Goal: Communication & Community: Share content

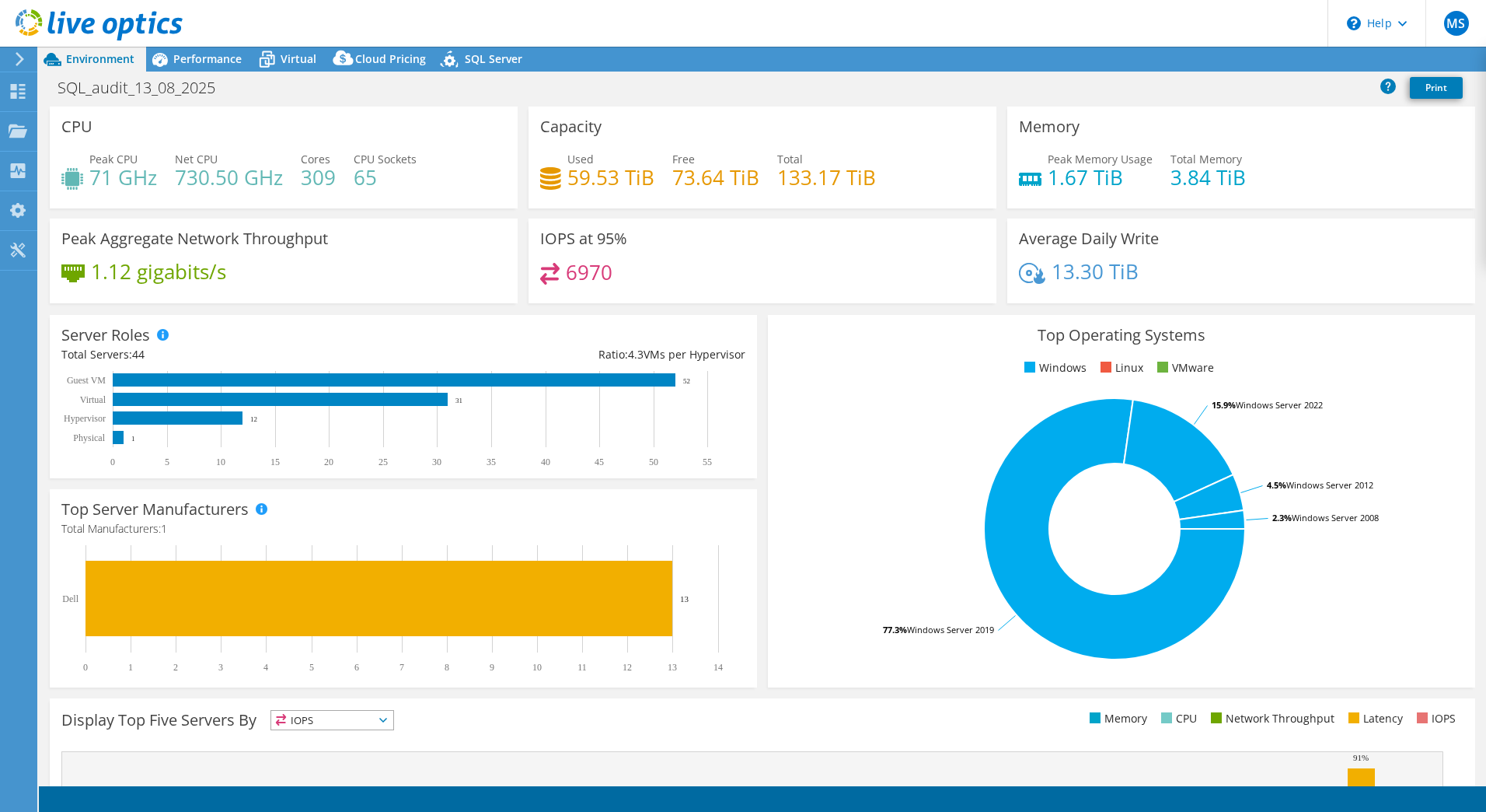
select select "USD"
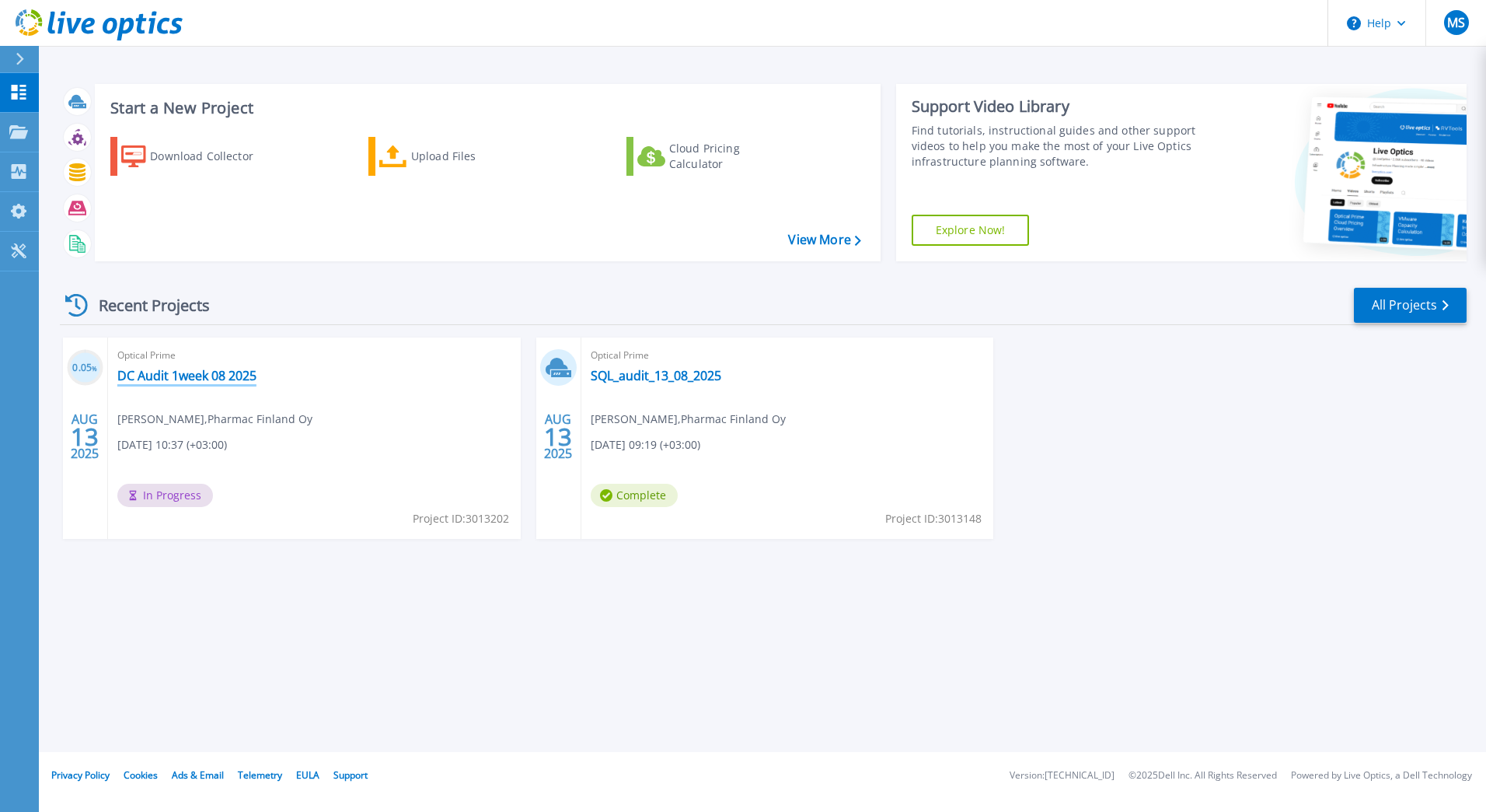
click at [229, 376] on link "DC Audit 1week 08 2025" at bounding box center [187, 376] width 139 height 16
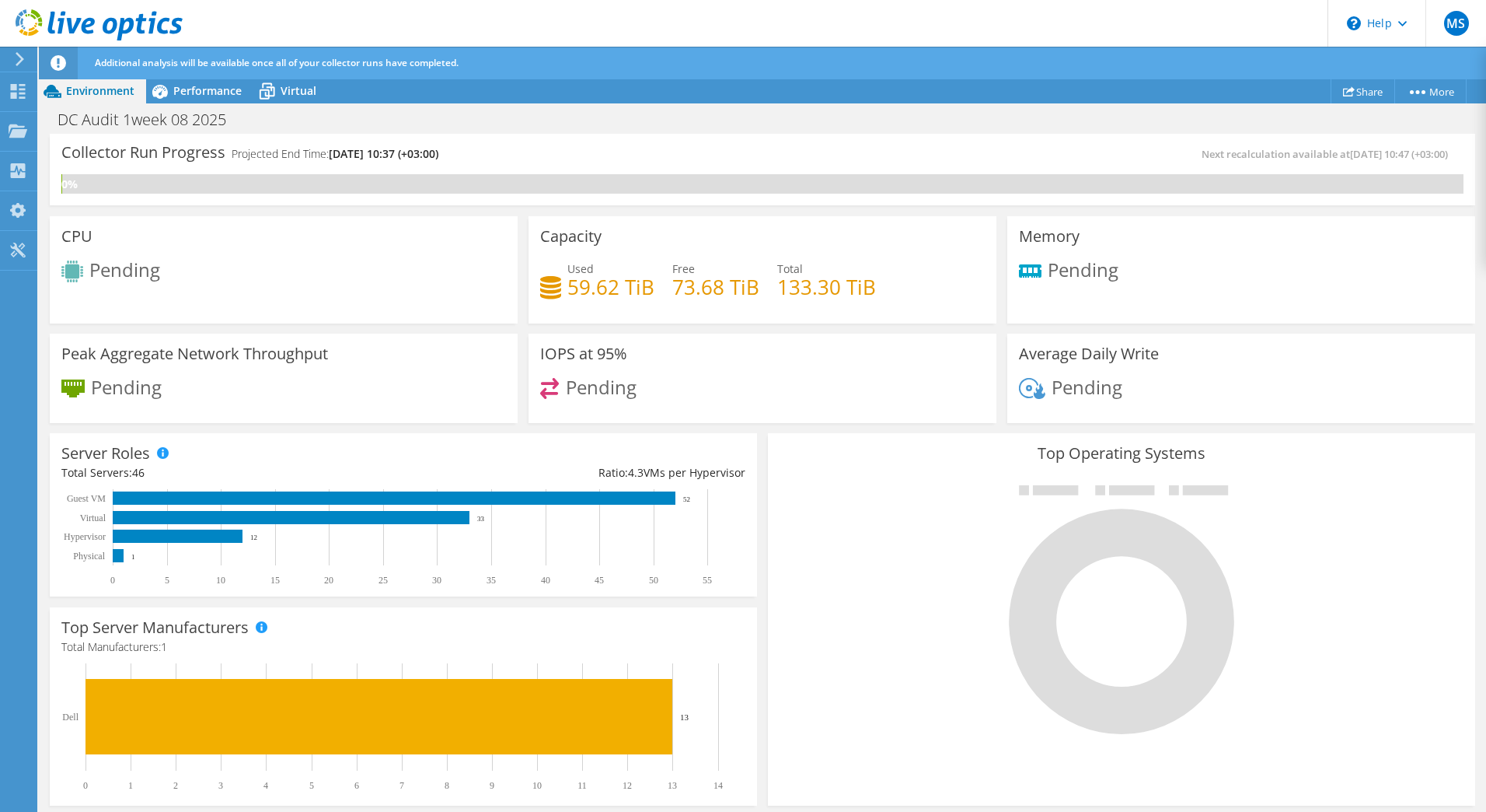
click at [21, 60] on use at bounding box center [19, 58] width 9 height 14
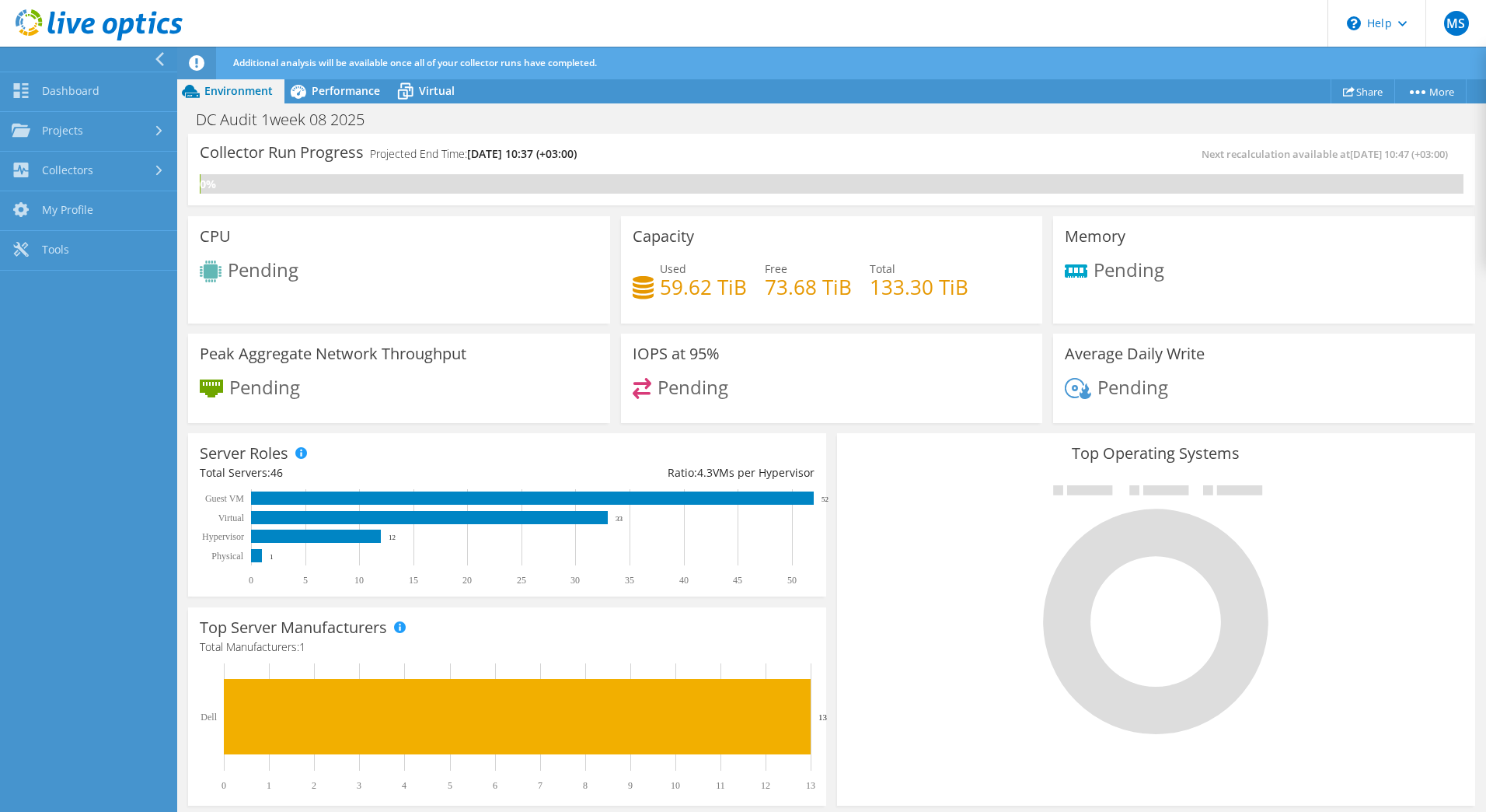
click at [157, 61] on icon at bounding box center [160, 58] width 12 height 14
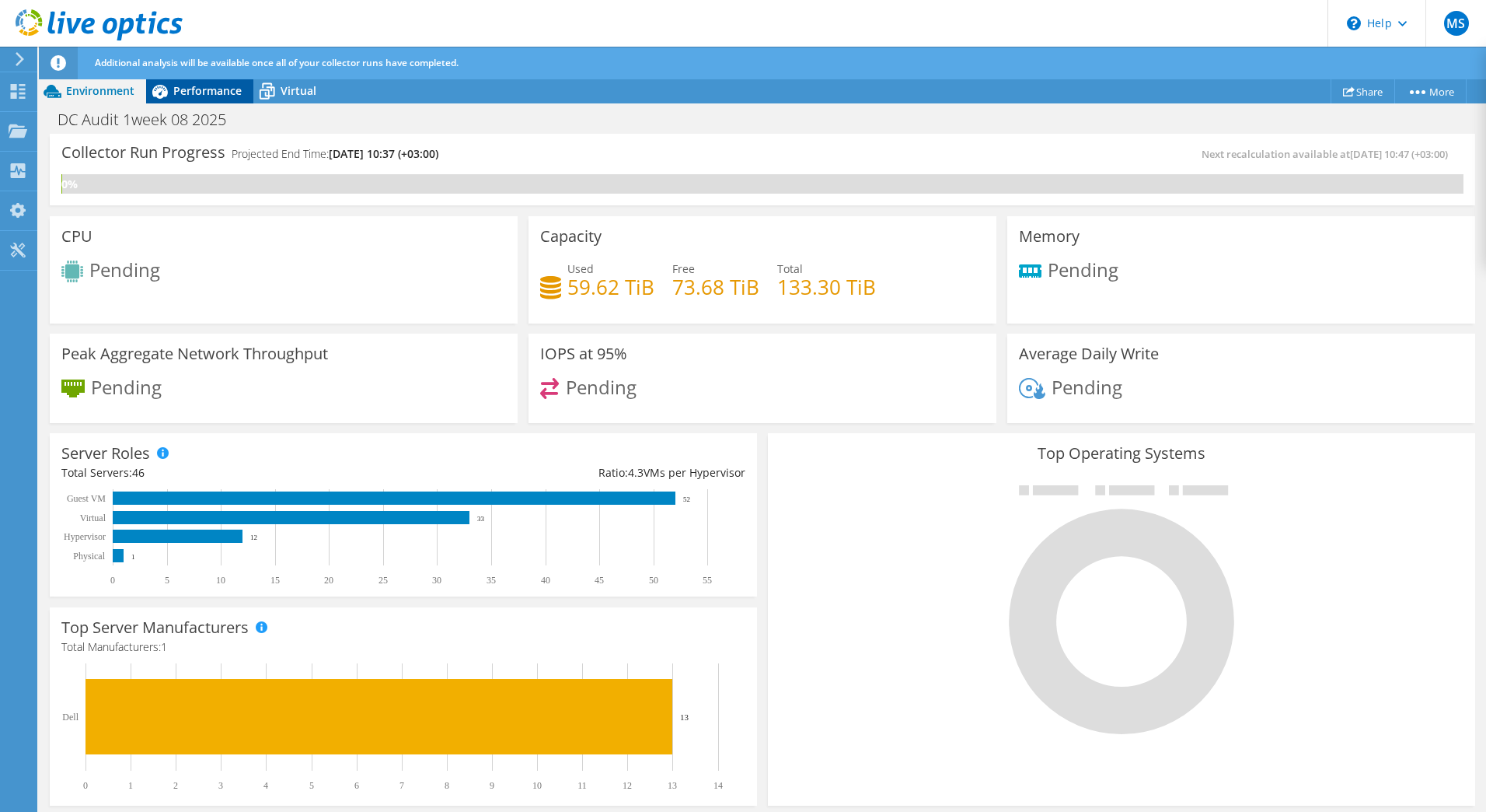
click at [175, 93] on span "Performance" at bounding box center [207, 90] width 68 height 15
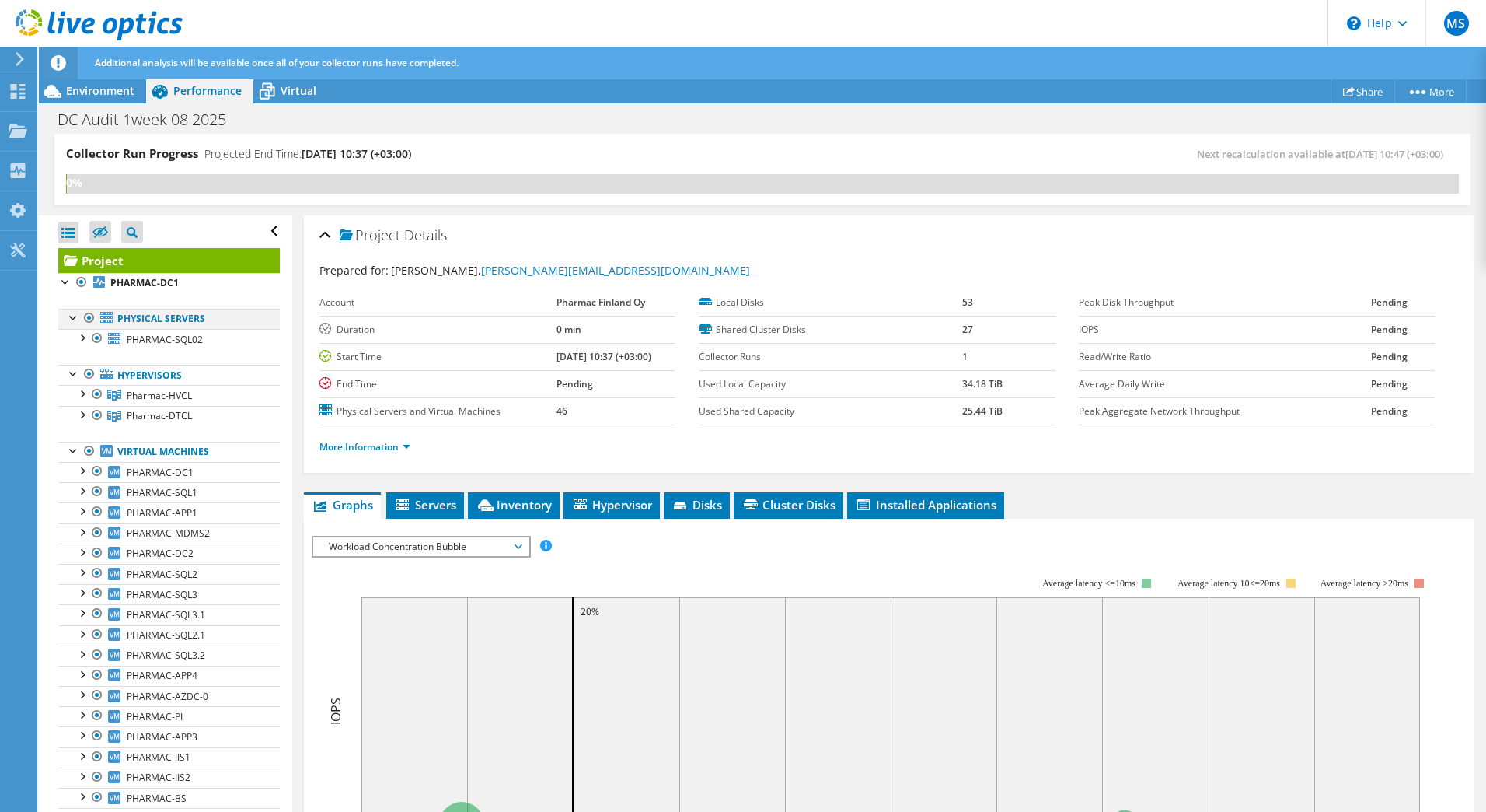
click at [70, 315] on div at bounding box center [74, 316] width 16 height 16
click at [65, 278] on div at bounding box center [66, 280] width 16 height 16
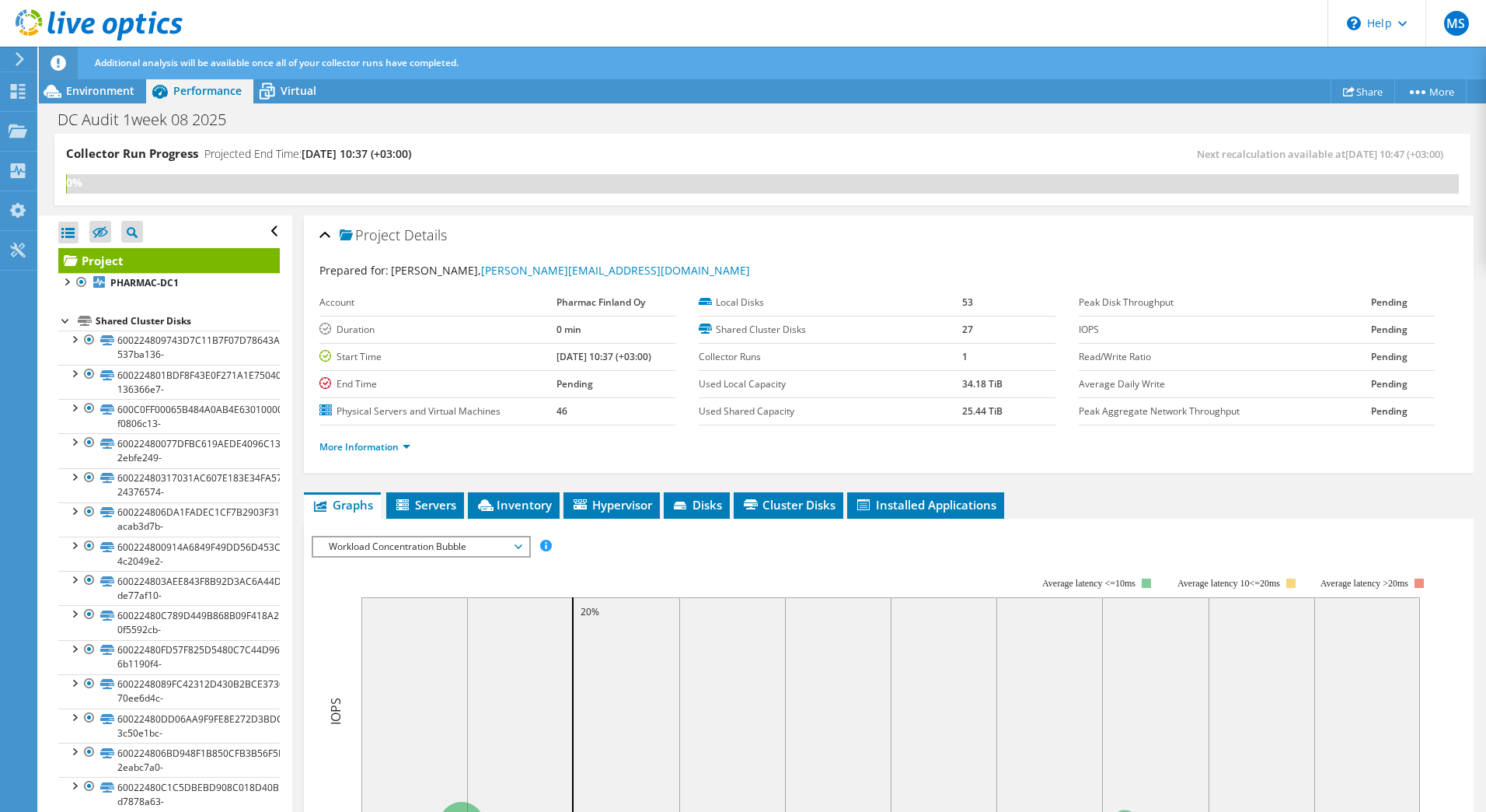
click at [63, 320] on div at bounding box center [66, 319] width 16 height 16
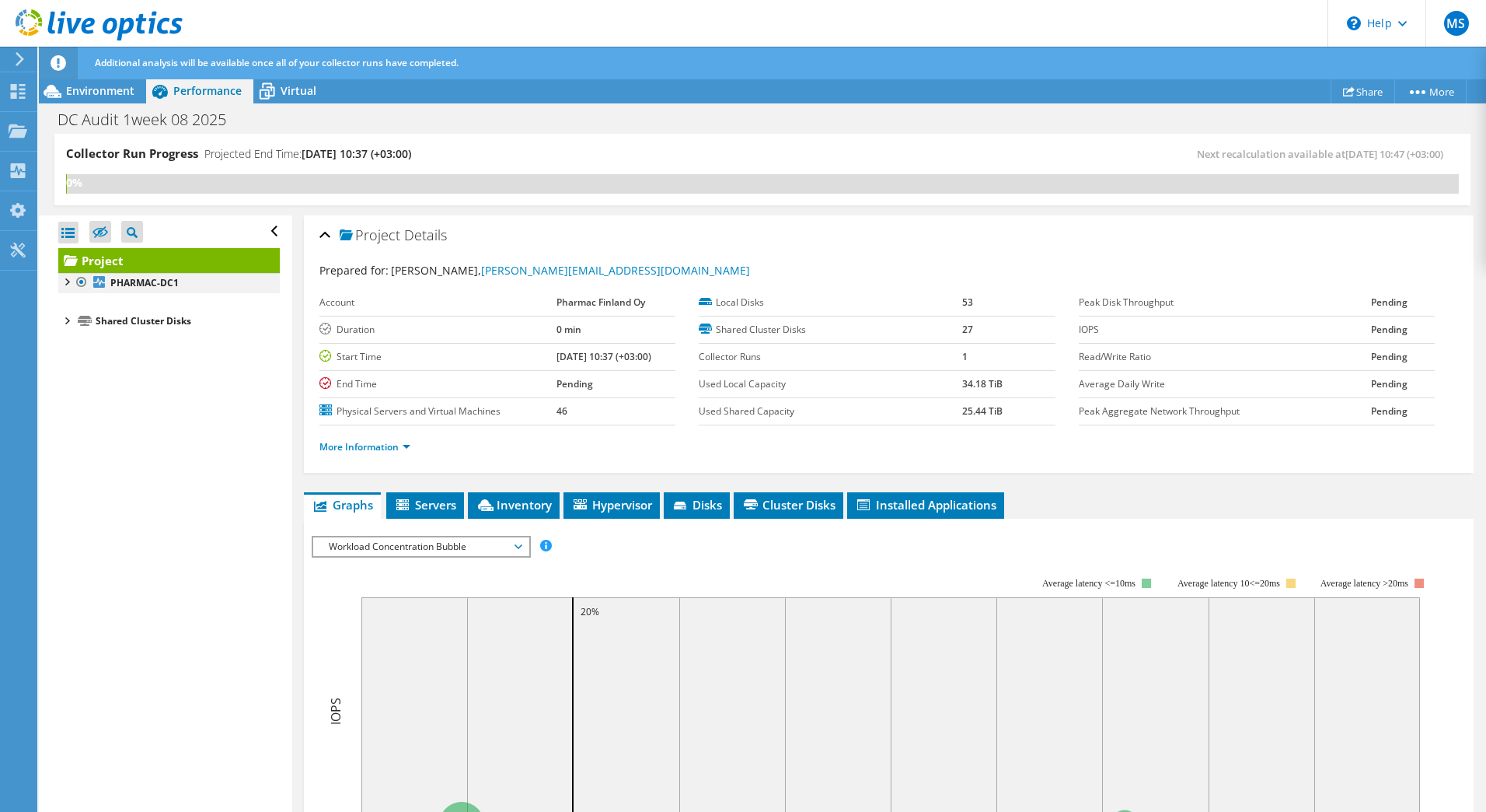
click at [71, 283] on div at bounding box center [66, 280] width 16 height 16
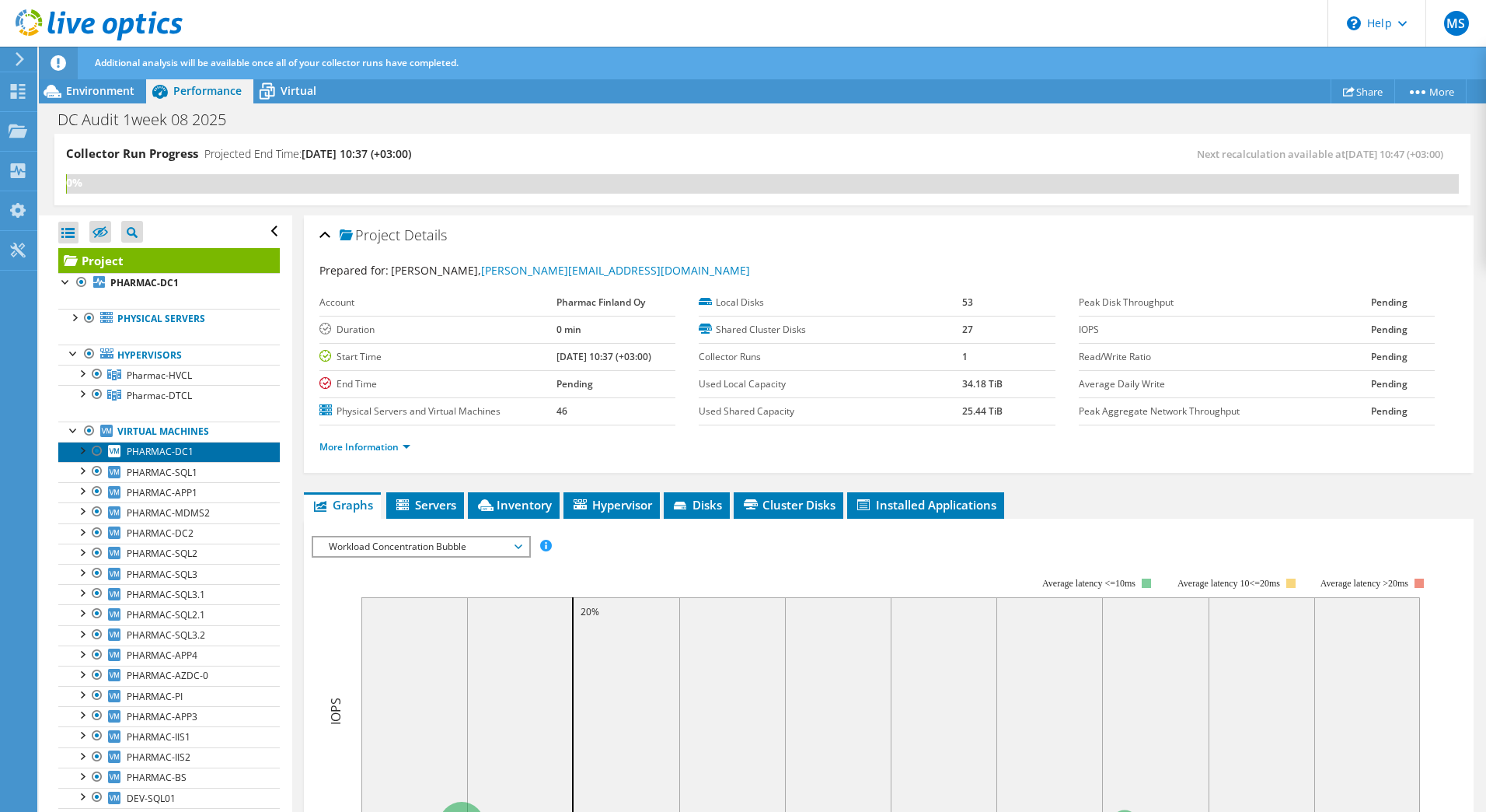
click at [161, 454] on span "PHARMAC-DC1" at bounding box center [160, 452] width 67 height 14
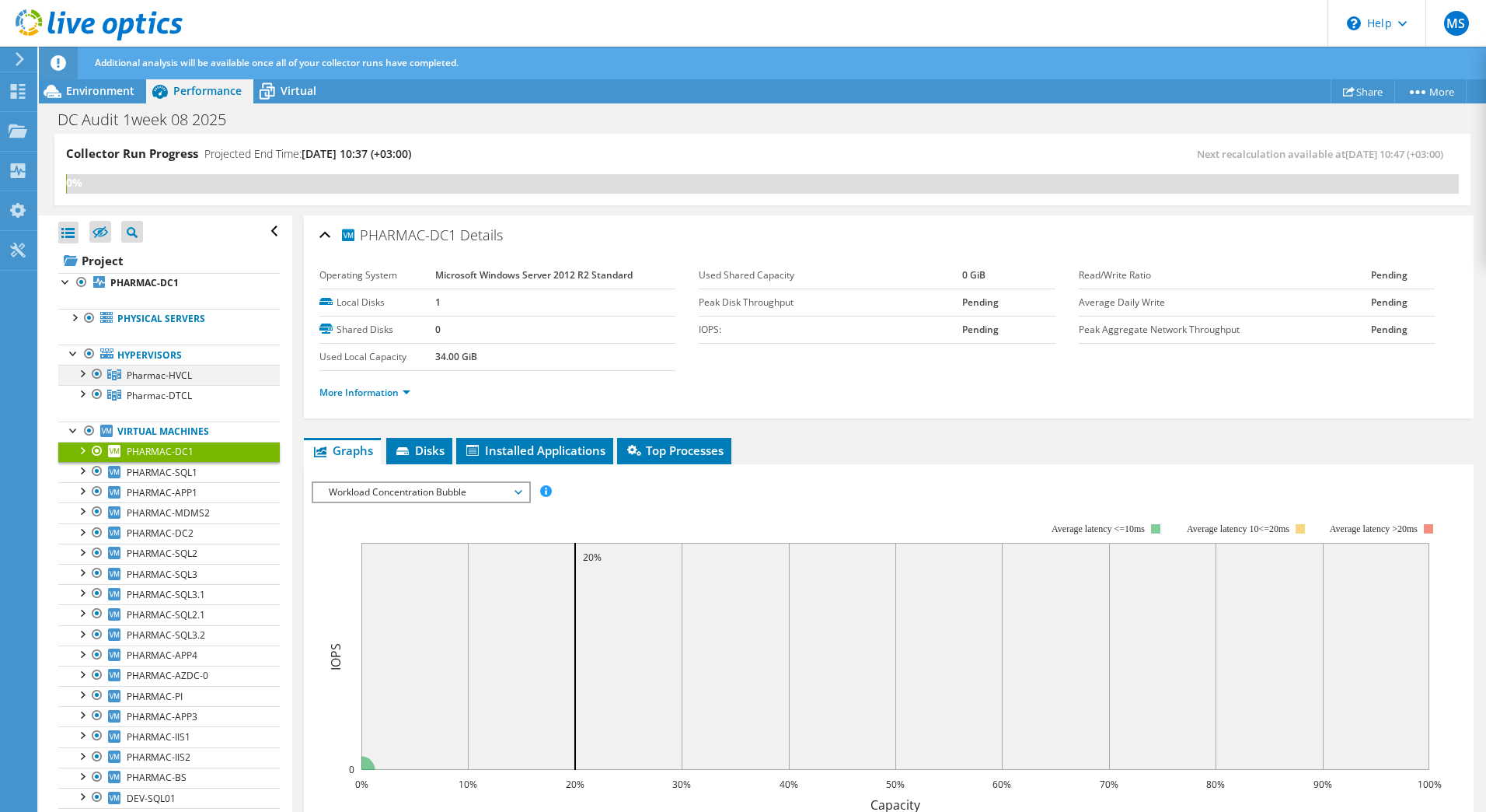
click at [83, 375] on div at bounding box center [82, 372] width 16 height 16
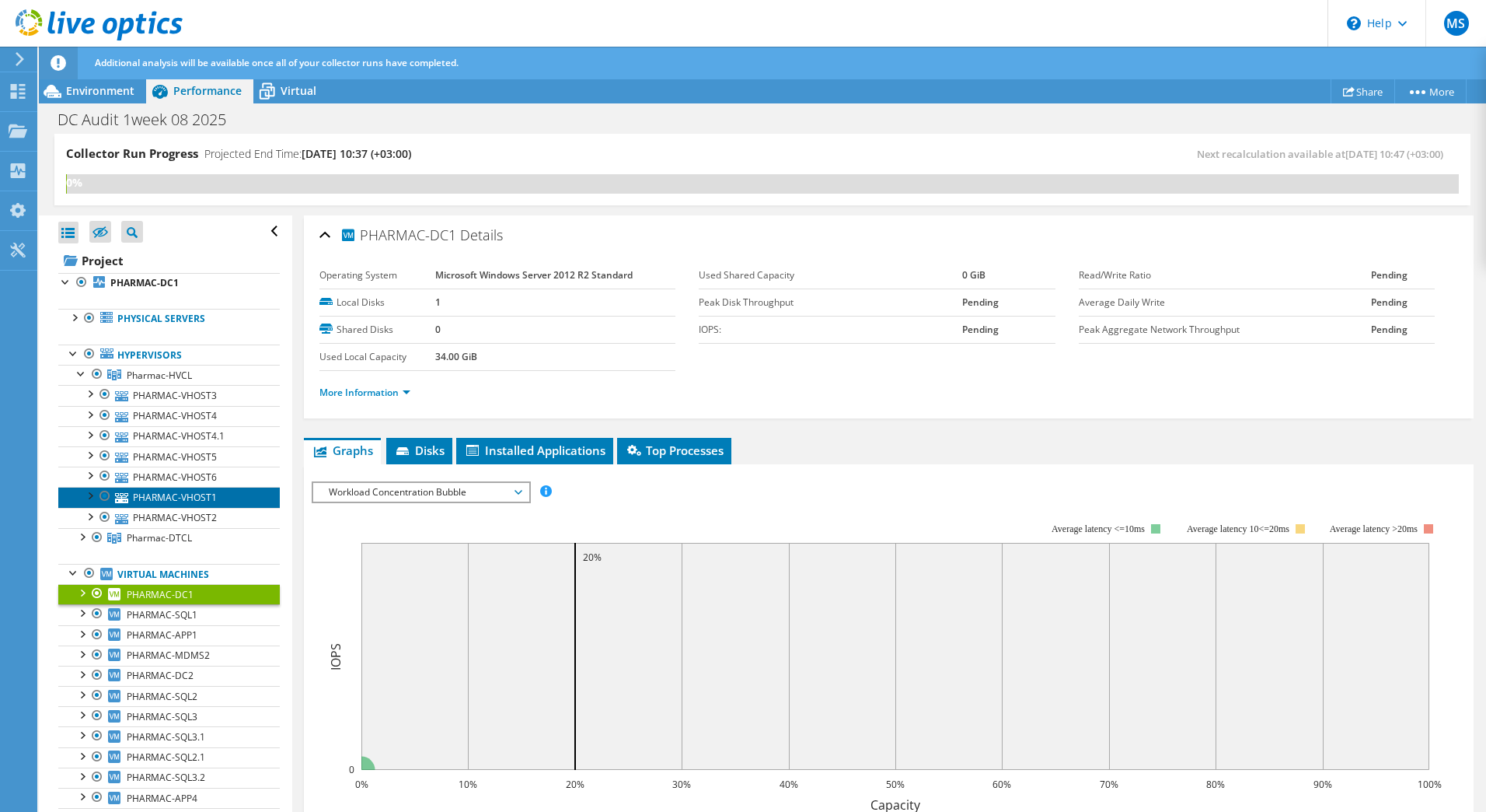
click at [126, 495] on icon at bounding box center [122, 498] width 14 height 10
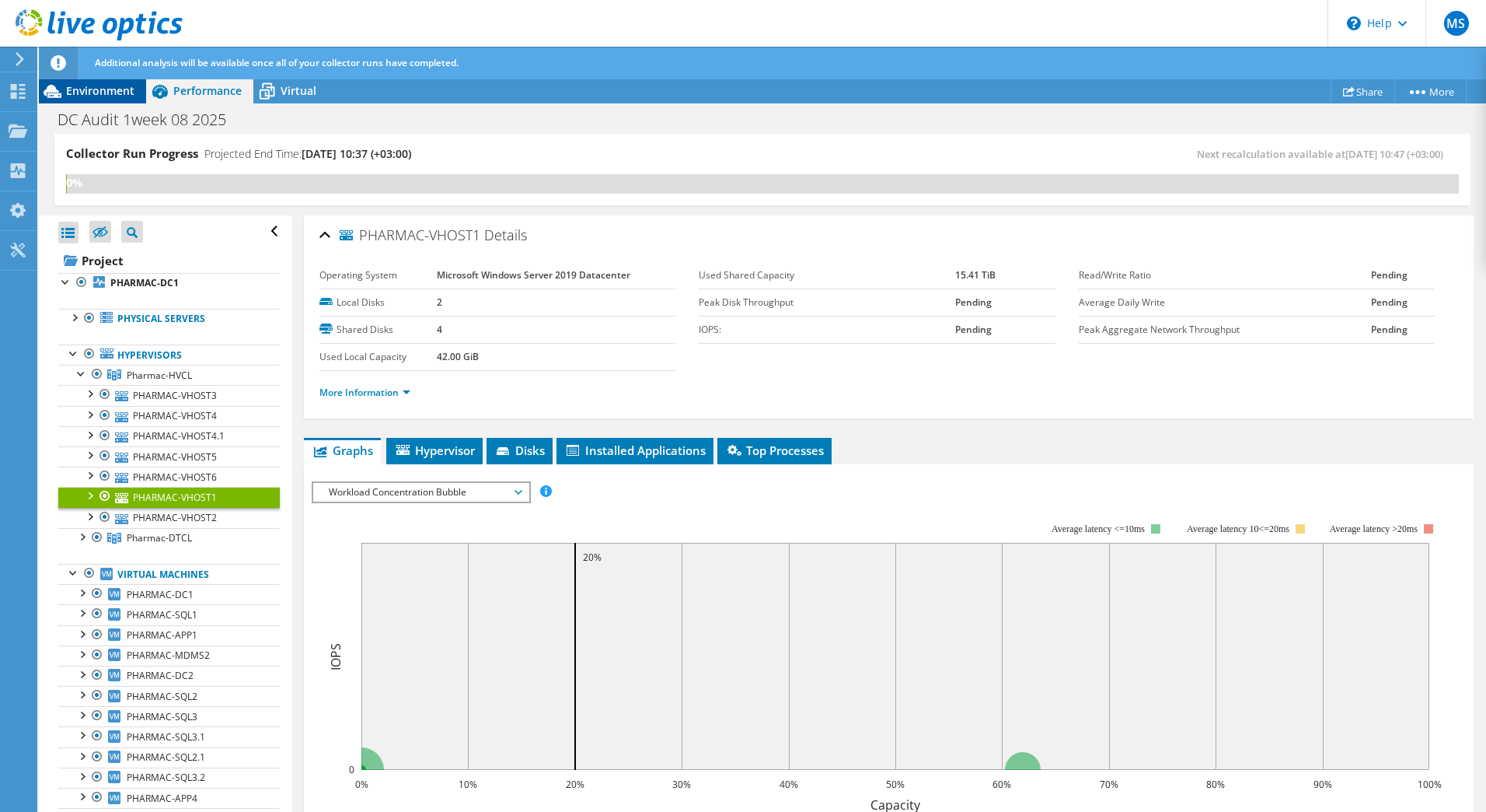
click at [126, 97] on span "Environment" at bounding box center [100, 90] width 68 height 15
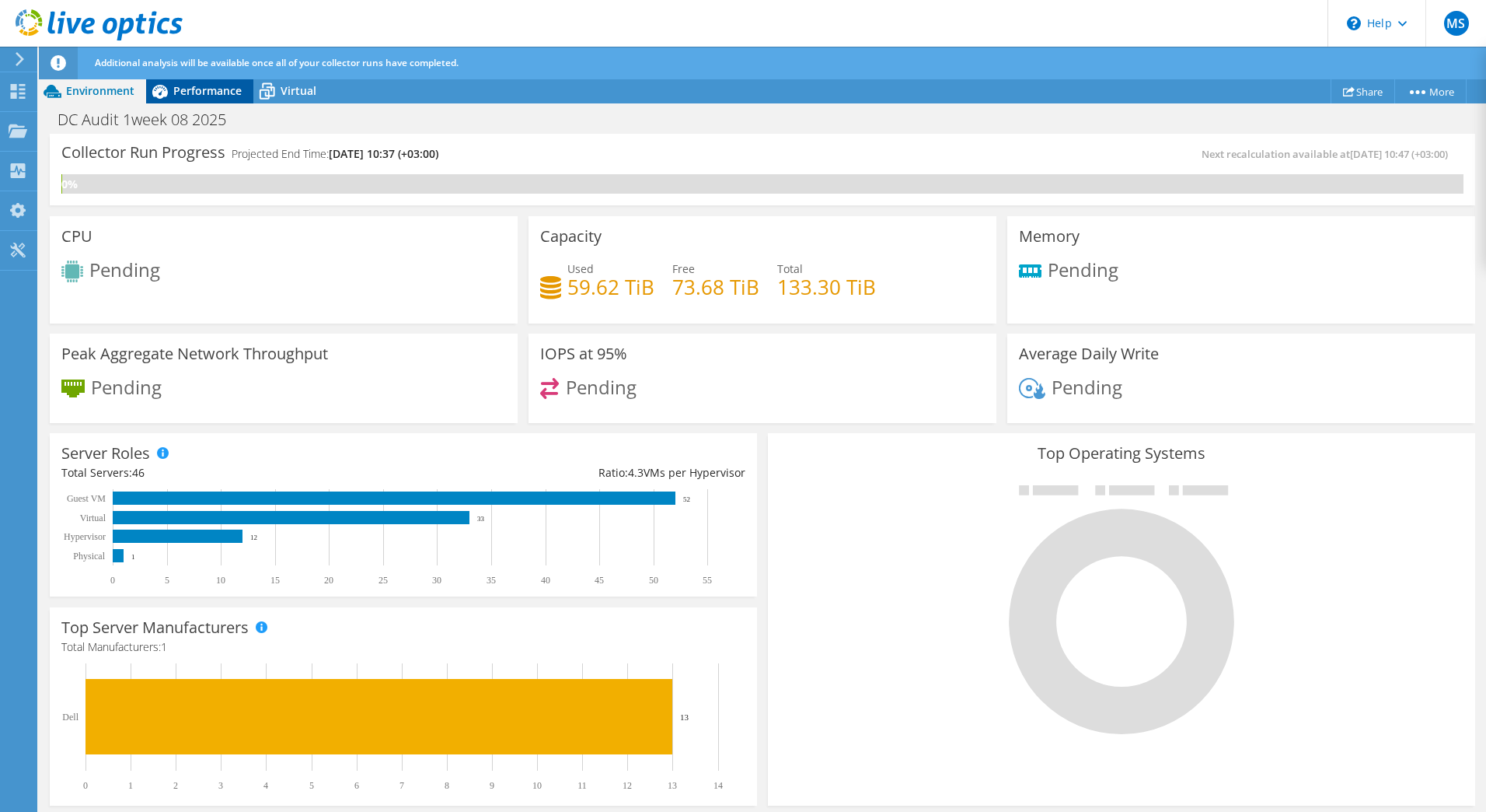
click at [208, 87] on span "Performance" at bounding box center [207, 90] width 68 height 15
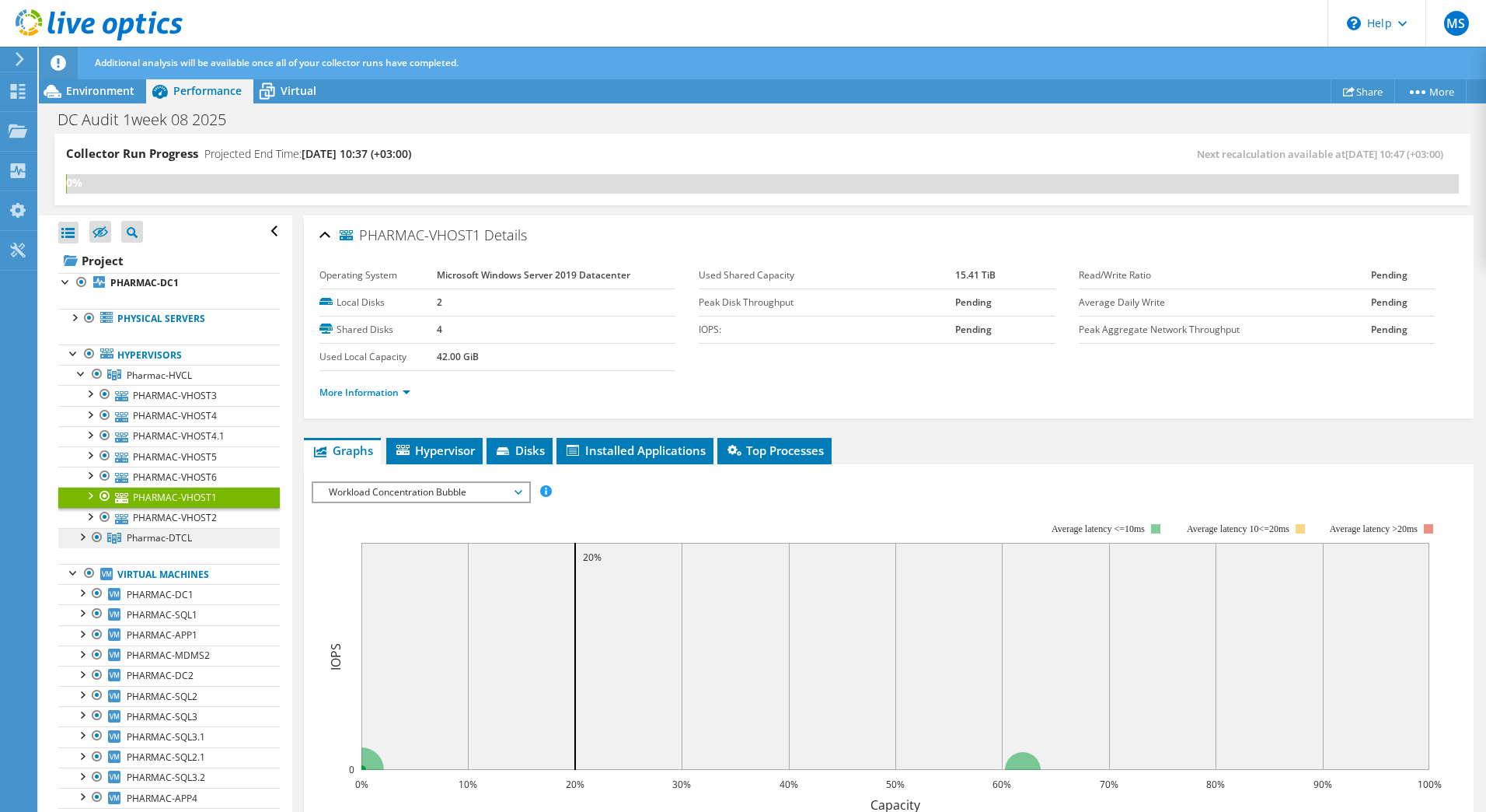
click at [152, 382] on span "Pharmac-DTCL" at bounding box center [159, 375] width 65 height 14
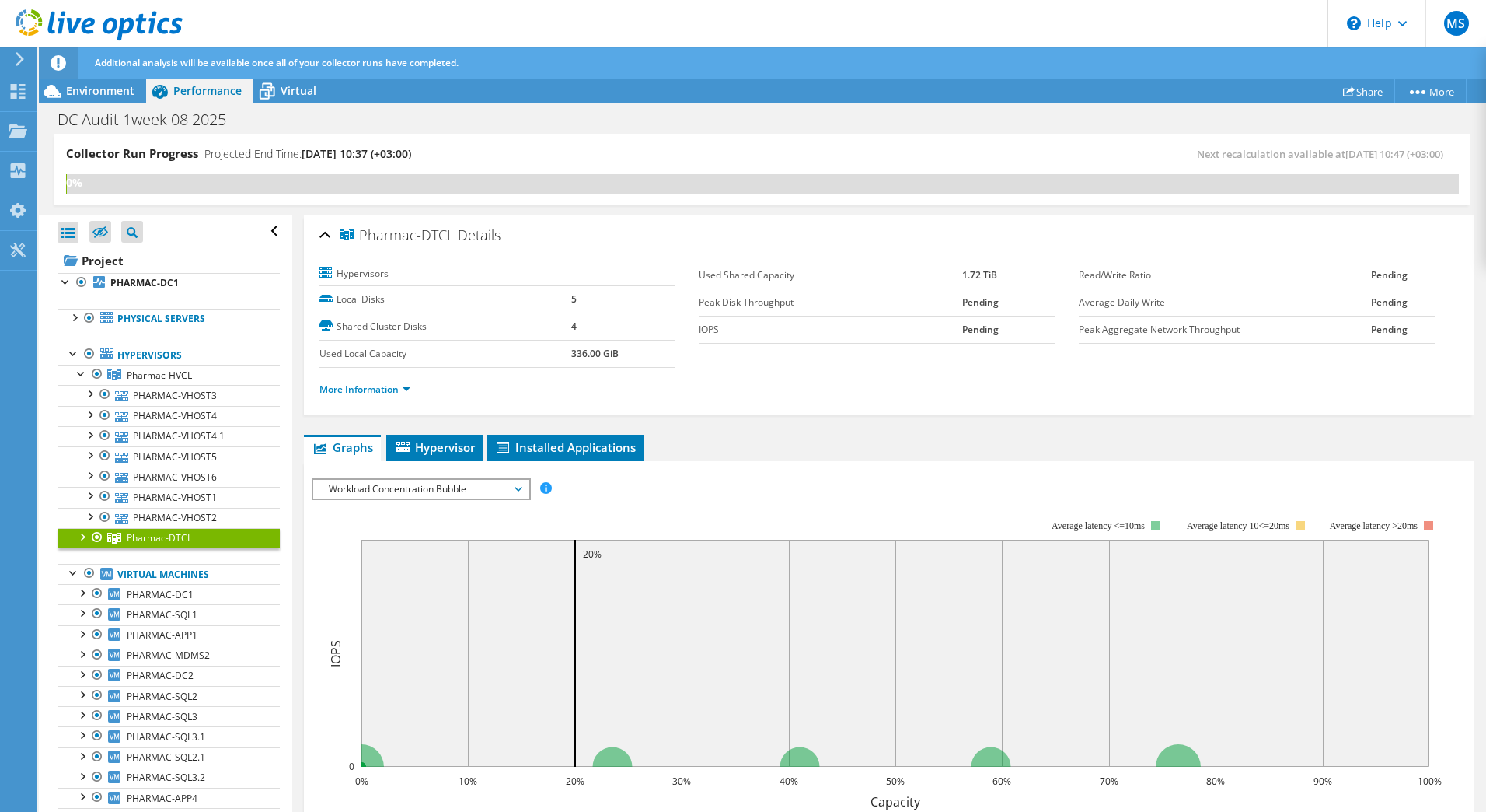
click at [83, 535] on div at bounding box center [82, 535] width 16 height 16
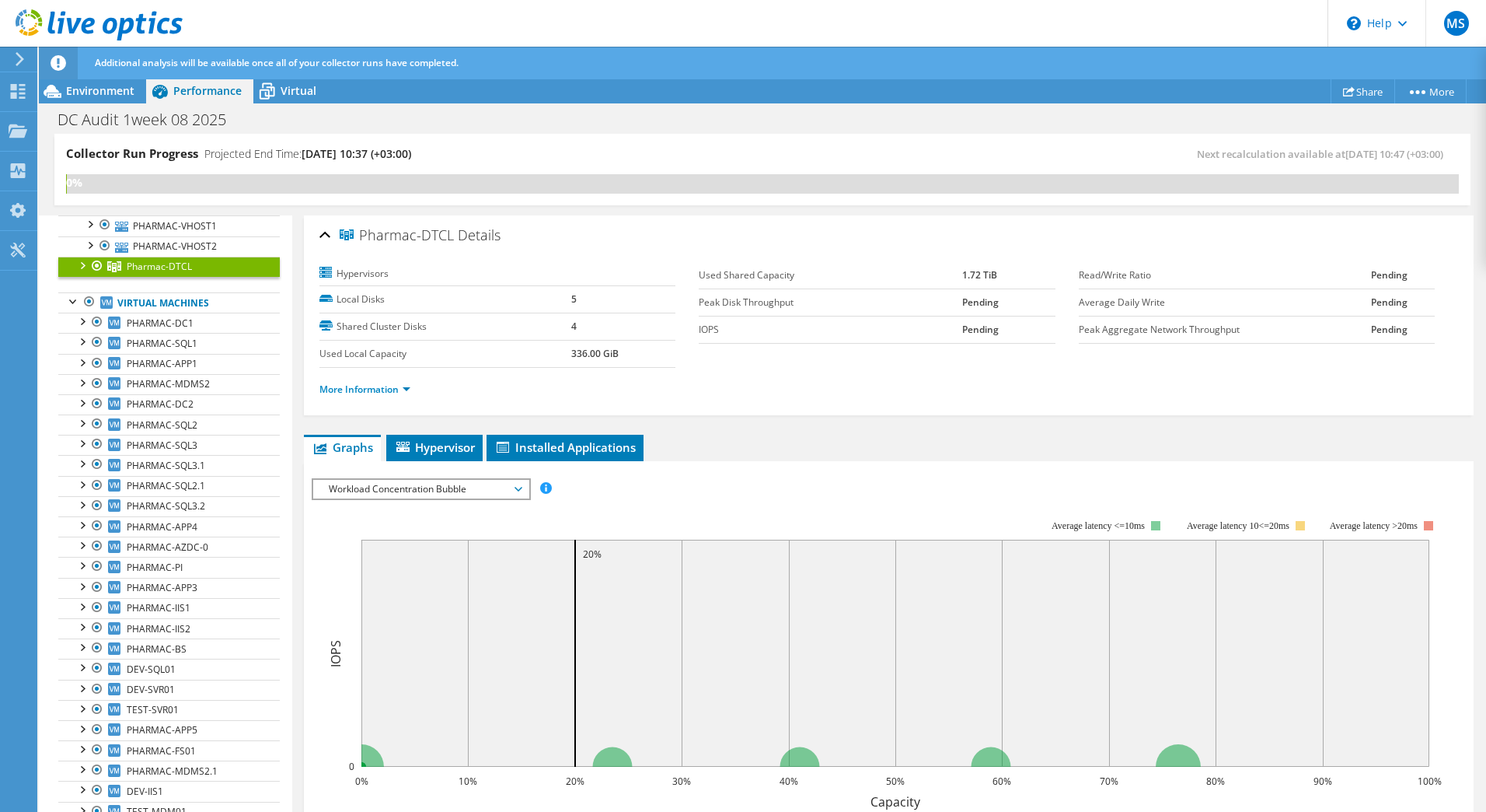
scroll to position [279, 0]
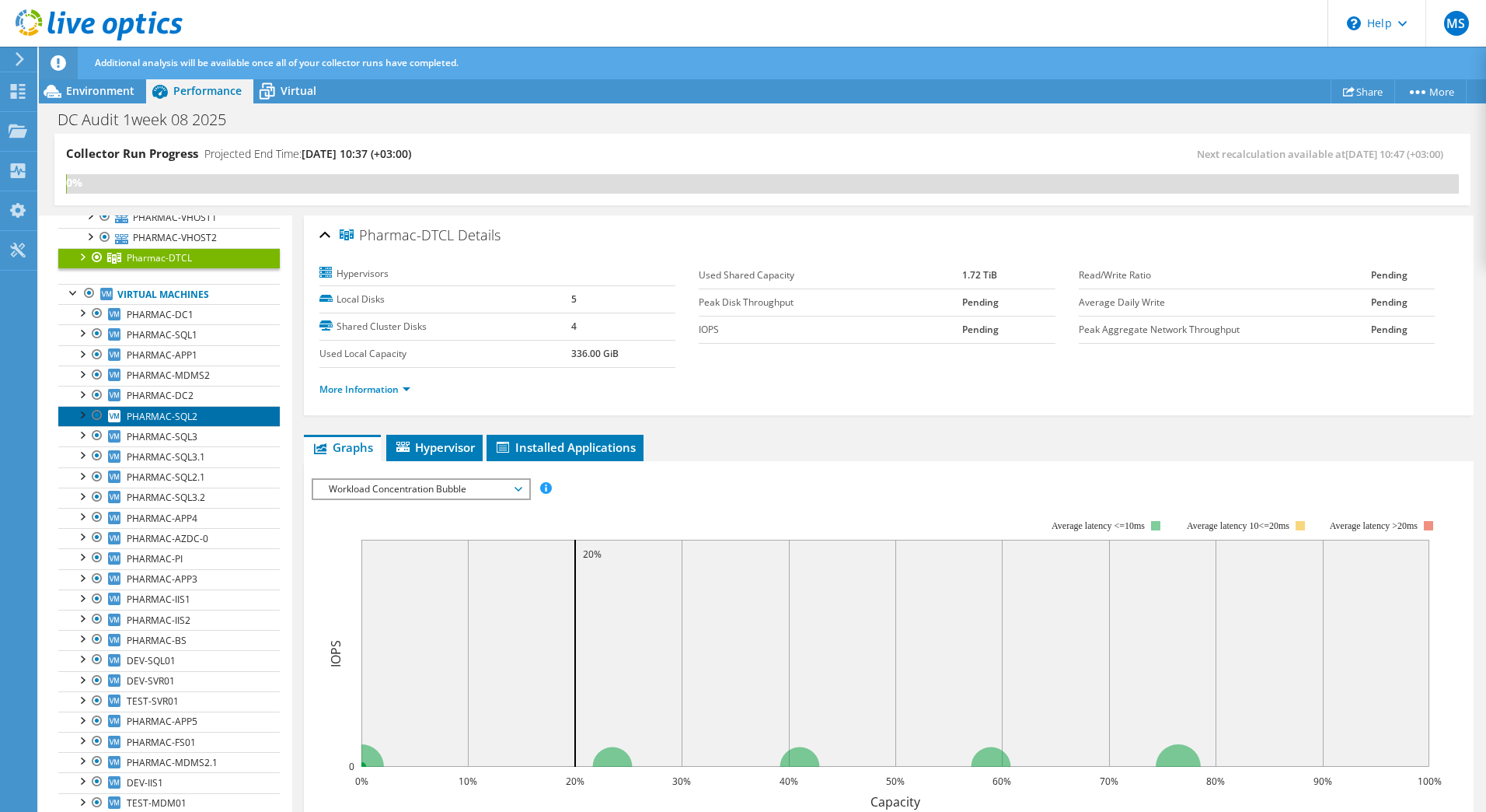
click at [183, 414] on span "PHARMAC-SQL2" at bounding box center [162, 417] width 71 height 14
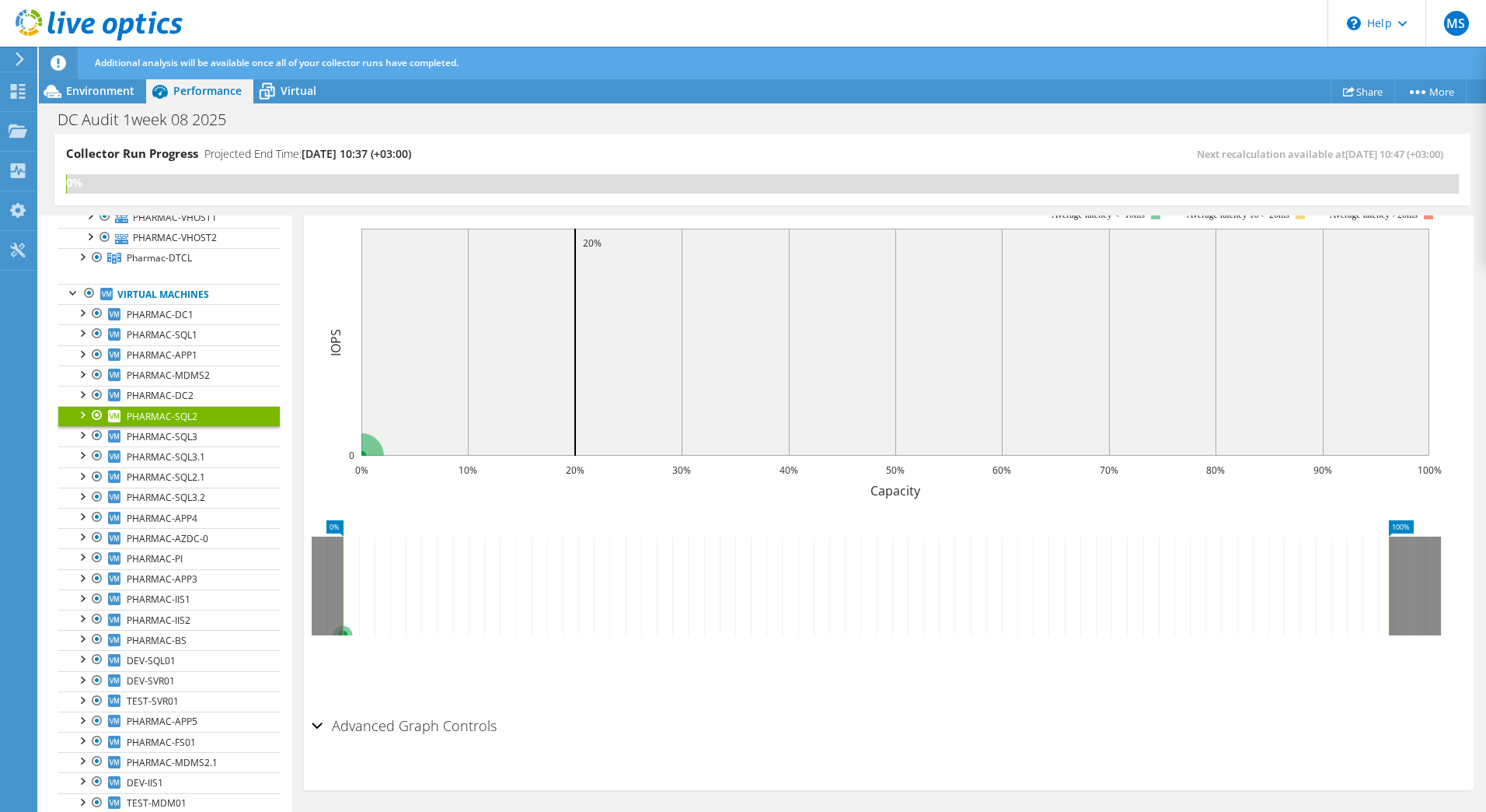
scroll to position [314, 0]
click at [407, 718] on h2 "Advanced Graph Controls" at bounding box center [404, 725] width 185 height 31
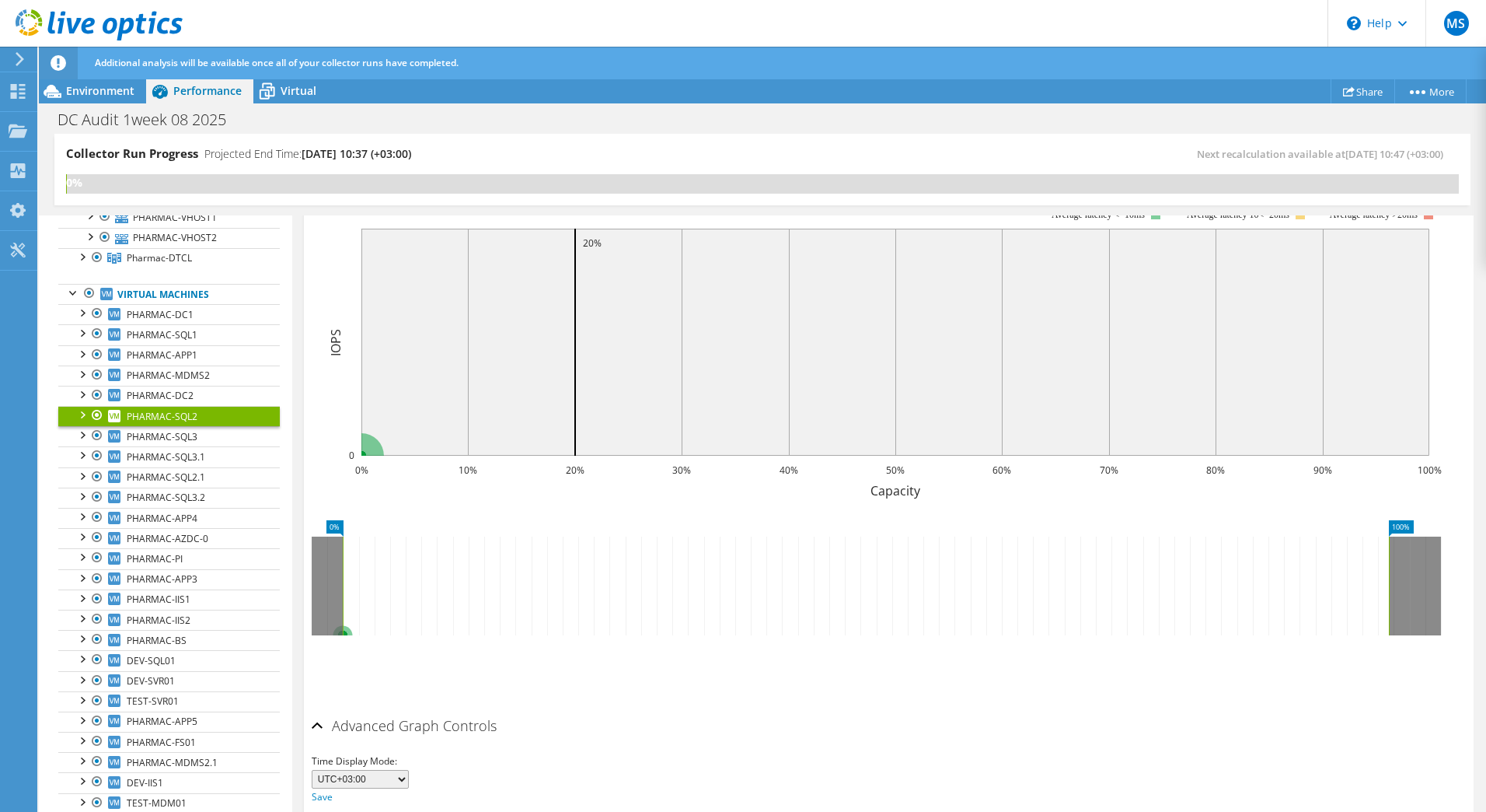
scroll to position [375, 0]
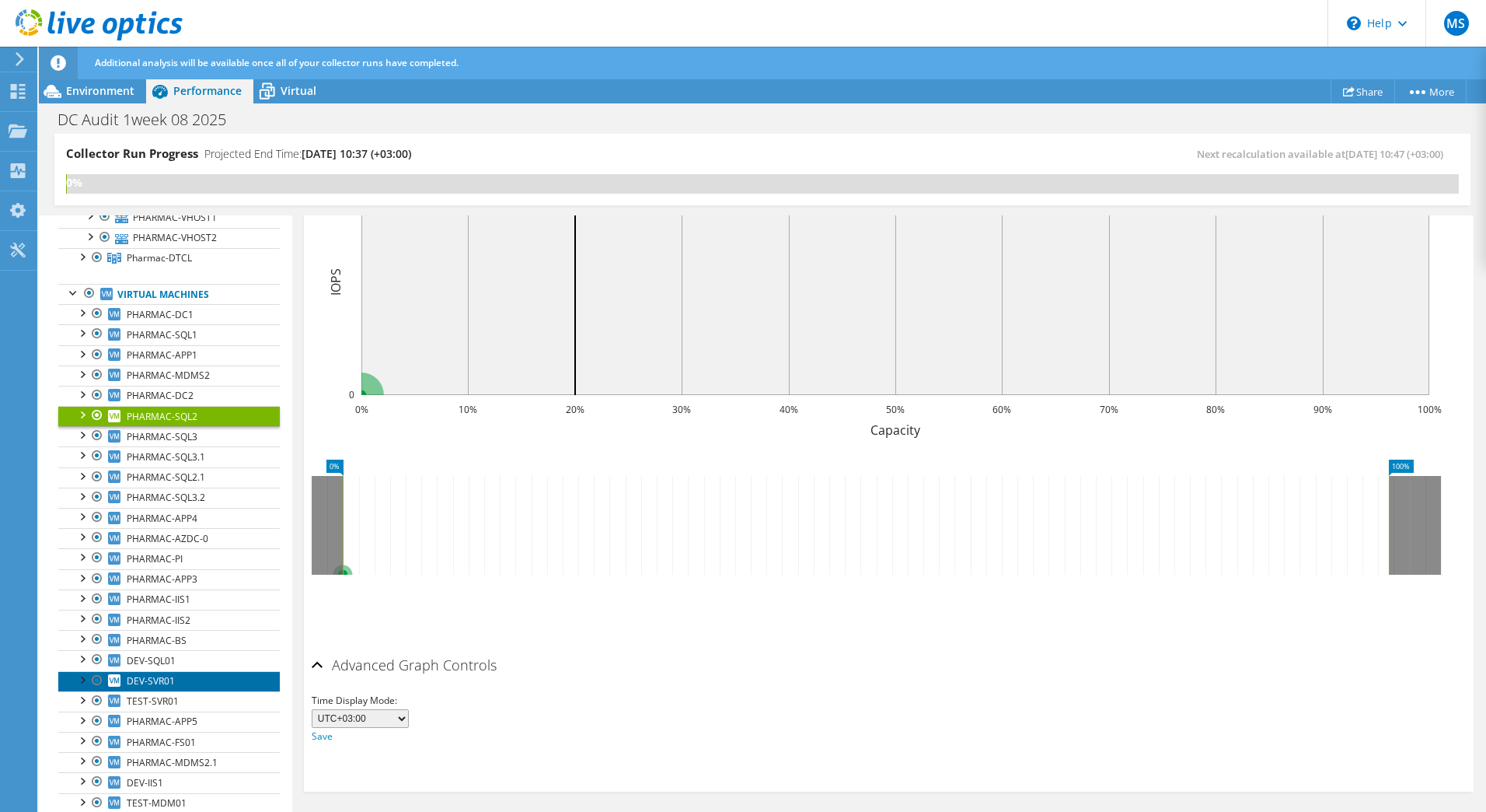
click at [161, 674] on span "DEV-SVR01" at bounding box center [150, 681] width 48 height 14
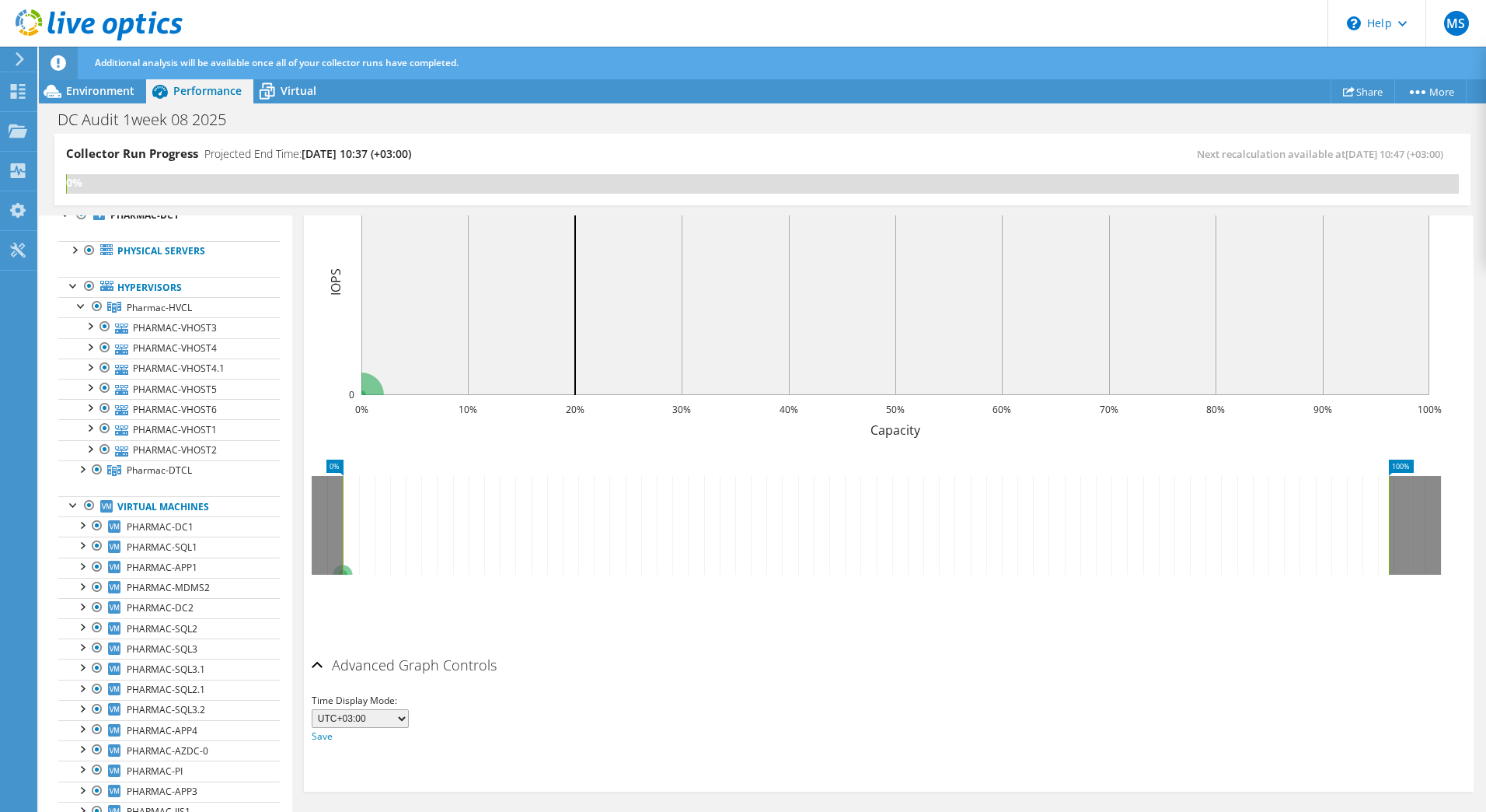
scroll to position [60, 0]
click at [176, 510] on link "Virtual Machines" at bounding box center [169, 513] width 222 height 20
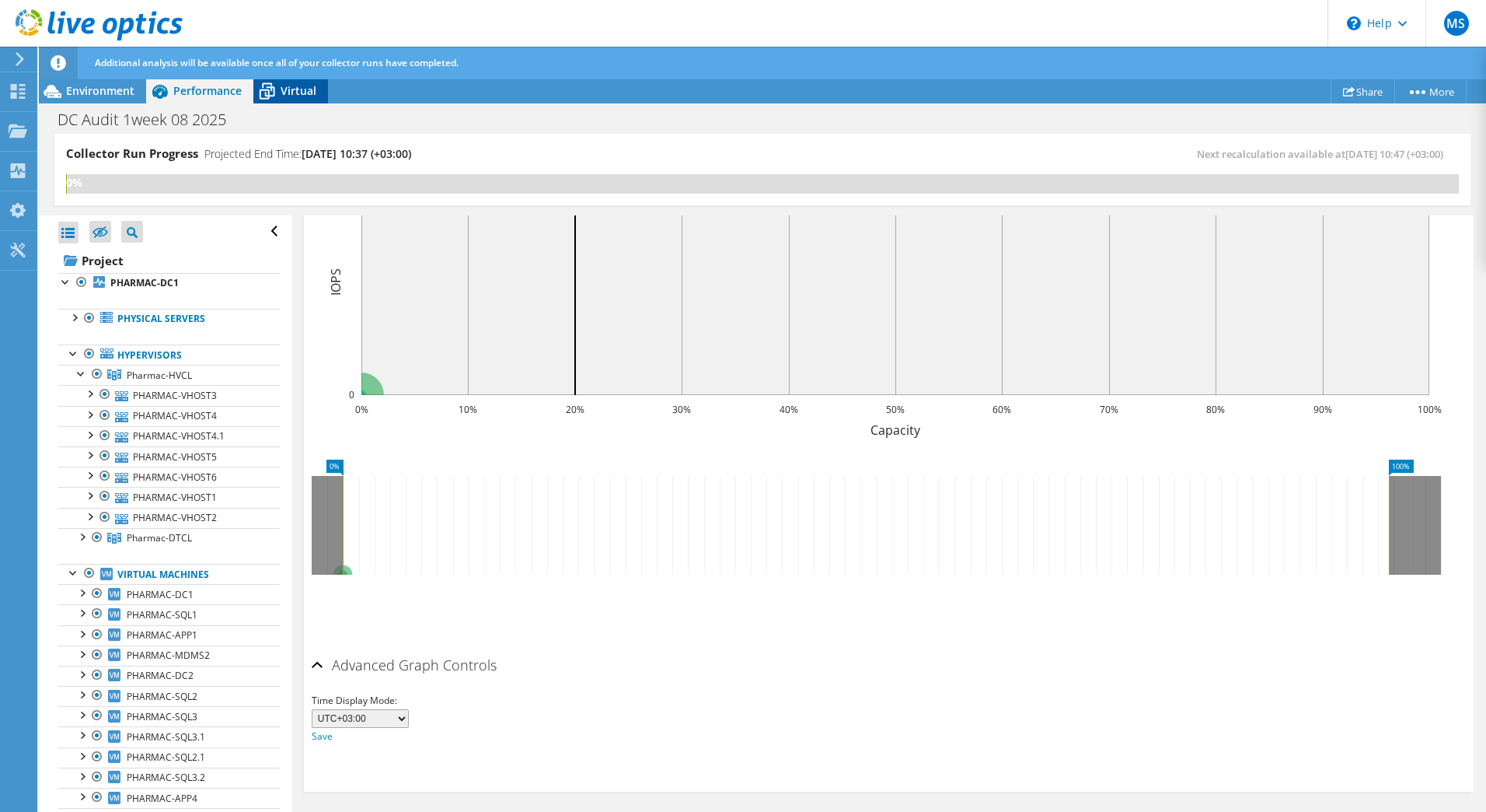
click at [307, 92] on span "Virtual" at bounding box center [298, 90] width 36 height 15
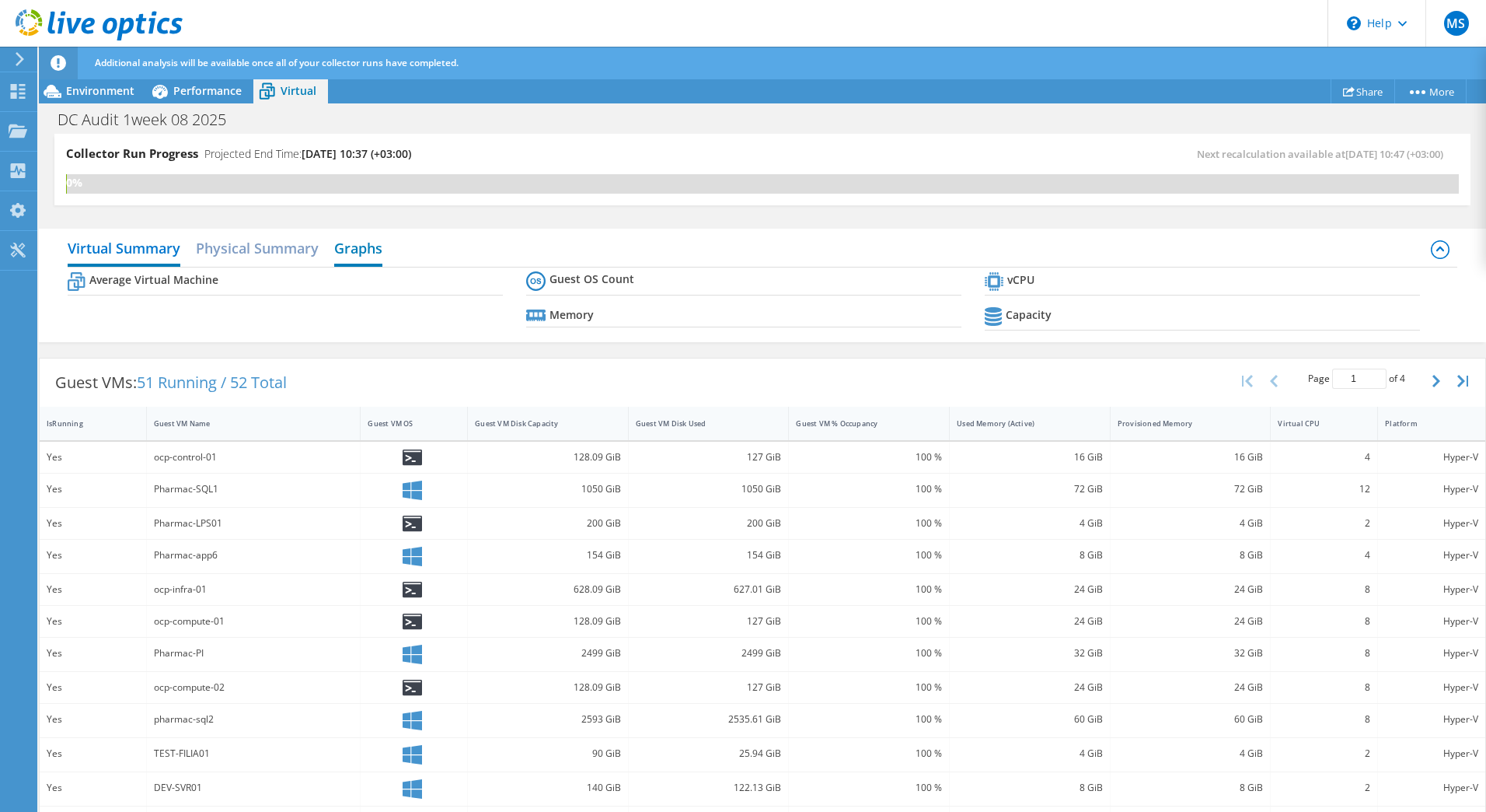
click at [355, 246] on h2 "Graphs" at bounding box center [357, 249] width 48 height 34
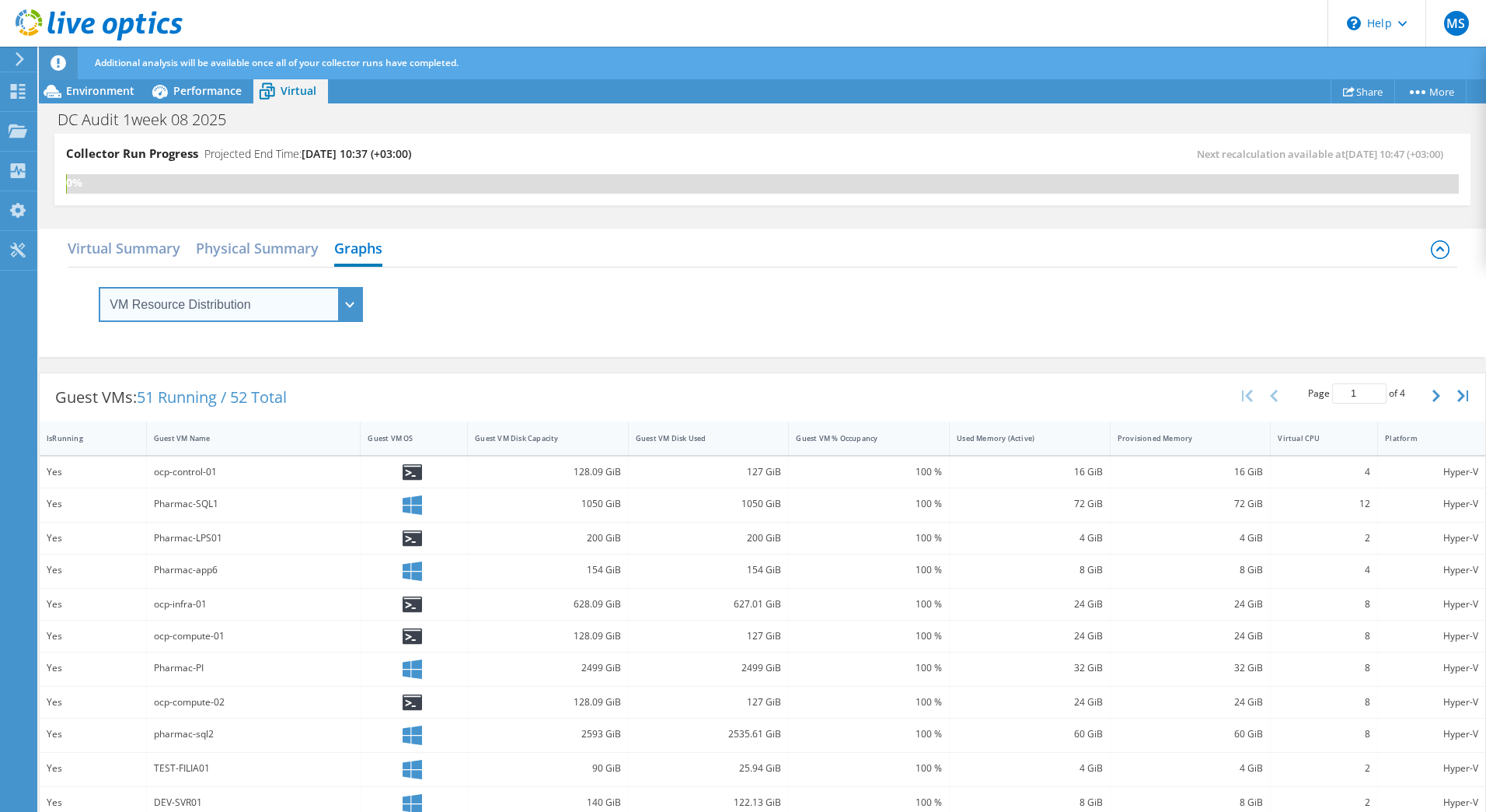
click at [354, 303] on select "VM Resource Distribution Provisioning Contrast Over Provisioning" at bounding box center [230, 305] width 264 height 35
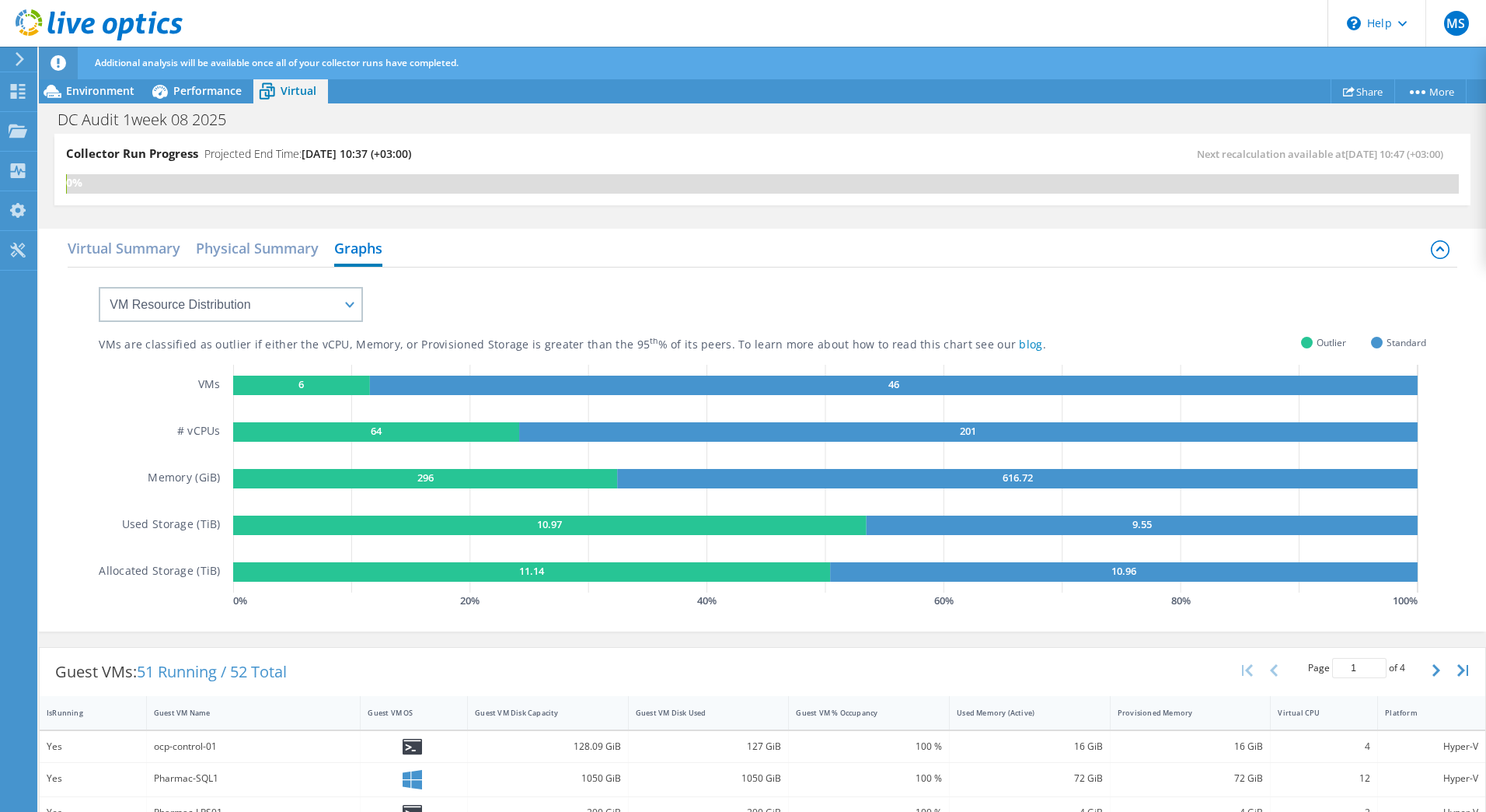
click at [482, 295] on div "VMs are classified as outlier if either the vCPU, Memory, or Provisioned Storag…" at bounding box center [762, 440] width 1328 height 345
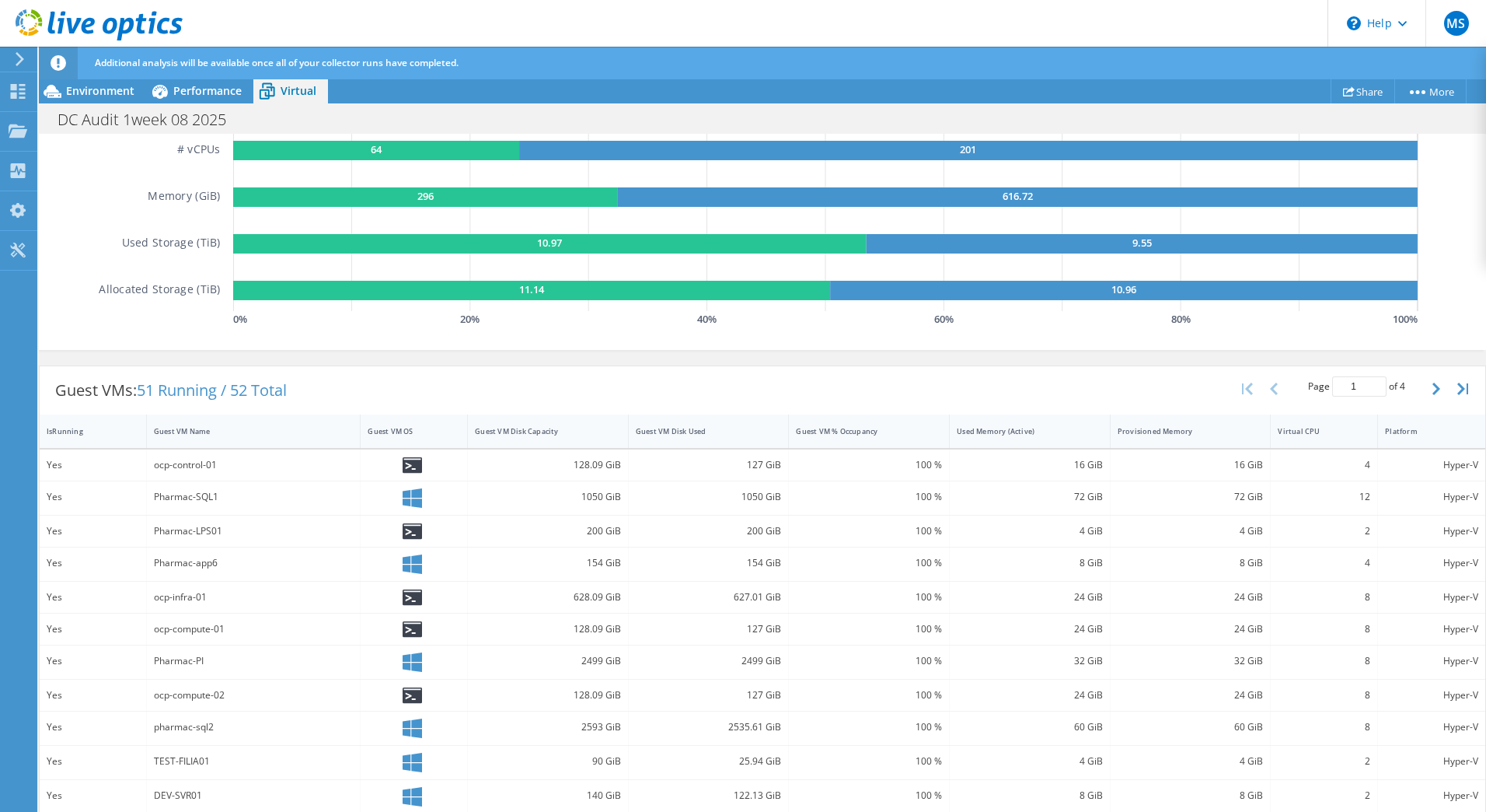
scroll to position [272, 0]
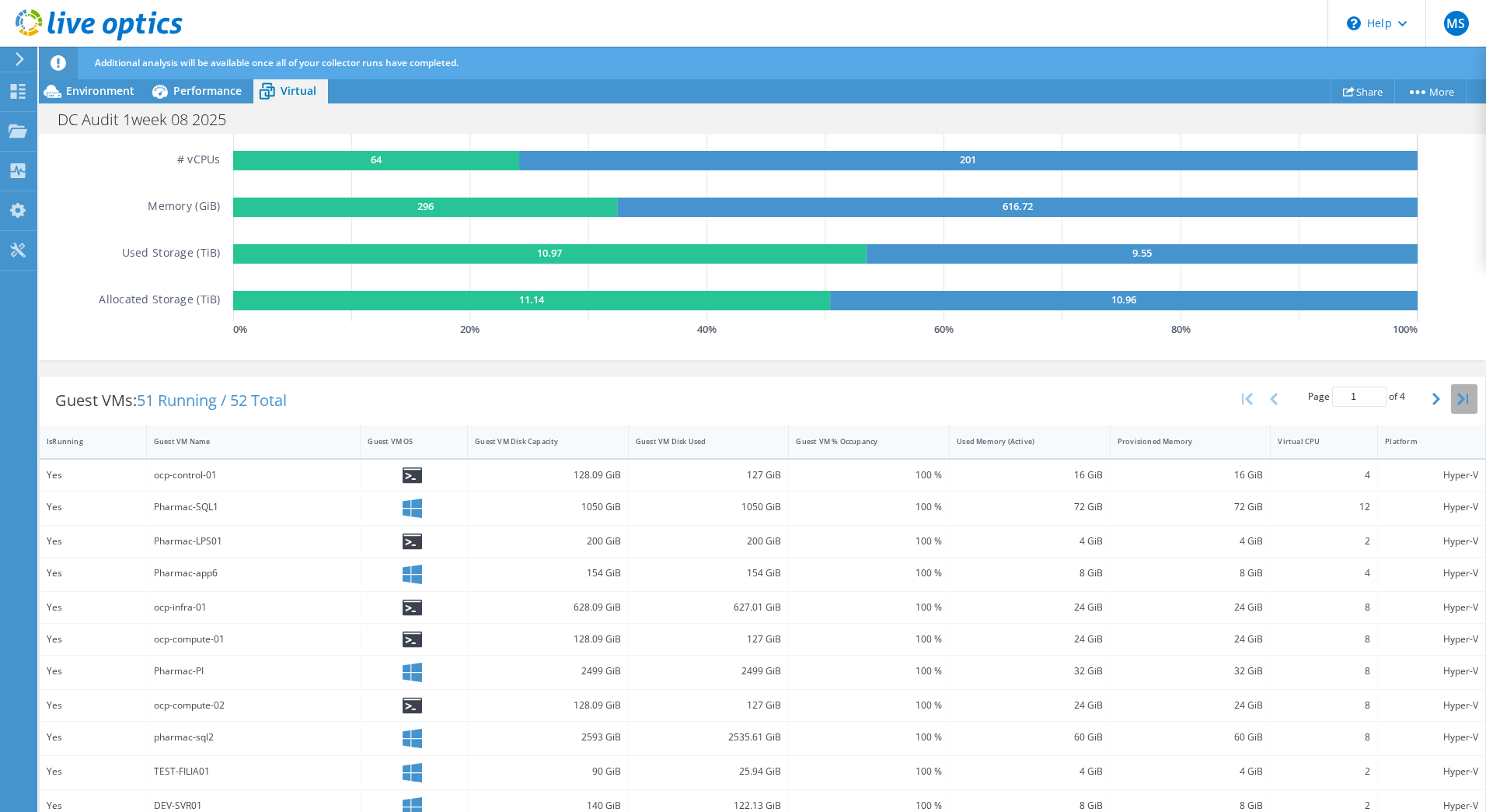
click at [1452, 403] on button "button" at bounding box center [1465, 398] width 26 height 29
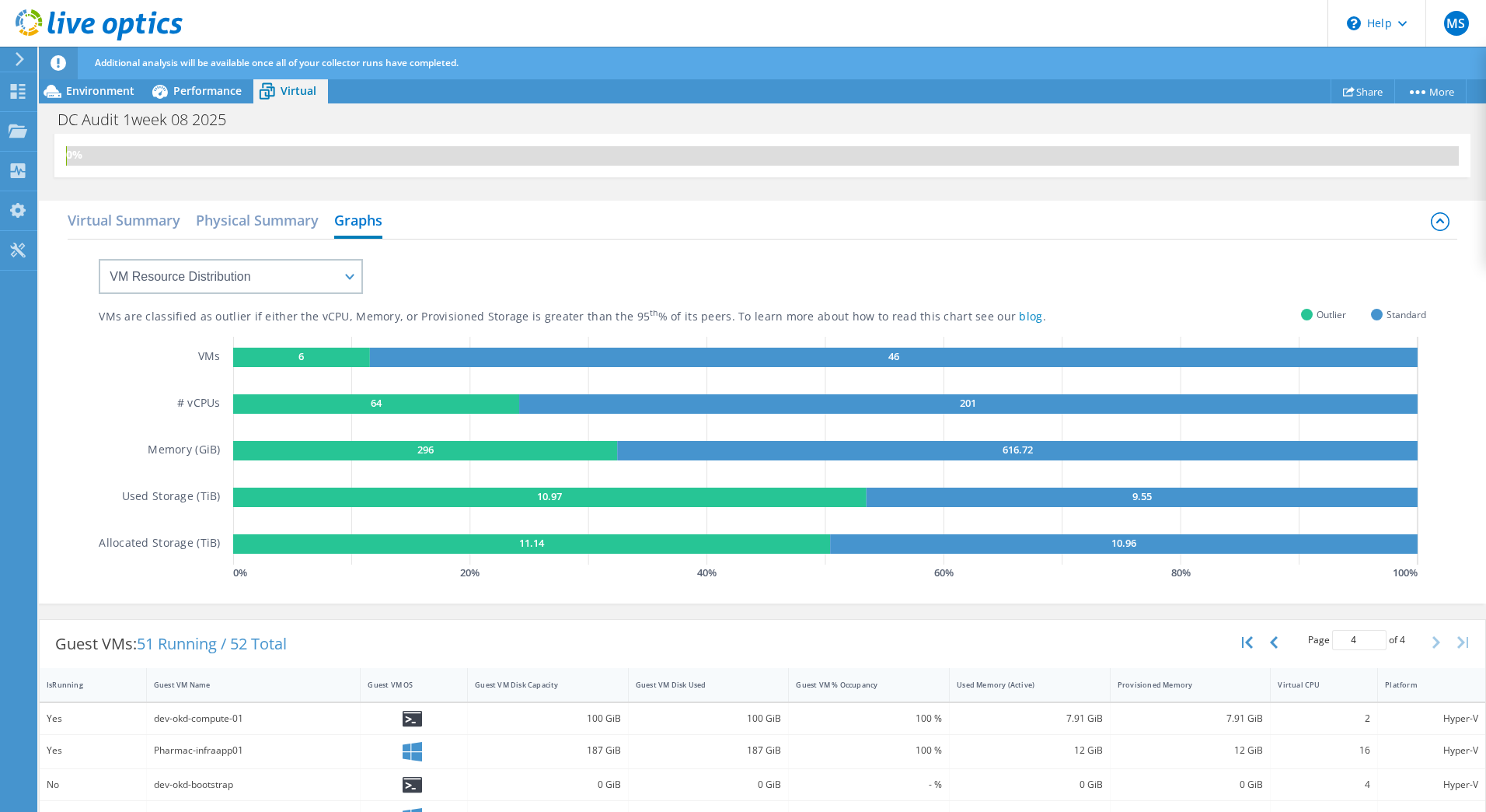
scroll to position [0, 0]
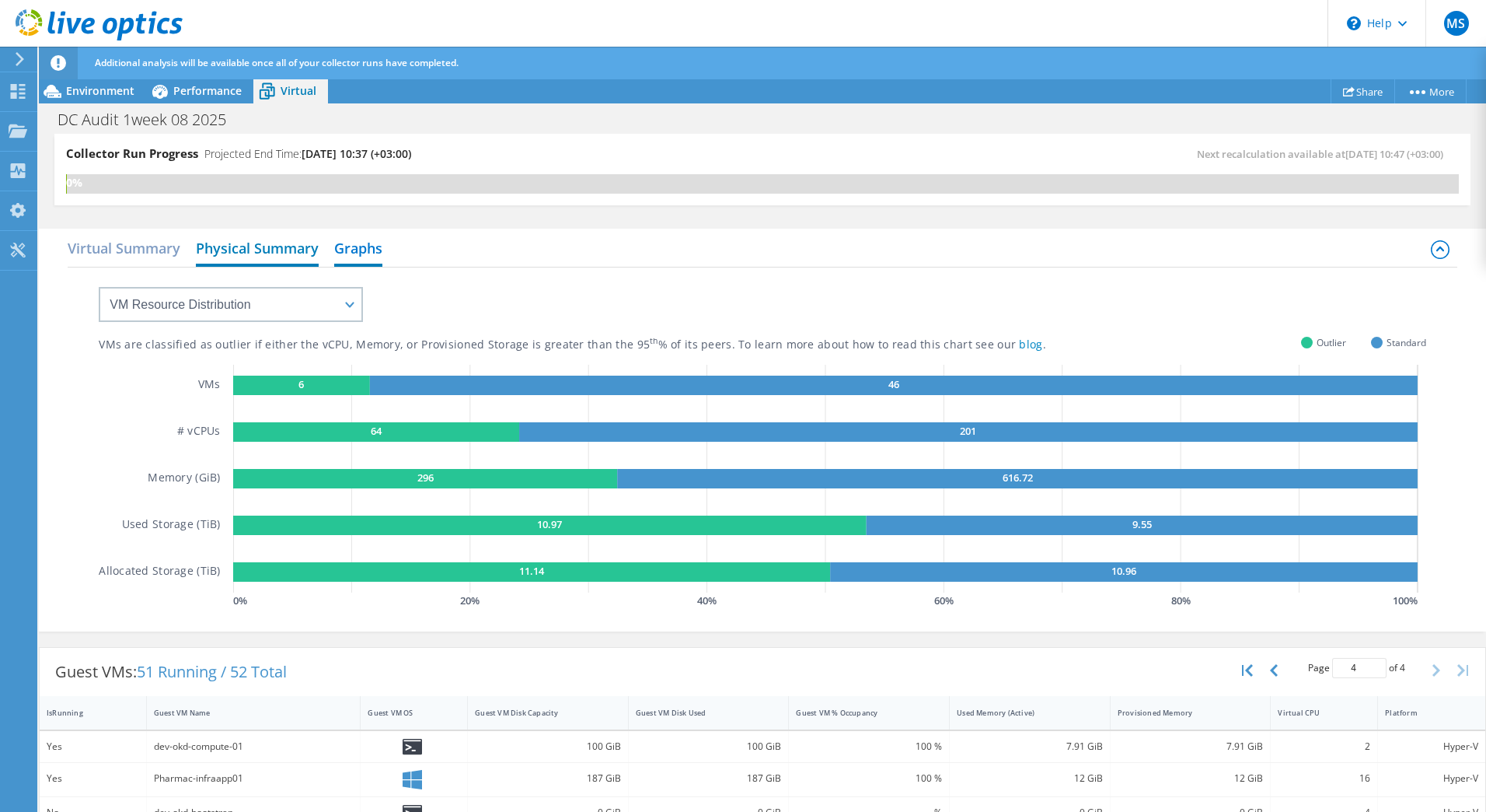
click at [287, 253] on h2 "Physical Summary" at bounding box center [257, 249] width 123 height 34
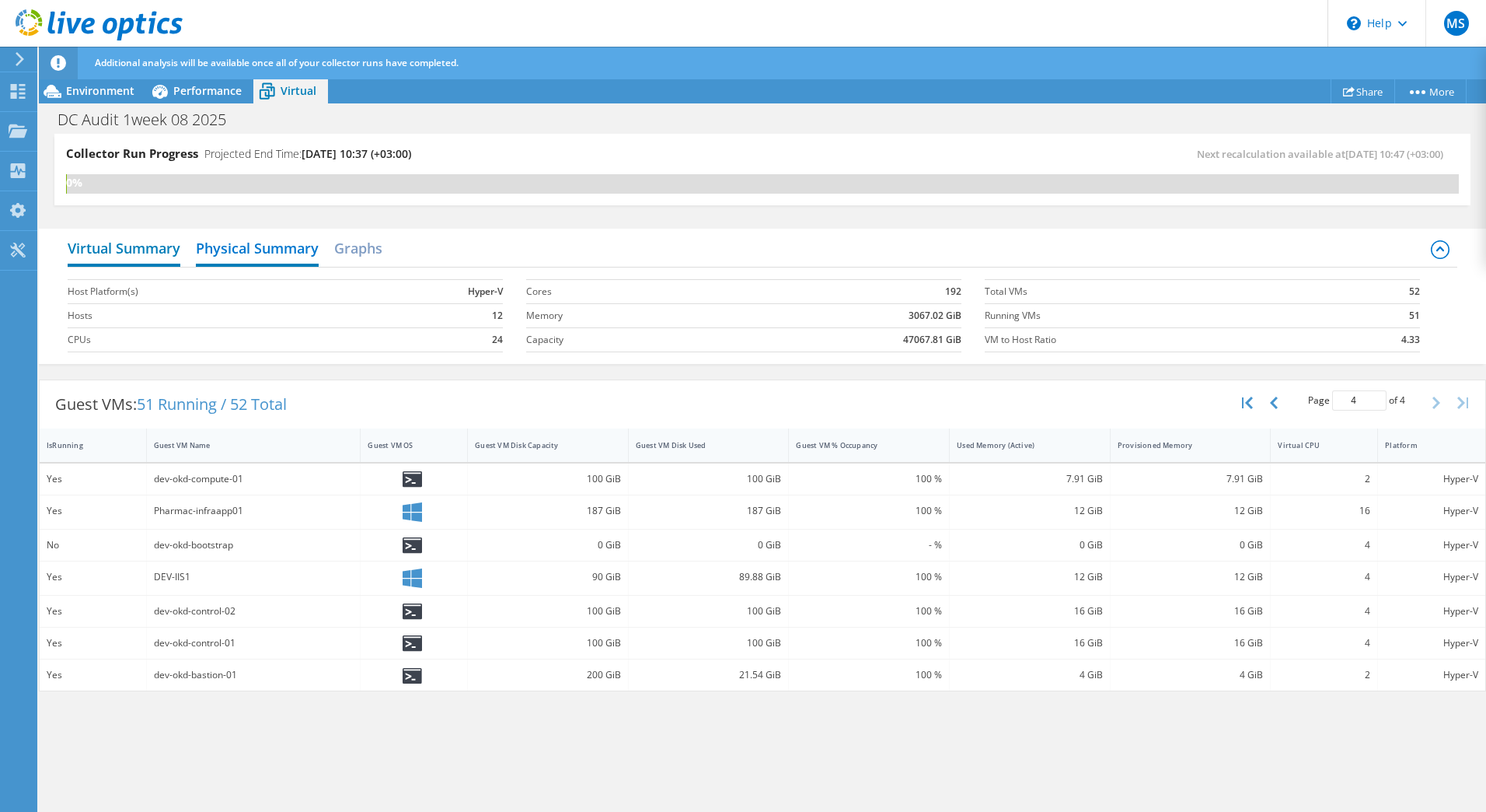
click at [159, 245] on h2 "Virtual Summary" at bounding box center [124, 249] width 113 height 34
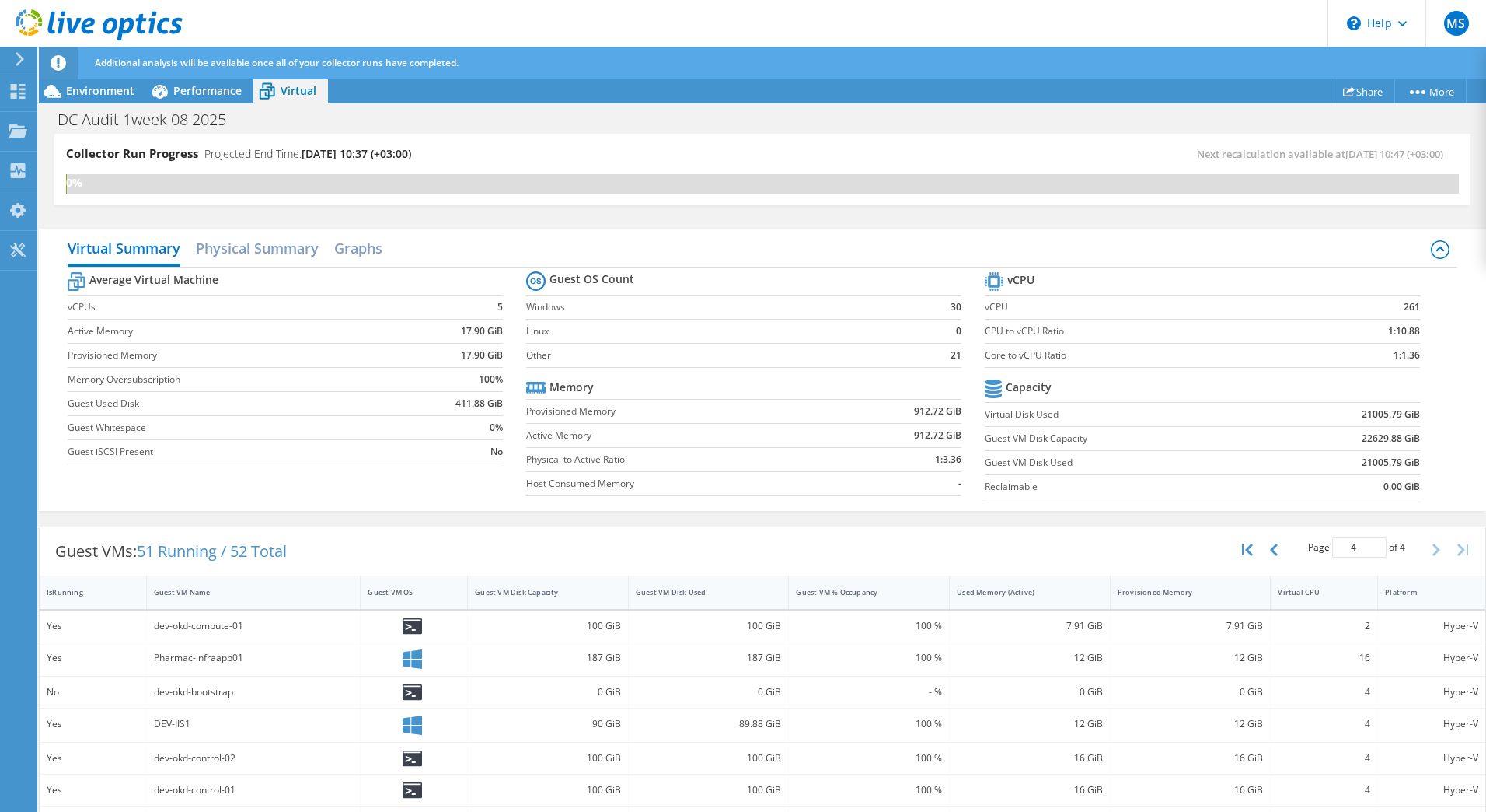
scroll to position [28, 0]
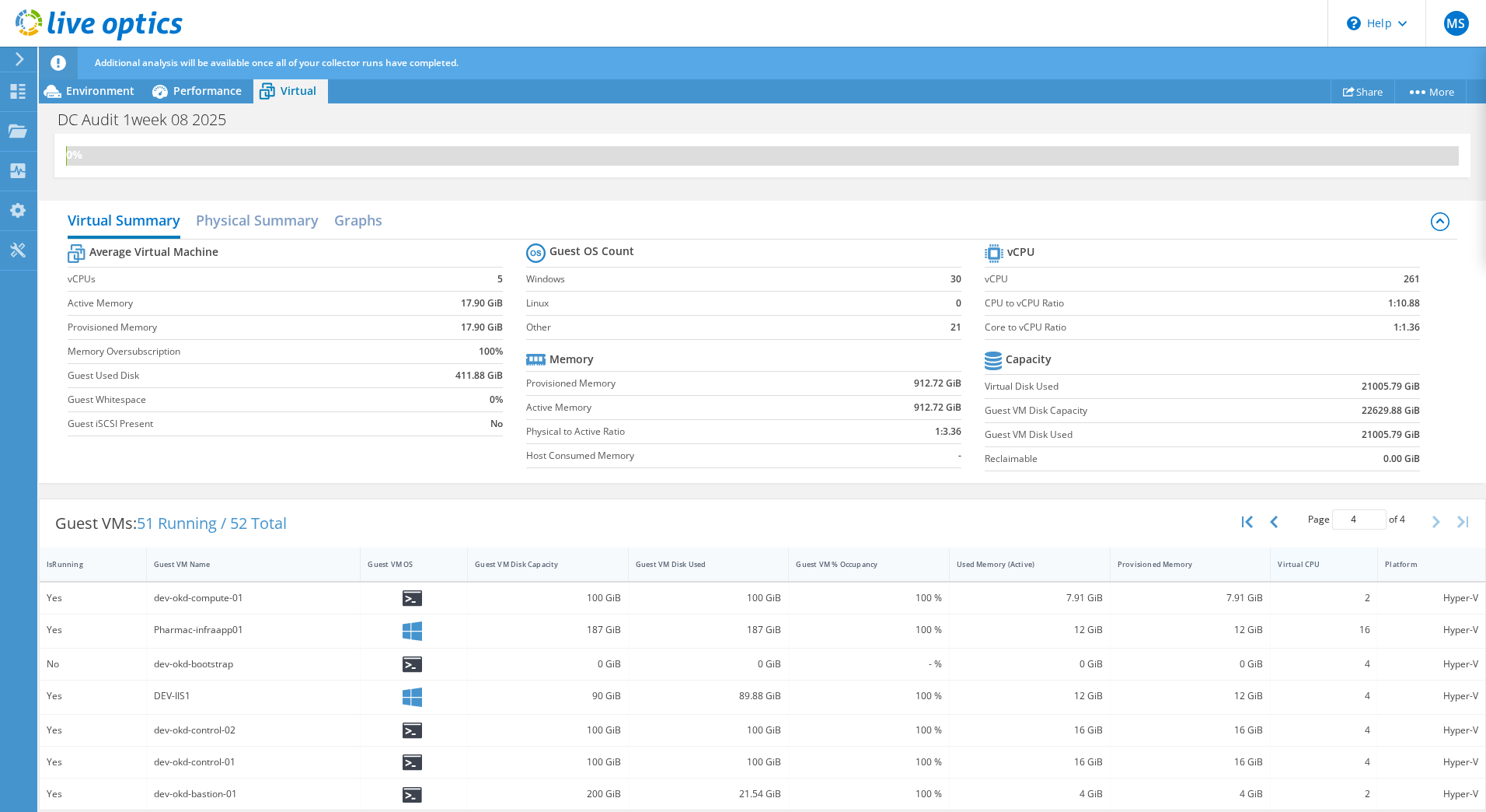
click at [1300, 568] on div "Virtual CPU" at bounding box center [1315, 564] width 88 height 24
type input "1"
click at [1300, 568] on div "Virtual CPU" at bounding box center [1315, 564] width 88 height 24
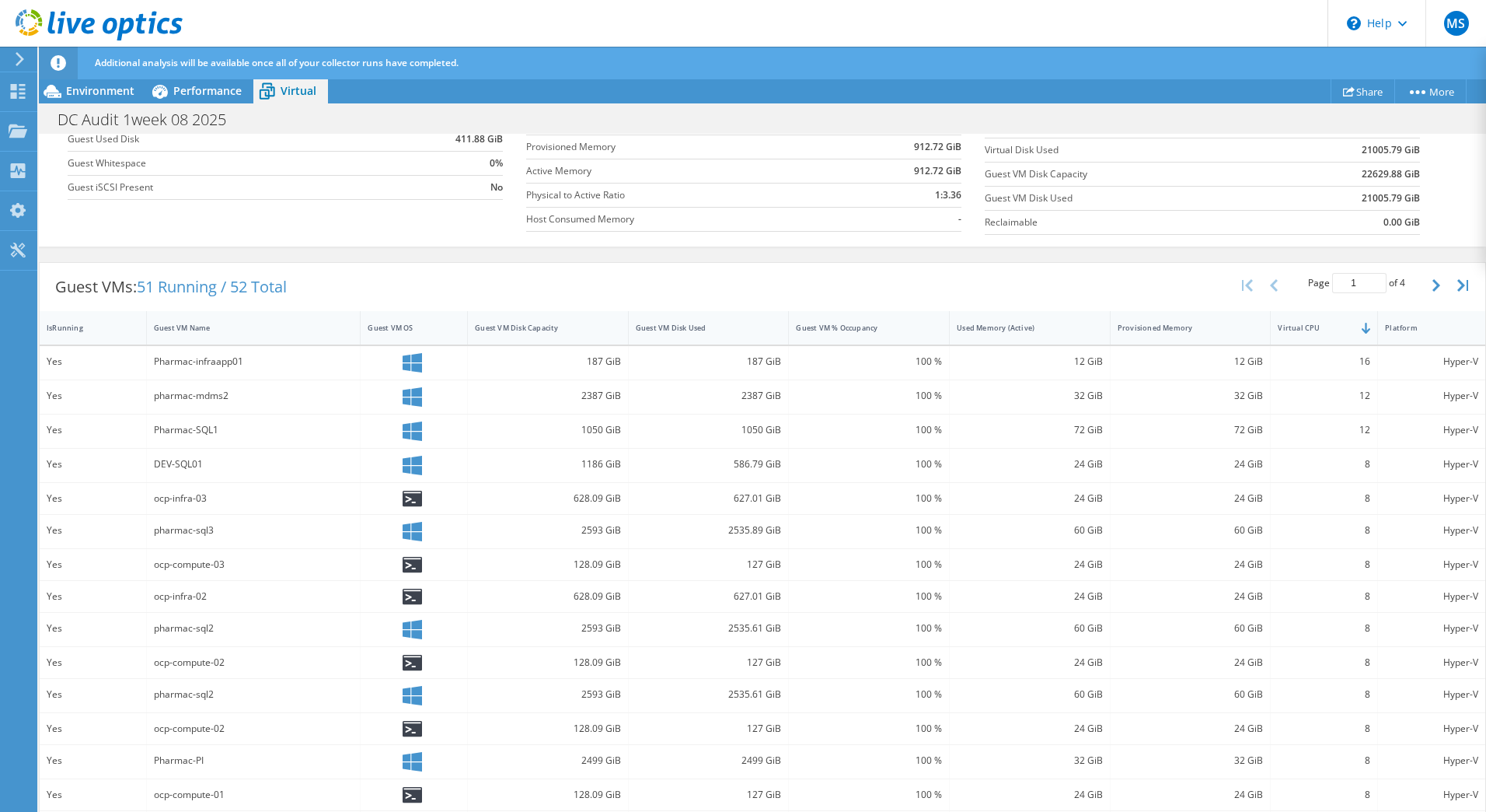
scroll to position [295, 0]
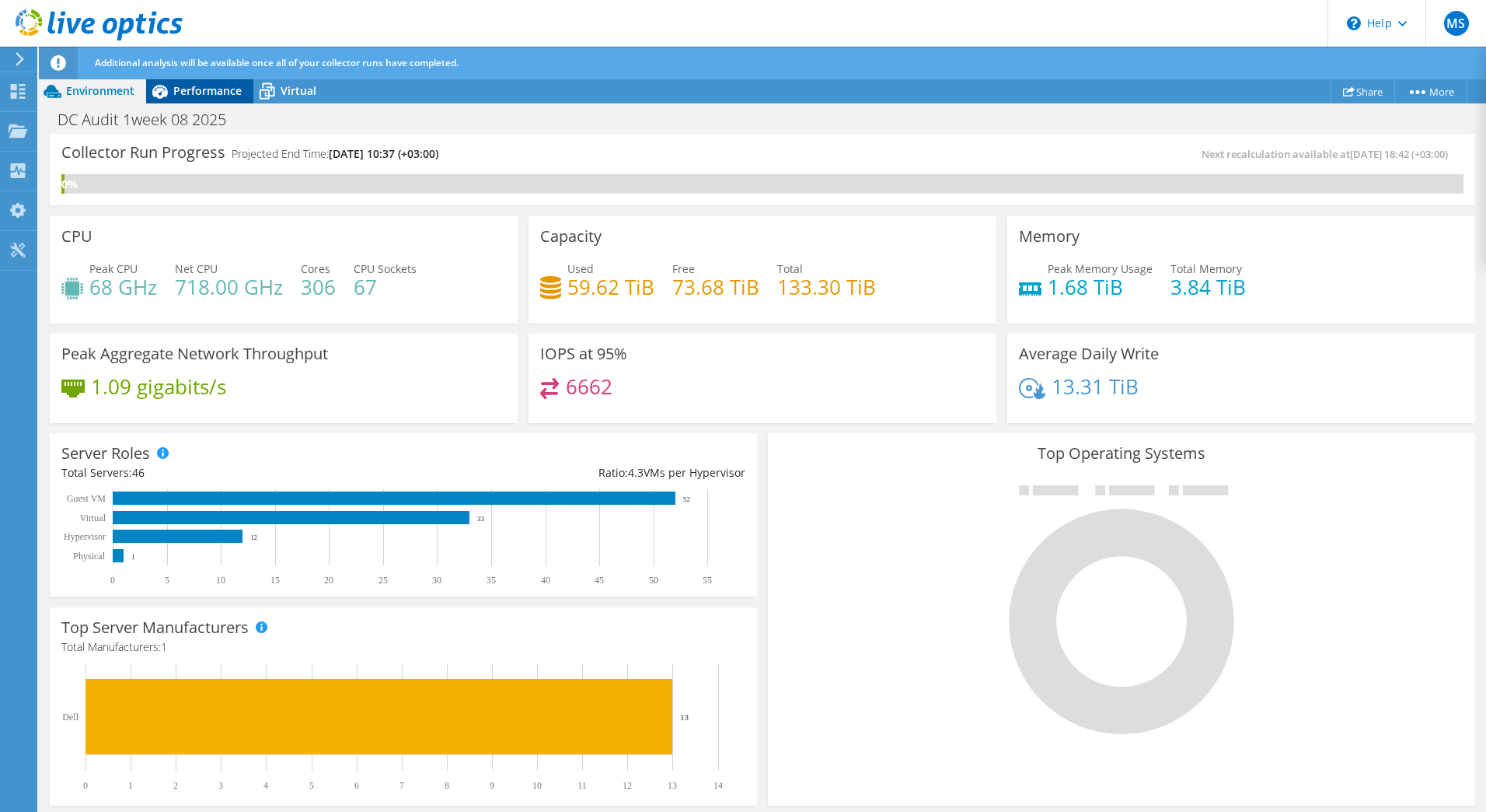
click at [167, 90] on icon at bounding box center [160, 92] width 27 height 27
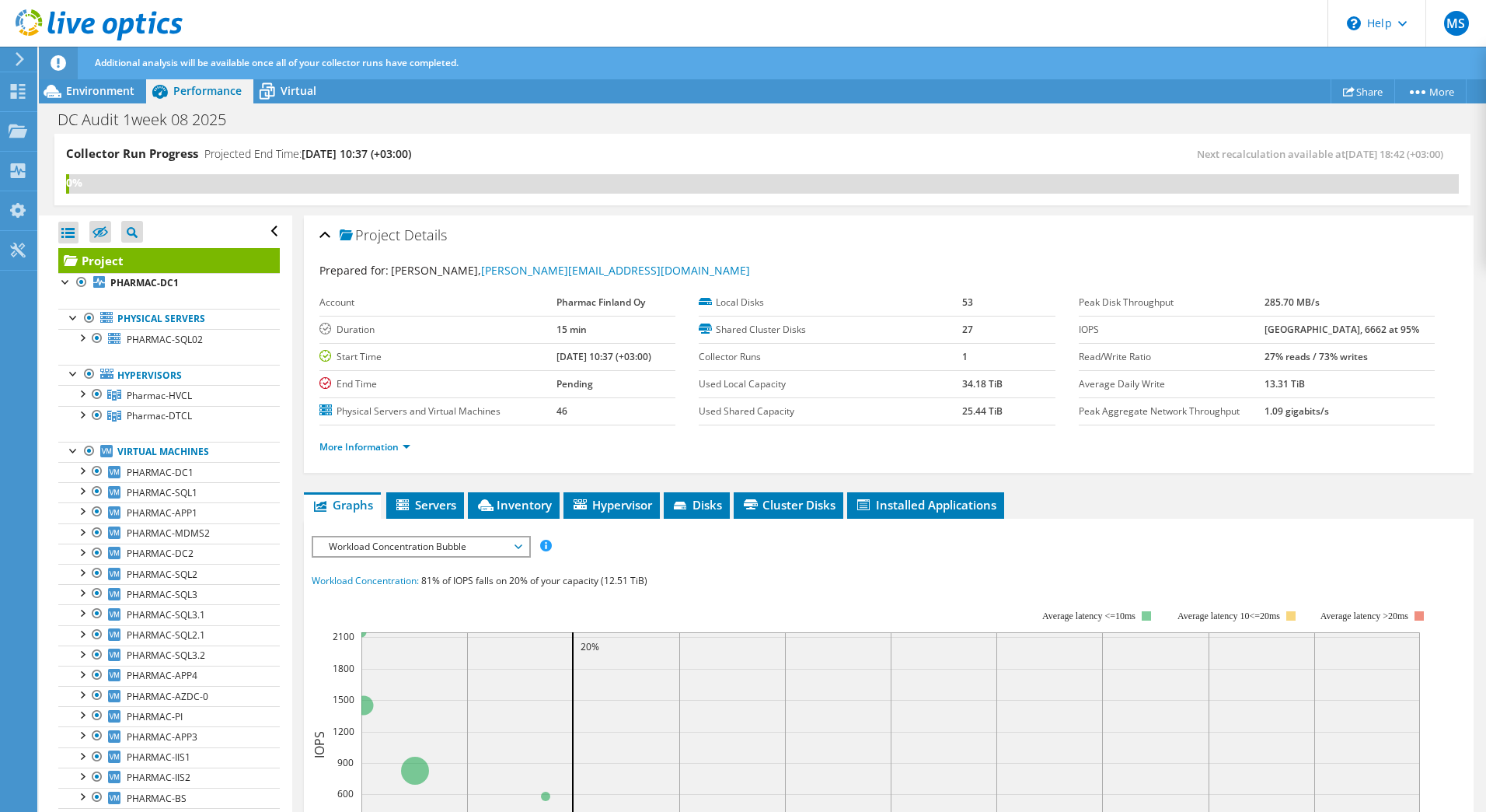
click at [488, 537] on span "Workload Concentration Bubble" at bounding box center [421, 546] width 200 height 18
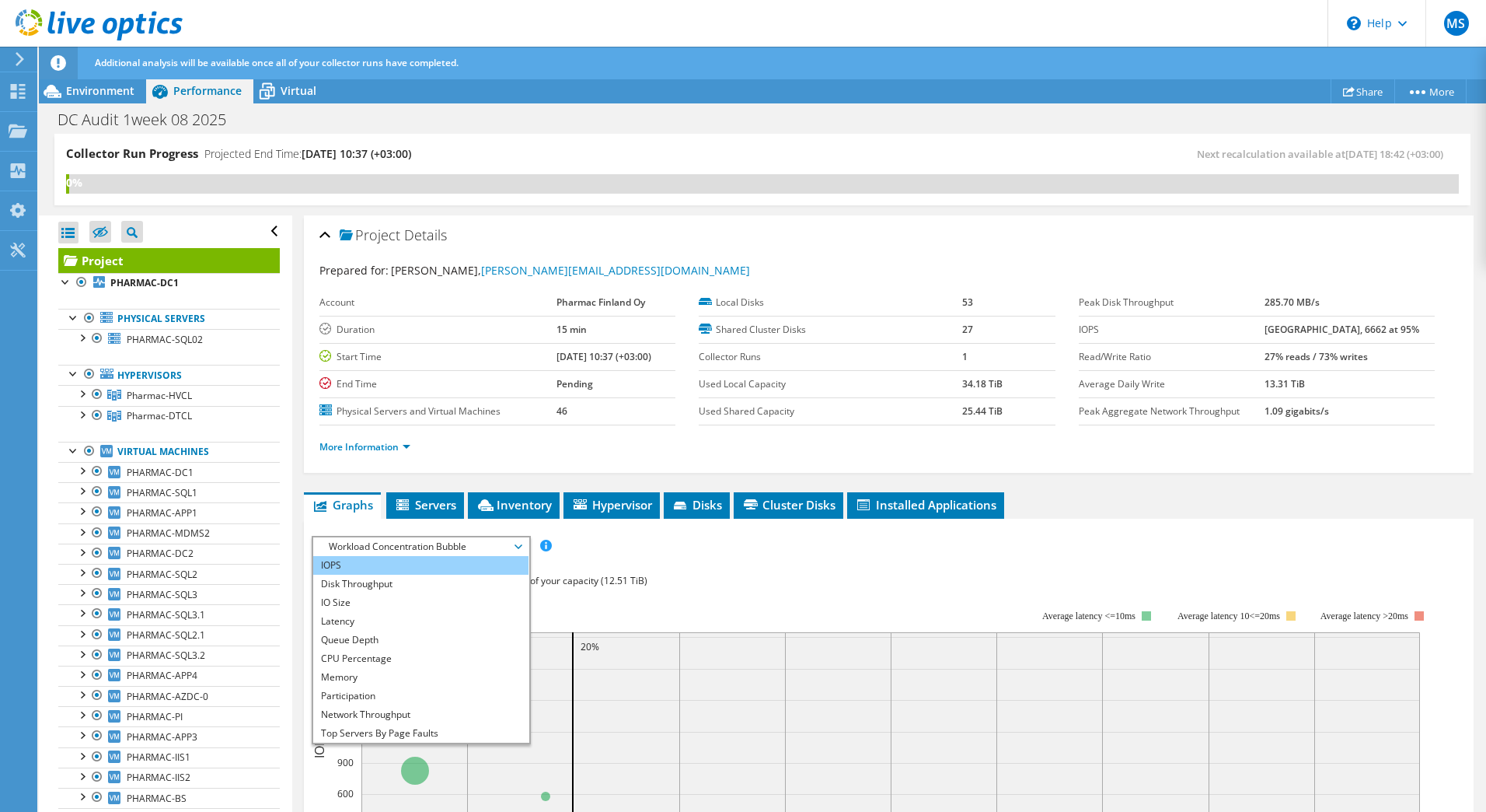
click at [433, 561] on li "IOPS" at bounding box center [421, 565] width 215 height 18
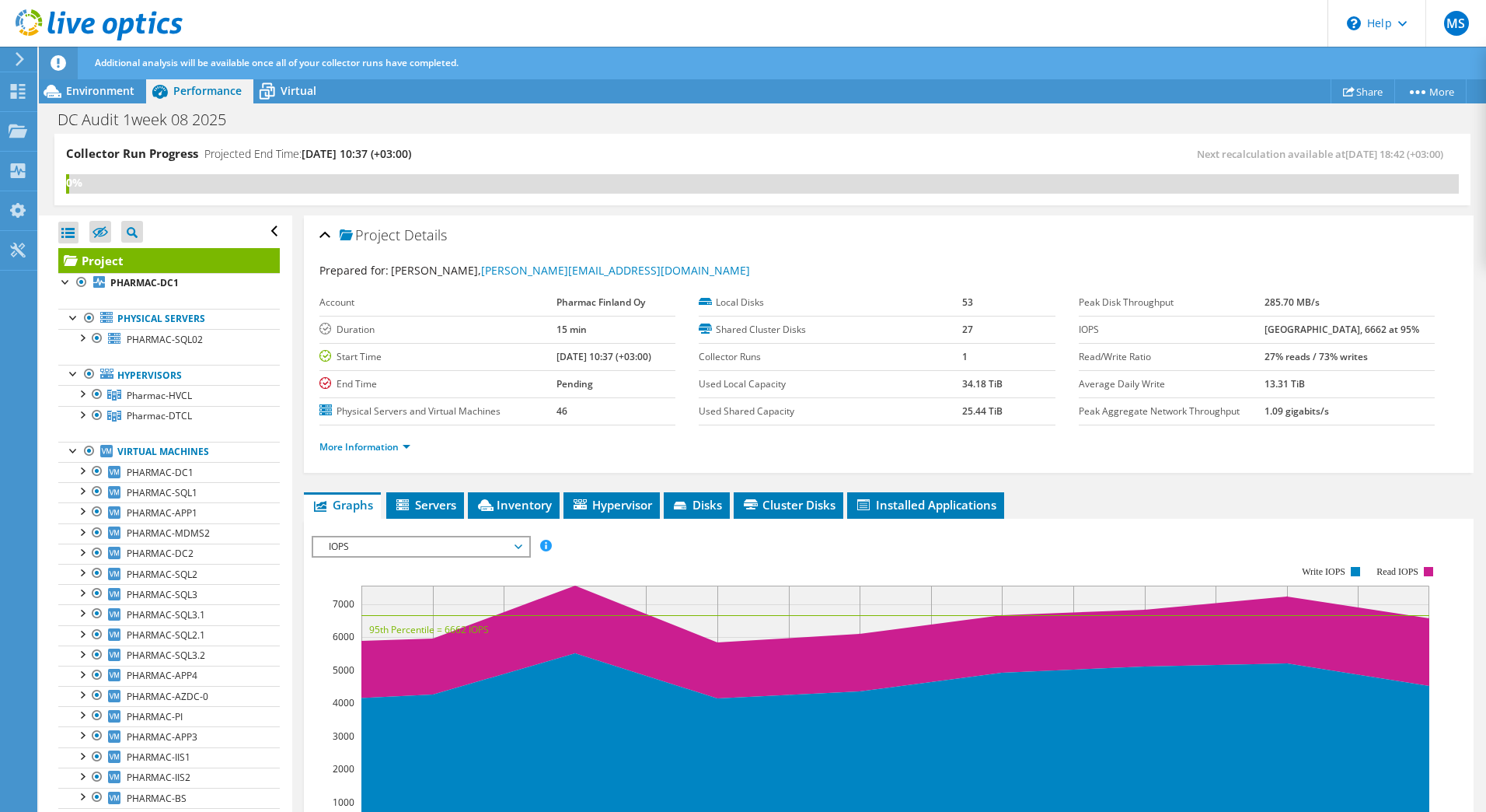
click at [492, 541] on span "IOPS" at bounding box center [421, 546] width 200 height 18
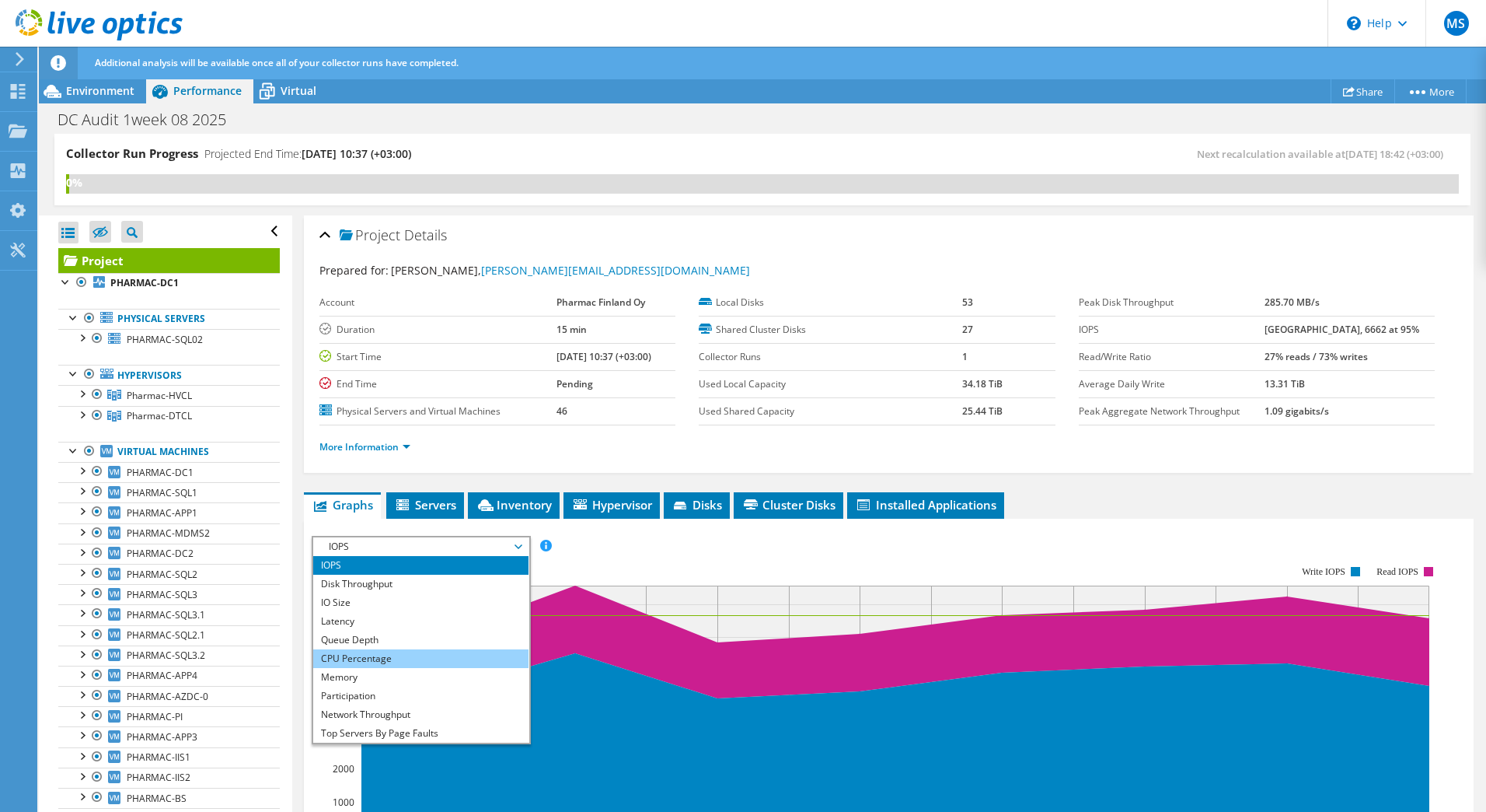
click at [397, 649] on li "CPU Percentage" at bounding box center [421, 658] width 215 height 18
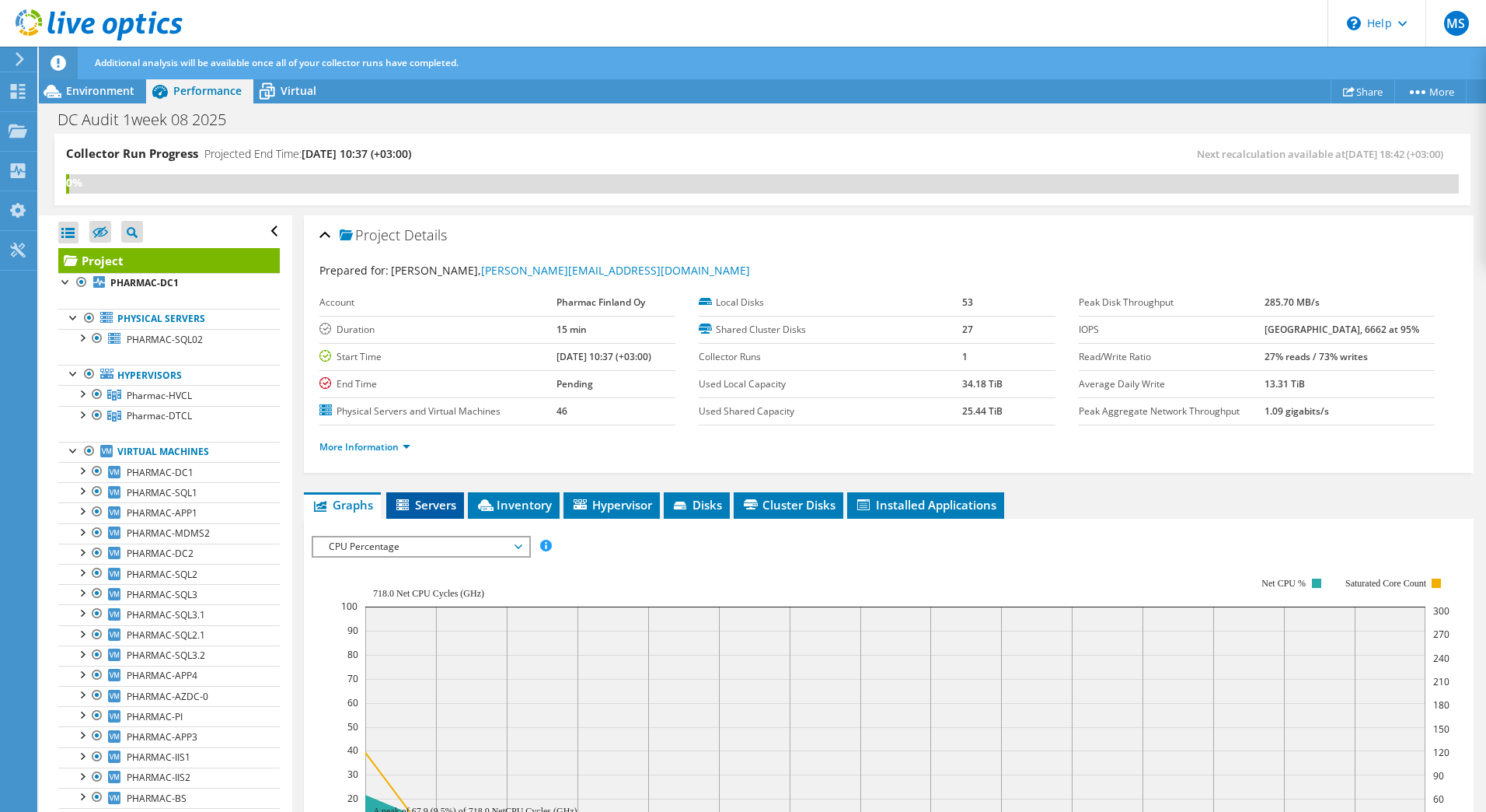
click at [415, 500] on span "Servers" at bounding box center [426, 504] width 62 height 16
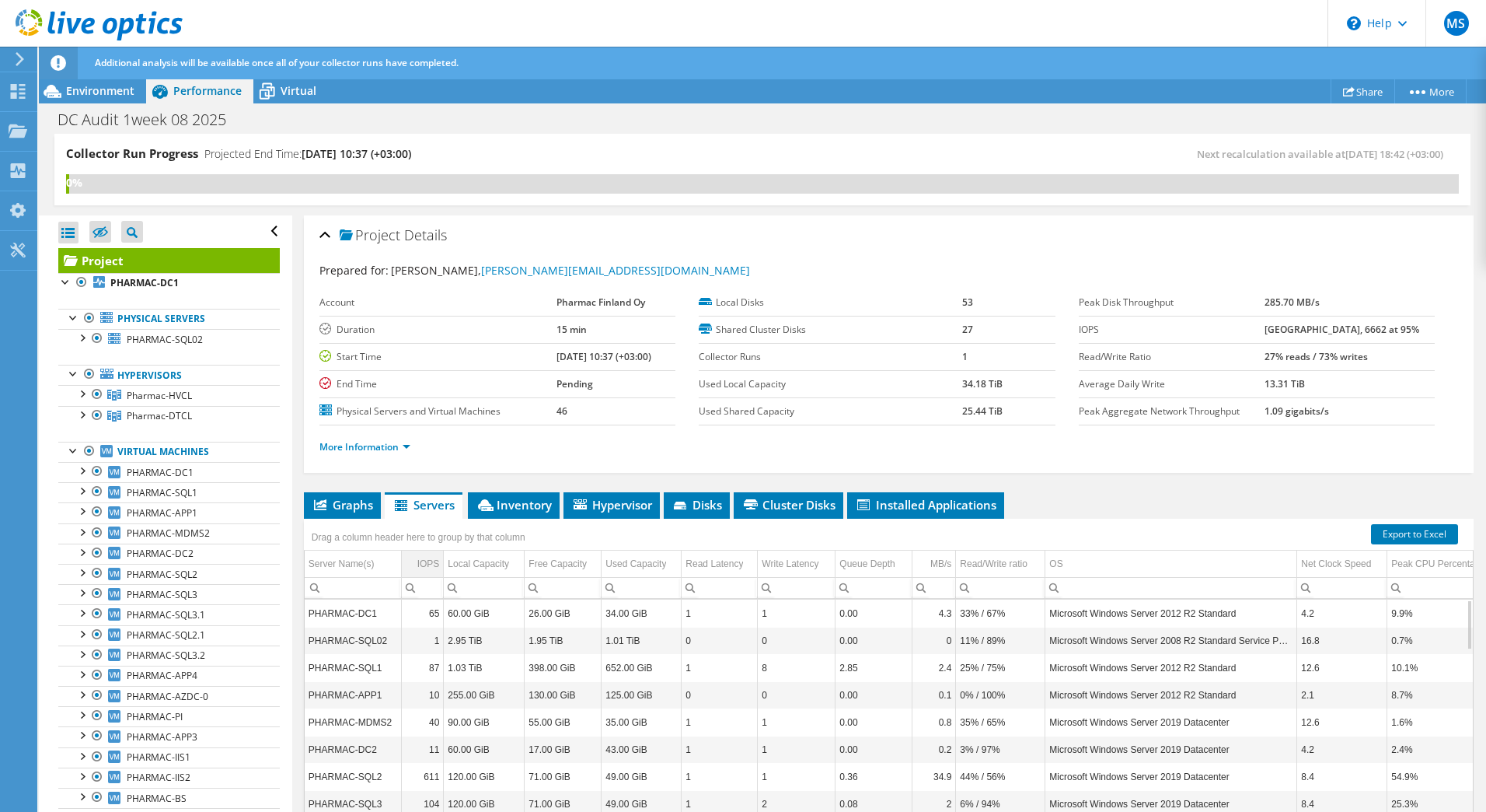
click at [425, 561] on div "IOPS" at bounding box center [428, 563] width 22 height 18
click at [425, 561] on div "IOPS" at bounding box center [428, 563] width 20 height 18
click at [431, 502] on span "Servers" at bounding box center [424, 504] width 62 height 16
click at [352, 503] on span "Graphs" at bounding box center [342, 504] width 61 height 16
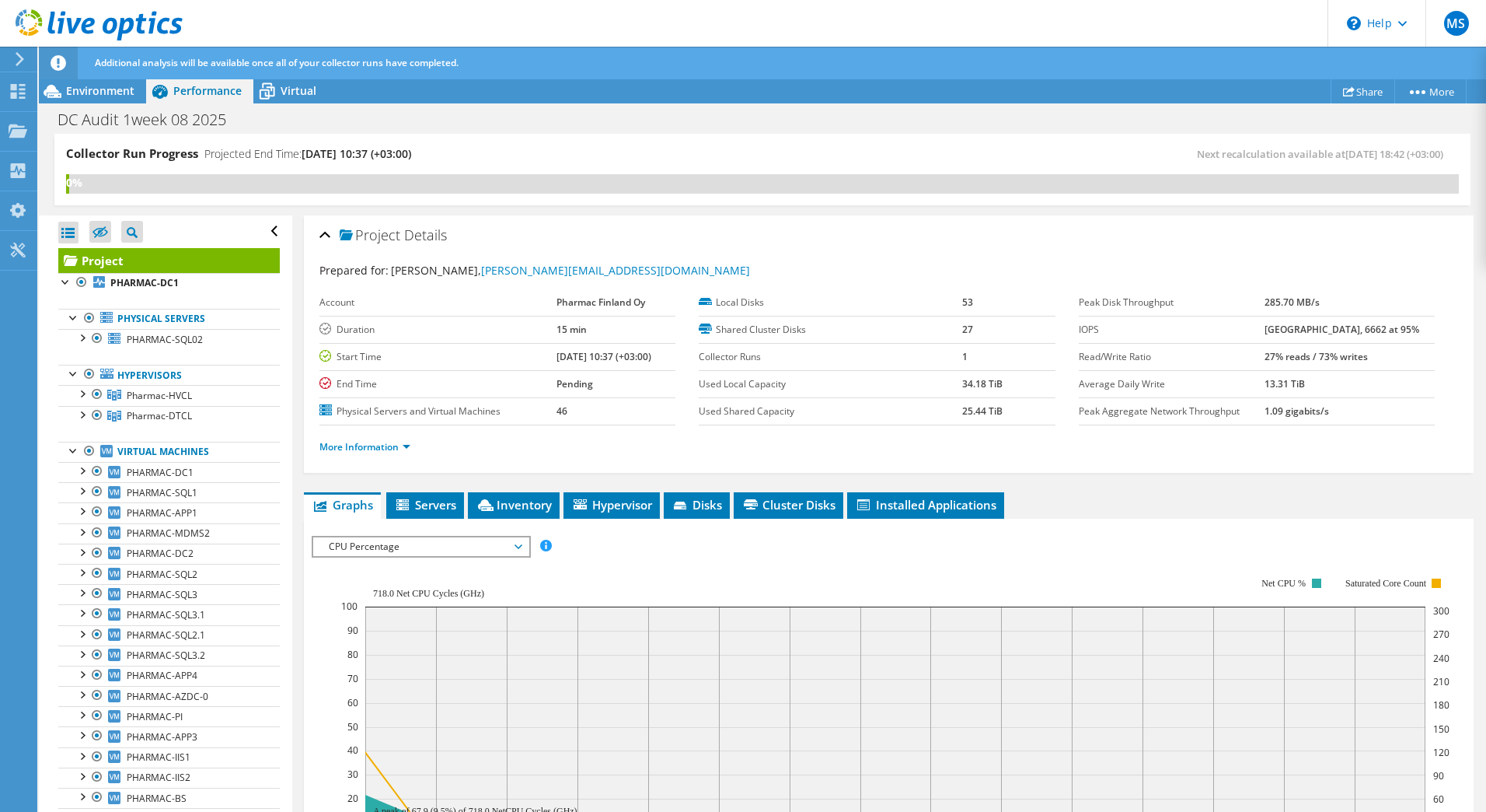
click at [419, 537] on span "CPU Percentage" at bounding box center [421, 546] width 200 height 18
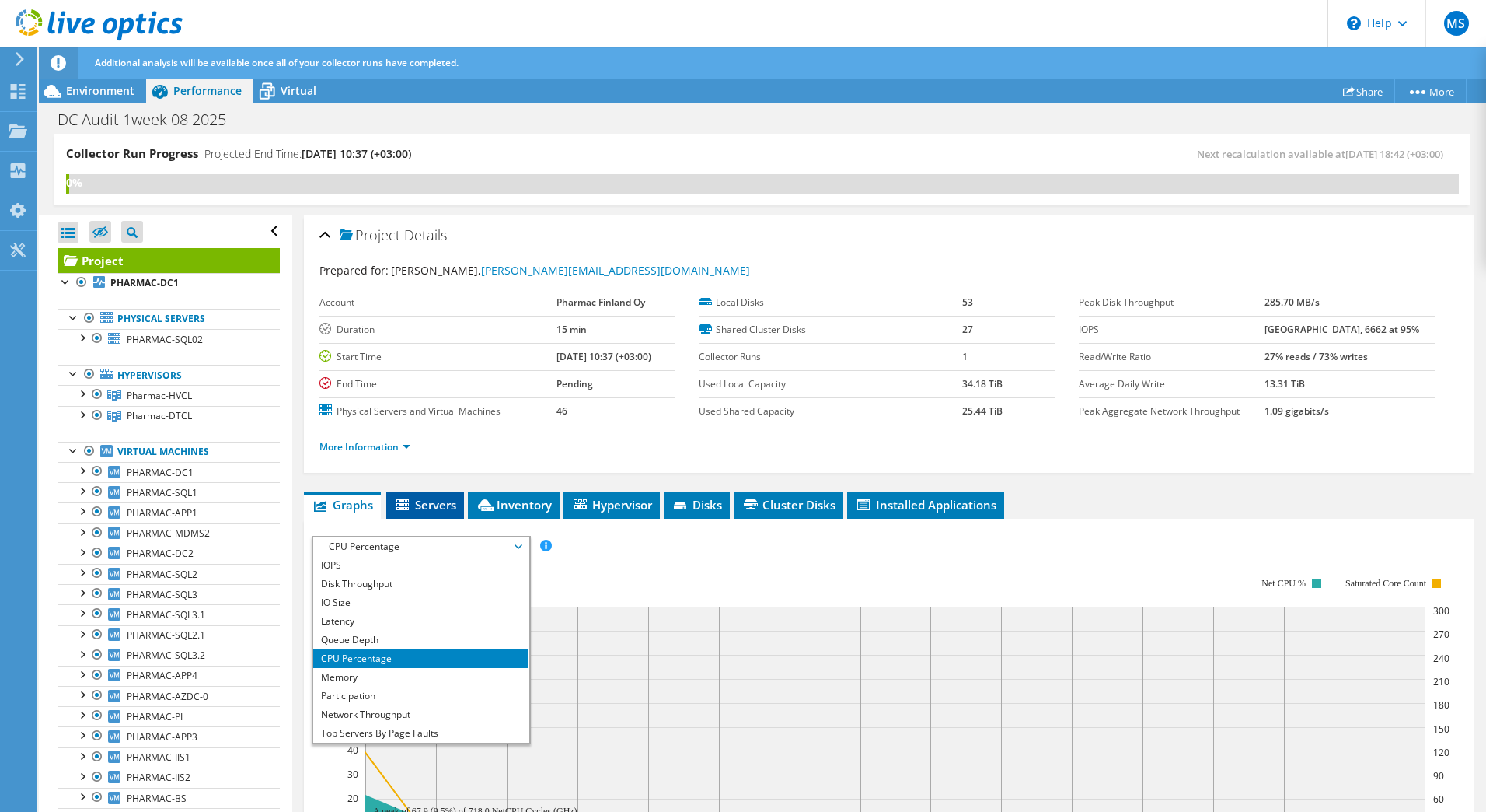
click at [417, 504] on span "Servers" at bounding box center [426, 504] width 62 height 16
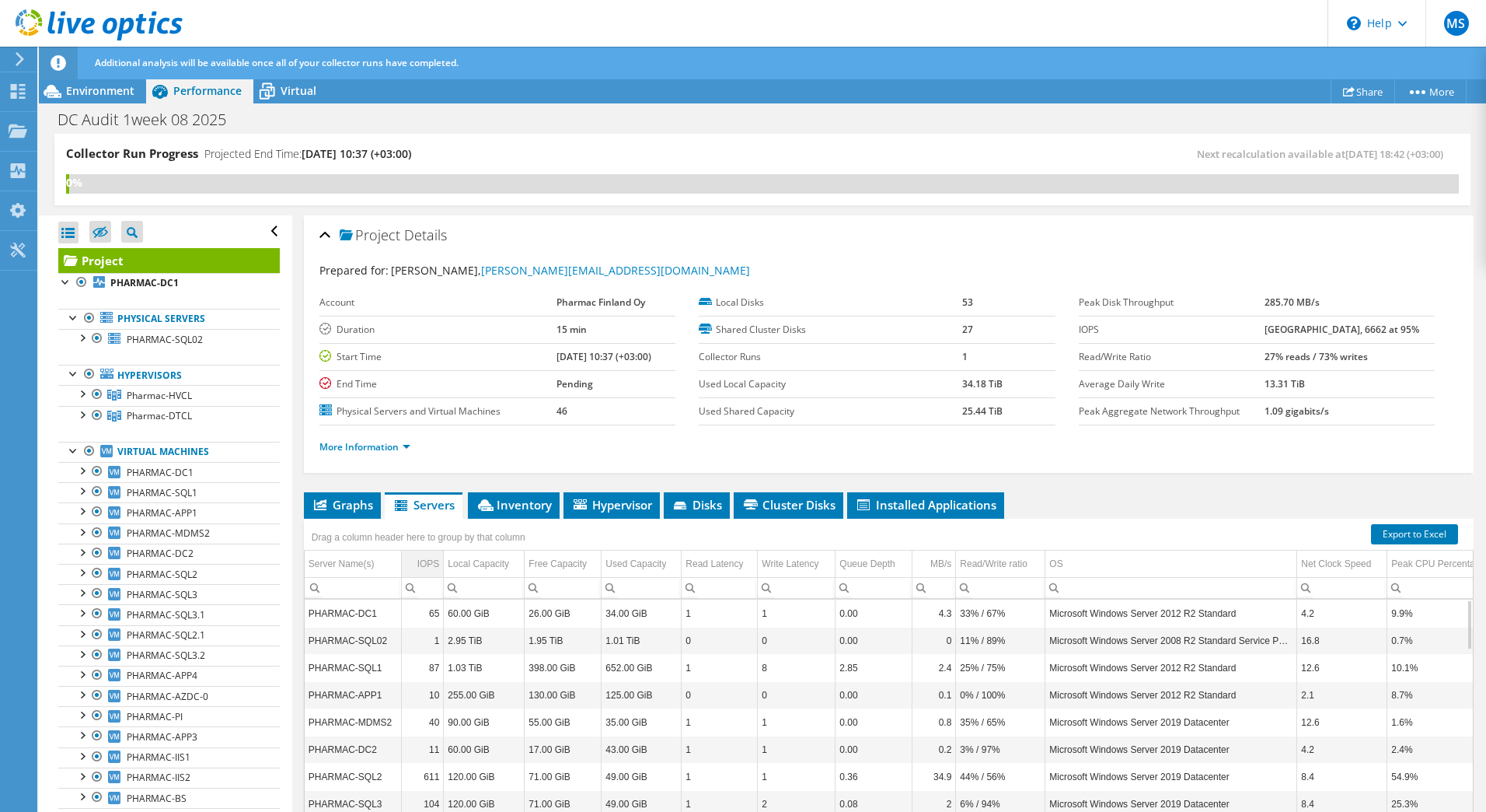
click at [429, 557] on div "IOPS" at bounding box center [428, 563] width 22 height 18
click at [1405, 555] on div "Peak CPU Percentage" at bounding box center [1438, 563] width 94 height 18
click at [1410, 555] on div "Peak CPU Percentage" at bounding box center [1435, 563] width 88 height 18
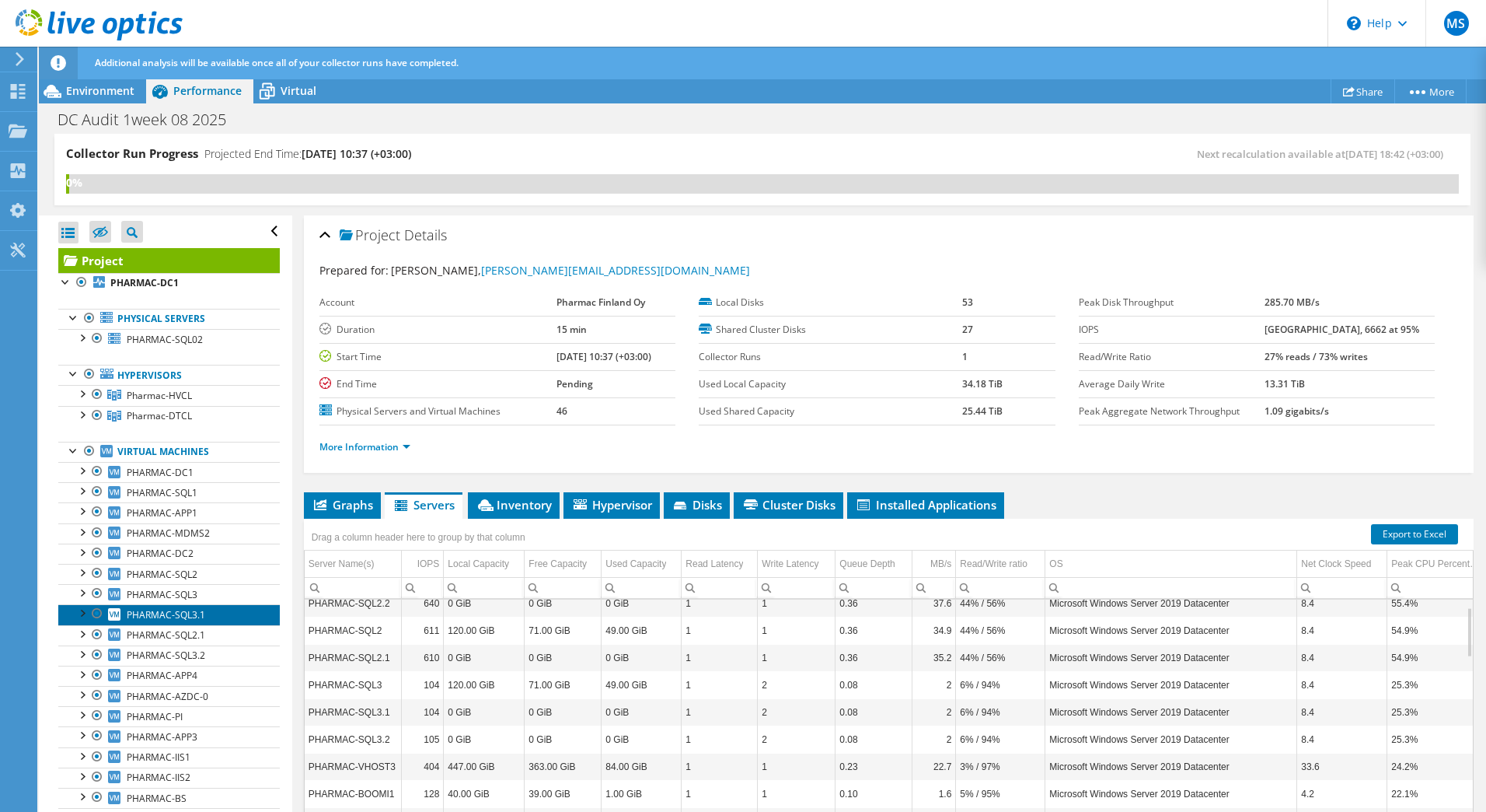
click at [171, 604] on link "PHARMAC-SQL3.1" at bounding box center [169, 613] width 222 height 20
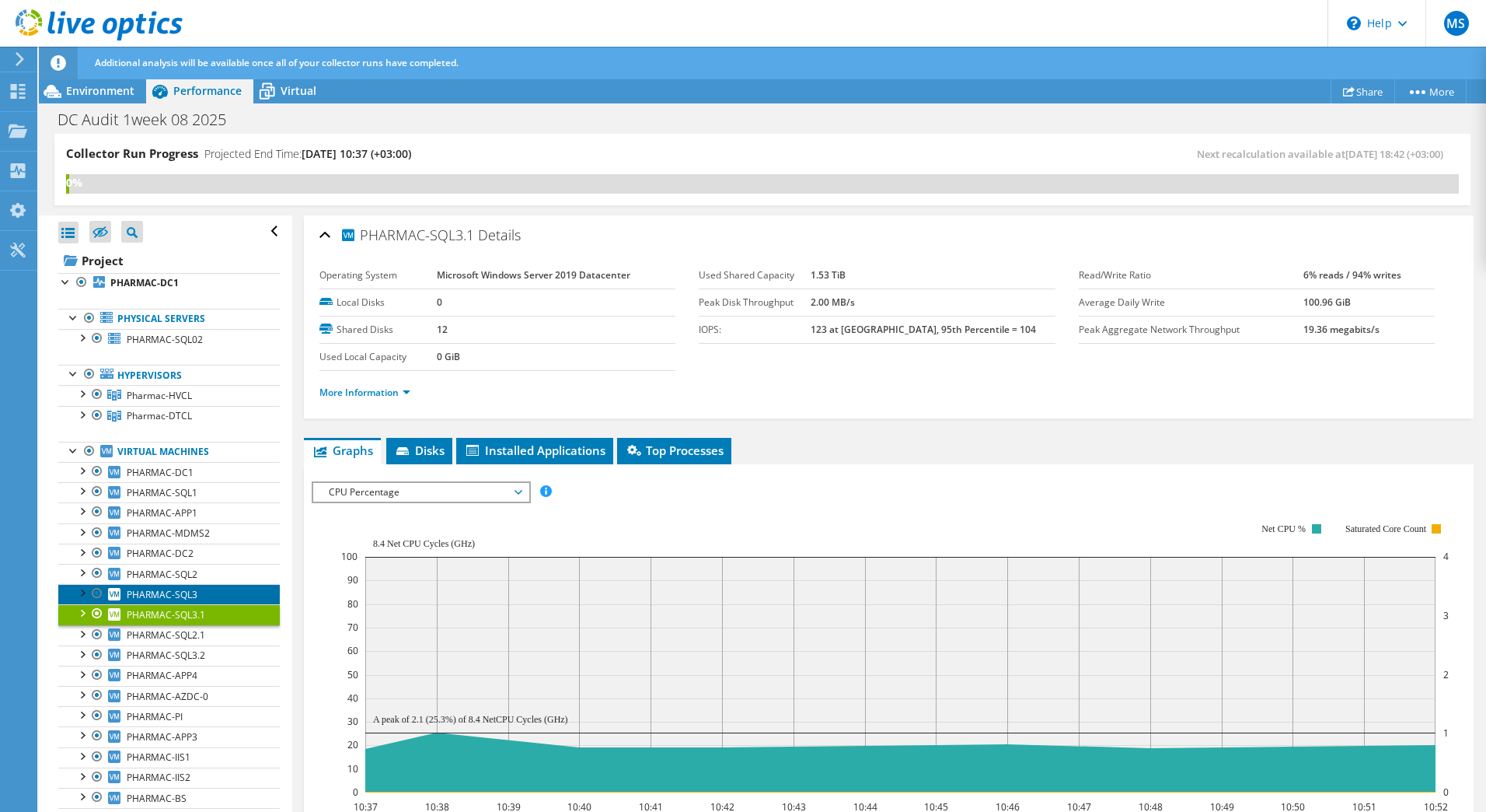
click at [206, 584] on link "PHARMAC-SQL3" at bounding box center [169, 594] width 222 height 20
click at [188, 611] on span "PHARMAC-SQL3.1" at bounding box center [166, 614] width 79 height 14
click at [10, 64] on div at bounding box center [18, 58] width 18 height 14
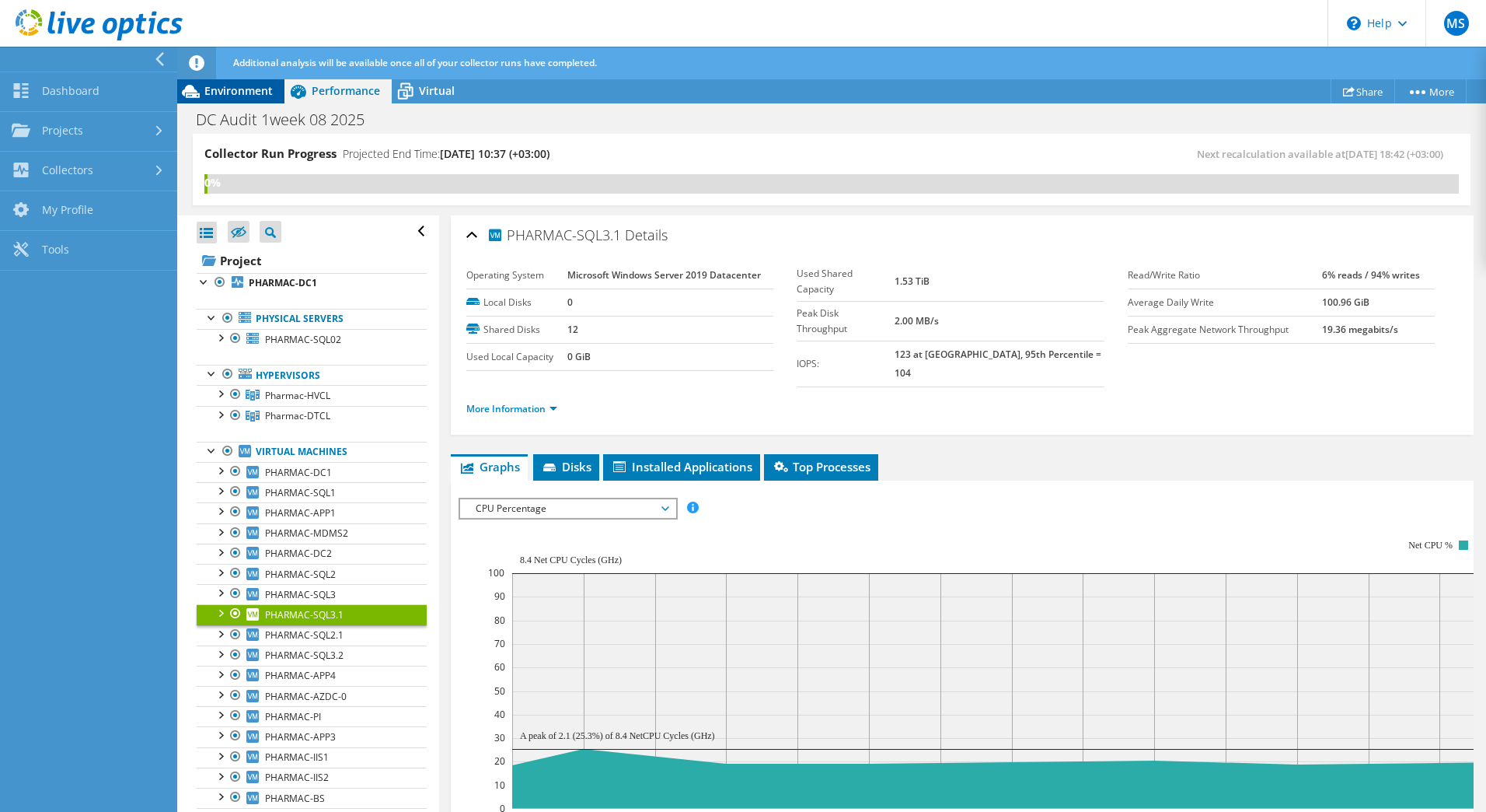
click at [238, 91] on span "Environment" at bounding box center [239, 90] width 68 height 15
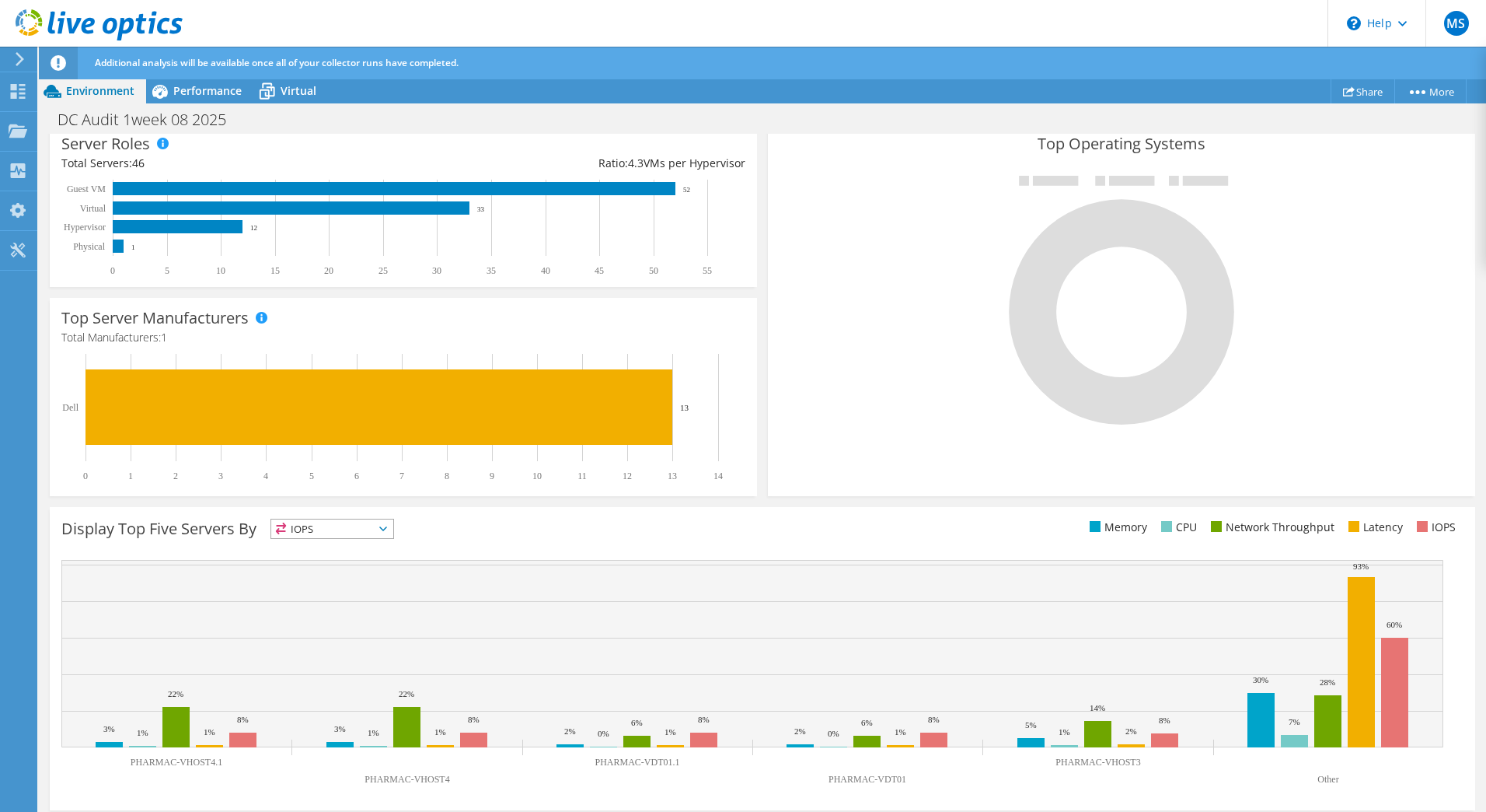
scroll to position [317, 0]
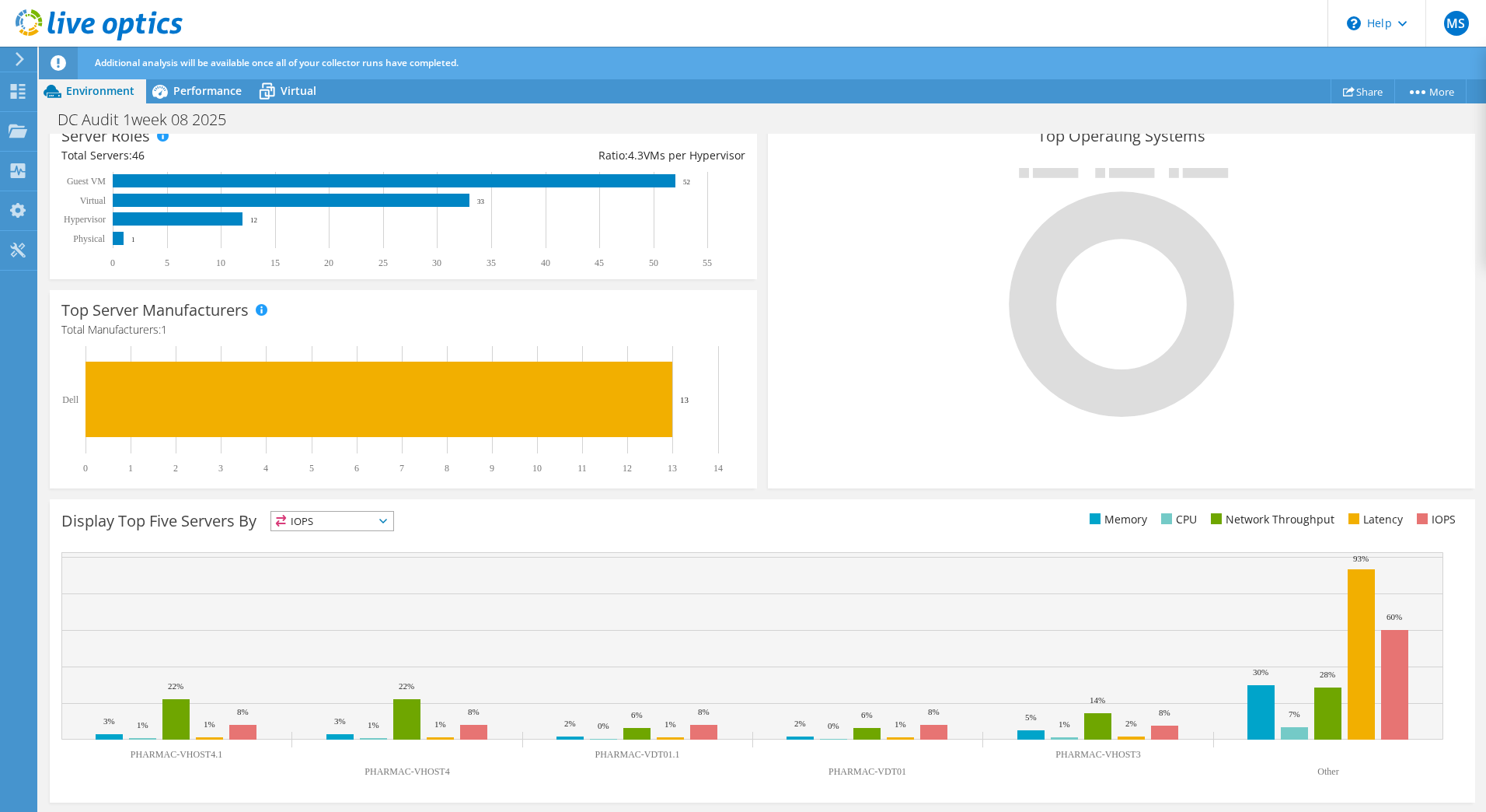
click at [353, 521] on span "IOPS" at bounding box center [332, 520] width 122 height 18
click at [324, 591] on li "CPU" at bounding box center [332, 584] width 122 height 21
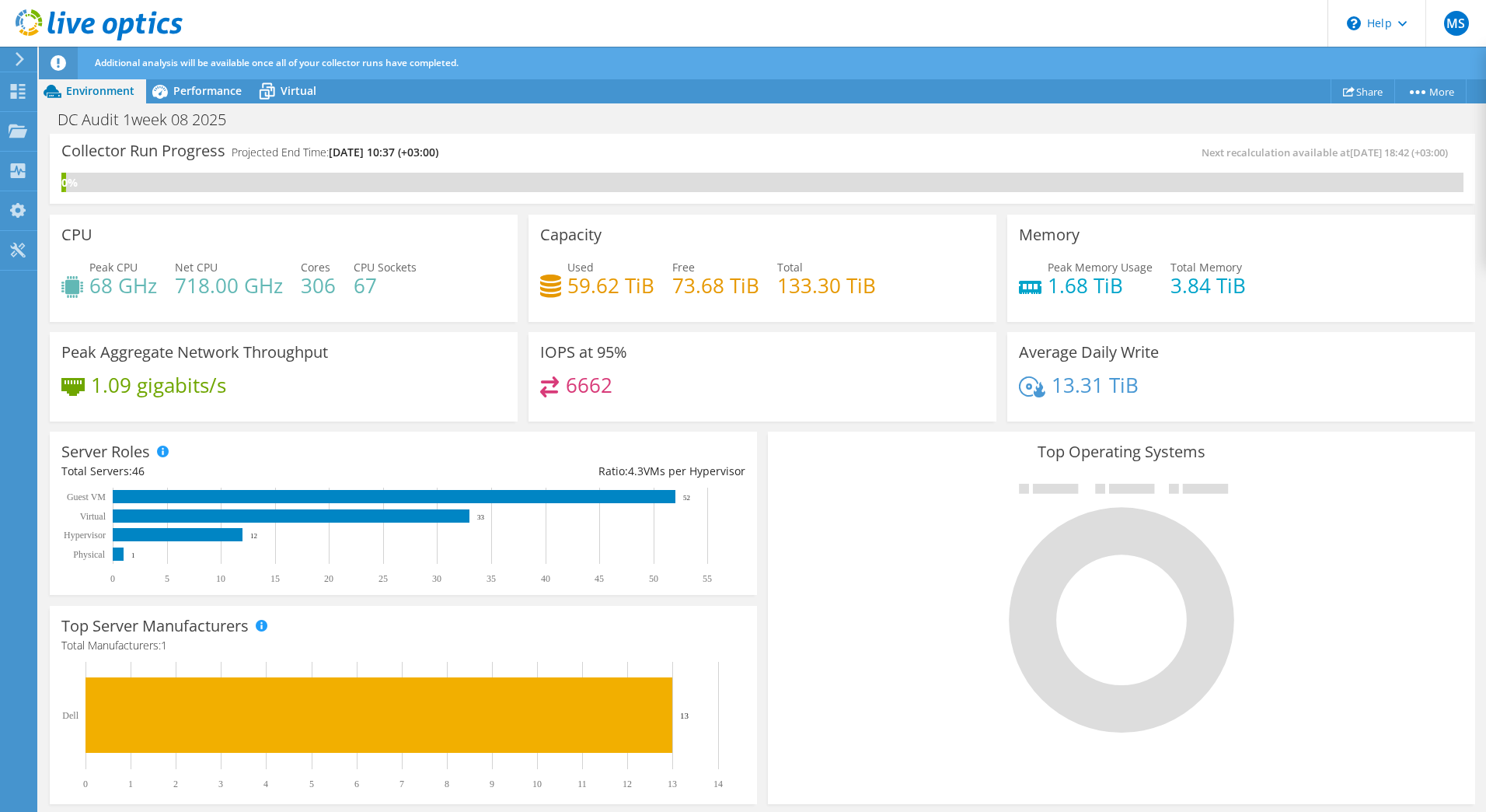
scroll to position [0, 0]
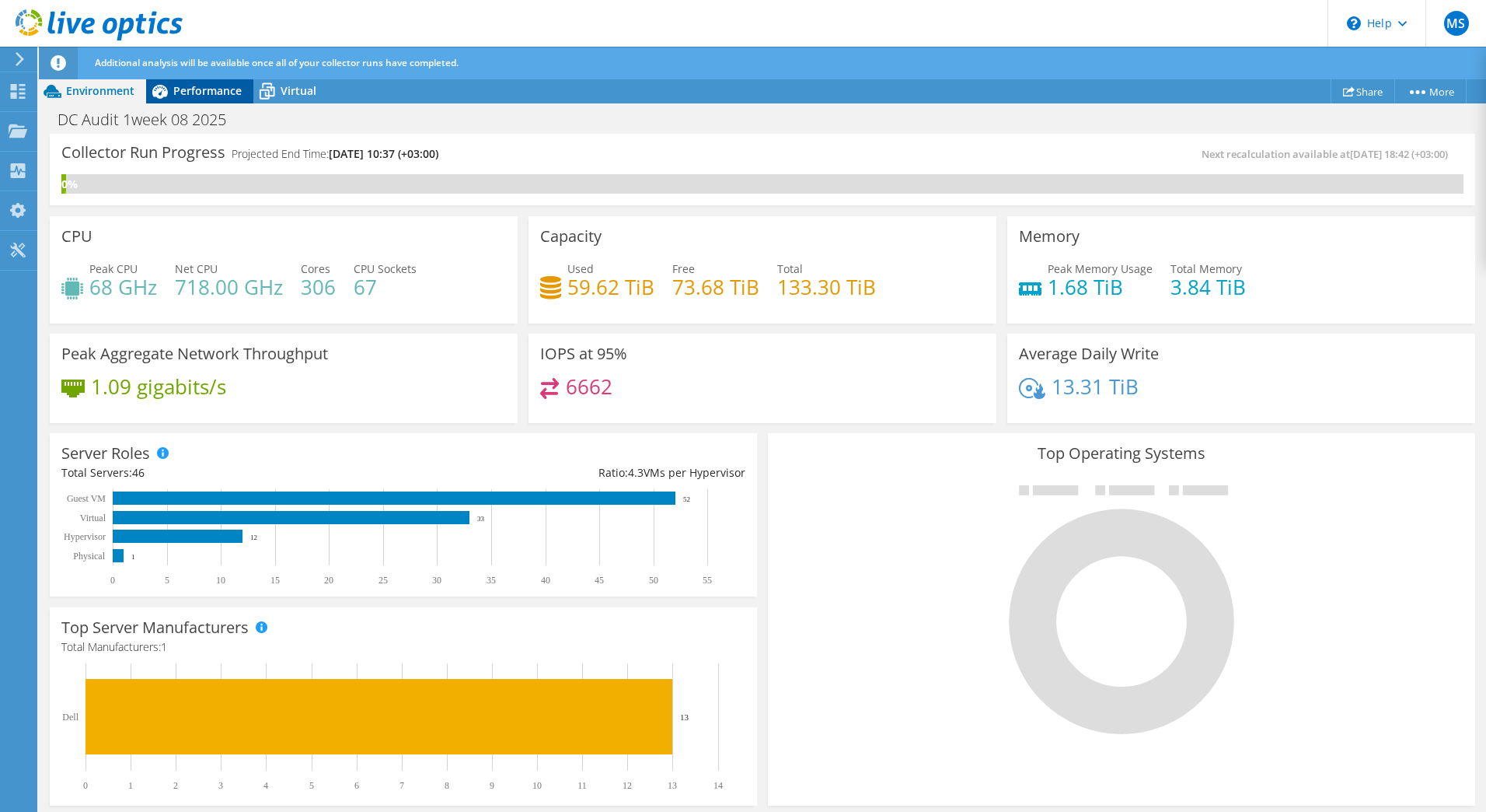
click at [206, 101] on div "Performance" at bounding box center [200, 92] width 107 height 25
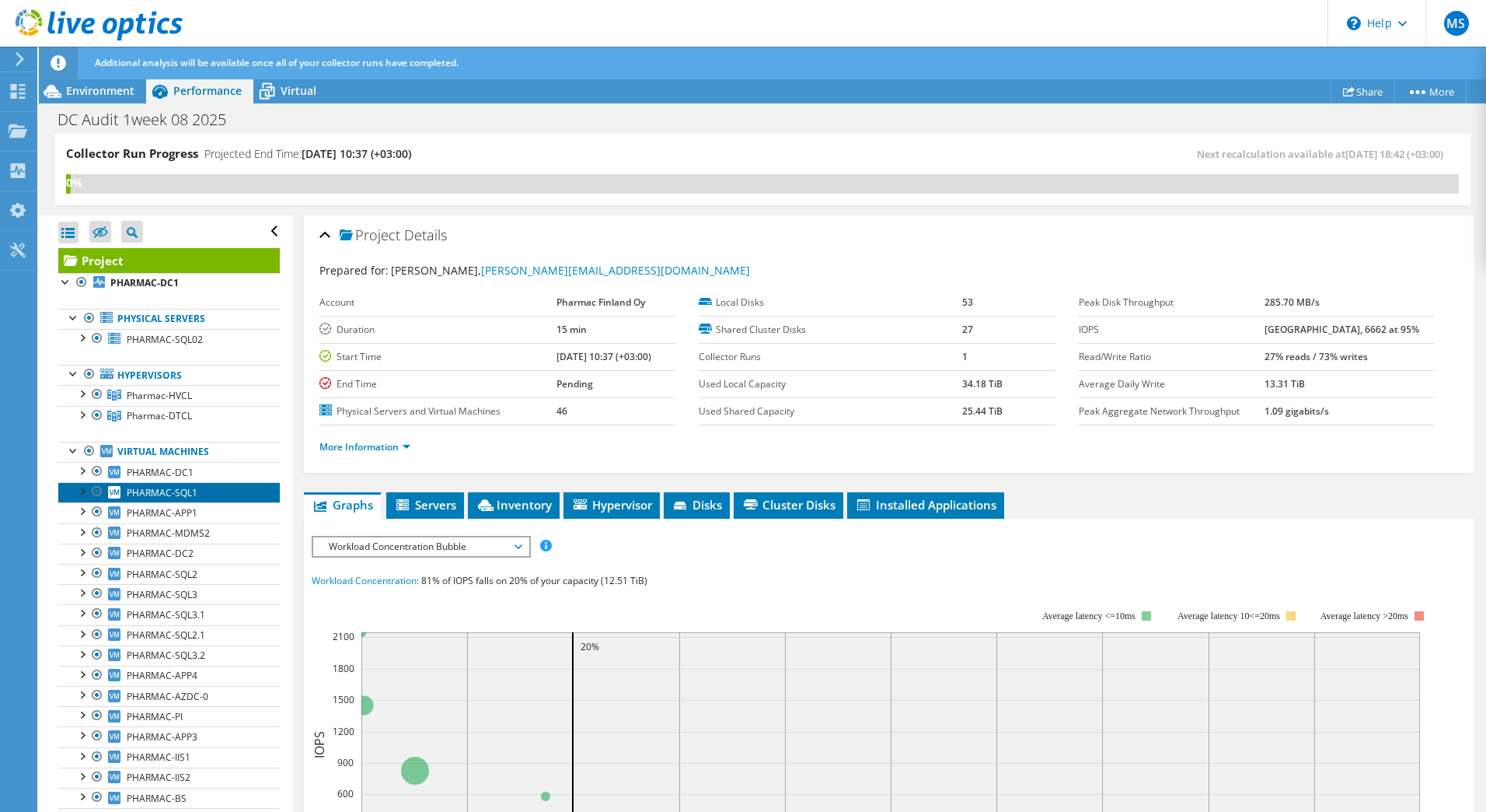
click at [171, 486] on span "PHARMAC-SQL1" at bounding box center [162, 493] width 71 height 14
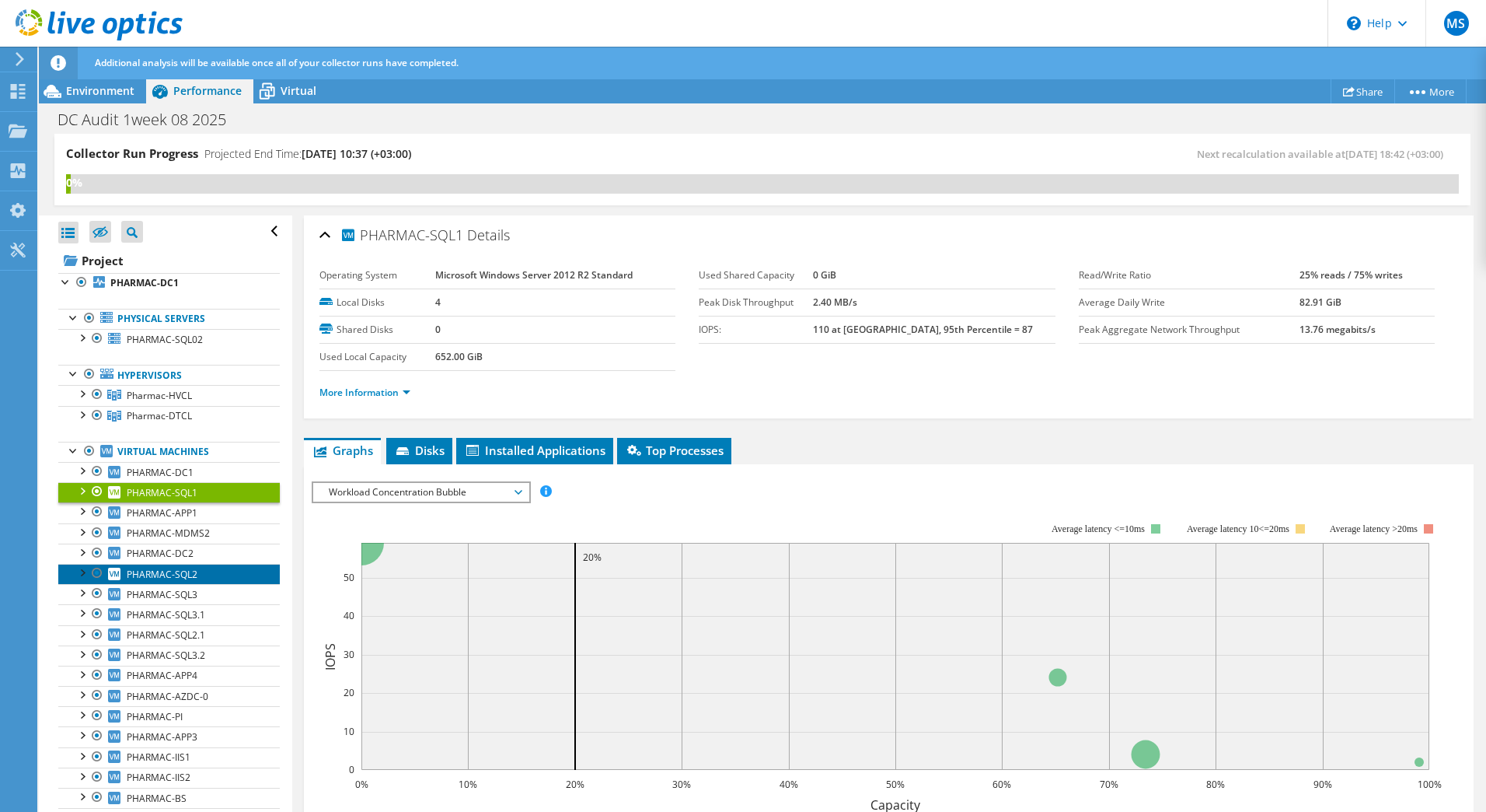
click at [162, 576] on link "PHARMAC-SQL2" at bounding box center [169, 573] width 222 height 20
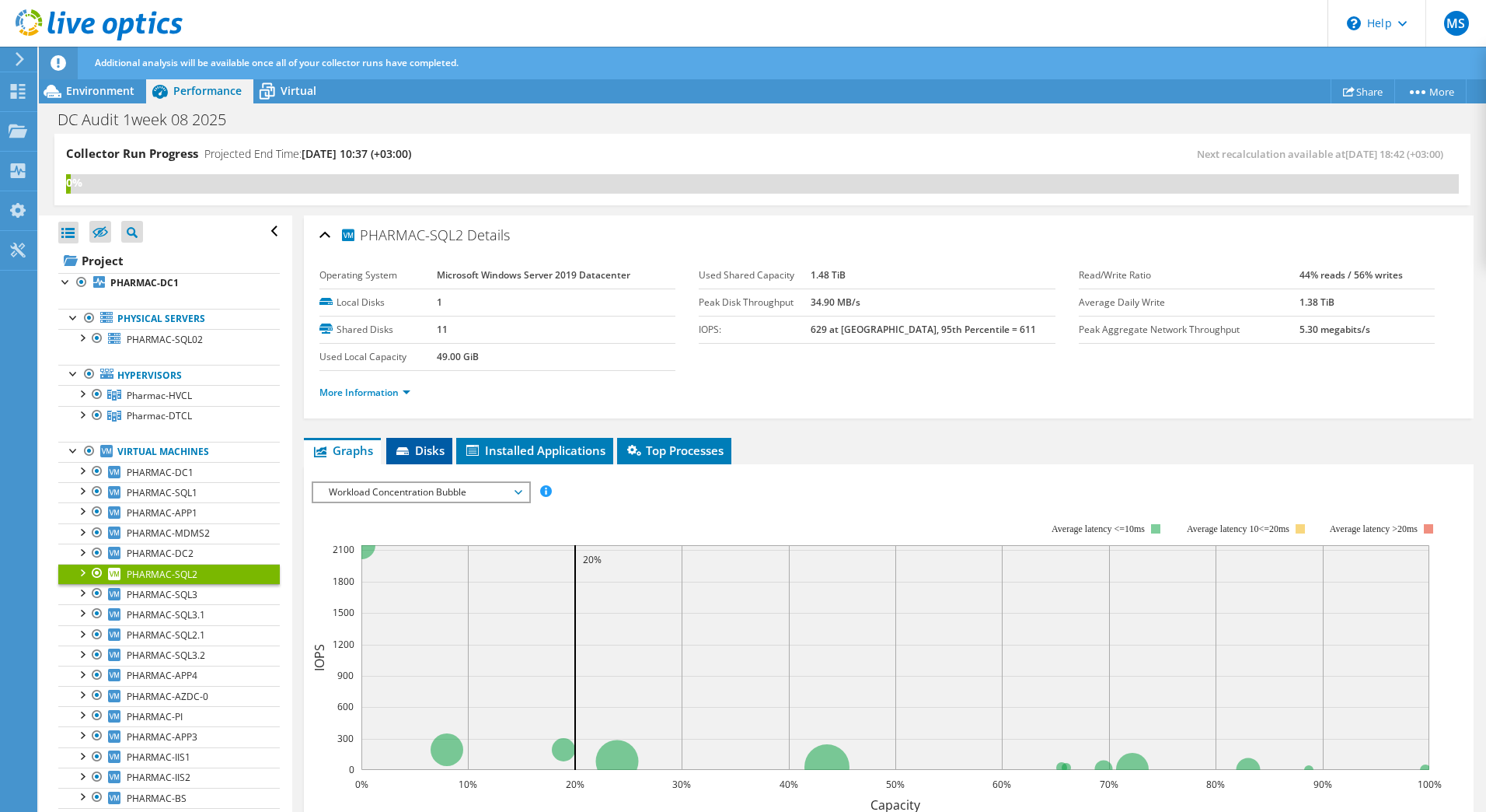
click at [423, 443] on span "Disks" at bounding box center [420, 450] width 51 height 16
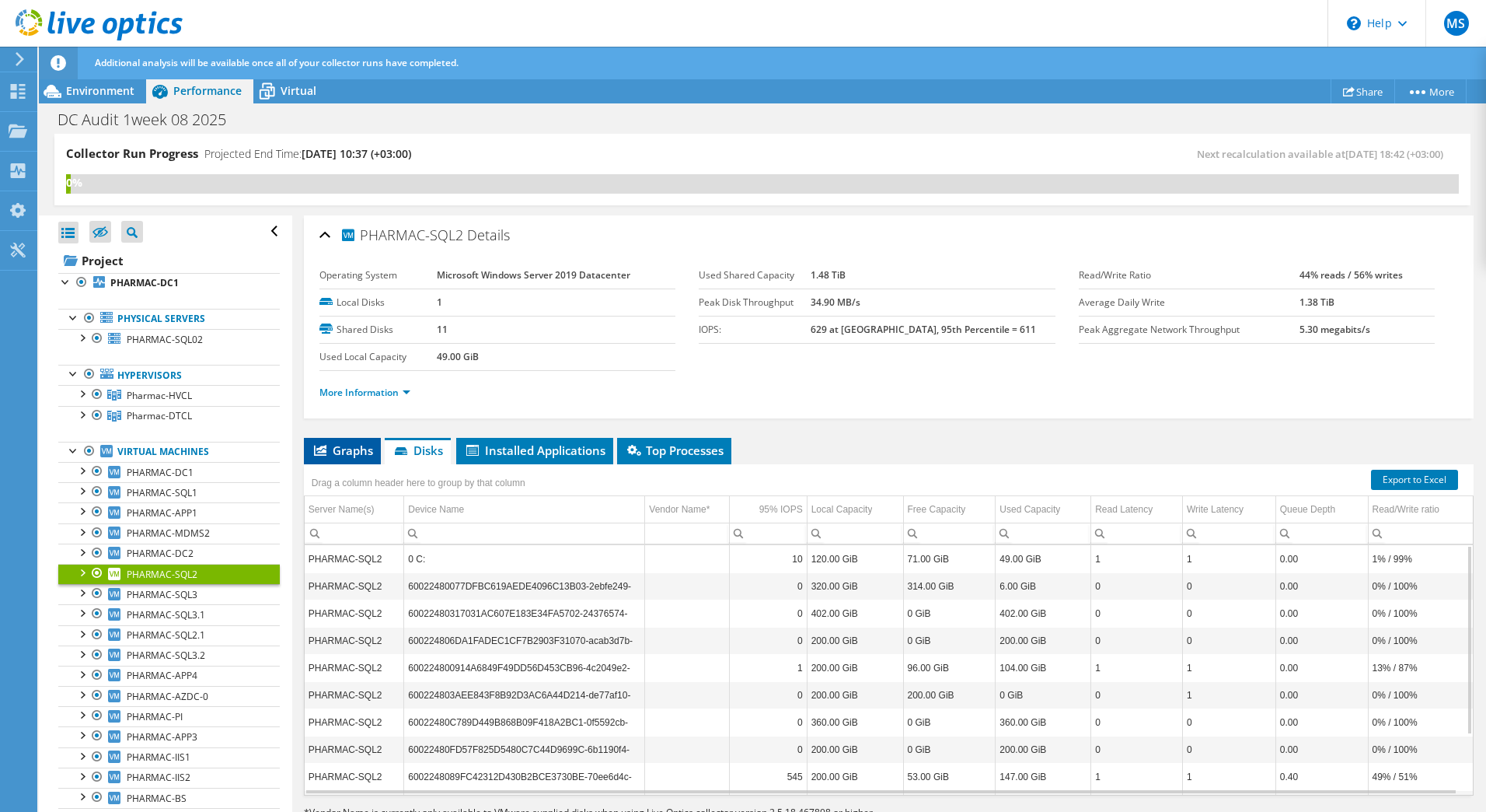
click at [353, 443] on span "Graphs" at bounding box center [342, 450] width 61 height 16
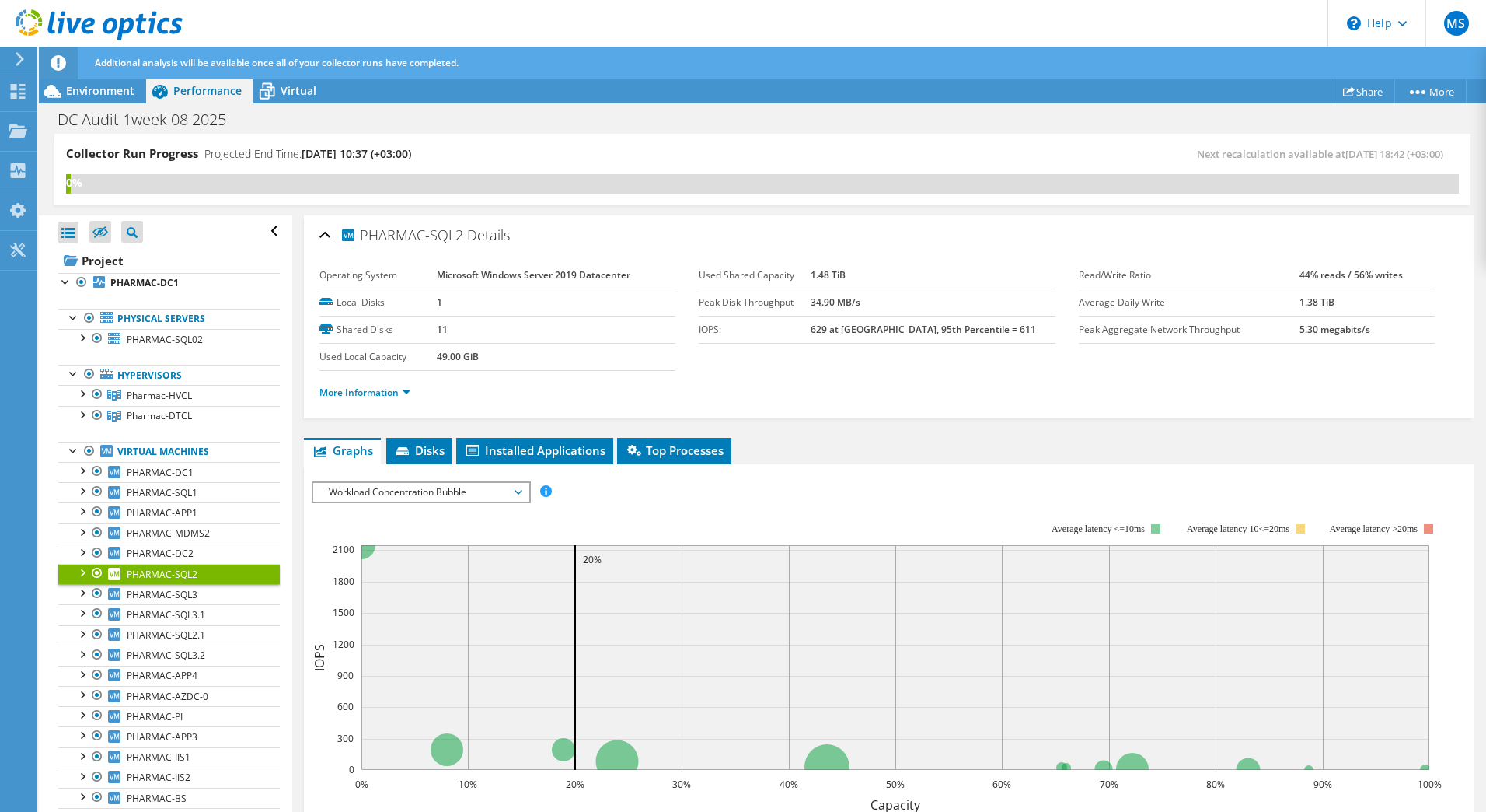
click at [393, 495] on span "Workload Concentration Bubble" at bounding box center [421, 492] width 200 height 18
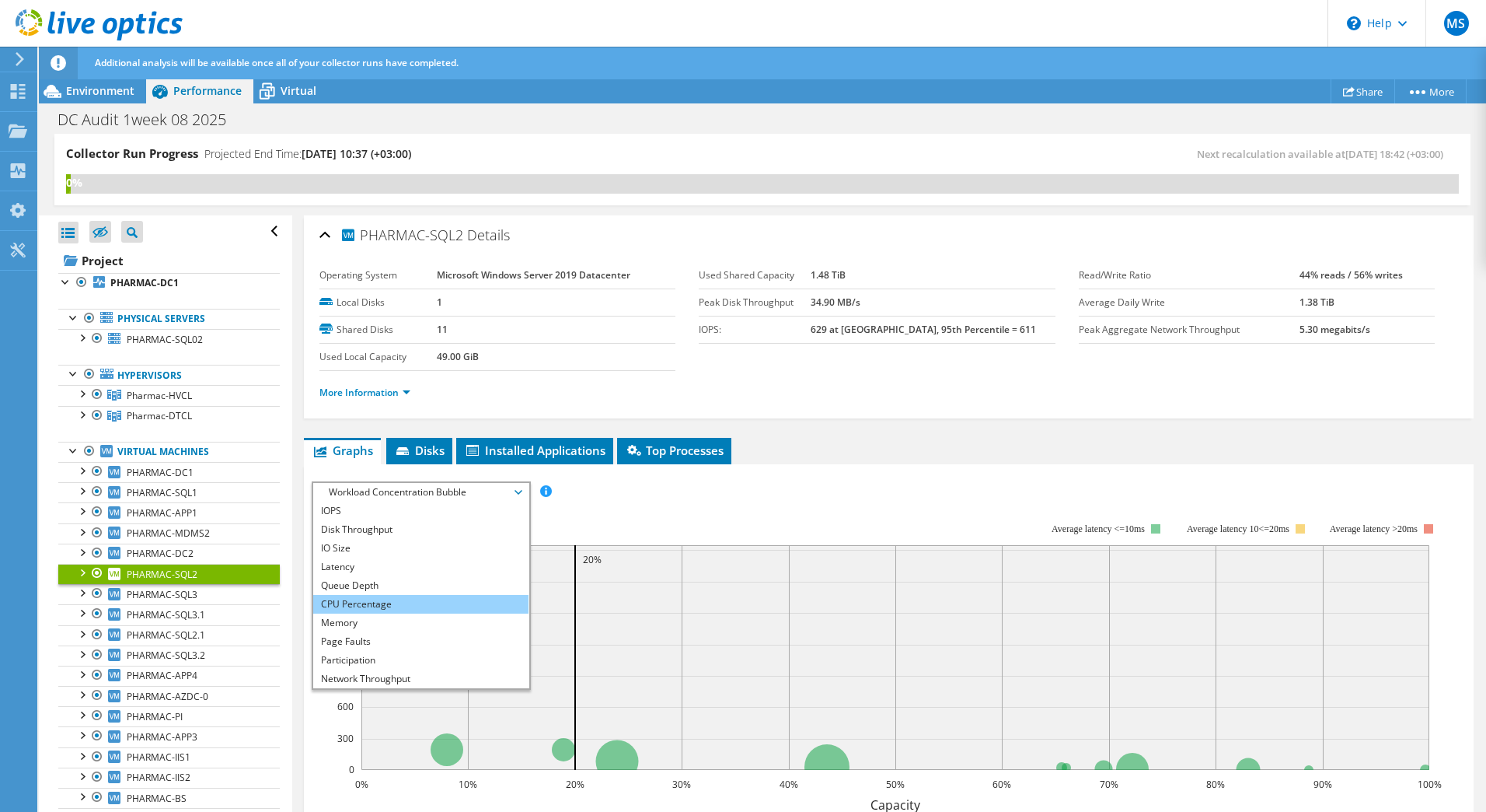
click at [375, 596] on li "CPU Percentage" at bounding box center [421, 604] width 215 height 18
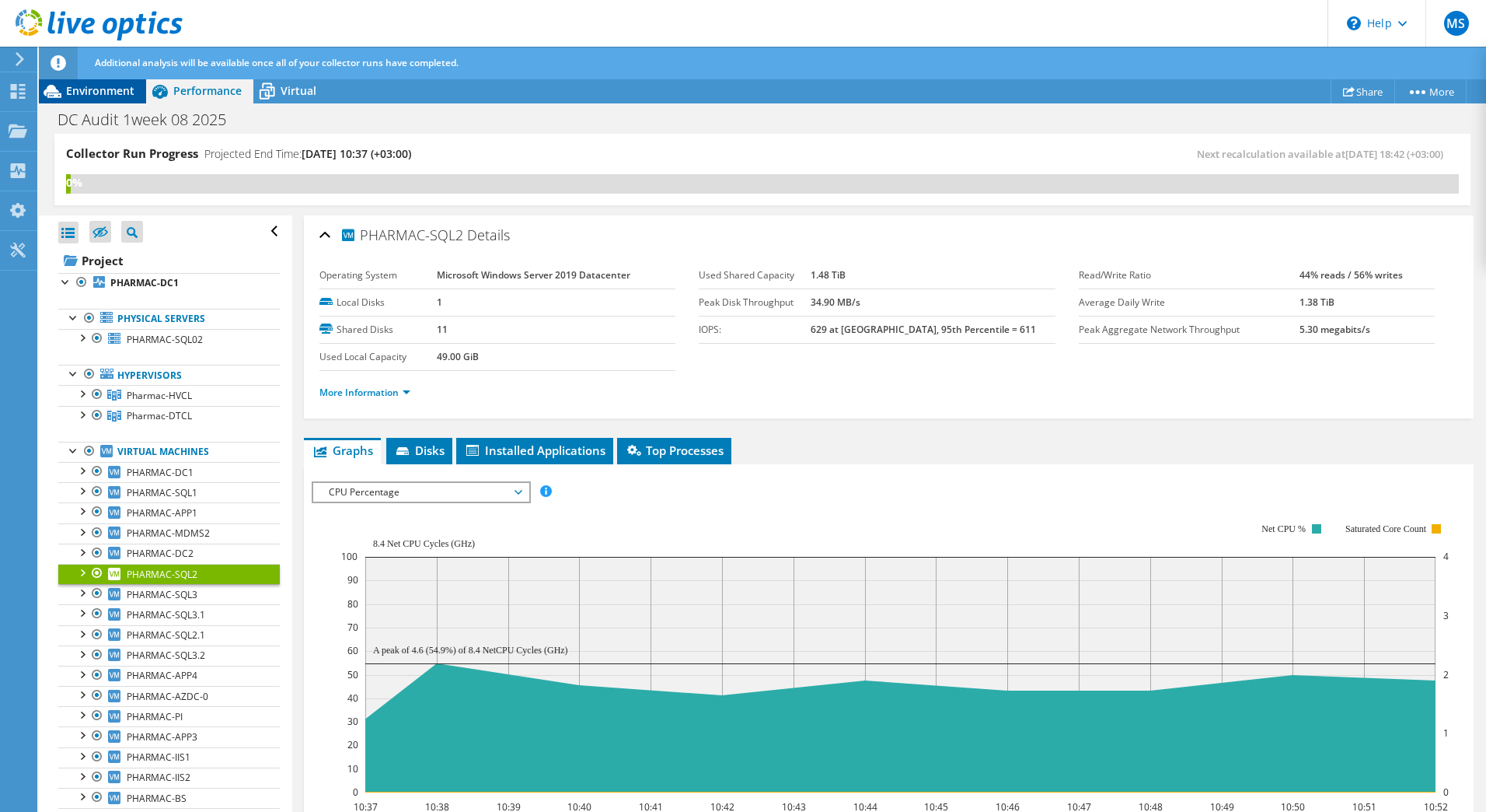
click at [122, 90] on span "Environment" at bounding box center [100, 90] width 68 height 15
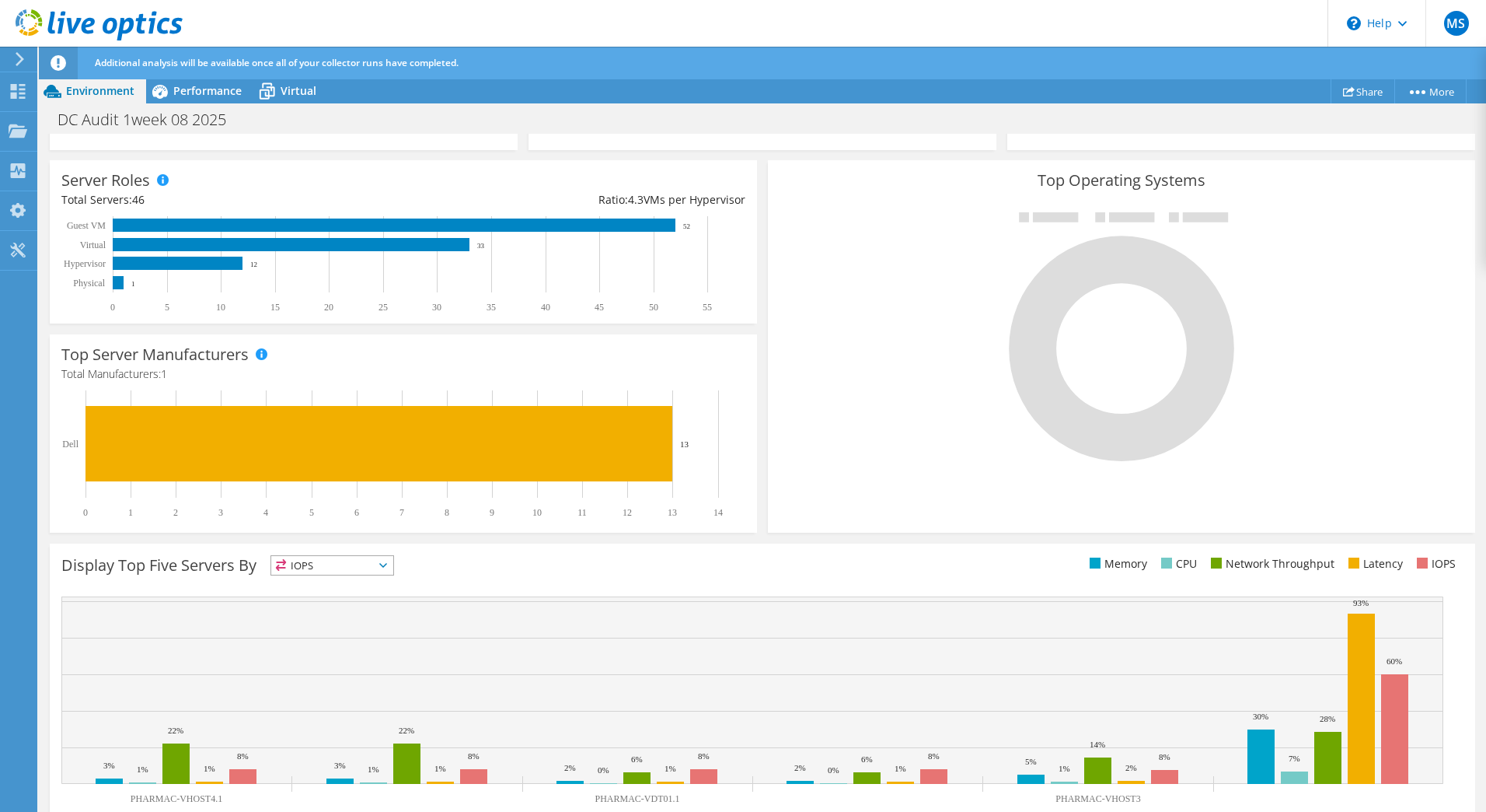
scroll to position [317, 0]
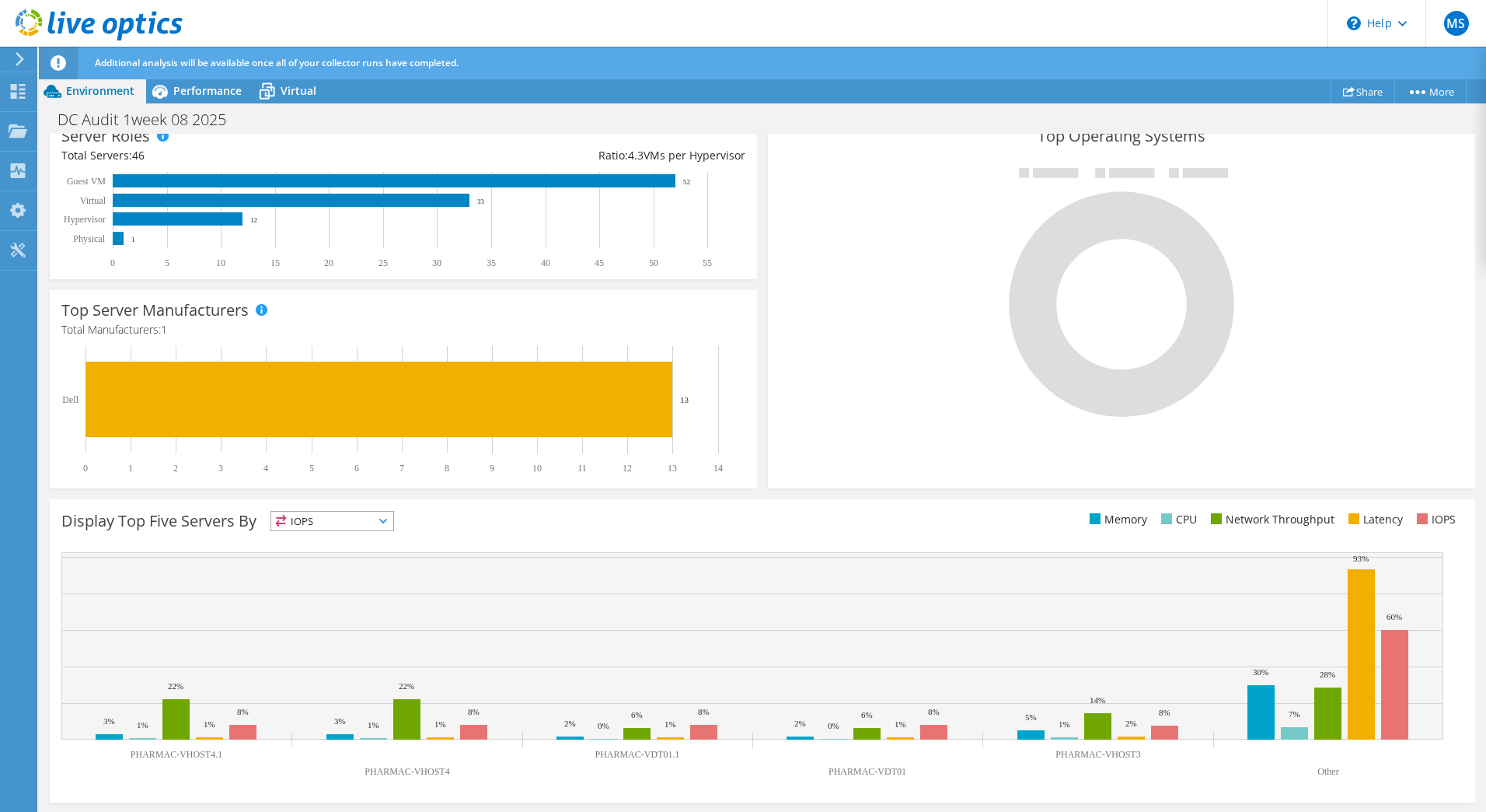
click at [348, 509] on div "Display Top Five Servers By IOPS IOPS" at bounding box center [762, 650] width 1426 height 303
click at [349, 511] on span "IOPS" at bounding box center [332, 520] width 122 height 18
click at [522, 497] on div "This graph will display once collector runs have completed Display Top Five Ser…" at bounding box center [762, 650] width 1436 height 314
click at [386, 523] on span "IOPS" at bounding box center [332, 520] width 122 height 18
click at [468, 519] on div "Display Top Five Servers By IOPS IOPS" at bounding box center [412, 524] width 701 height 25
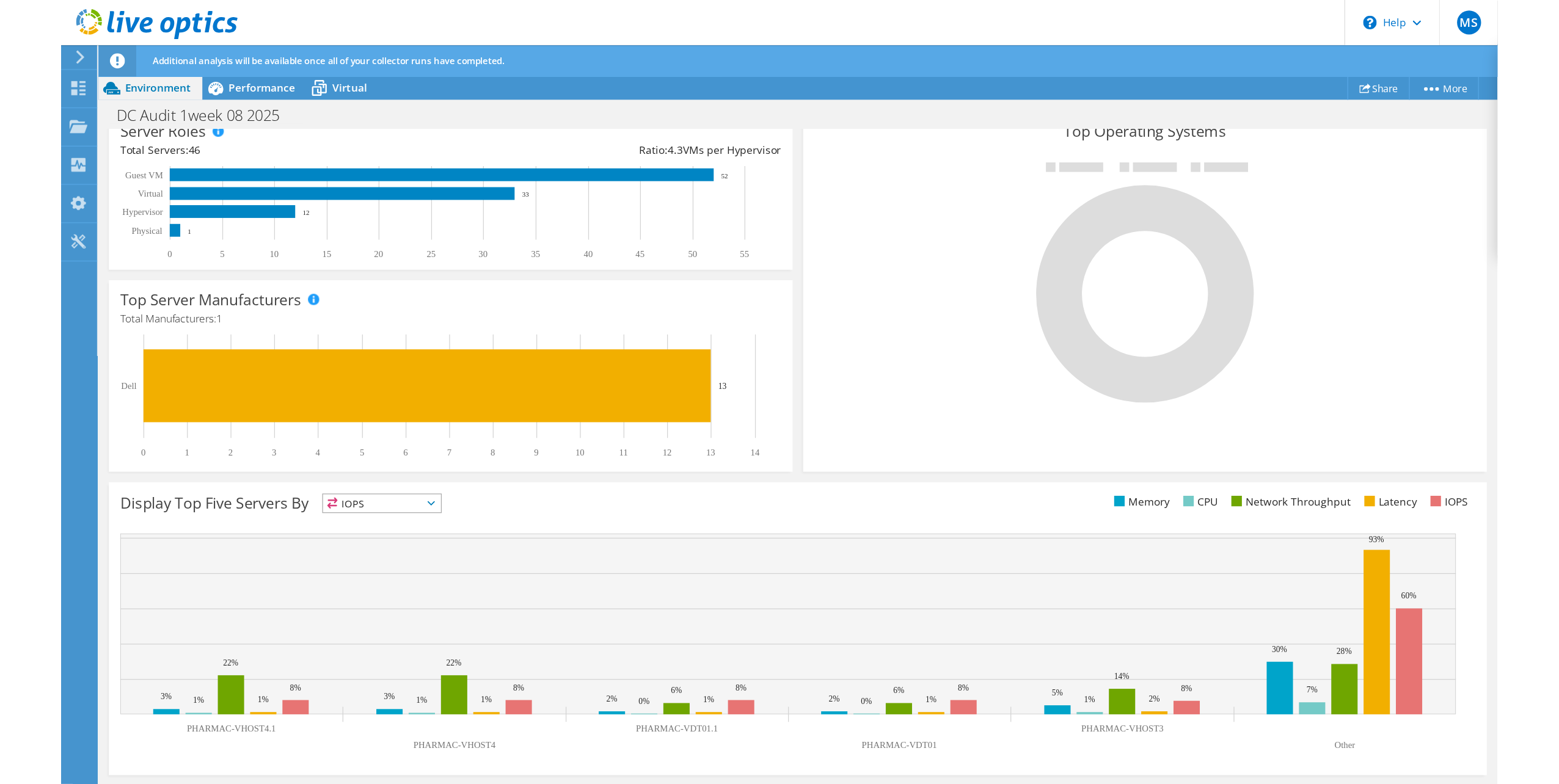
scroll to position [0, 0]
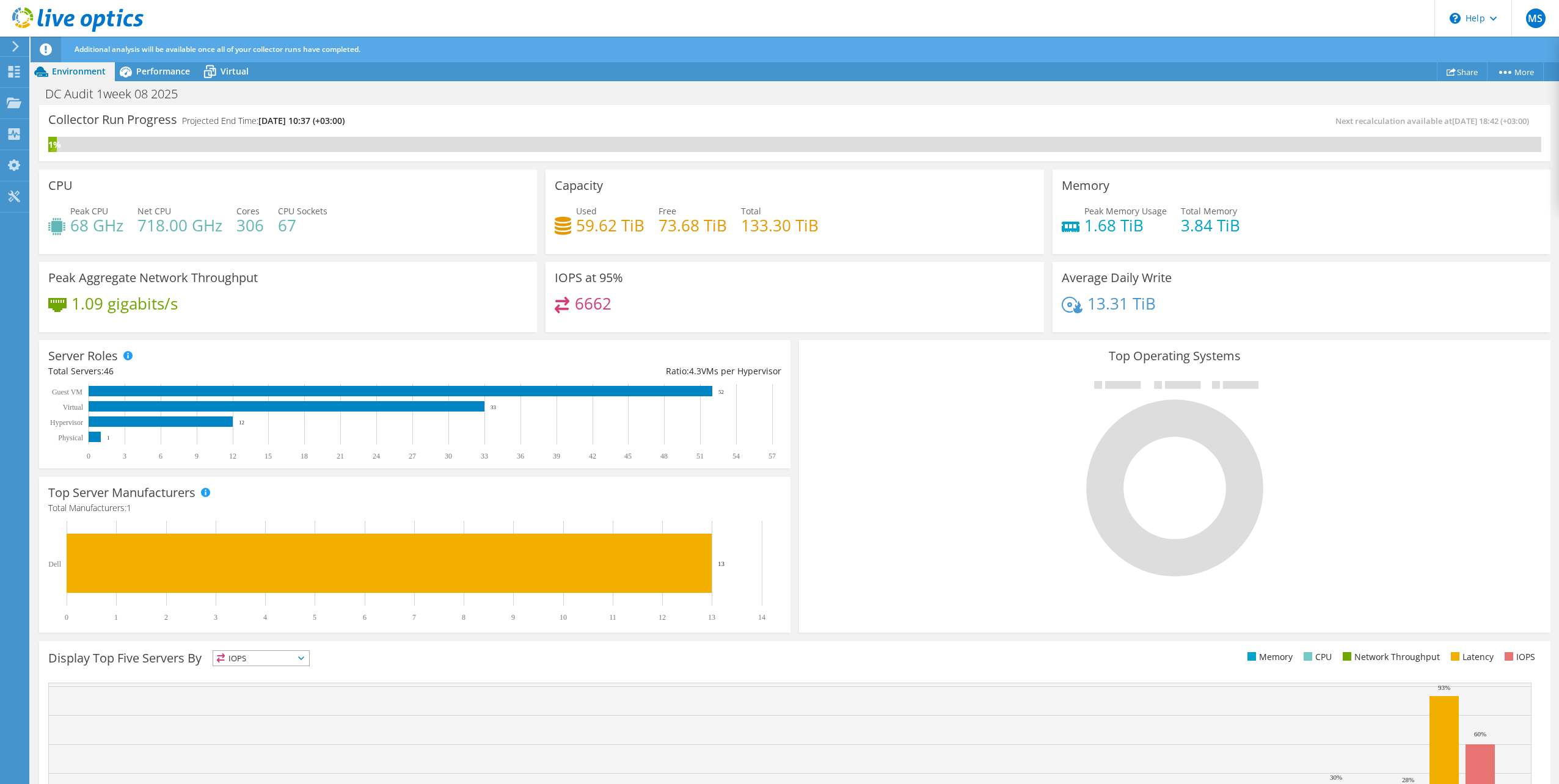
click at [79, 26] on icon at bounding box center [78, 20] width 132 height 25
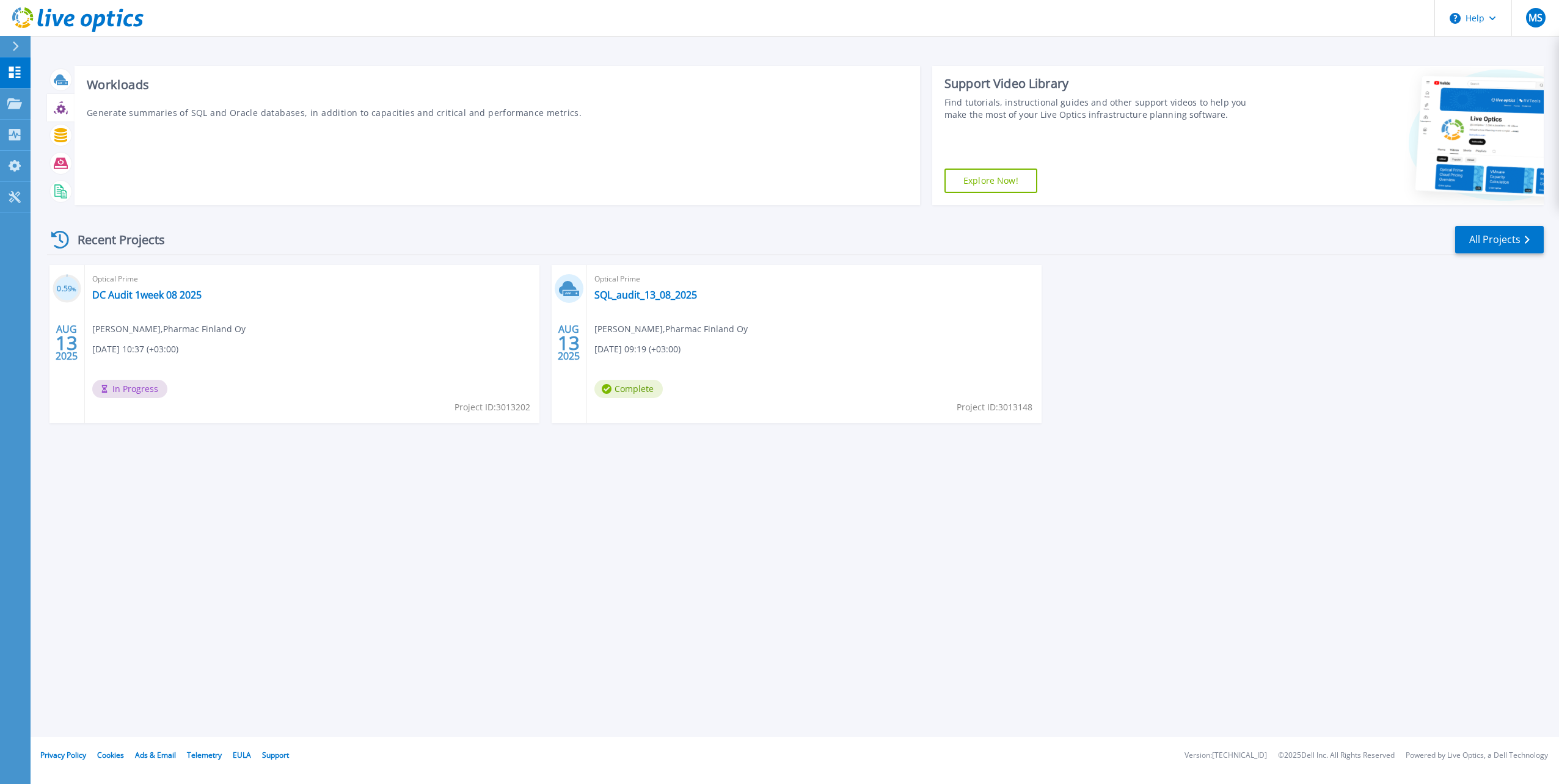
click at [57, 110] on icon at bounding box center [60, 108] width 14 height 14
click at [63, 107] on icon at bounding box center [60, 109] width 9 height 9
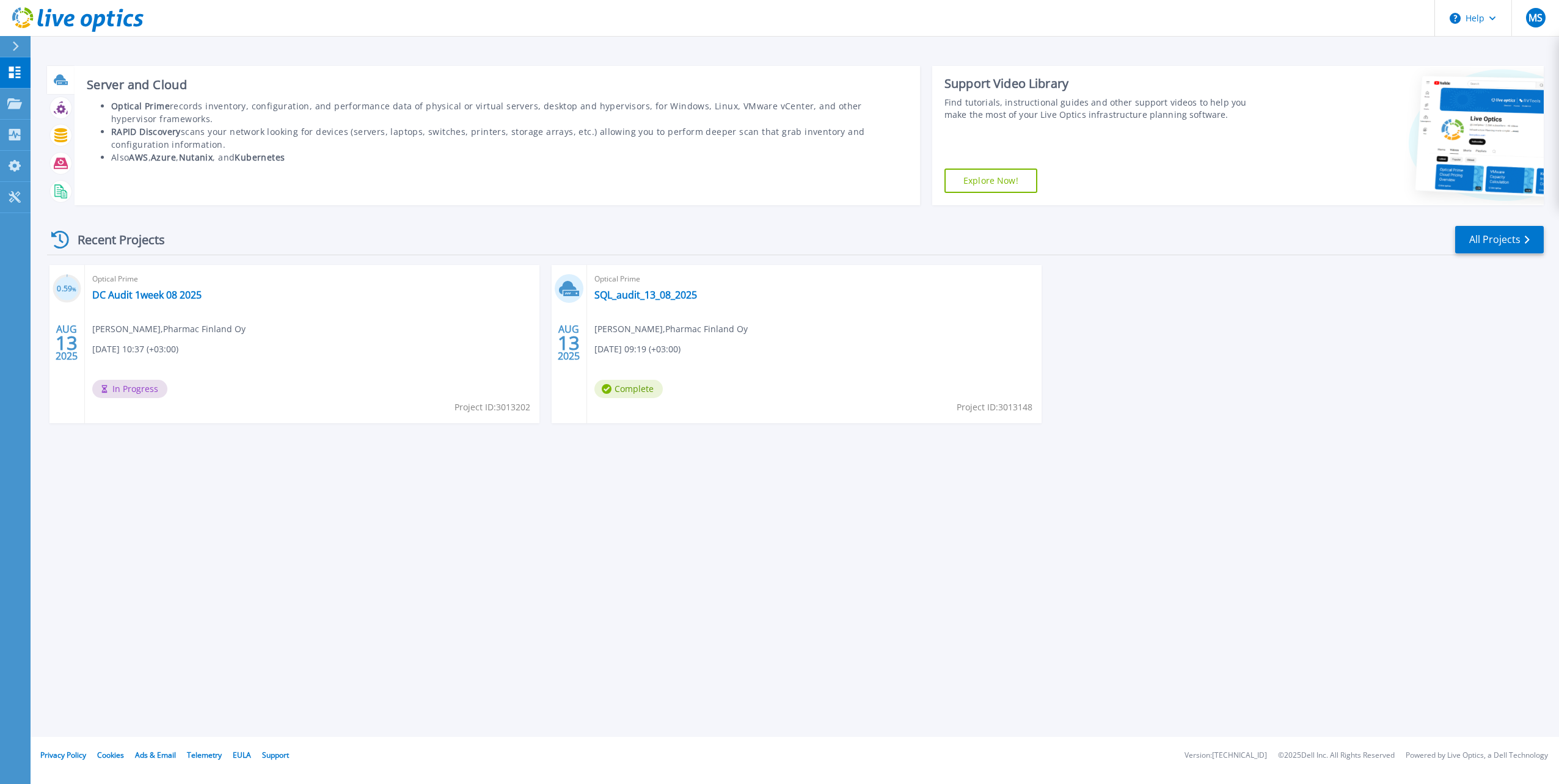
click at [60, 77] on icon at bounding box center [60, 79] width 12 height 9
click at [61, 138] on icon at bounding box center [60, 135] width 13 height 14
click at [57, 168] on icon at bounding box center [60, 163] width 14 height 14
click at [55, 188] on icon at bounding box center [59, 190] width 9 height 12
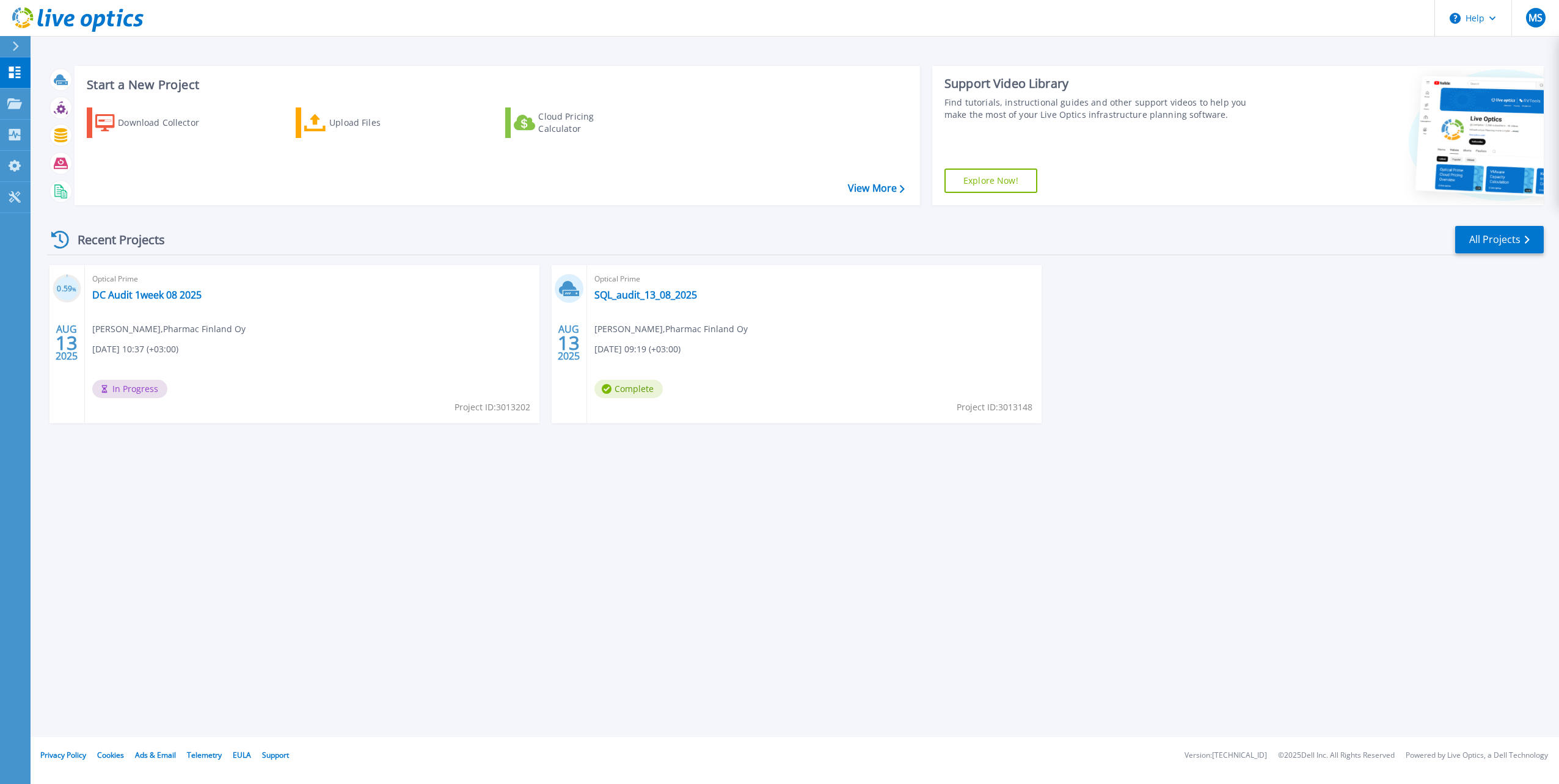
click at [589, 616] on div "Start a New Project Download Collector Upload Files Cloud Pricing Calculator Vi…" at bounding box center [795, 369] width 1529 height 737
click at [714, 615] on div "Start a New Project Download Collector Upload Files Cloud Pricing Calculator Vi…" at bounding box center [795, 369] width 1529 height 737
click at [589, 667] on div "Start a New Project Download Collector Upload Files Cloud Pricing Calculator Vi…" at bounding box center [795, 369] width 1529 height 737
click at [883, 558] on div "Start a New Project Download Collector Upload Files Cloud Pricing Calculator Vi…" at bounding box center [795, 369] width 1529 height 737
click at [871, 555] on div "Start a New Project Download Collector Upload Files Cloud Pricing Calculator Vi…" at bounding box center [795, 369] width 1529 height 737
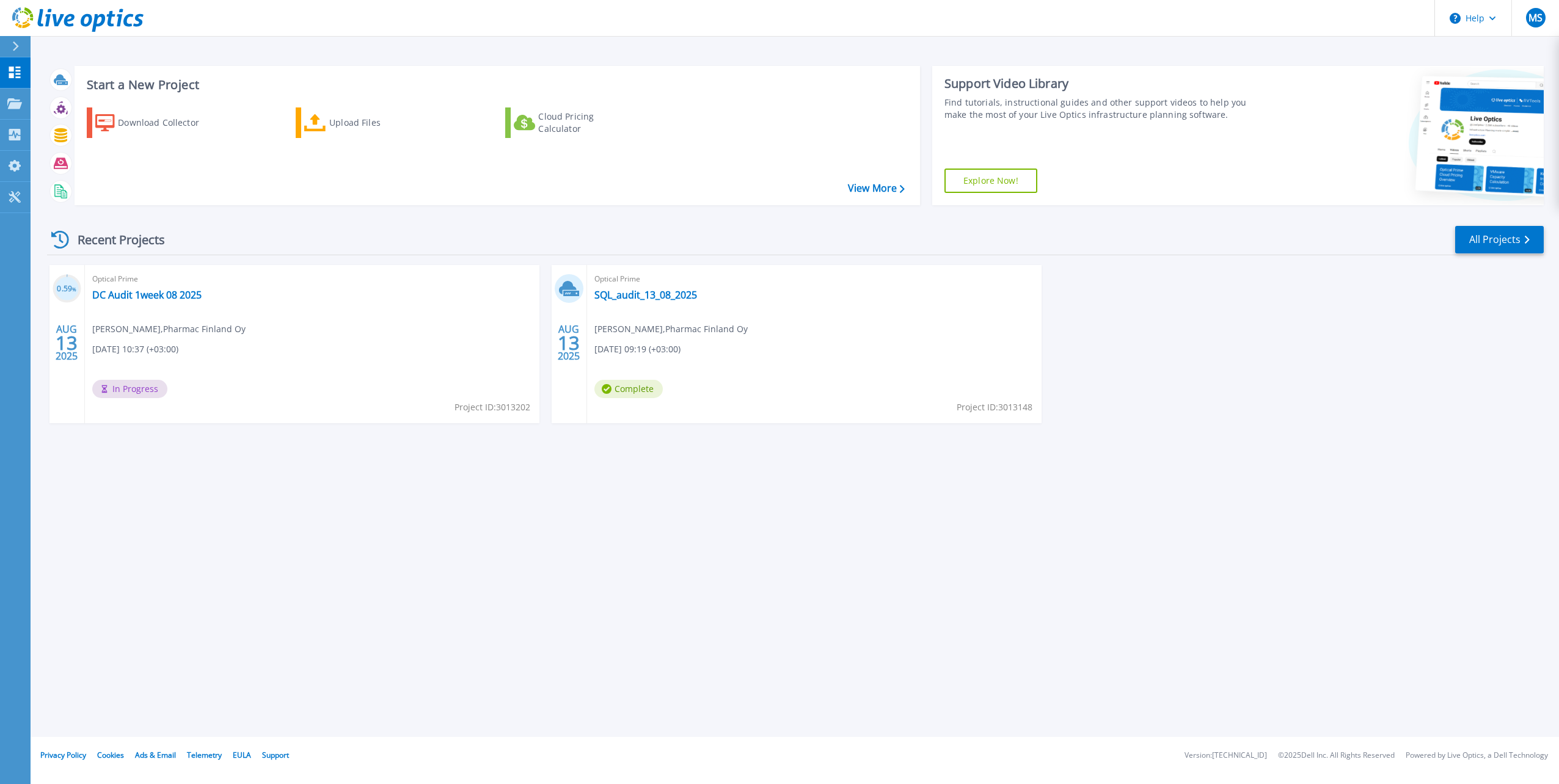
click at [778, 509] on div "Start a New Project Download Collector Upload Files Cloud Pricing Calculator Vi…" at bounding box center [795, 369] width 1529 height 737
click at [585, 555] on div "Start a New Project Download Collector Upload Files Cloud Pricing Calculator Vi…" at bounding box center [795, 369] width 1529 height 737
click at [652, 295] on link "SQL_audit_13_08_2025" at bounding box center [646, 295] width 103 height 12
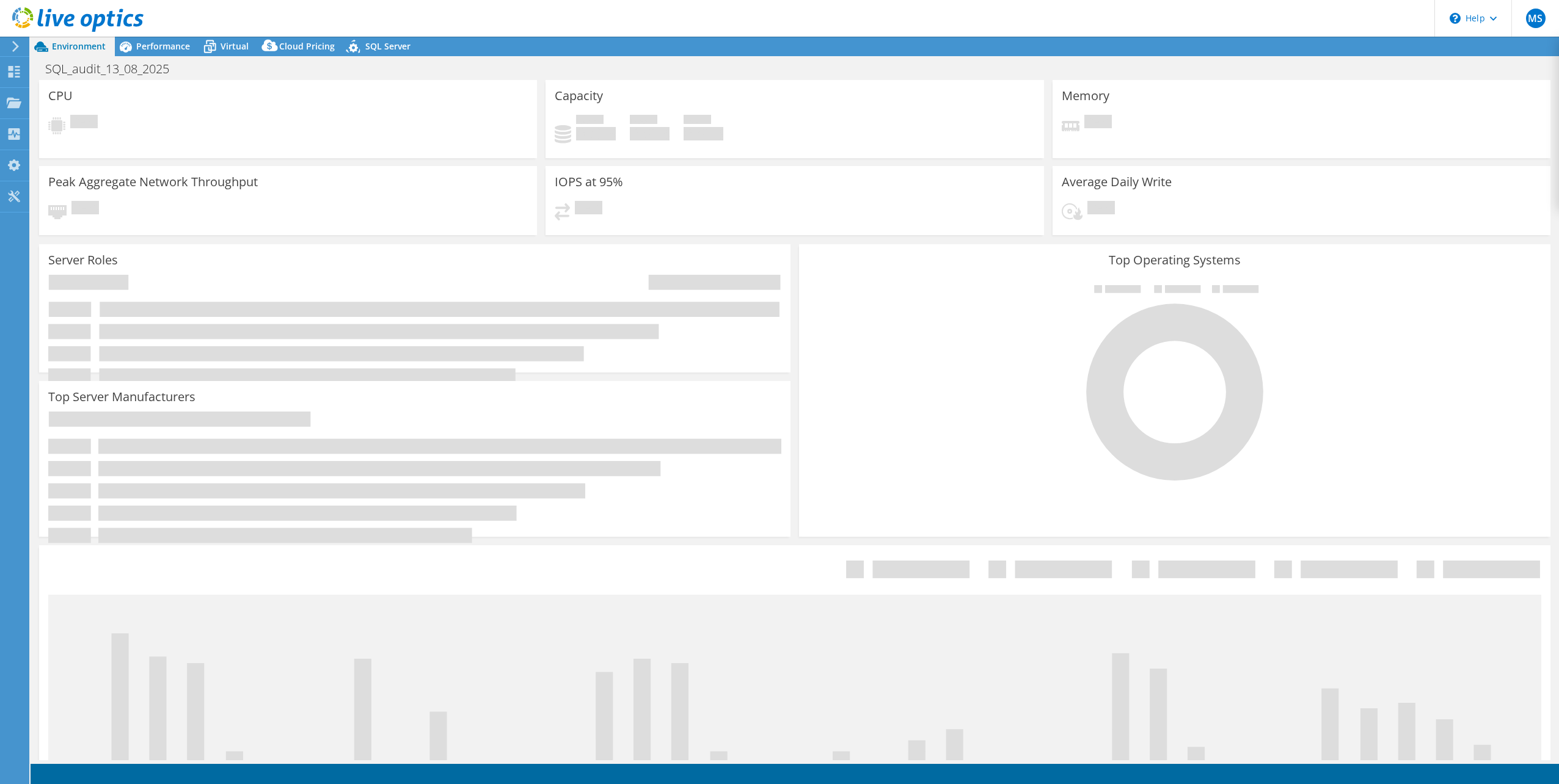
select select "USD"
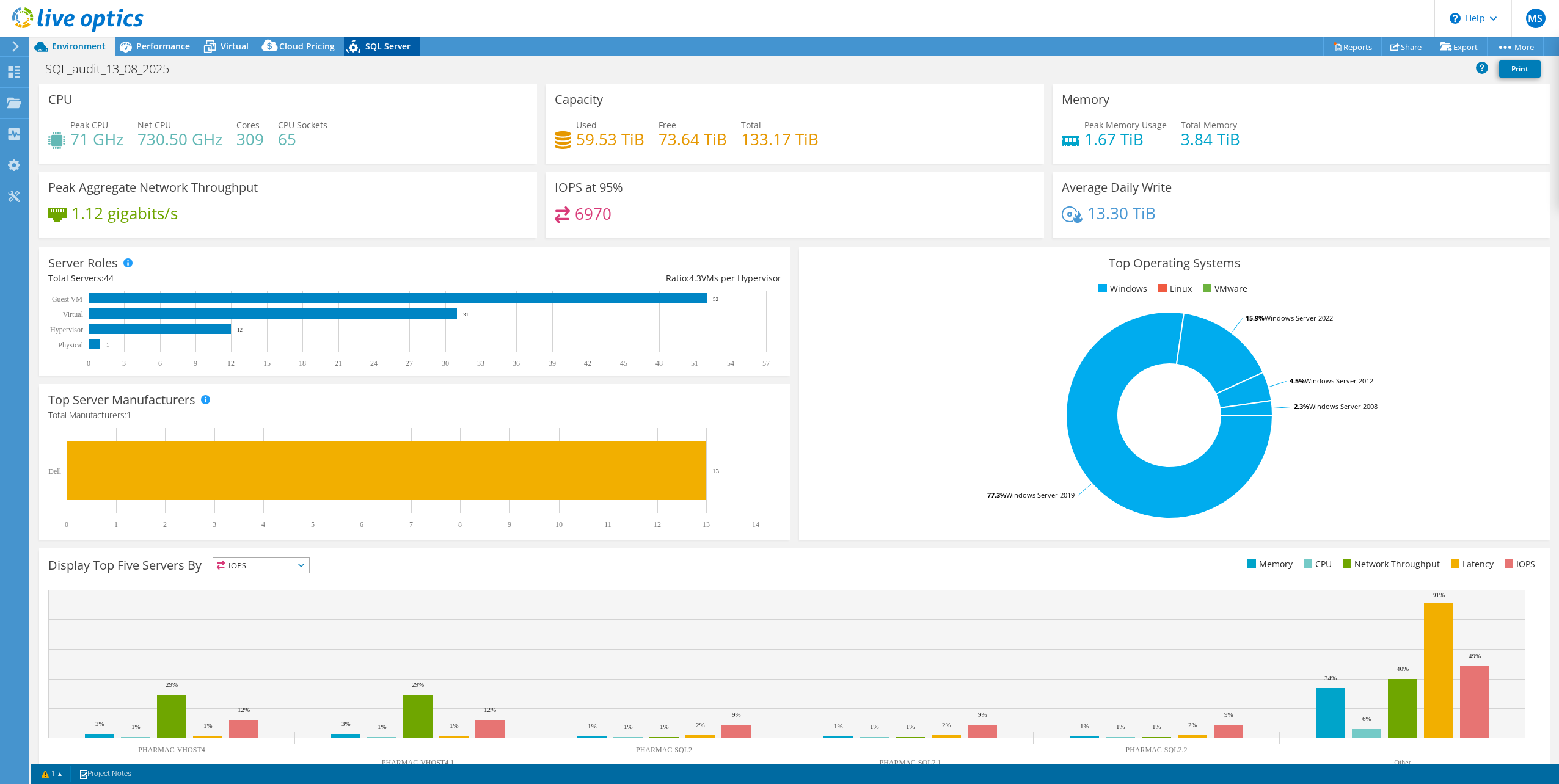
click at [377, 46] on span "SQL Server" at bounding box center [387, 46] width 45 height 11
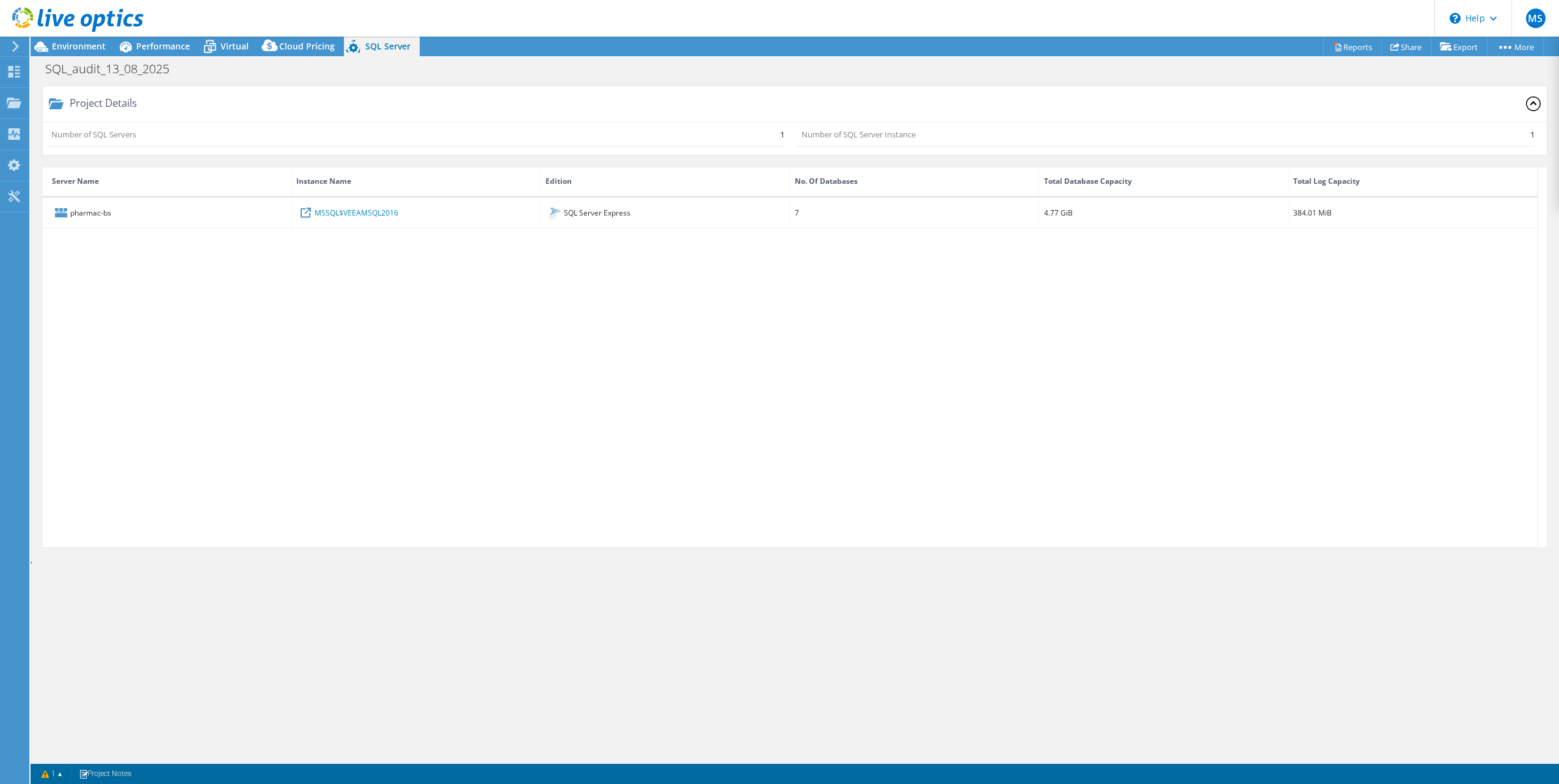
click at [76, 12] on icon at bounding box center [78, 20] width 132 height 25
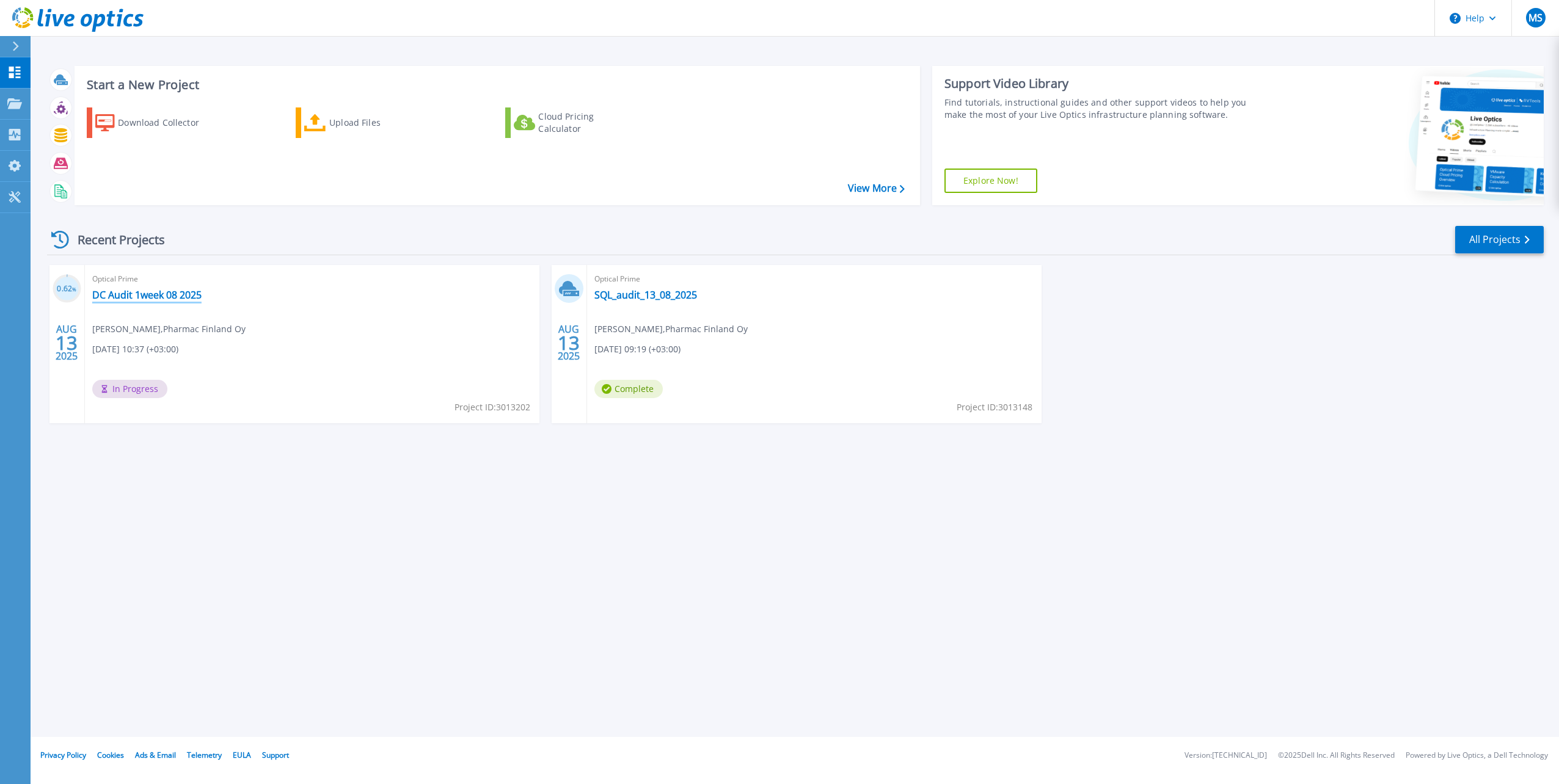
click at [178, 293] on link "DC Audit 1week 08 2025" at bounding box center [147, 295] width 109 height 12
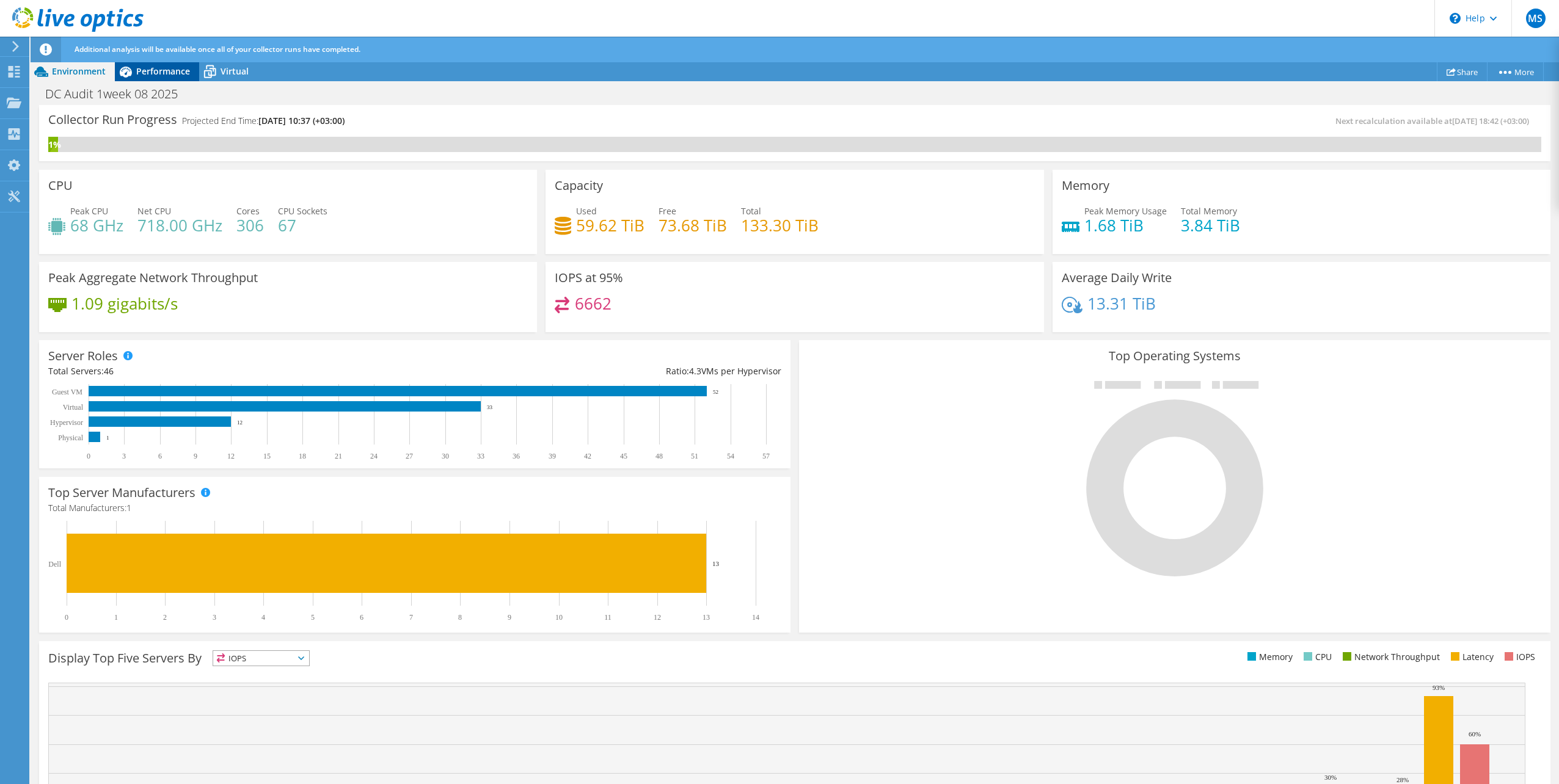
click at [149, 76] on span "Performance" at bounding box center [163, 70] width 54 height 11
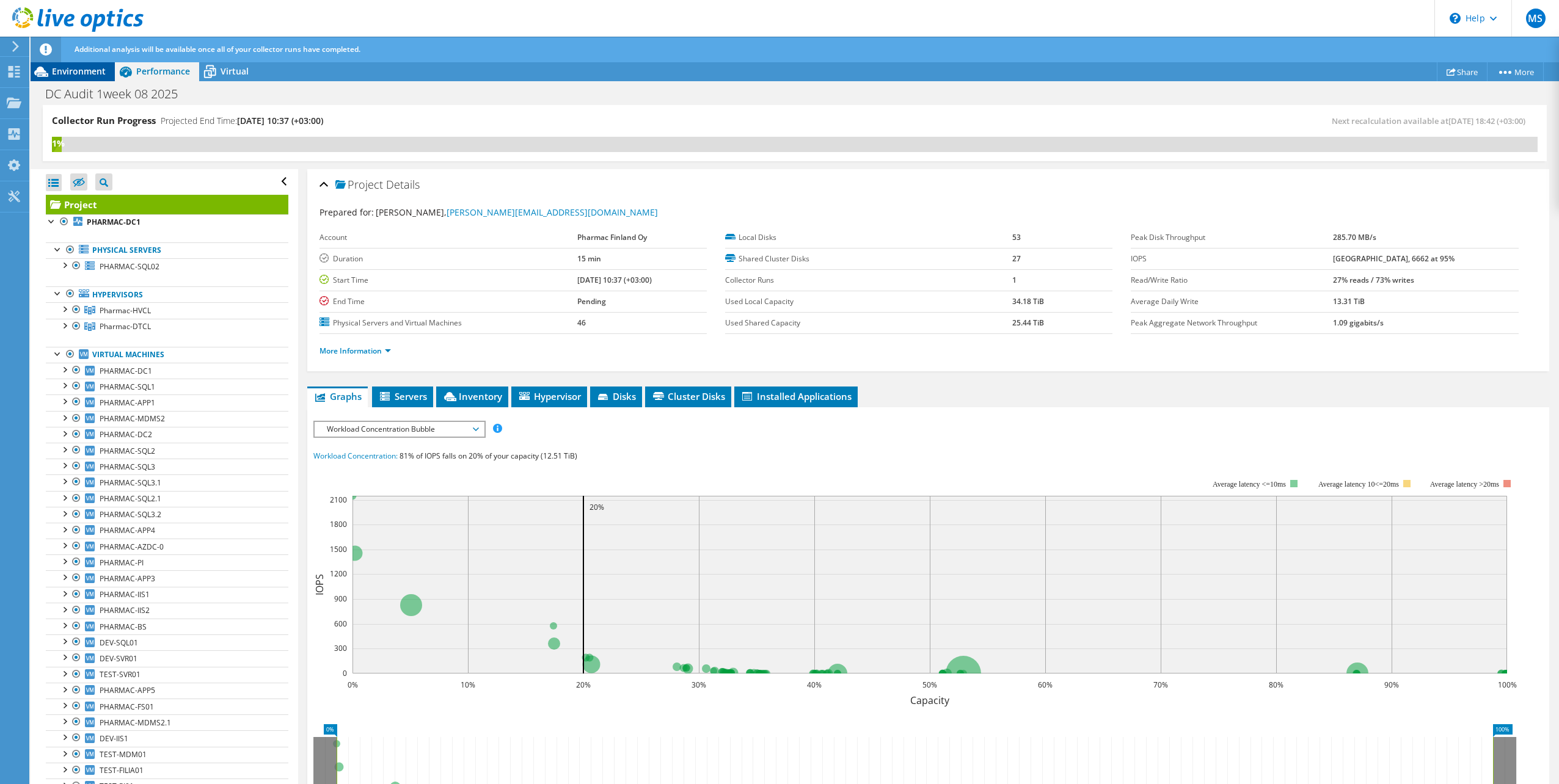
click at [82, 71] on span "Environment" at bounding box center [79, 70] width 54 height 11
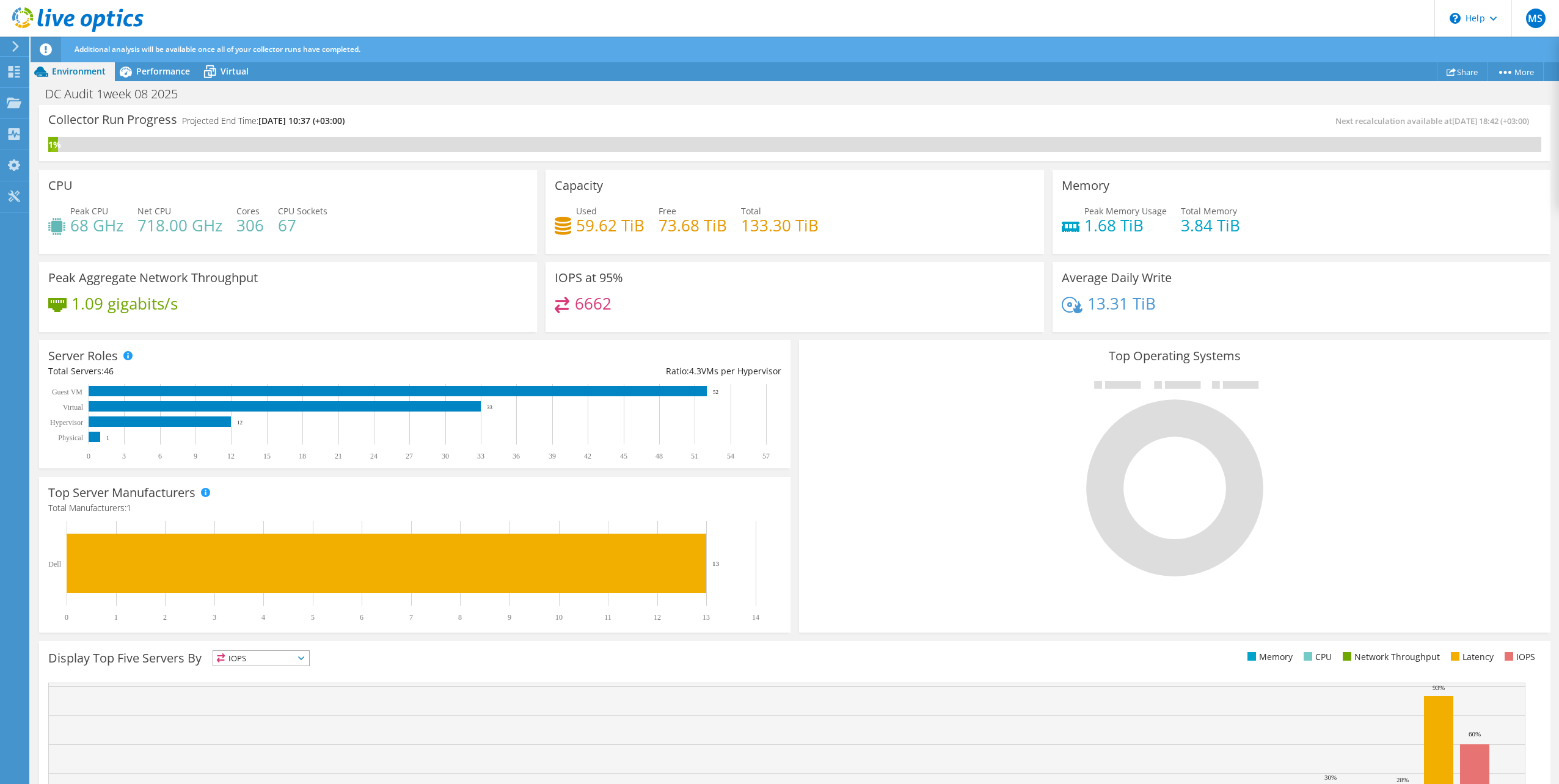
click at [74, 22] on icon at bounding box center [78, 20] width 132 height 25
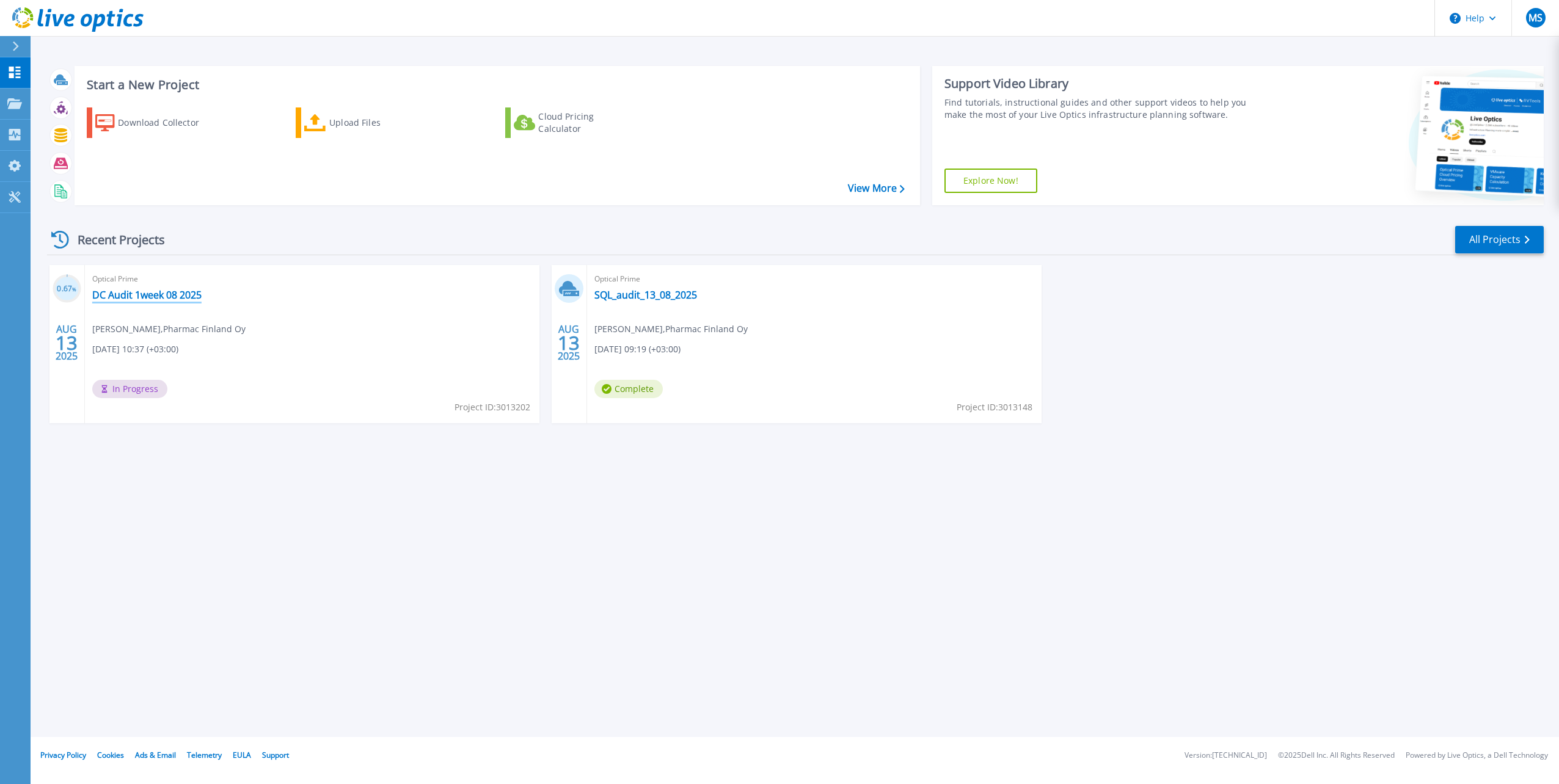
click at [157, 294] on link "DC Audit 1week 08 2025" at bounding box center [147, 295] width 109 height 12
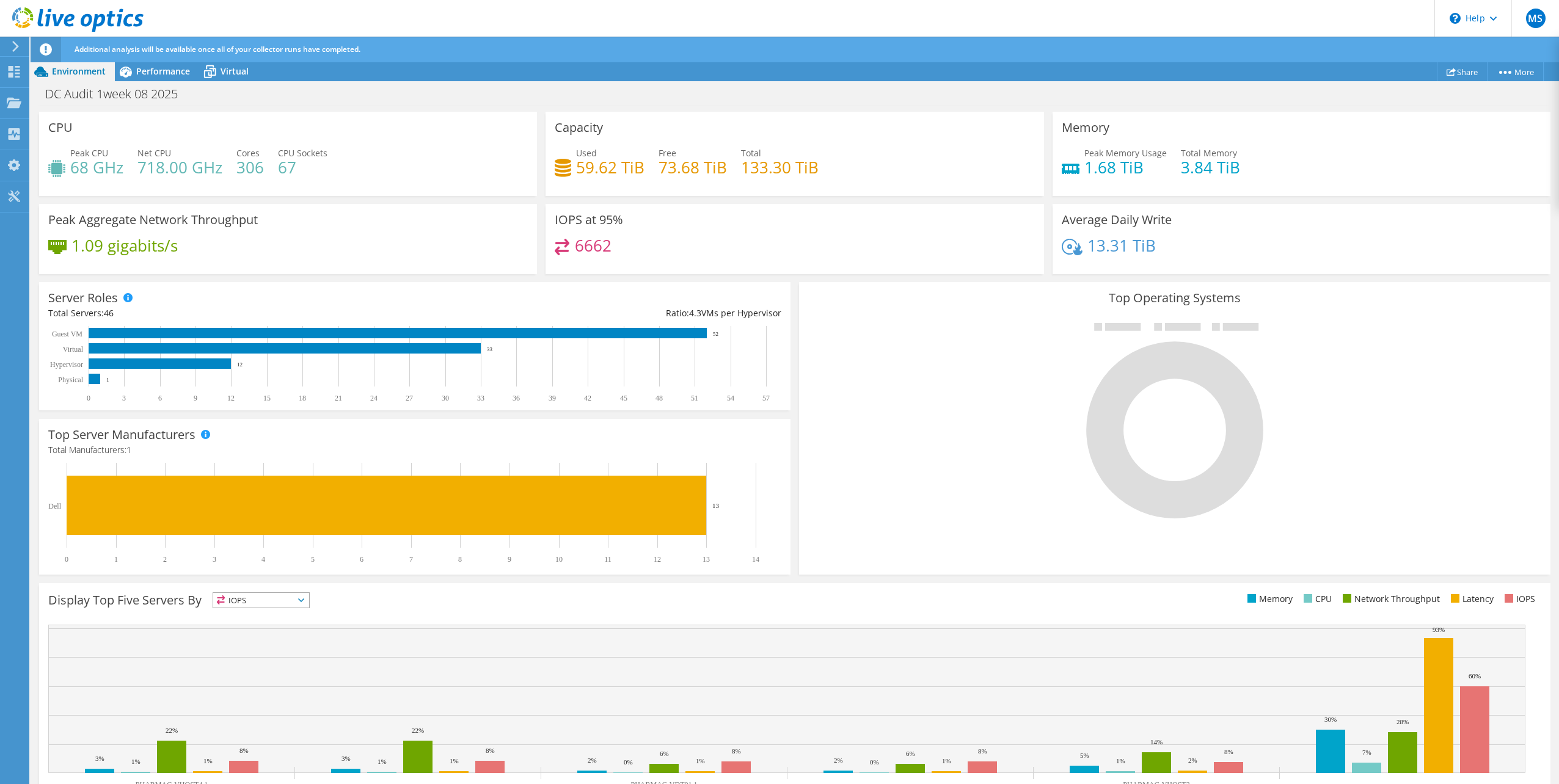
scroll to position [102, 0]
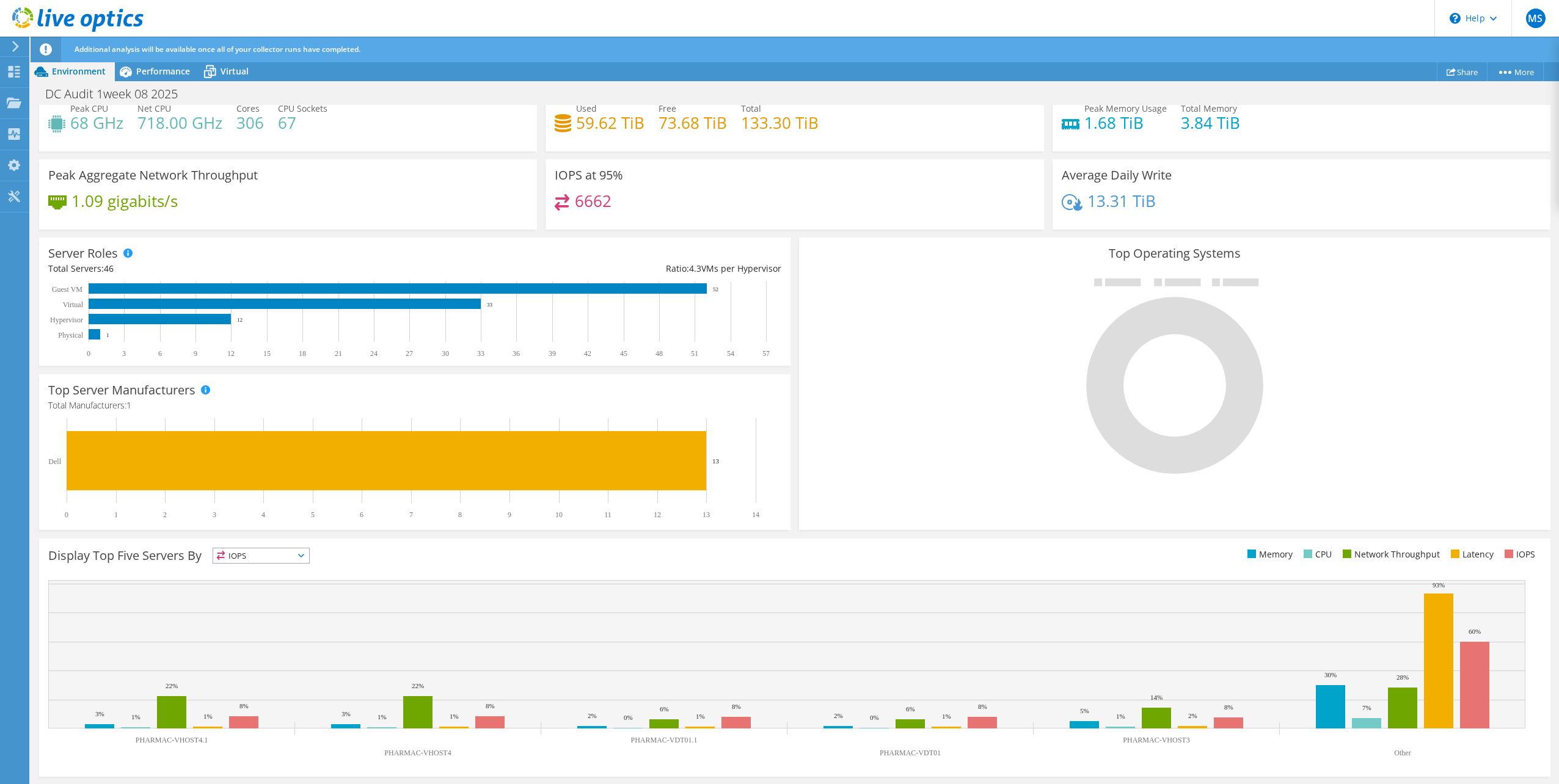
click at [231, 557] on span "IOPS" at bounding box center [261, 555] width 96 height 15
click at [252, 603] on li "CPU" at bounding box center [261, 606] width 96 height 17
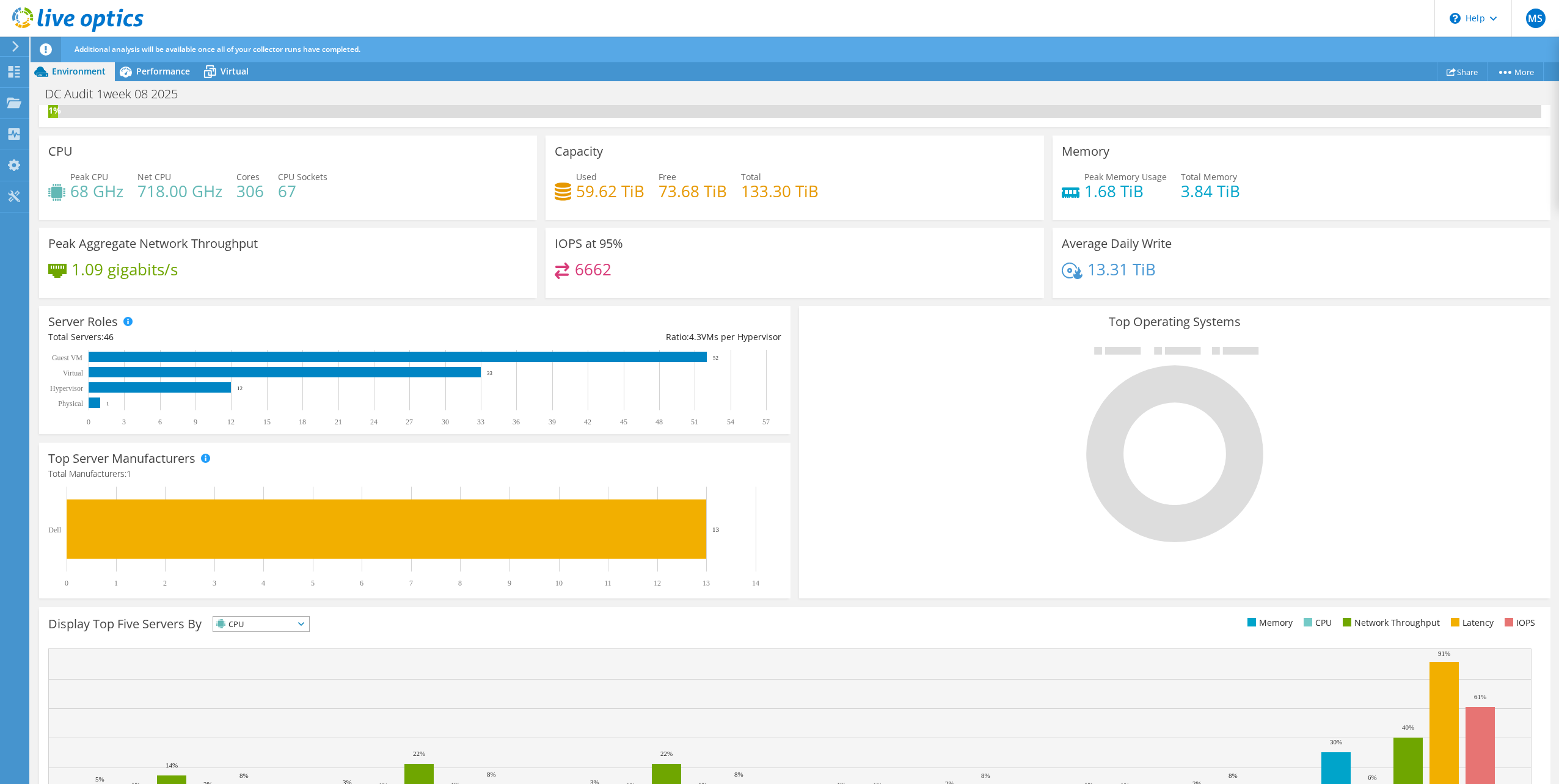
scroll to position [0, 0]
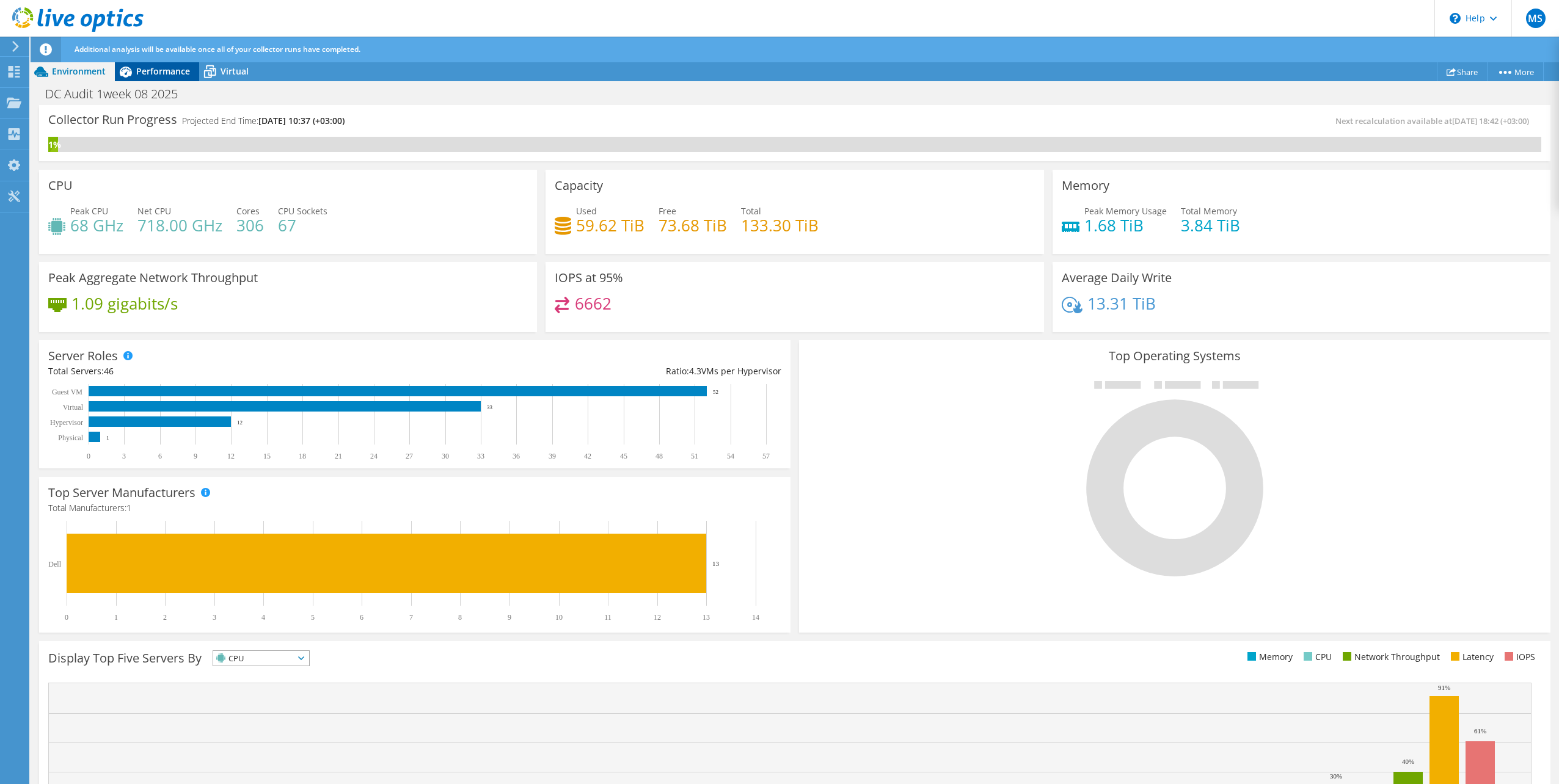
click at [168, 66] on span "Performance" at bounding box center [163, 70] width 54 height 11
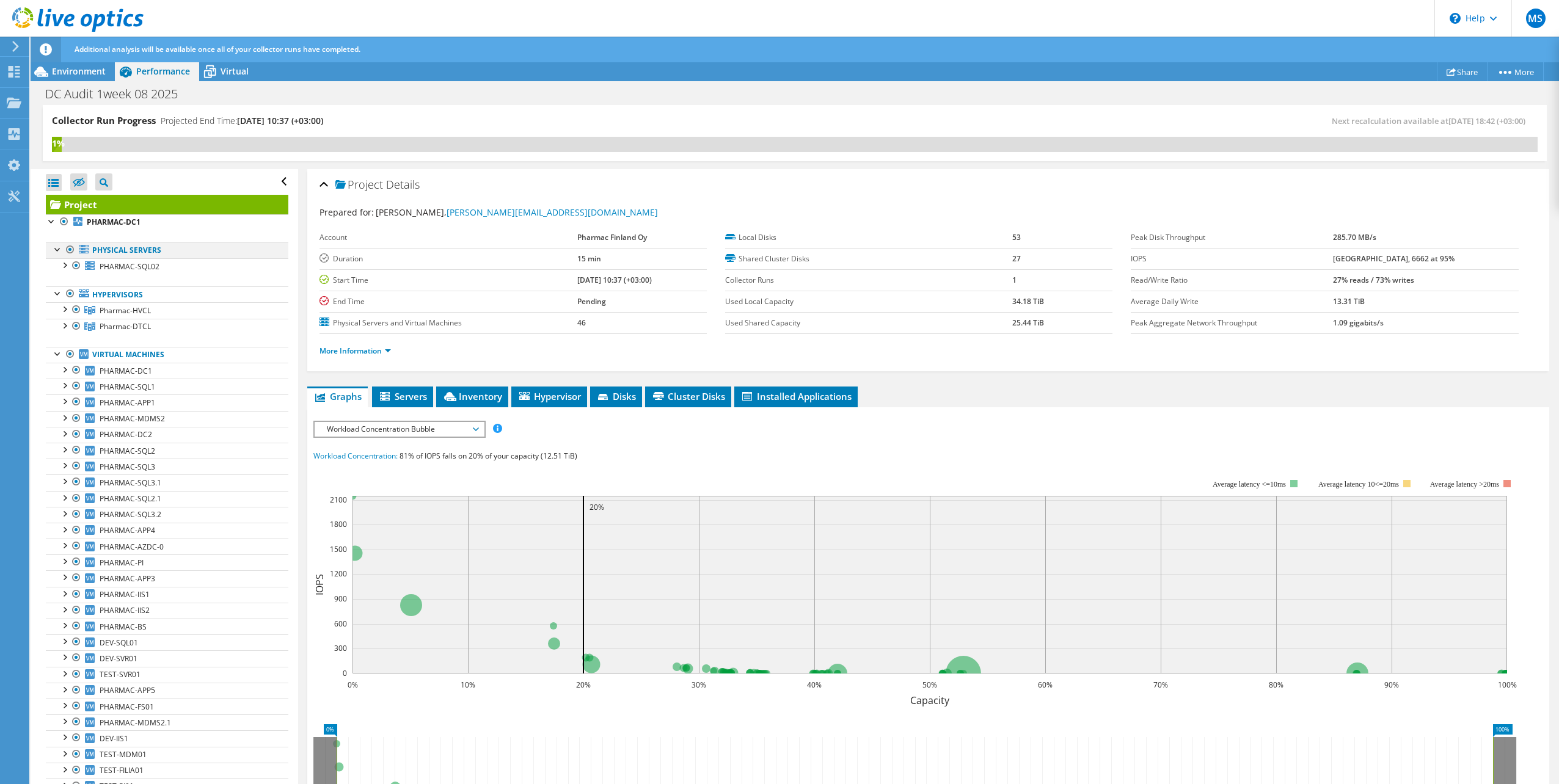
click at [53, 249] on div at bounding box center [58, 249] width 12 height 12
click at [102, 278] on link "Hypervisors" at bounding box center [167, 278] width 243 height 16
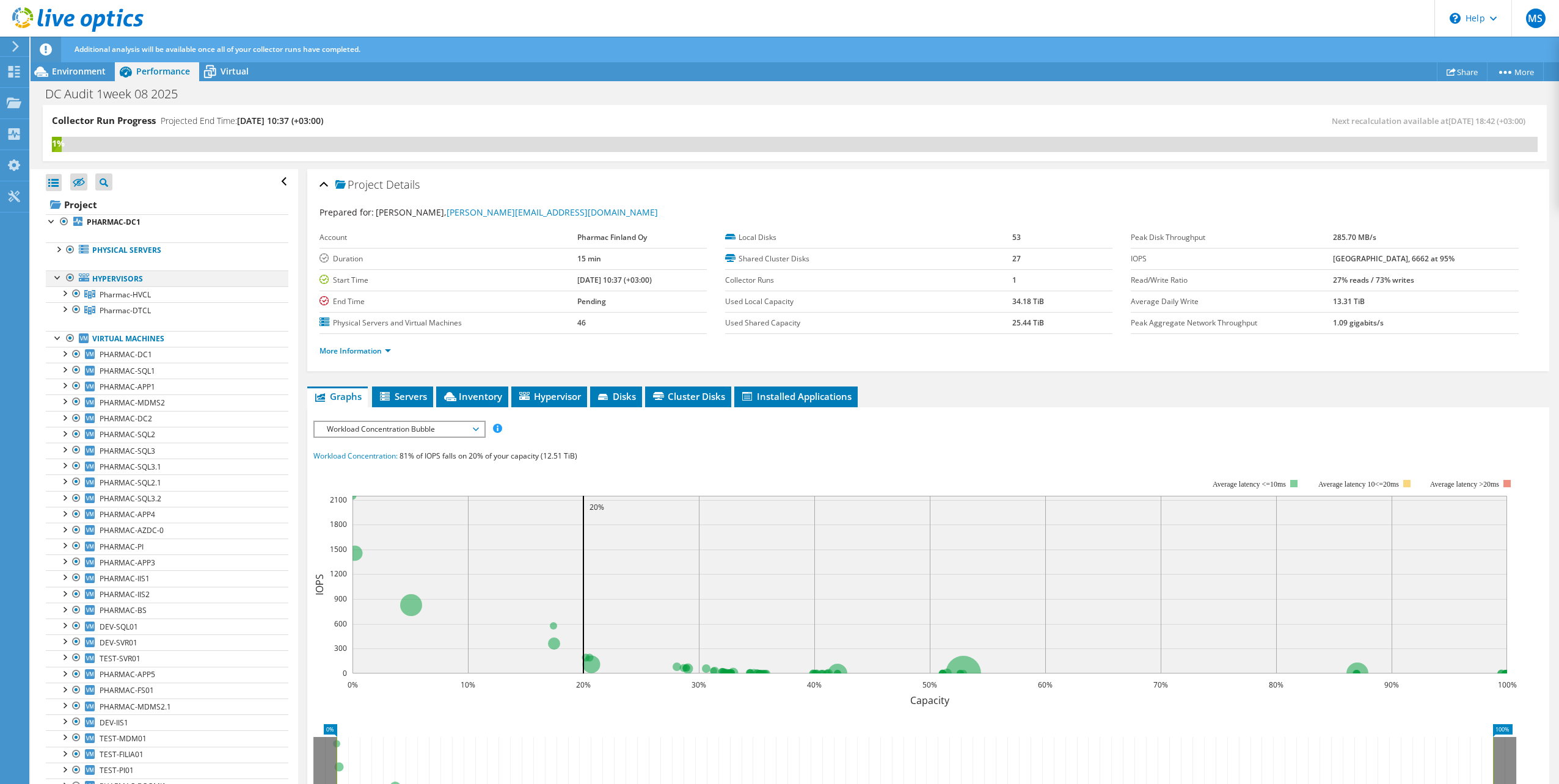
click at [53, 274] on div at bounding box center [58, 277] width 12 height 12
click at [467, 401] on span "Inventory" at bounding box center [472, 396] width 60 height 12
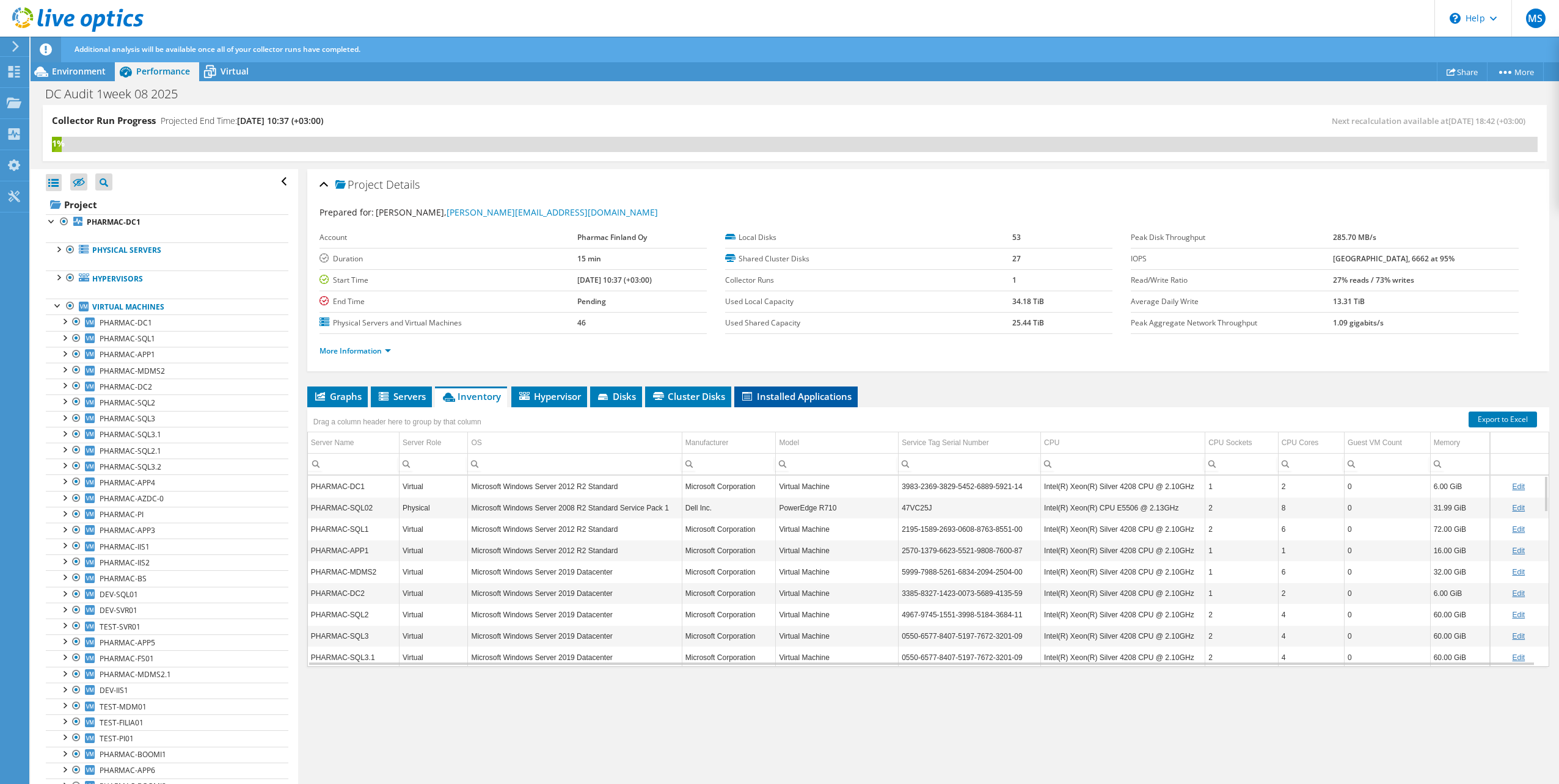
click at [778, 394] on span "Installed Applications" at bounding box center [796, 396] width 111 height 12
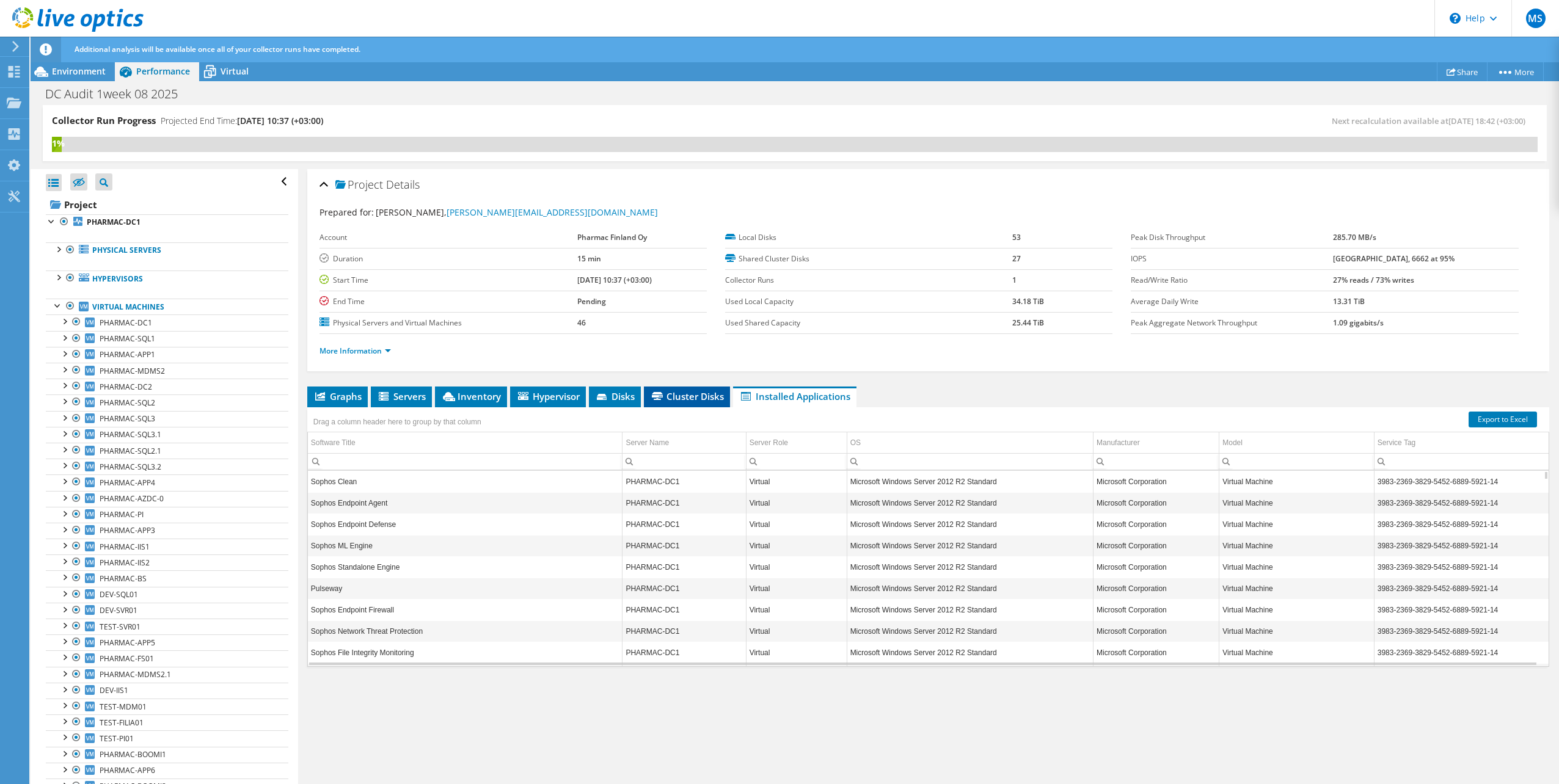
click at [676, 392] on span "Cluster Disks" at bounding box center [687, 396] width 74 height 12
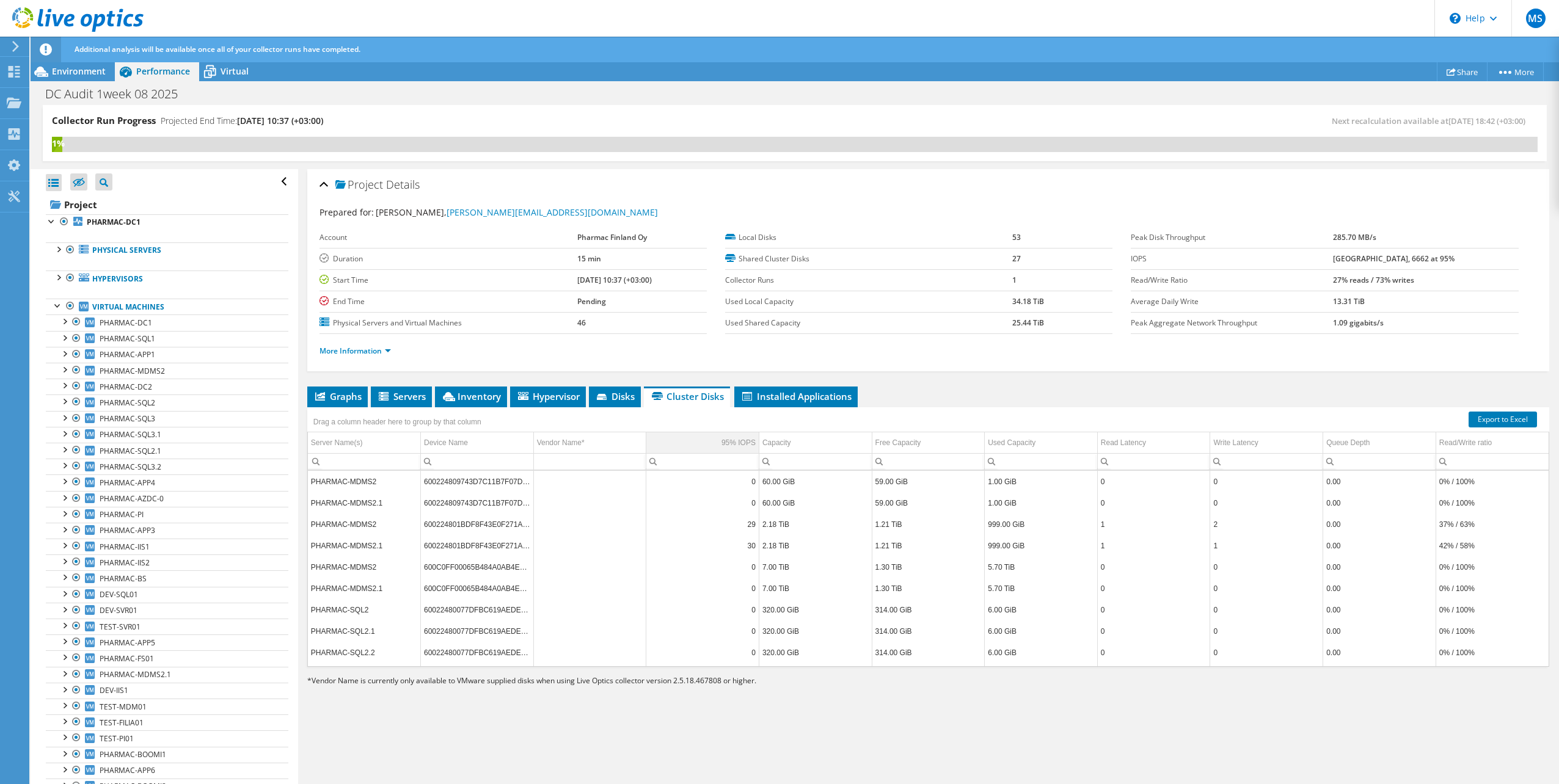
click at [705, 441] on td "95% IOPS" at bounding box center [703, 443] width 113 height 21
click at [367, 590] on td "PHARMAC-SQL2.1" at bounding box center [364, 588] width 113 height 21
click at [416, 393] on span "Servers" at bounding box center [402, 396] width 49 height 12
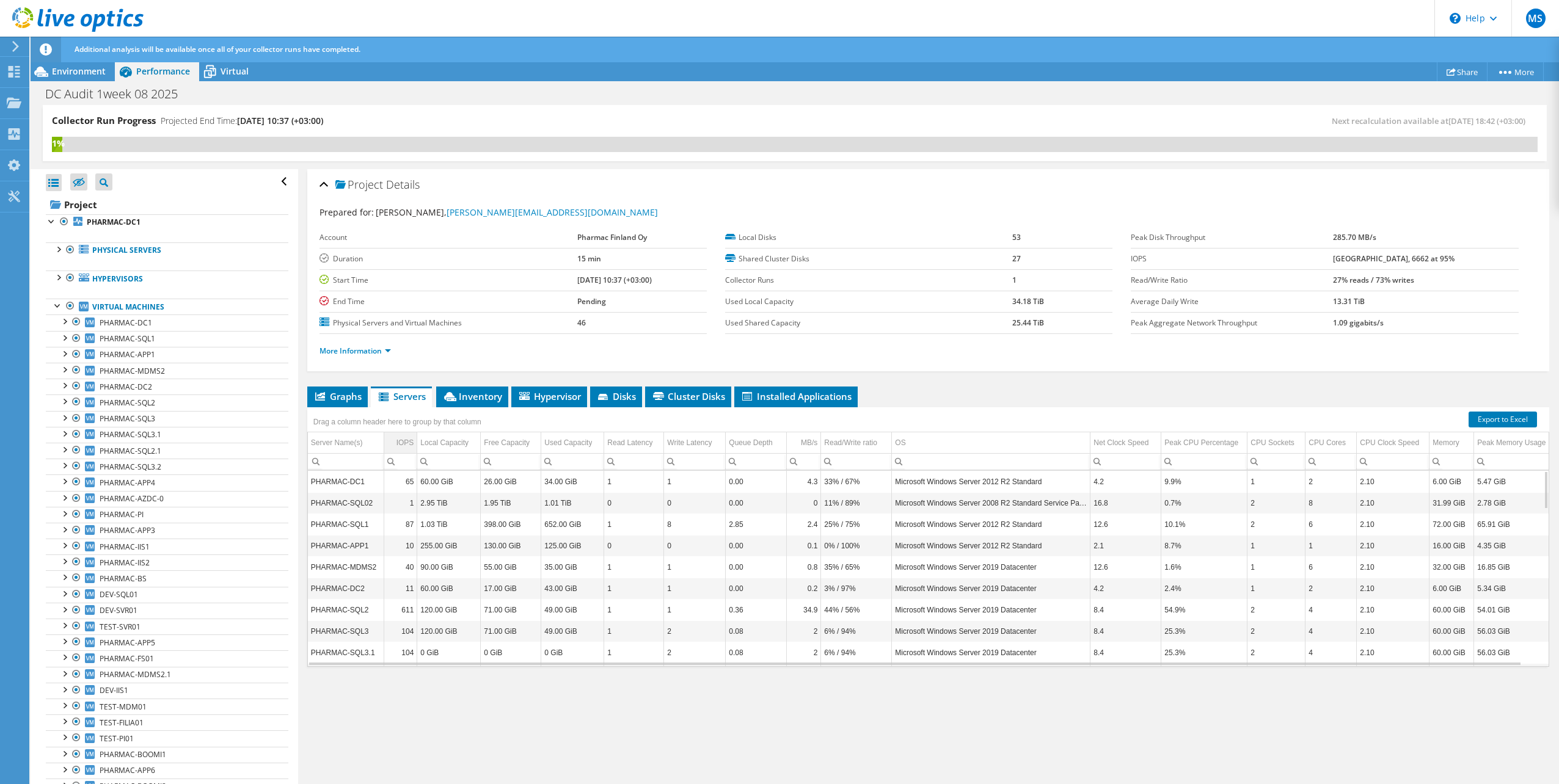
click at [412, 441] on div "IOPS" at bounding box center [405, 442] width 18 height 15
click at [409, 441] on div "IOPS" at bounding box center [406, 442] width 16 height 15
click at [347, 399] on span "Graphs" at bounding box center [338, 396] width 48 height 12
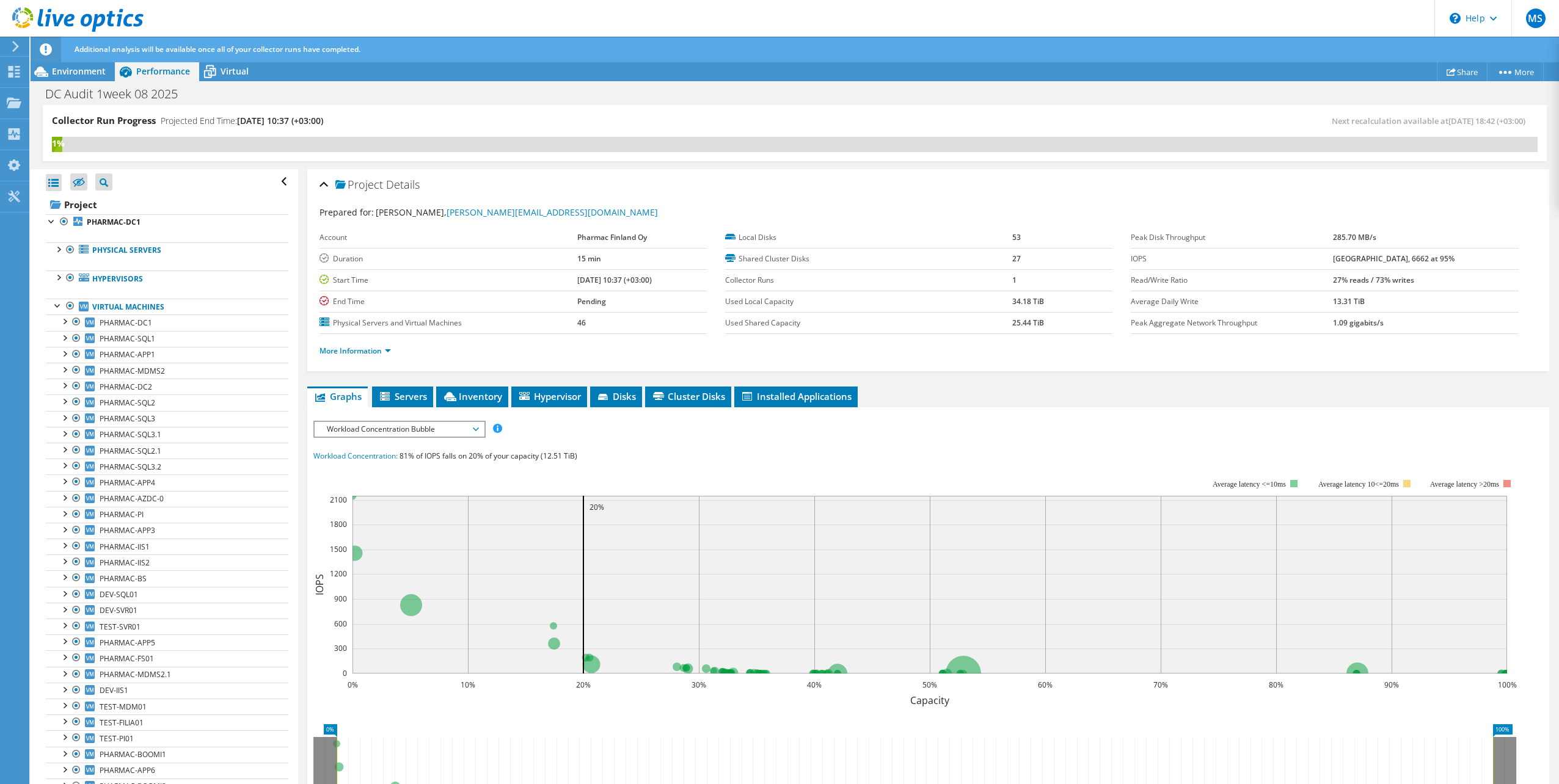
click at [459, 430] on span "Workload Concentration Bubble" at bounding box center [399, 429] width 157 height 15
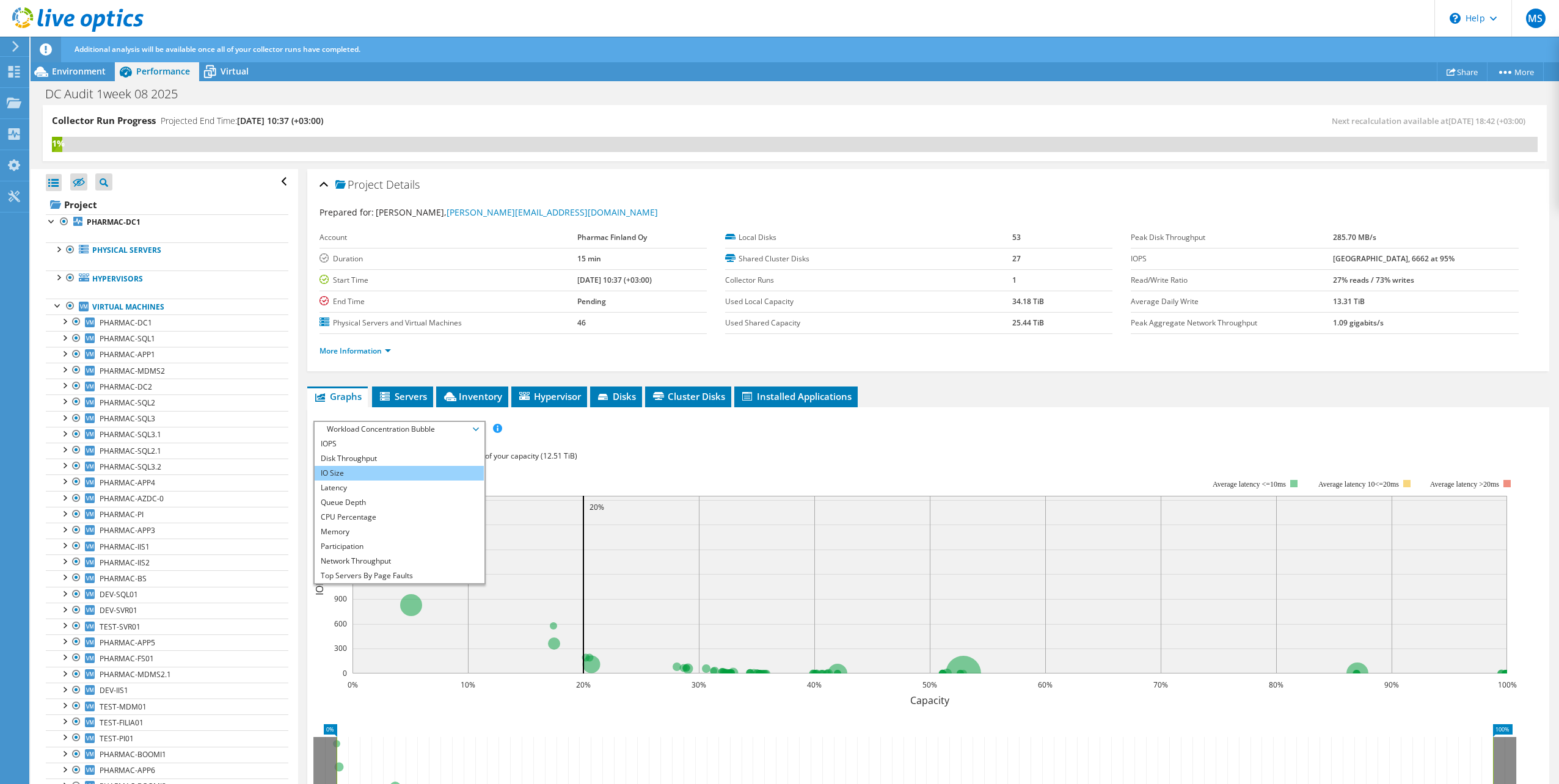
scroll to position [44, 0]
click at [377, 469] on li "CPU Percentage" at bounding box center [399, 473] width 169 height 15
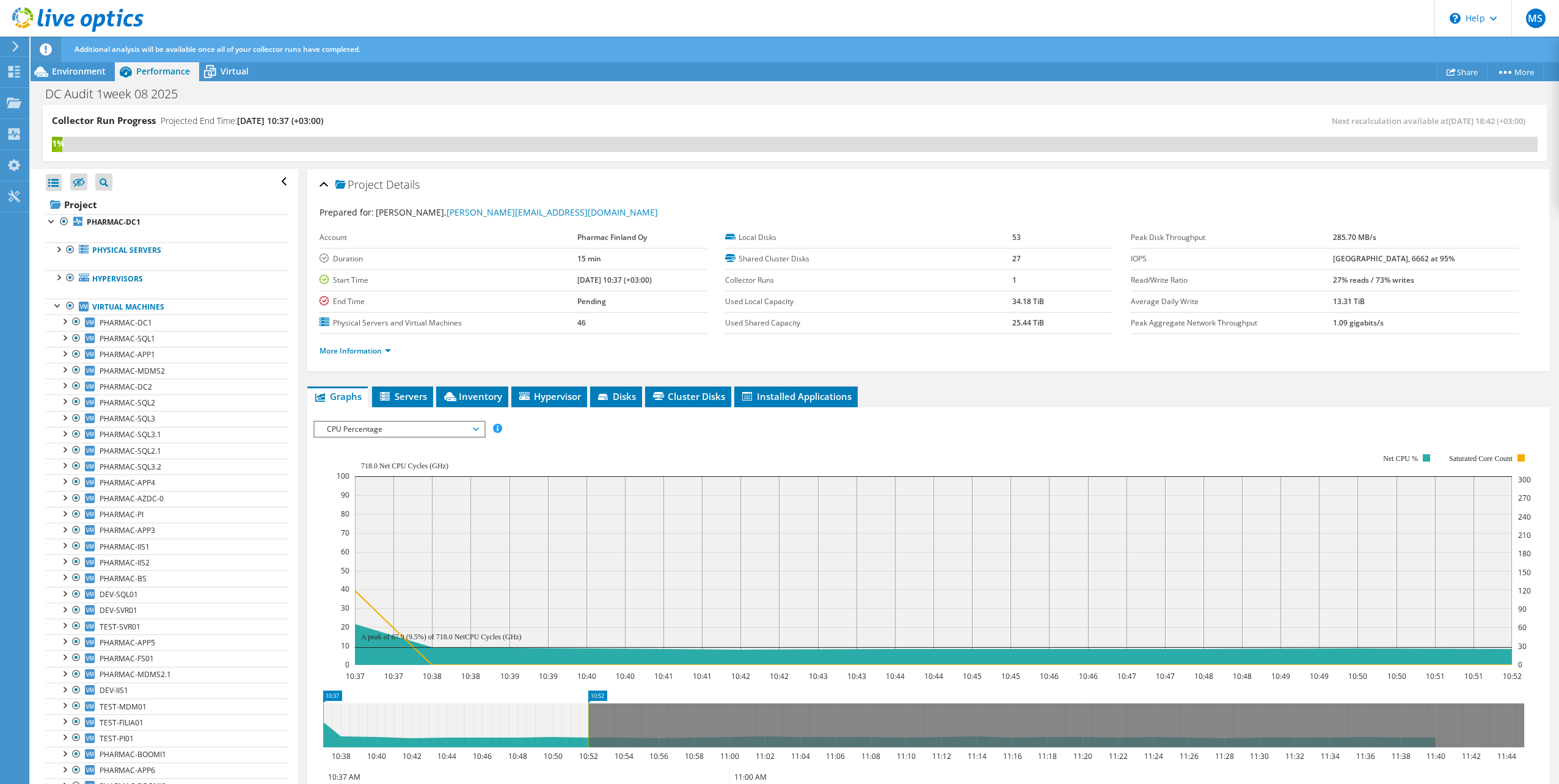
scroll to position [146, 0]
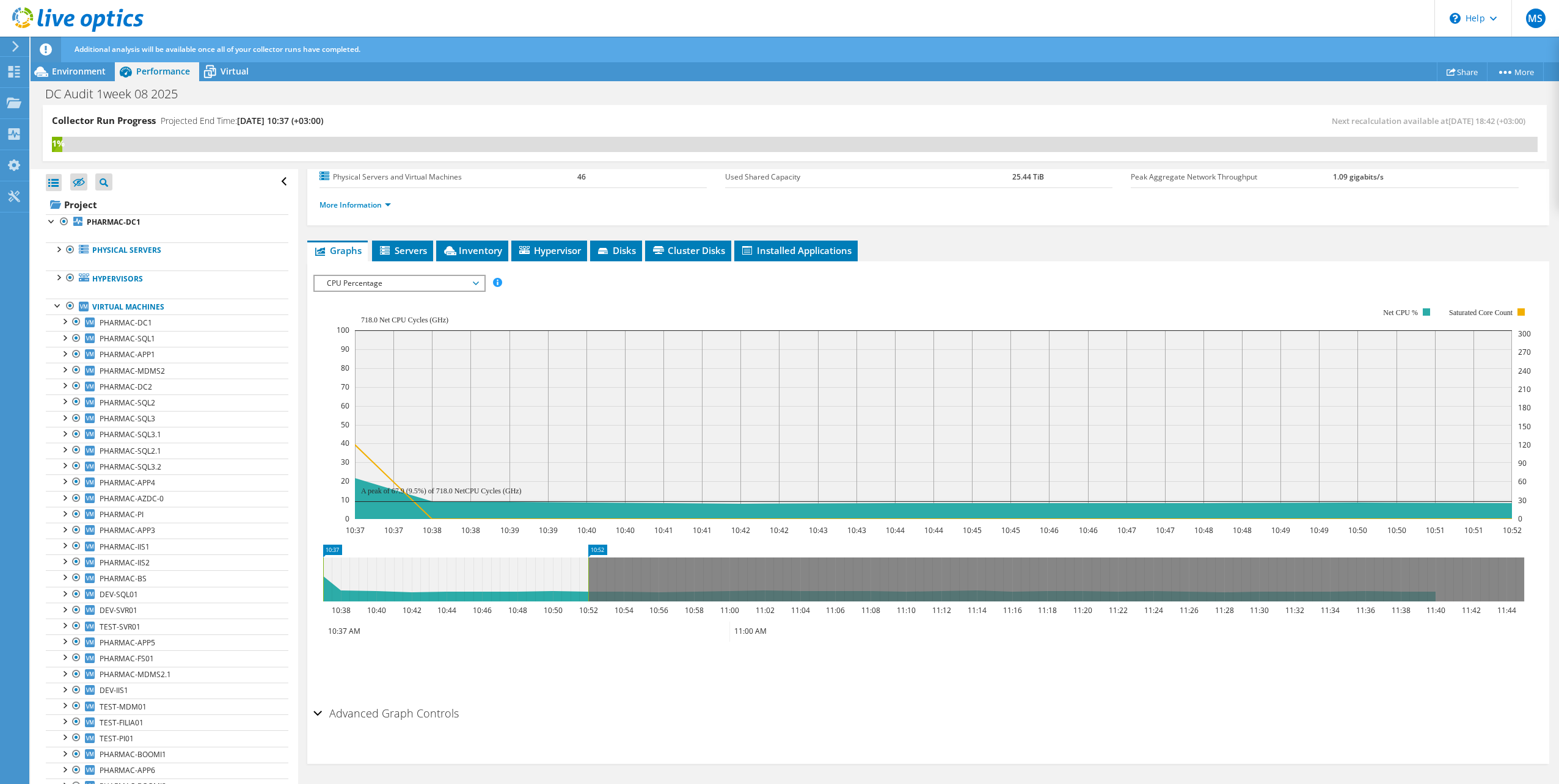
click at [436, 283] on span "CPU Percentage" at bounding box center [399, 283] width 157 height 15
click at [586, 323] on rect at bounding box center [934, 413] width 1195 height 244
click at [429, 251] on li "Servers" at bounding box center [403, 251] width 61 height 21
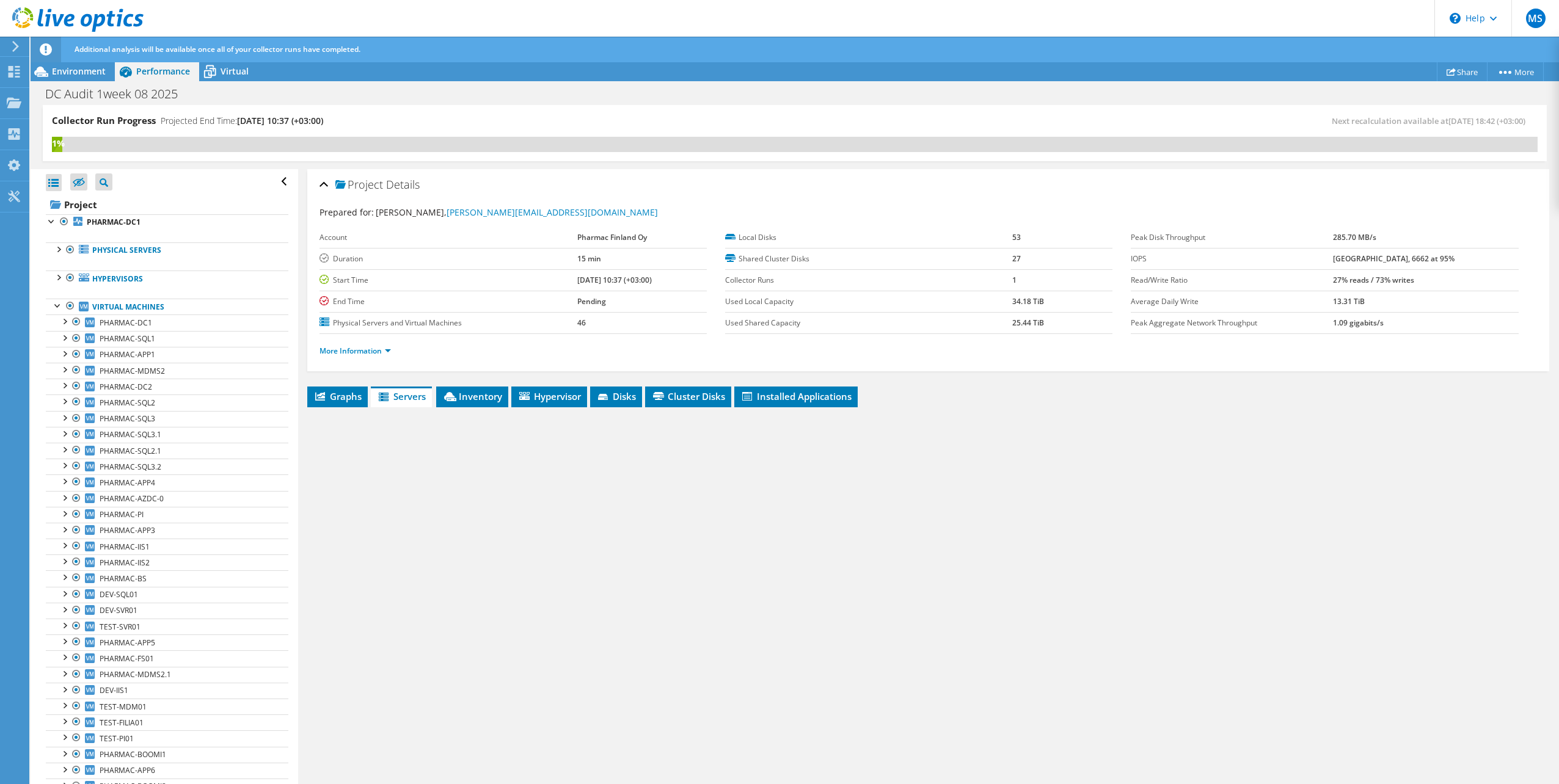
scroll to position [0, 0]
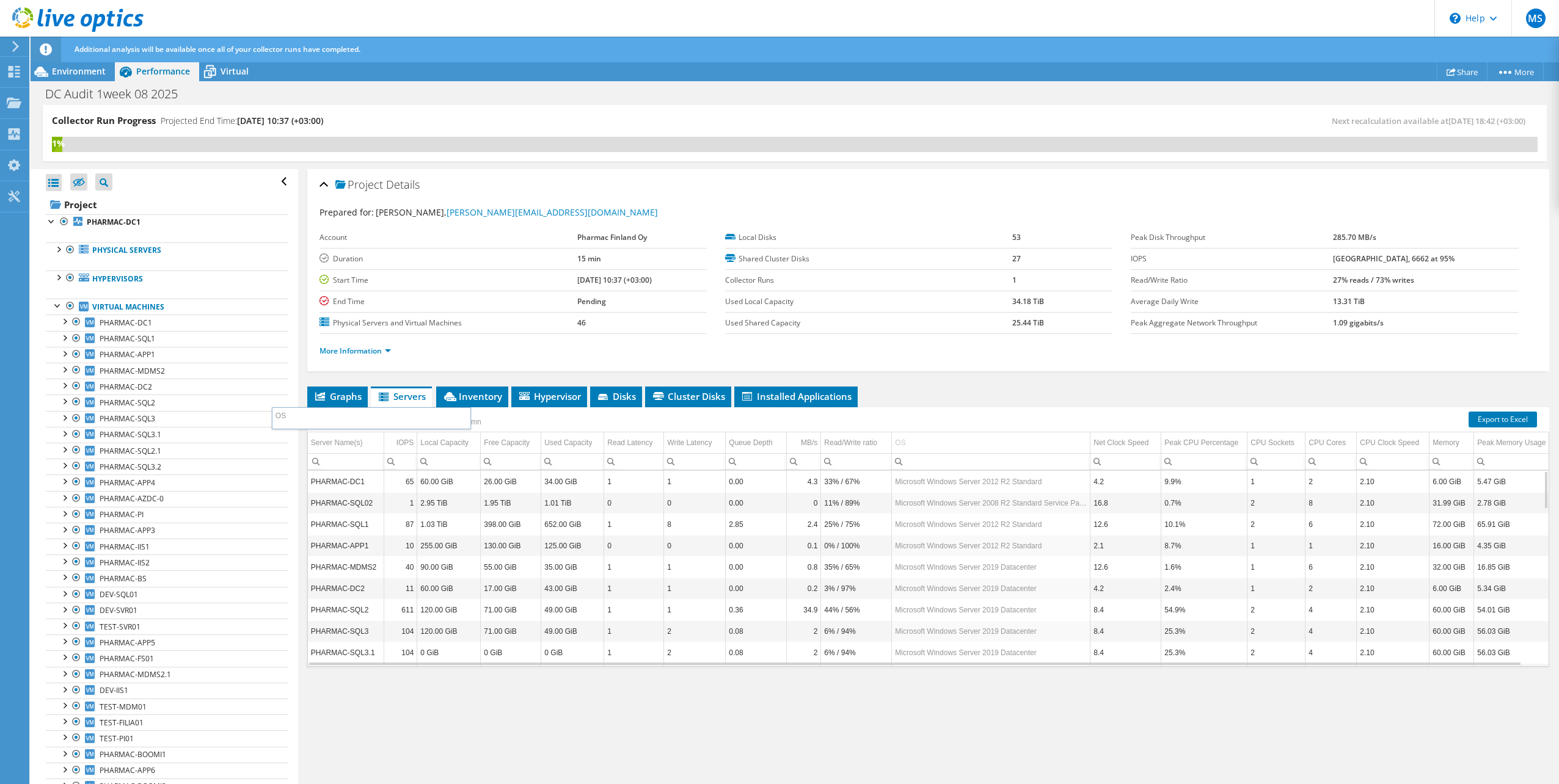
drag, startPoint x: 1053, startPoint y: 441, endPoint x: 433, endPoint y: 416, distance: 620.5
click at [433, 416] on body "MS End User Mikko Sahanen mikko.sahanen@pharmac.fi Pharmac Finland Oy My Profil…" at bounding box center [779, 392] width 1559 height 784
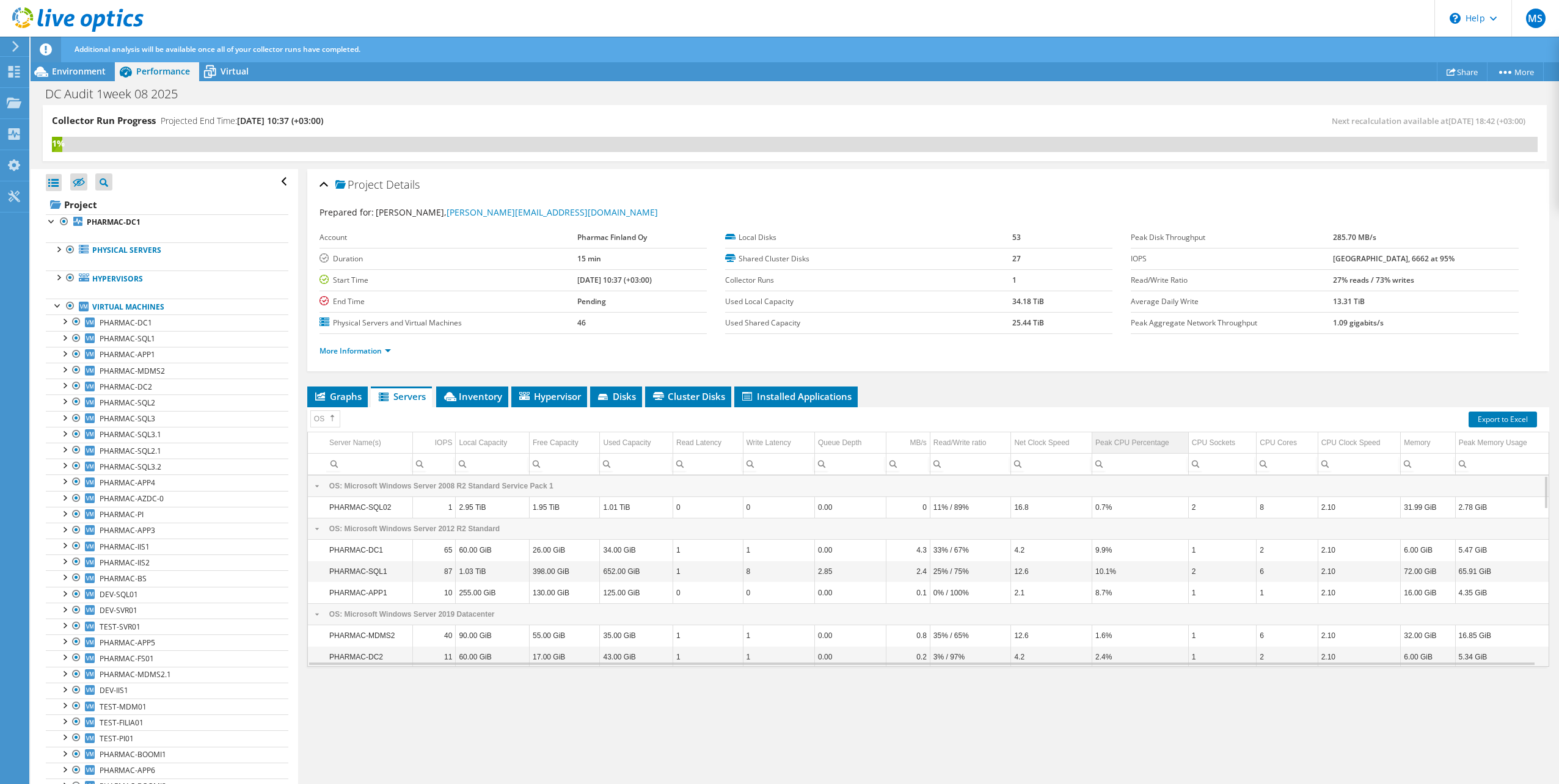
click at [1133, 439] on div "Peak CPU Percentage" at bounding box center [1132, 442] width 74 height 15
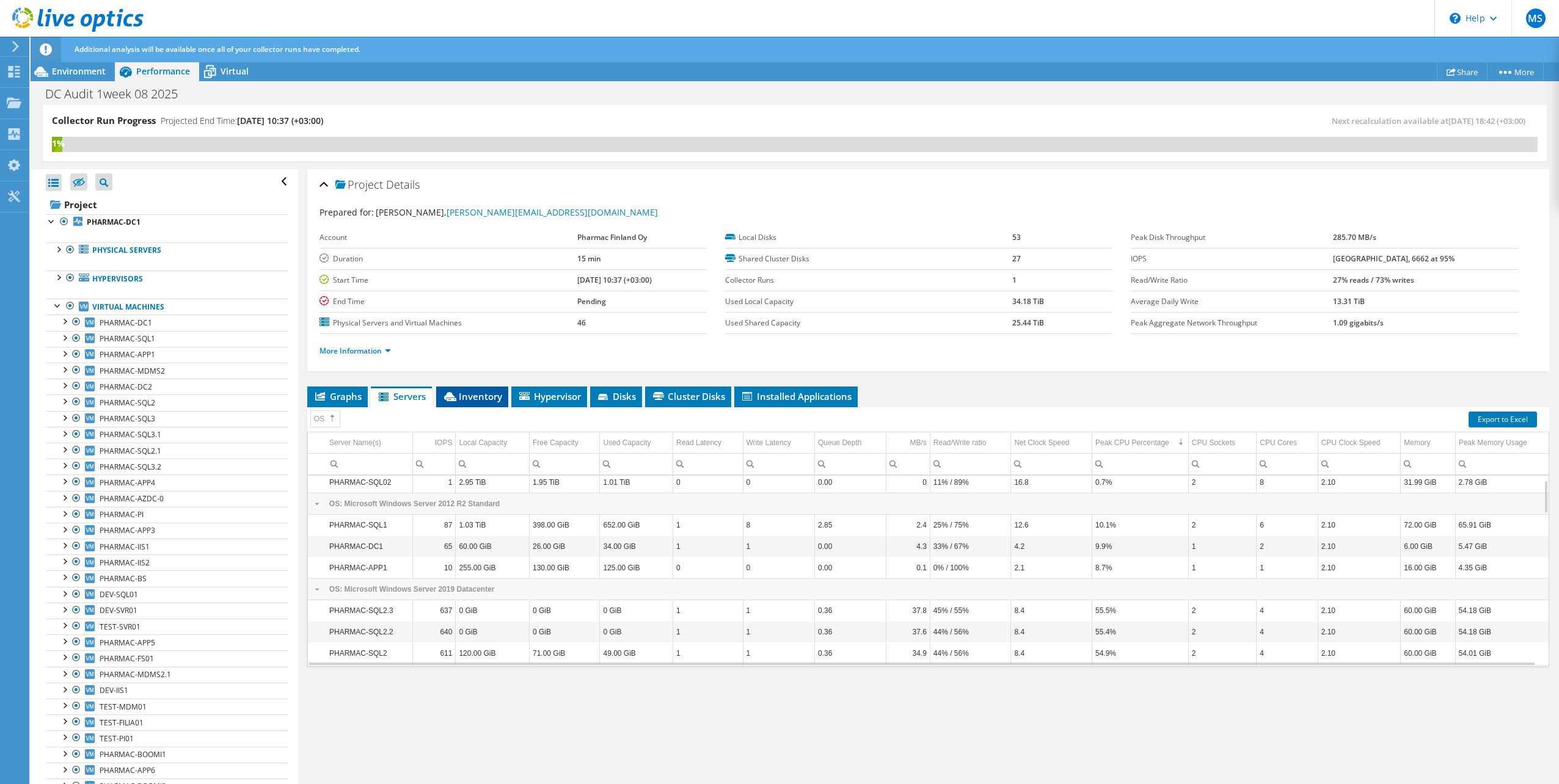
click at [497, 399] on span "Inventory" at bounding box center [472, 396] width 60 height 12
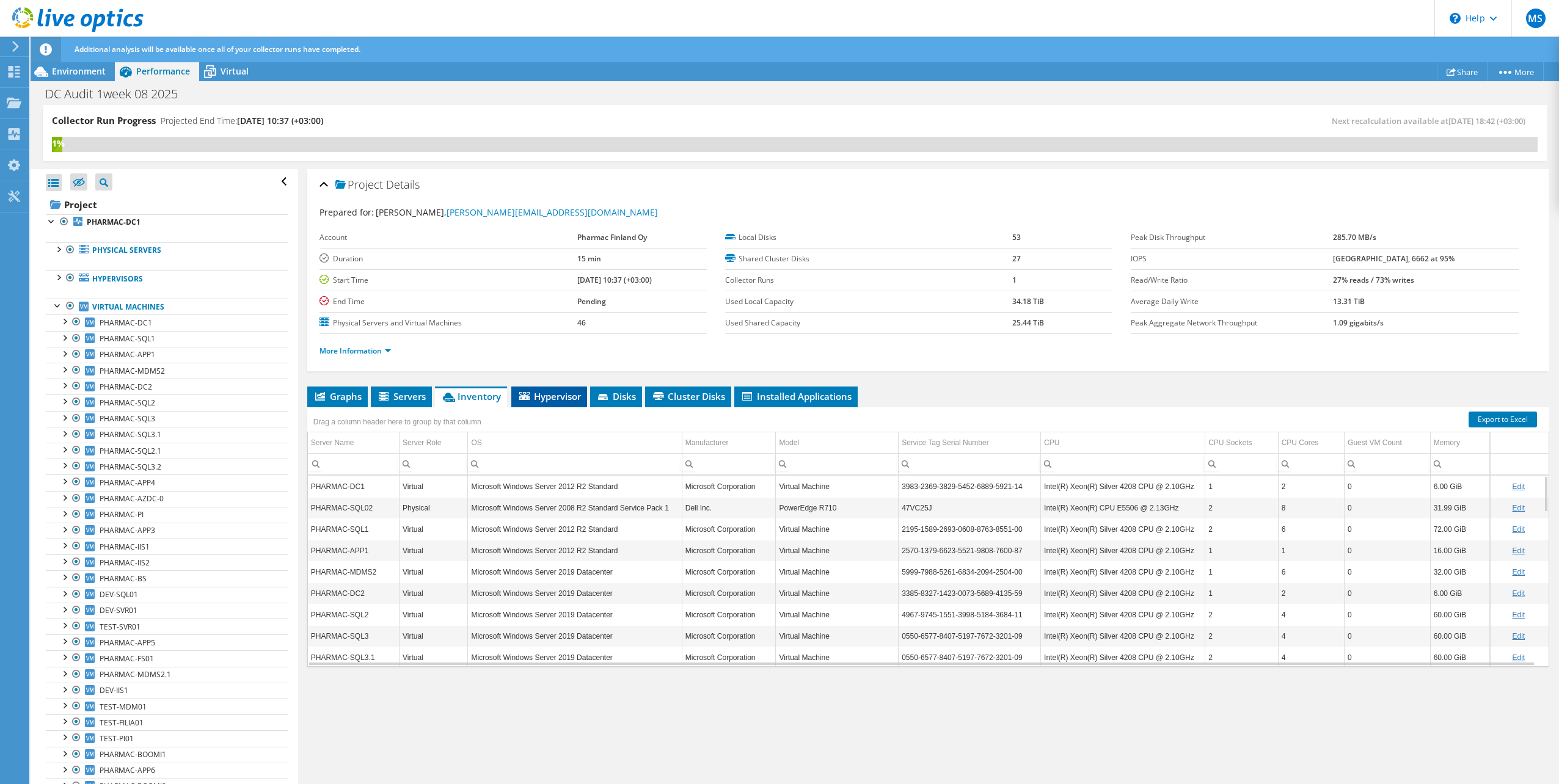
click at [544, 400] on span "Hypervisor" at bounding box center [549, 396] width 64 height 12
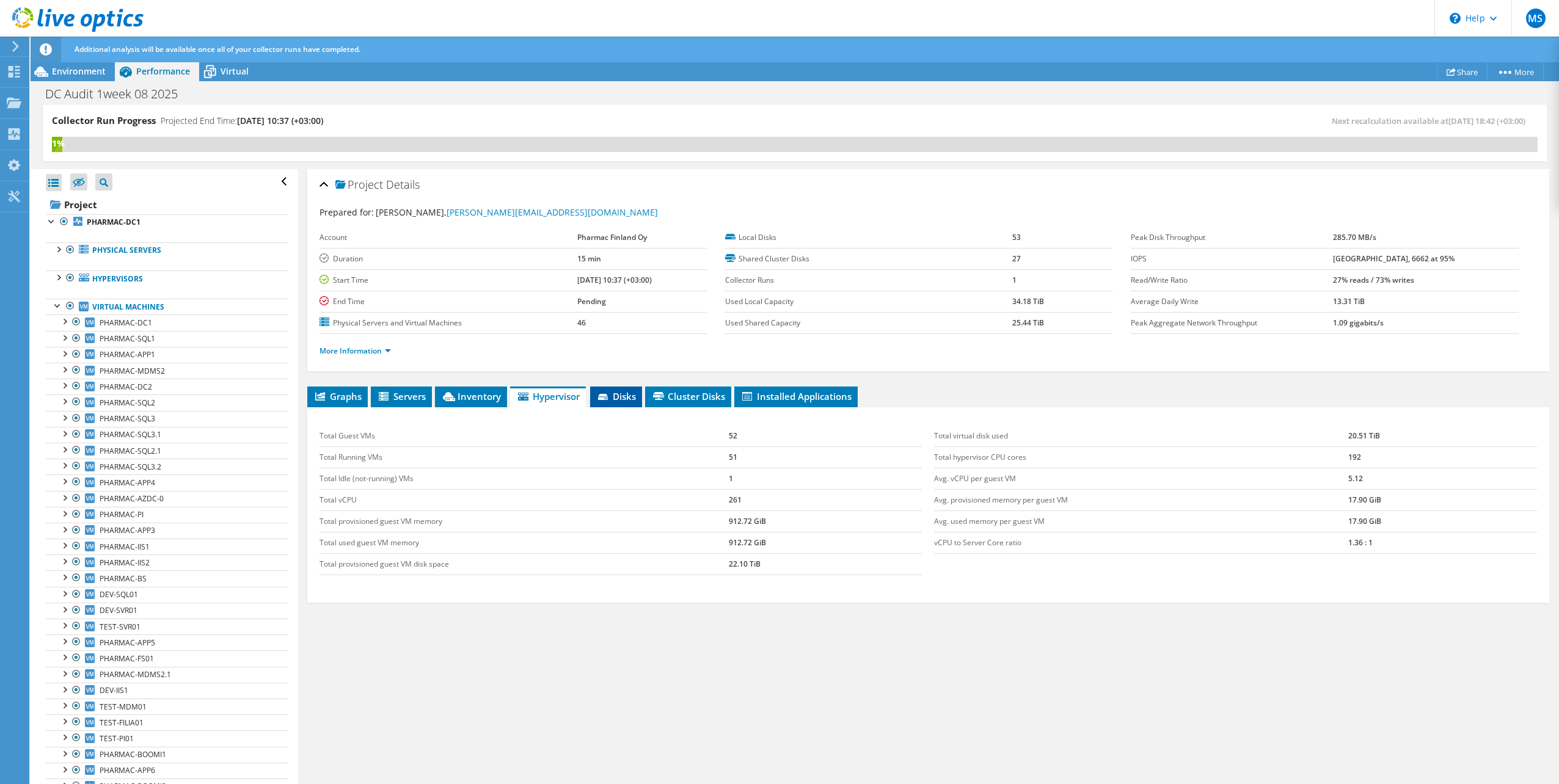
click at [622, 390] on span "Disks" at bounding box center [616, 396] width 40 height 12
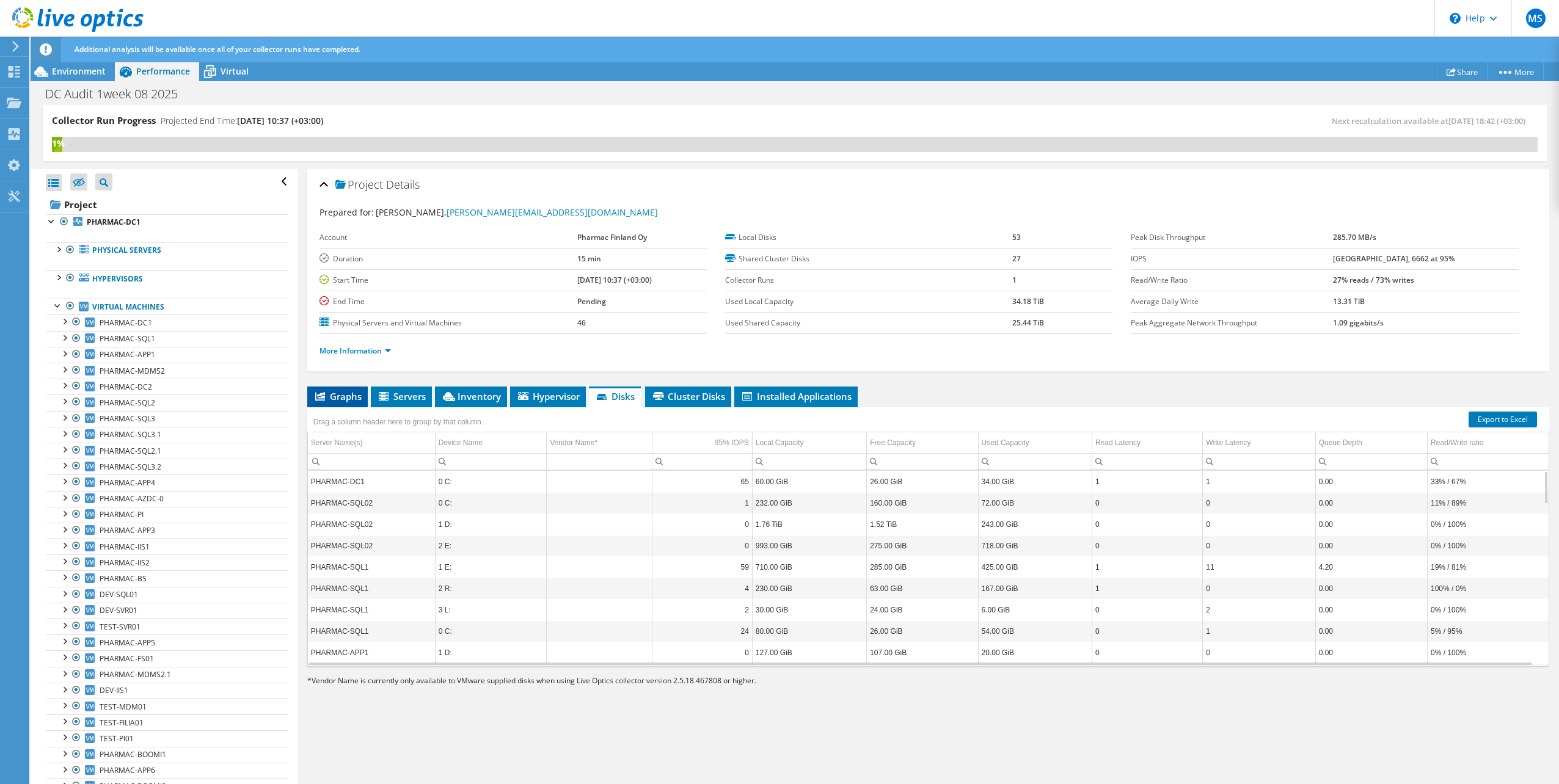
click at [351, 399] on span "Graphs" at bounding box center [338, 396] width 48 height 12
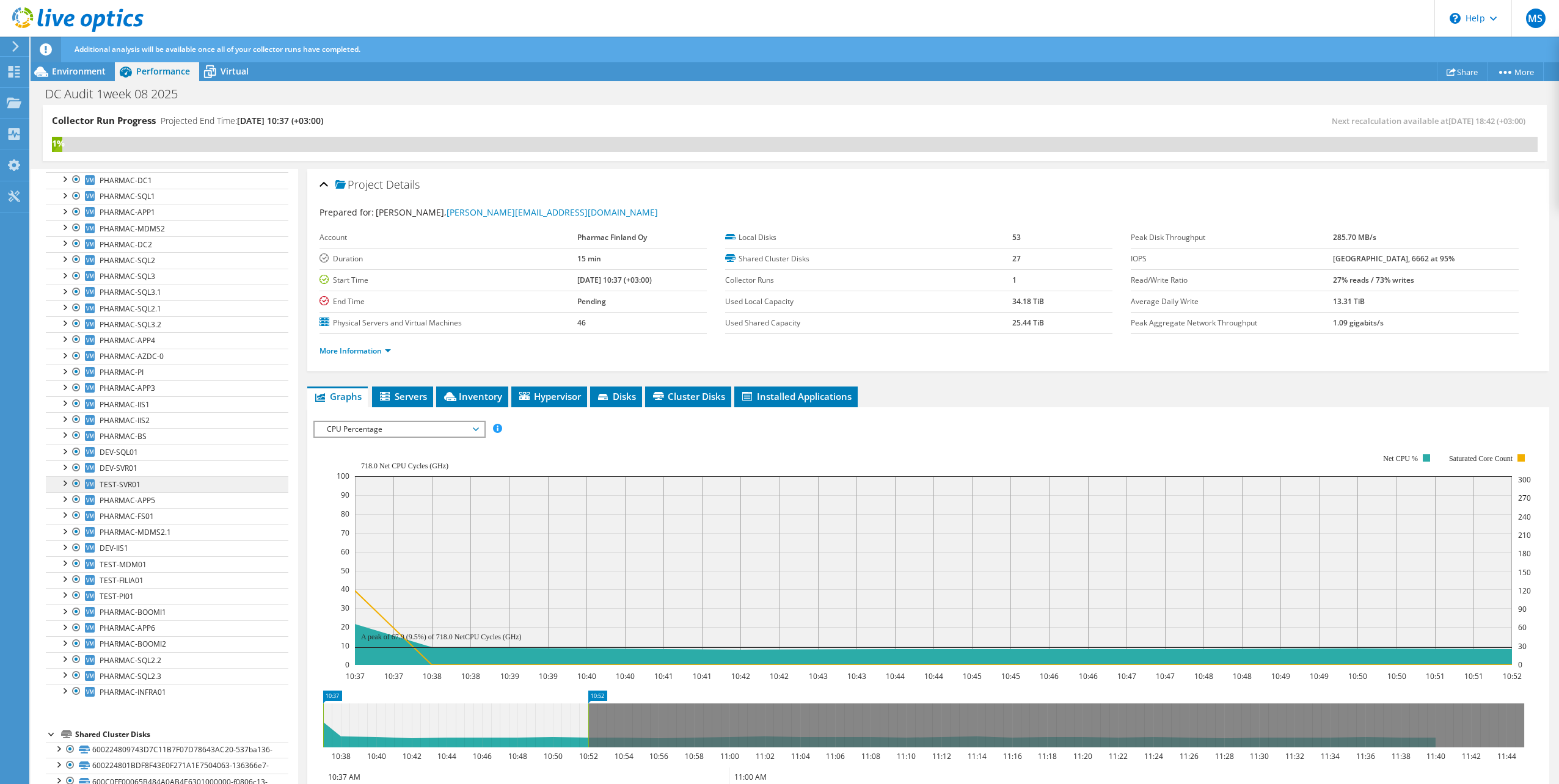
scroll to position [122, 0]
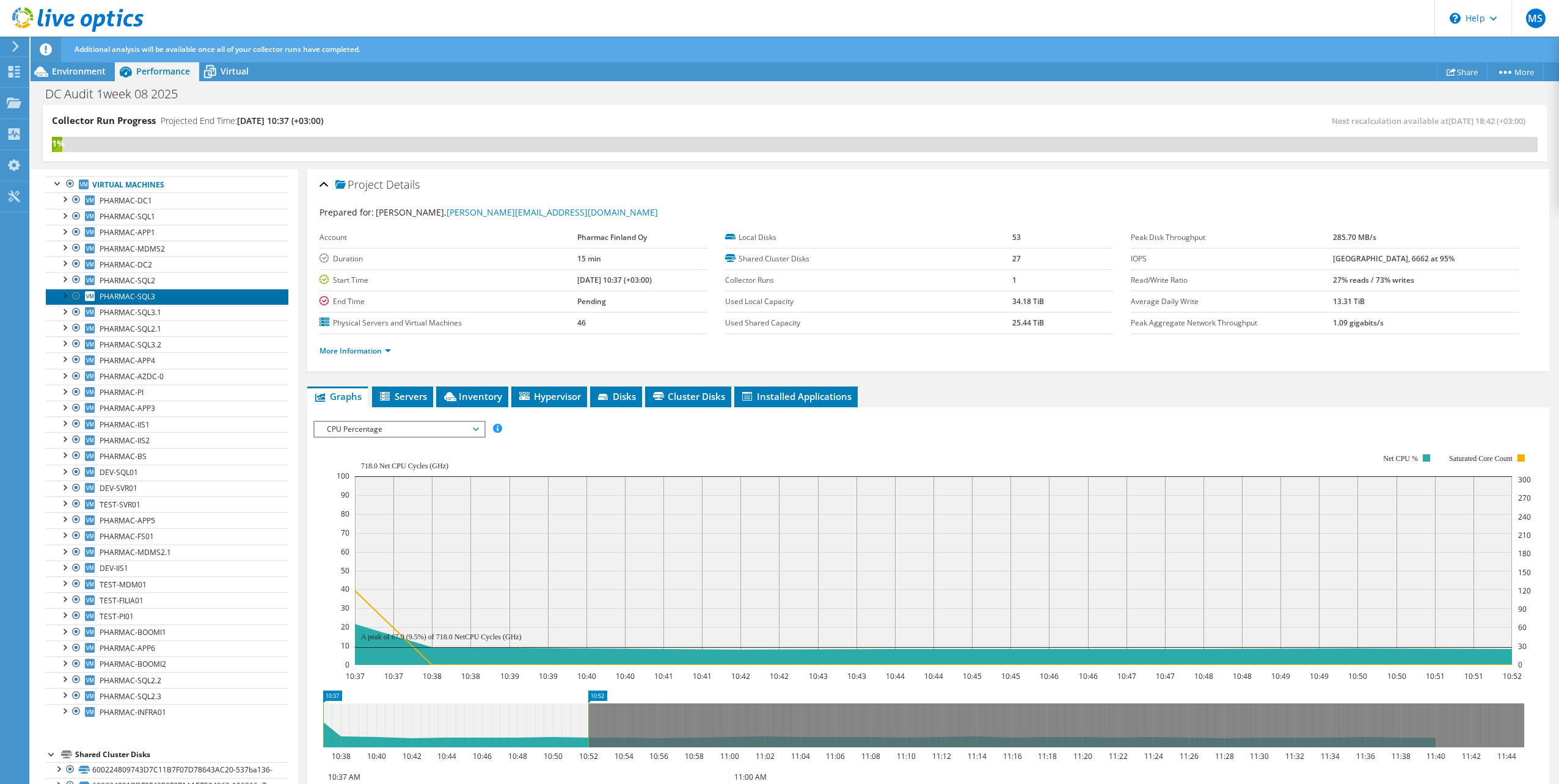
click at [119, 298] on span "PHARMAC-SQL3" at bounding box center [127, 297] width 56 height 11
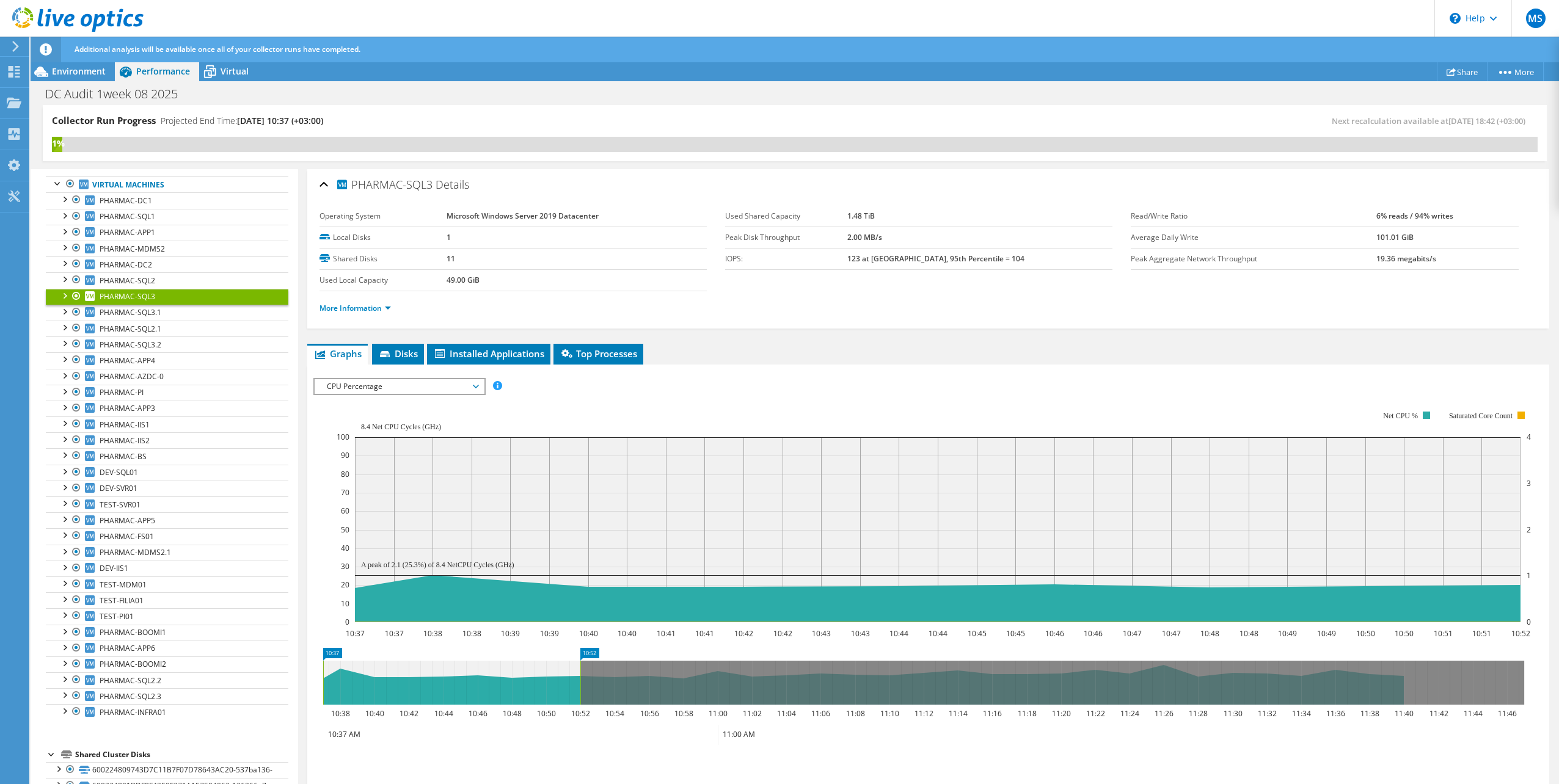
click at [63, 292] on div at bounding box center [64, 295] width 12 height 12
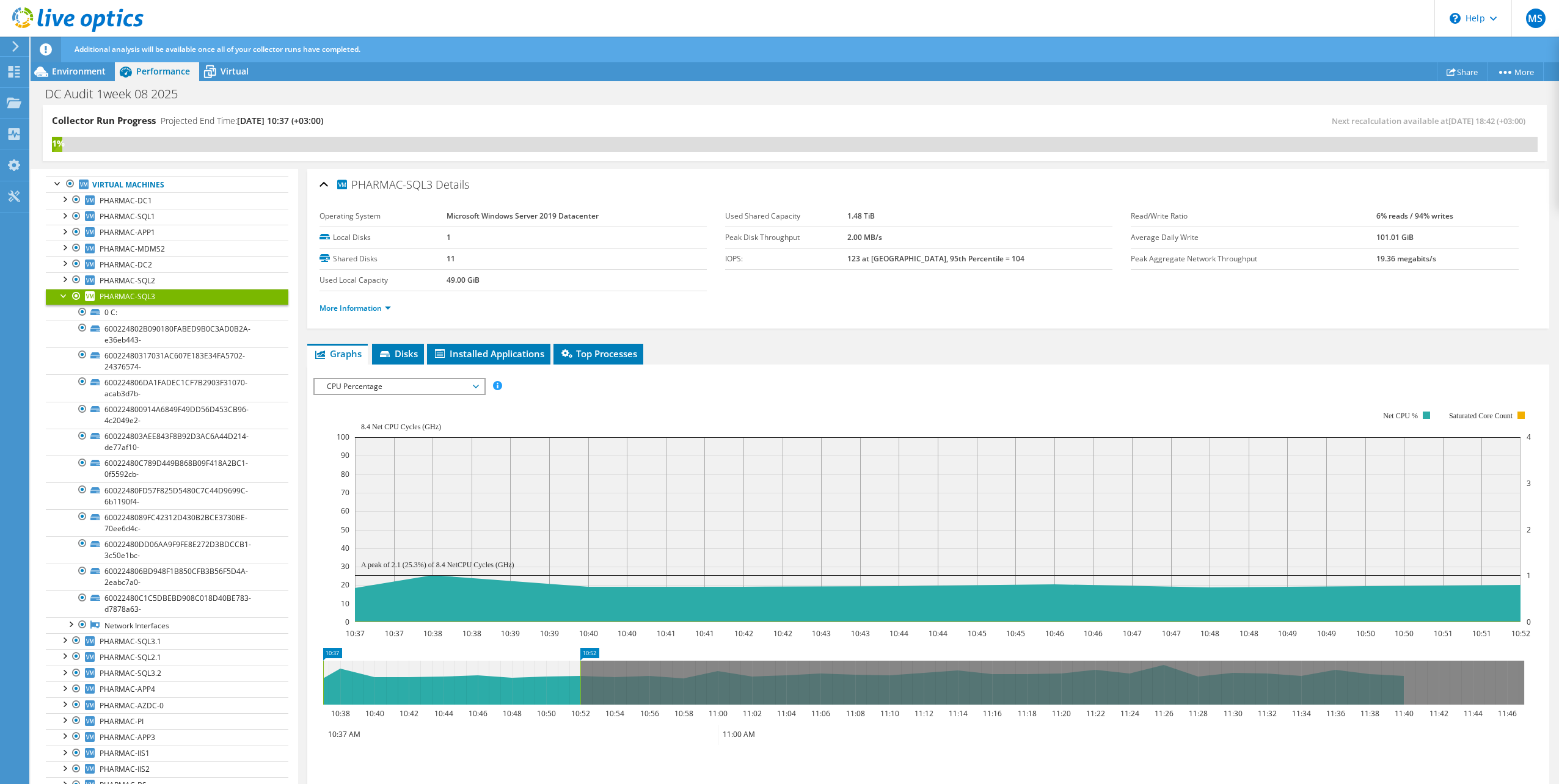
click at [63, 292] on div at bounding box center [64, 295] width 12 height 12
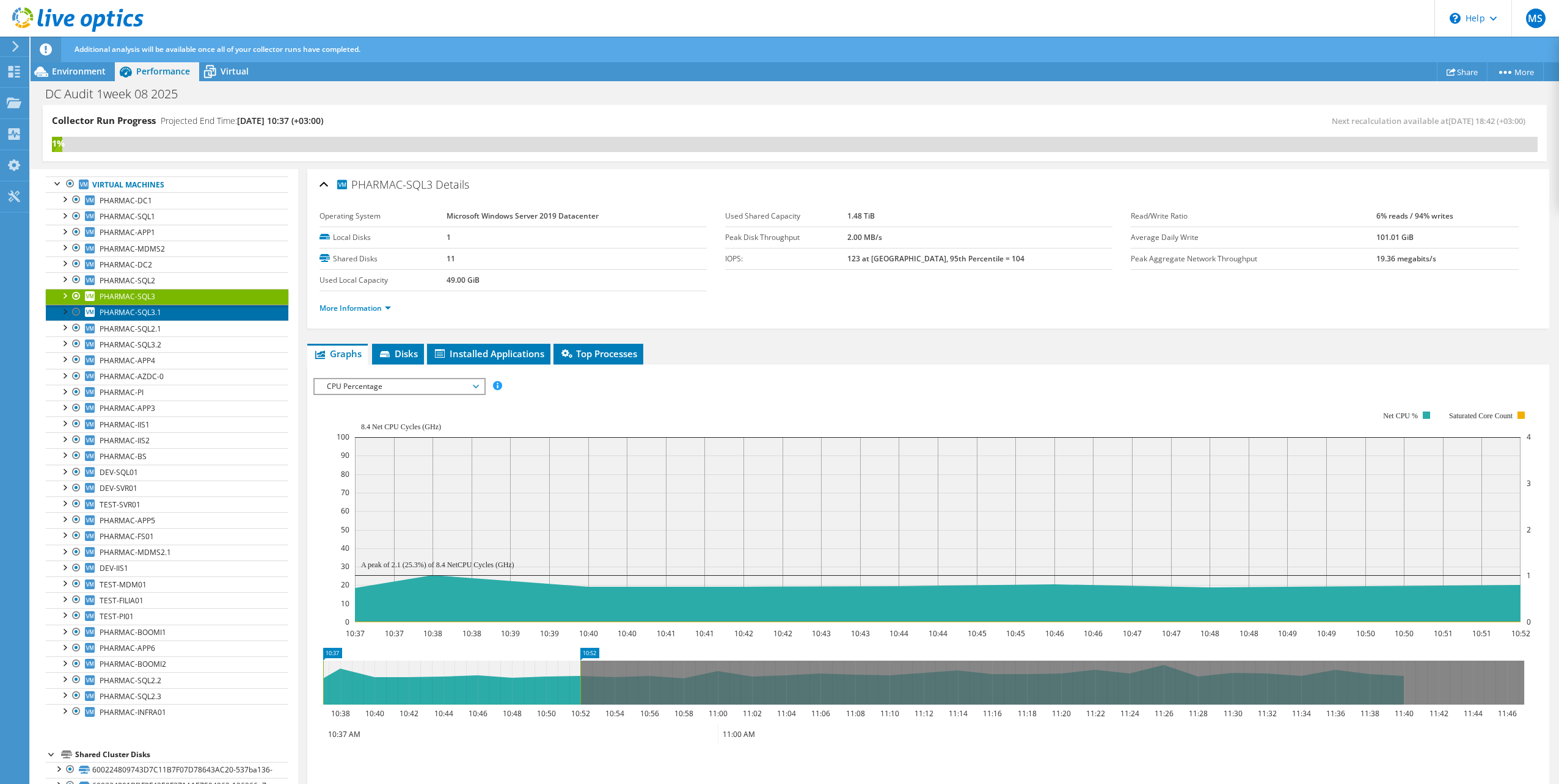
click at [106, 311] on span "PHARMAC-SQL3.1" at bounding box center [130, 313] width 62 height 11
click at [135, 327] on span "PHARMAC-SQL2.1" at bounding box center [130, 329] width 62 height 11
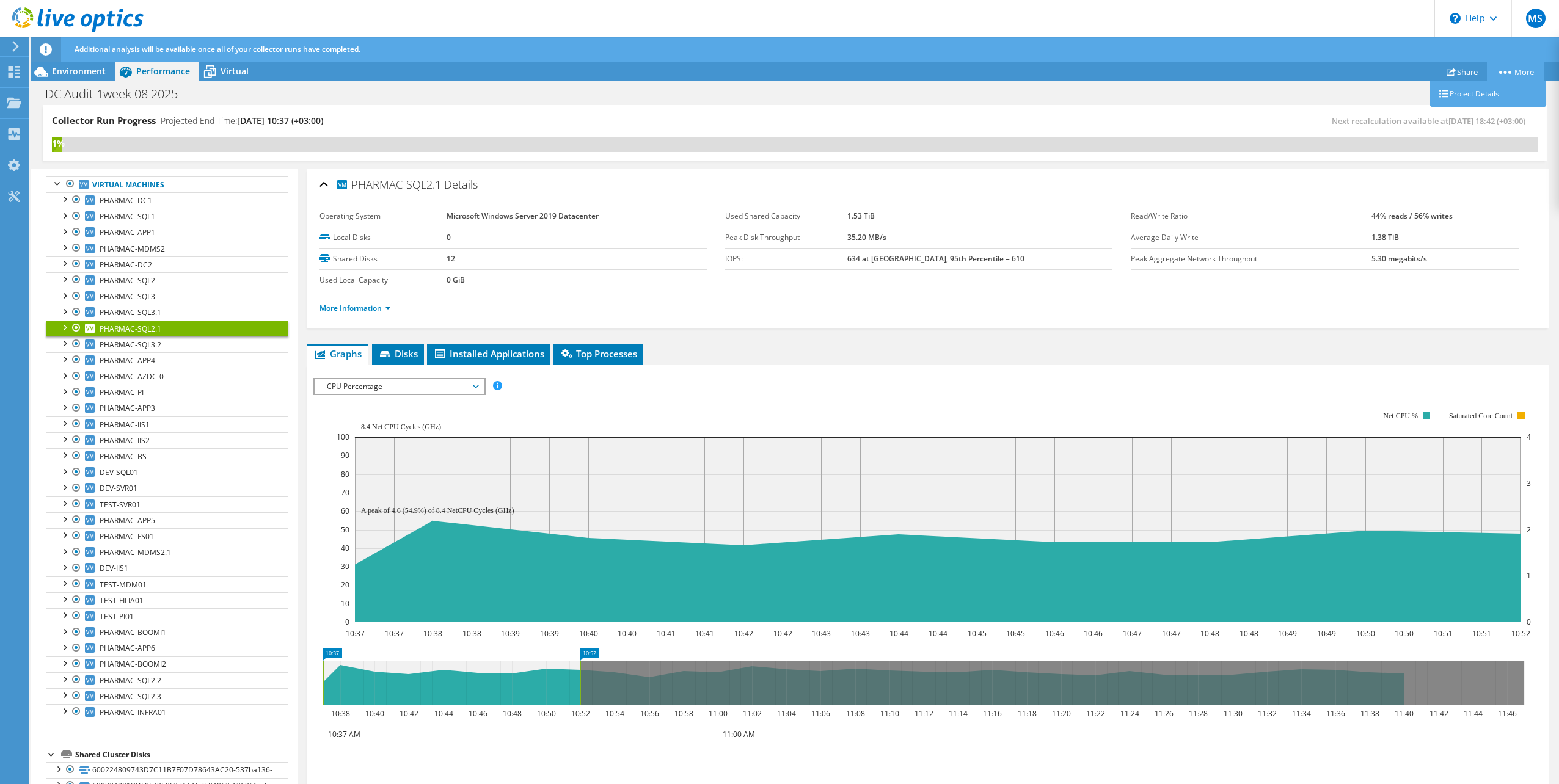
click at [1516, 74] on link "More" at bounding box center [1515, 71] width 57 height 19
click at [1468, 98] on link "Project Details" at bounding box center [1489, 94] width 116 height 26
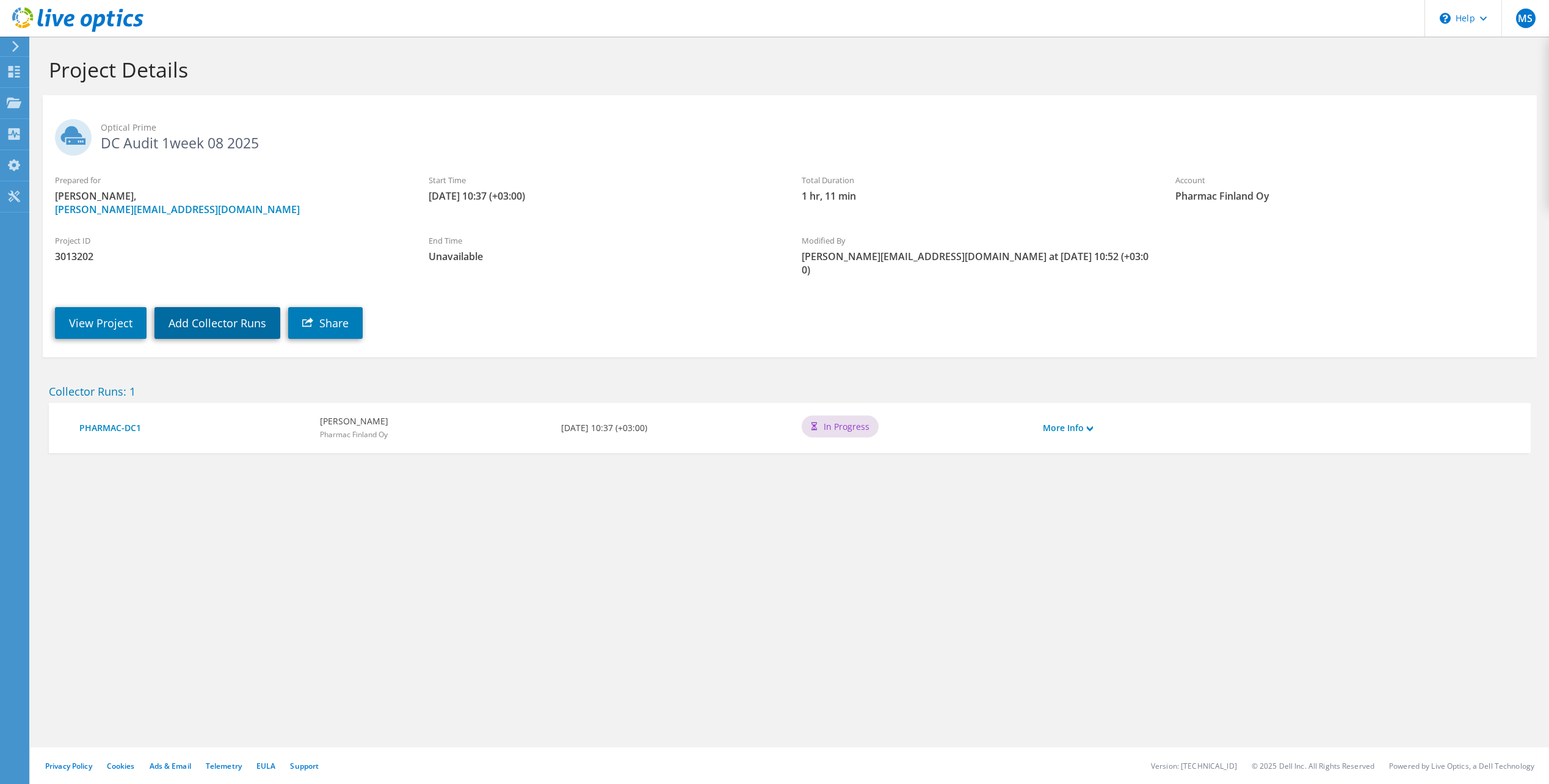
click at [229, 314] on link "Add Collector Runs" at bounding box center [217, 324] width 125 height 32
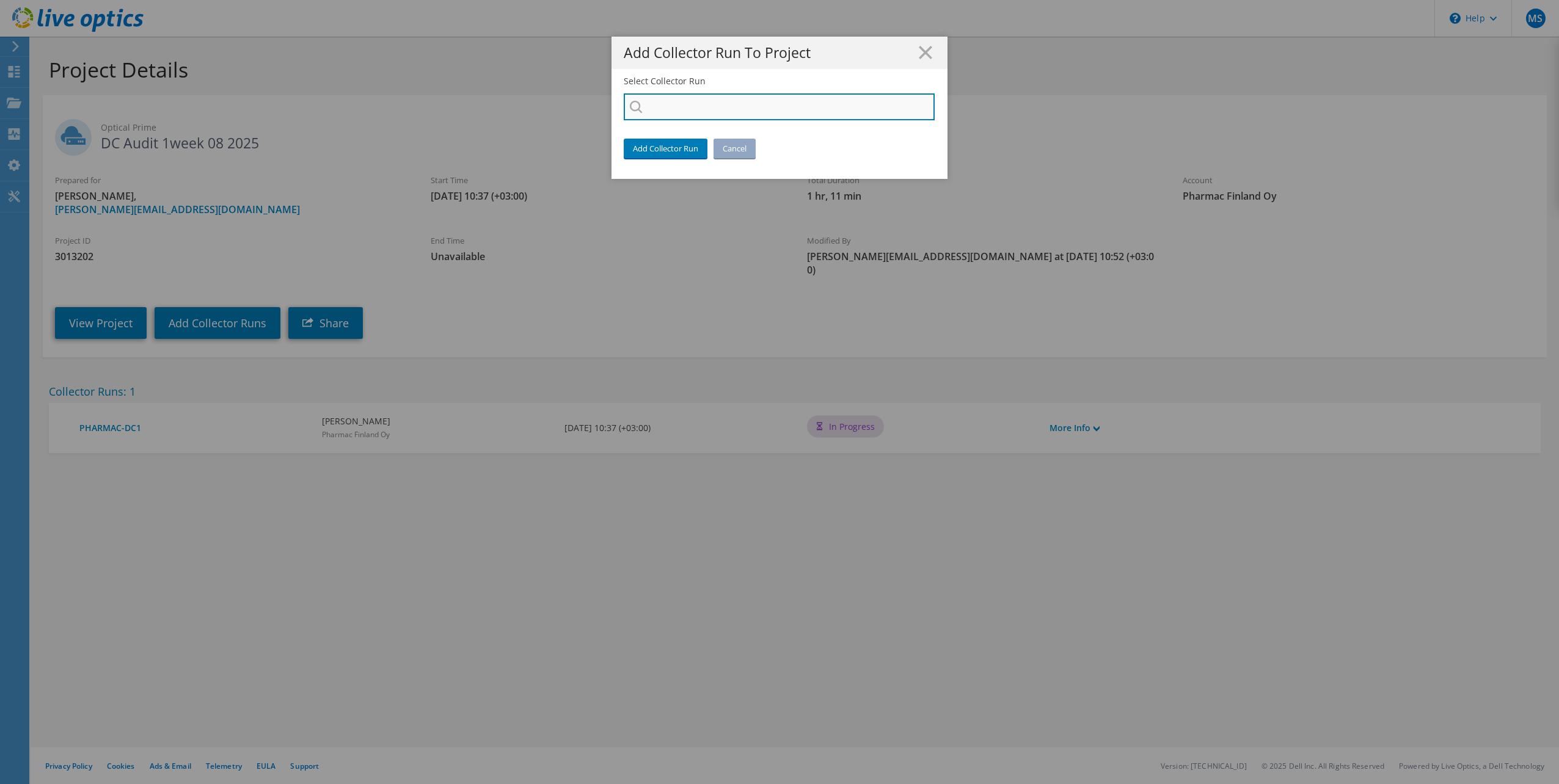
click at [753, 105] on input "Select Collector Run" at bounding box center [779, 106] width 311 height 27
click at [925, 50] on icon at bounding box center [926, 53] width 14 height 14
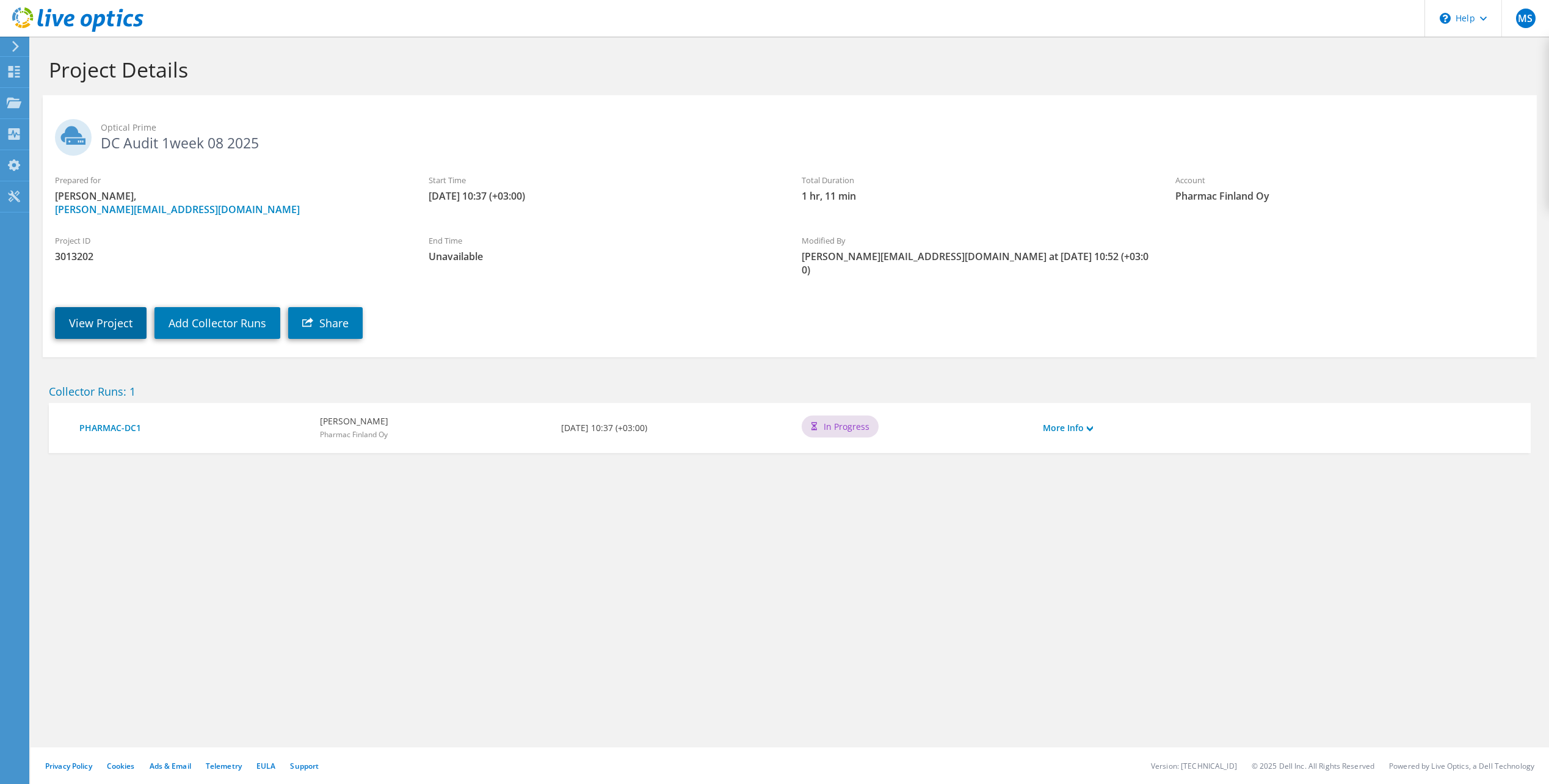
click at [99, 307] on link "View Project" at bounding box center [101, 324] width 92 height 32
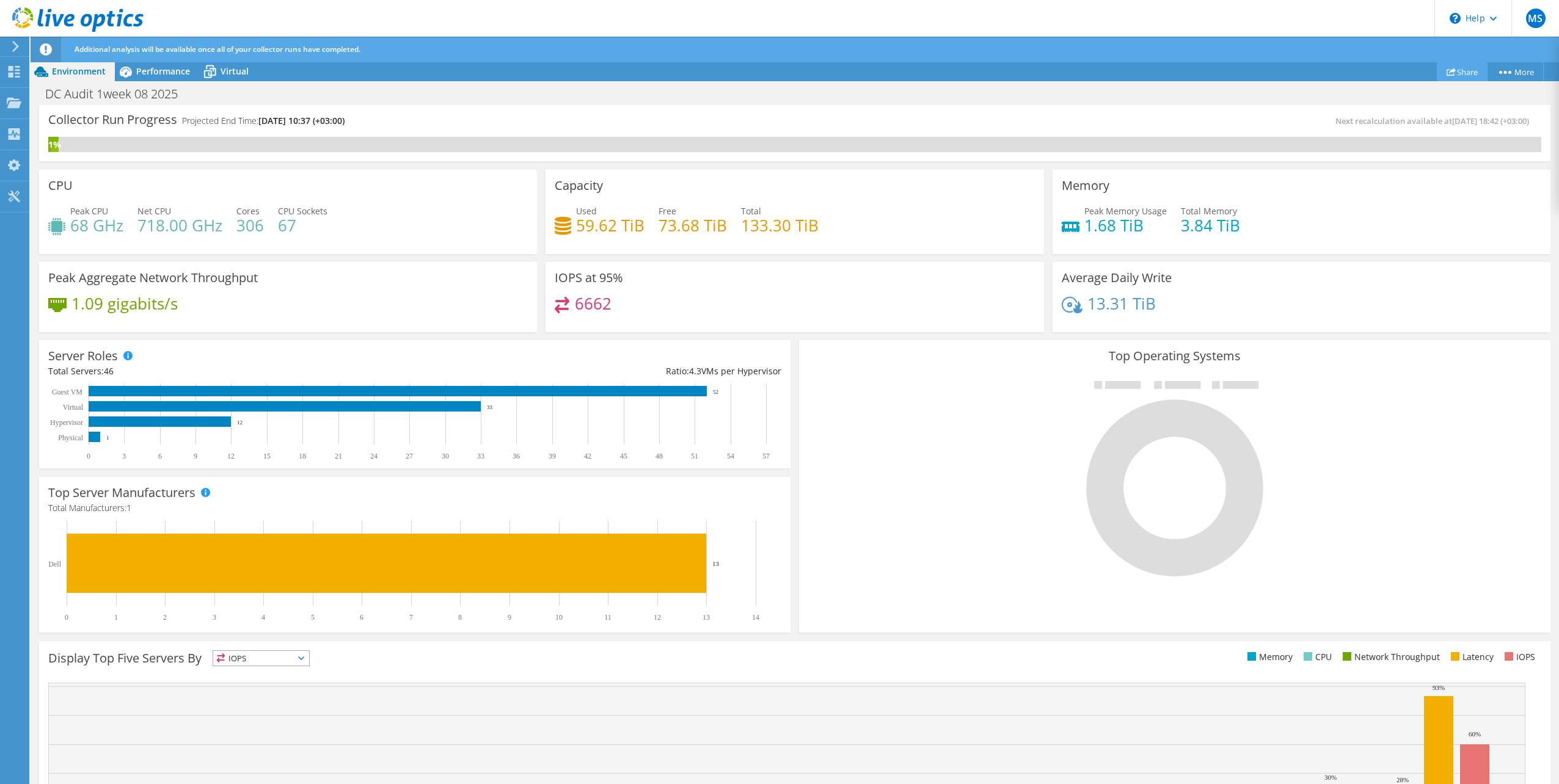
click at [1470, 72] on link "Share" at bounding box center [1463, 71] width 51 height 19
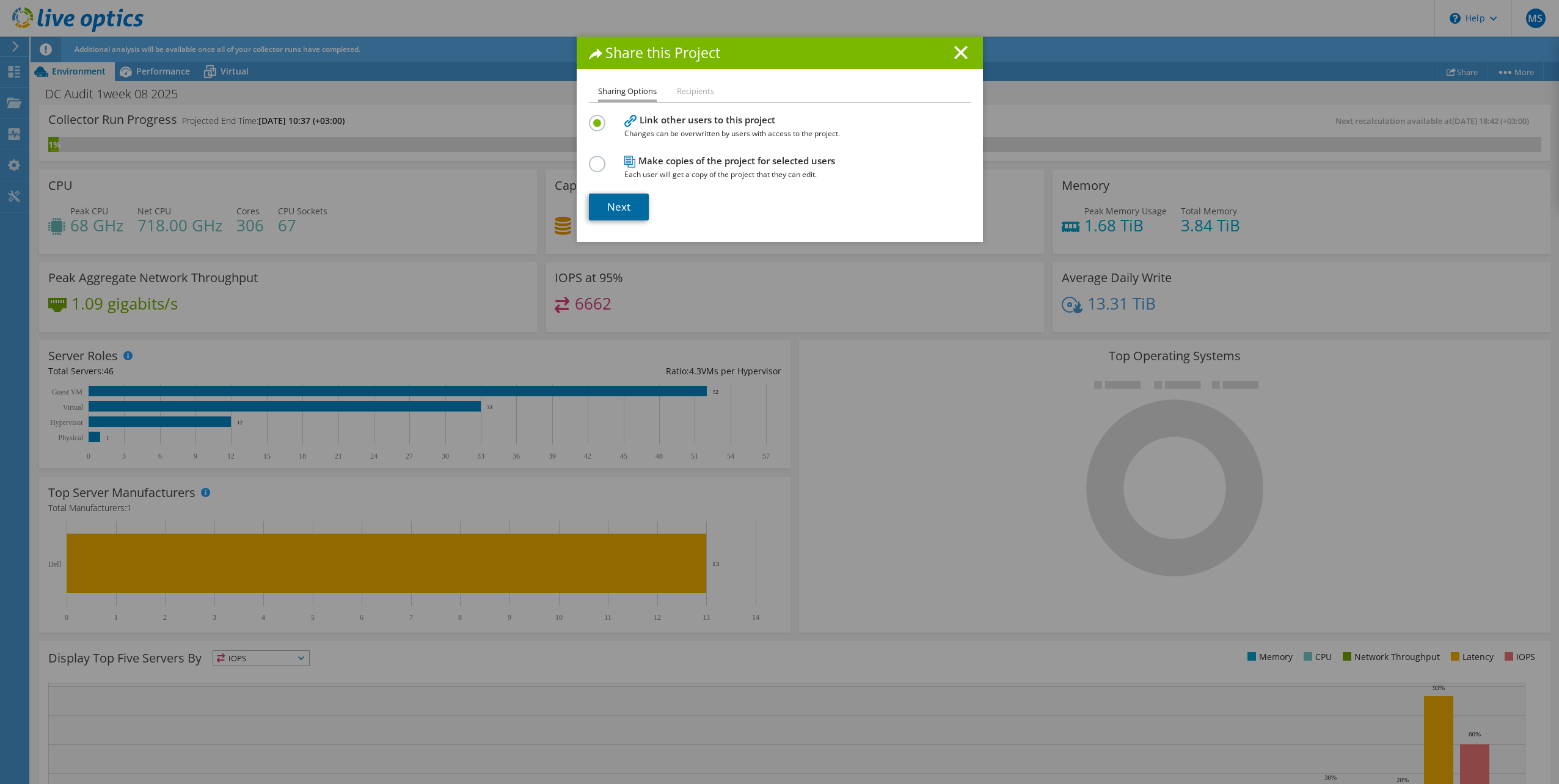
click at [624, 204] on link "Next" at bounding box center [619, 207] width 60 height 27
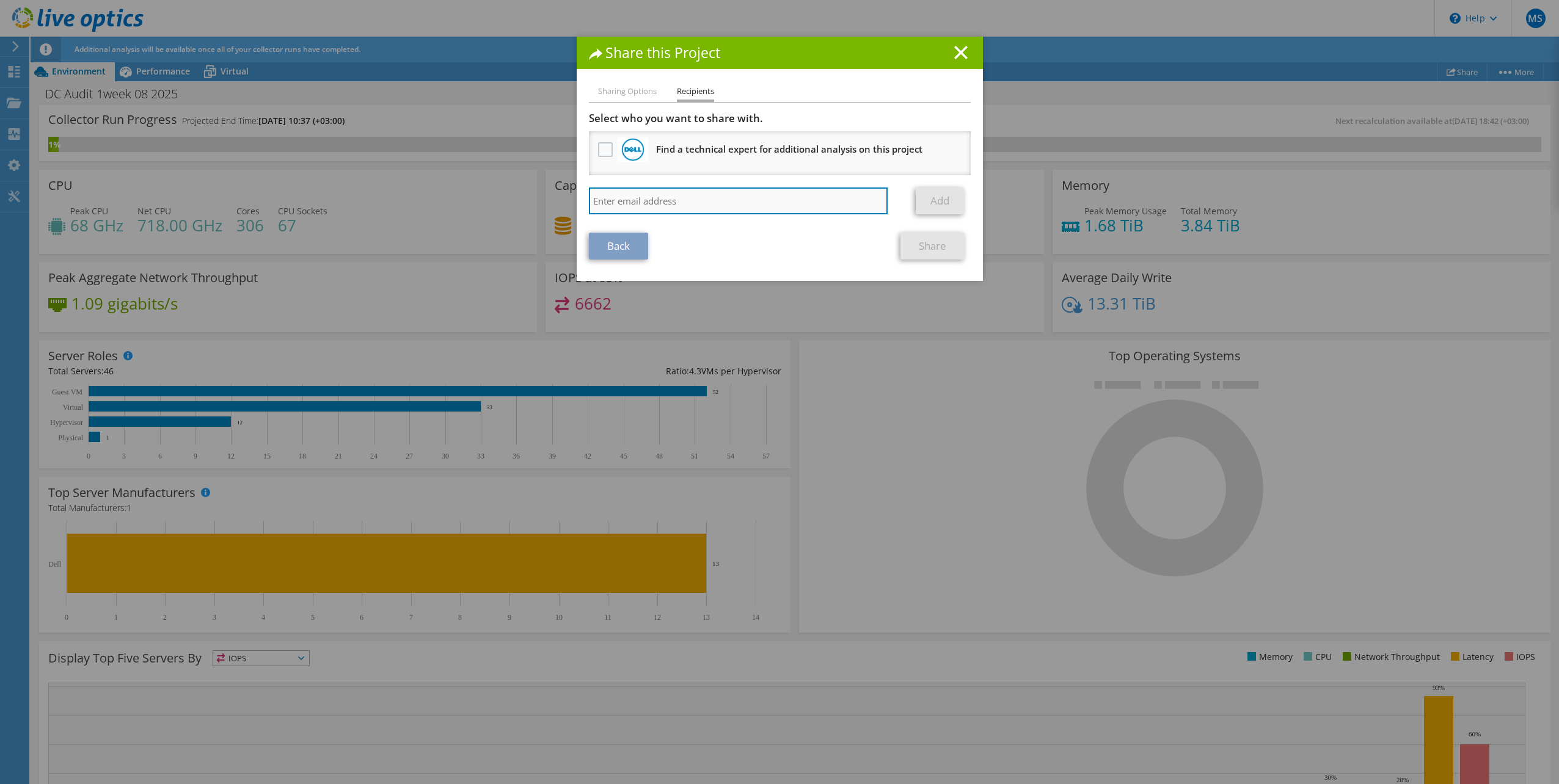
click at [704, 202] on input "search" at bounding box center [739, 200] width 299 height 27
type input "[EMAIL_ADDRESS][DOMAIN_NAME]"
click at [947, 196] on link "Add" at bounding box center [940, 200] width 48 height 27
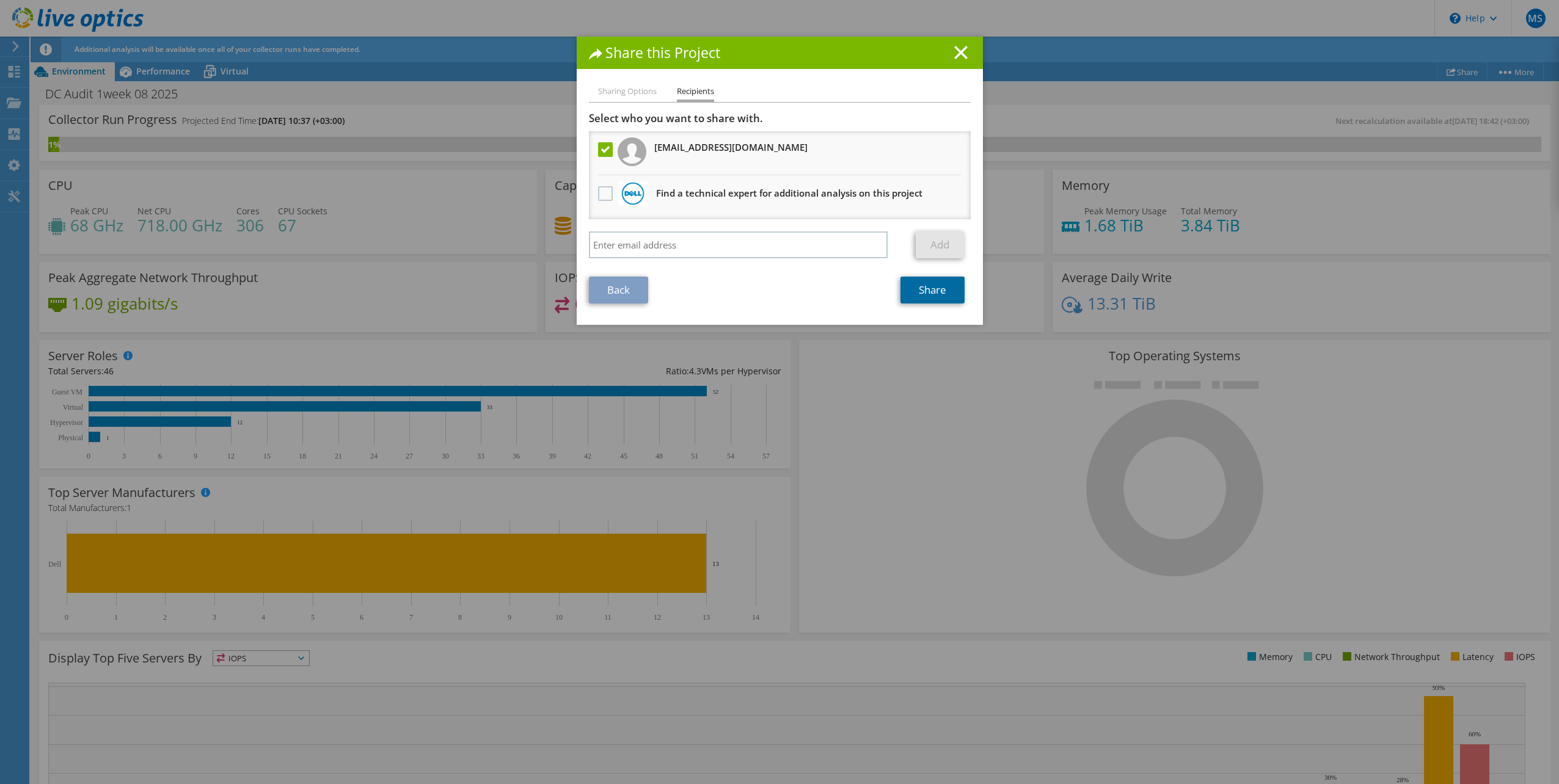
click at [927, 294] on link "Share" at bounding box center [933, 290] width 64 height 27
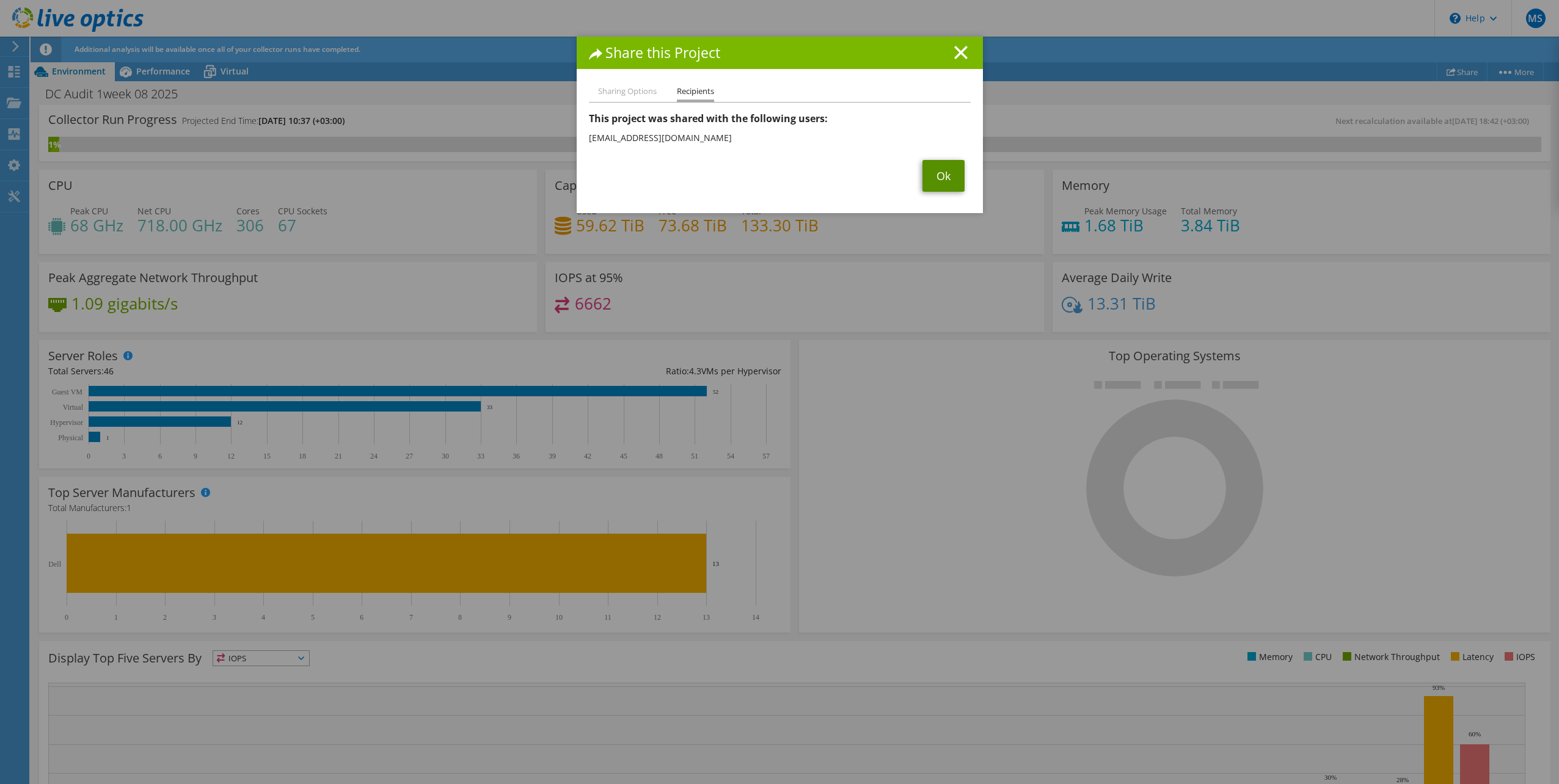
click at [938, 175] on link "Ok" at bounding box center [944, 176] width 42 height 32
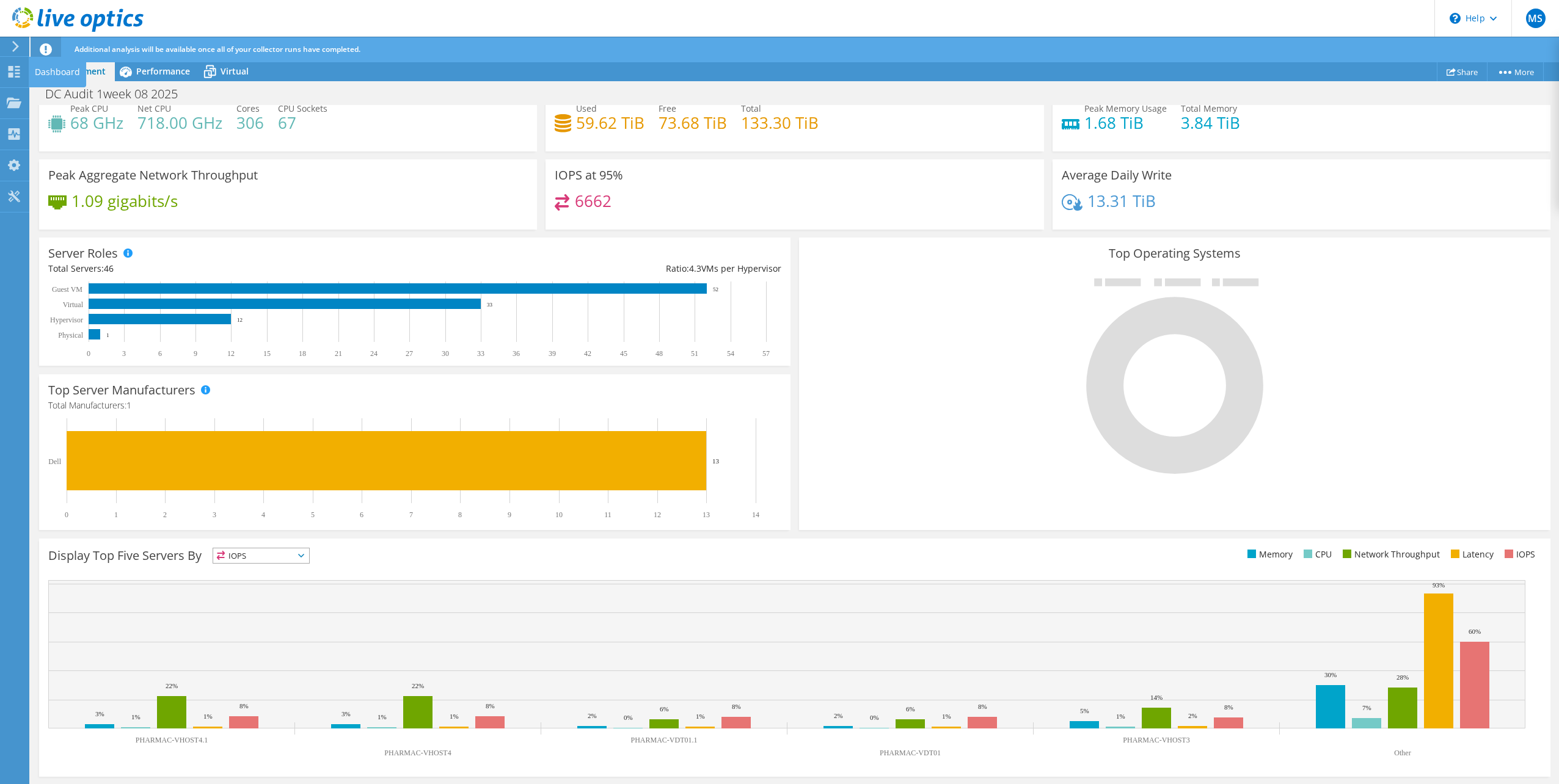
click at [14, 50] on use at bounding box center [15, 46] width 7 height 11
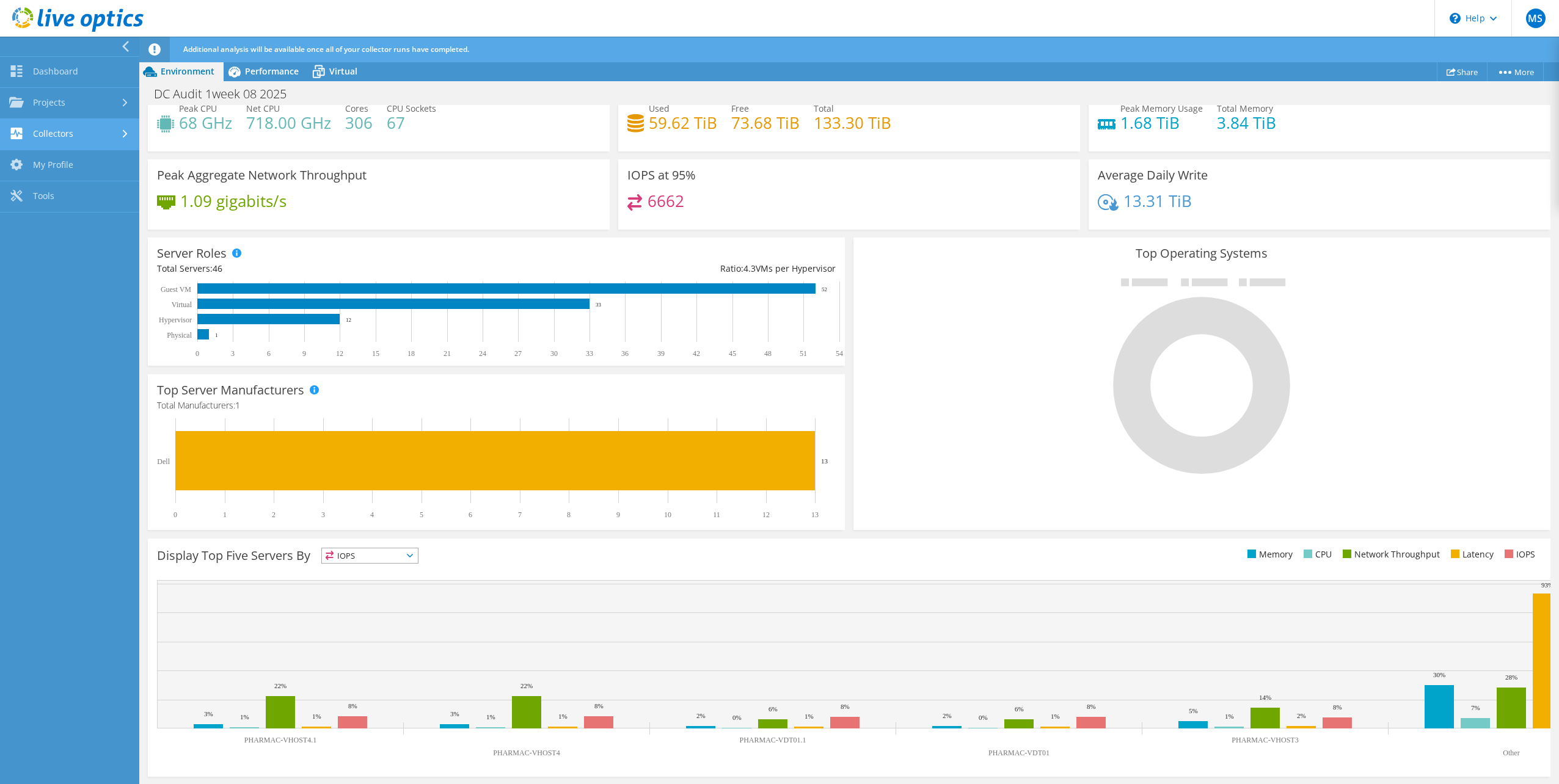
click at [58, 130] on link "Collectors" at bounding box center [70, 135] width 139 height 31
click at [72, 96] on link "Projects" at bounding box center [70, 103] width 139 height 31
click at [71, 197] on link "Optical Prime Collector Runs" at bounding box center [70, 200] width 139 height 39
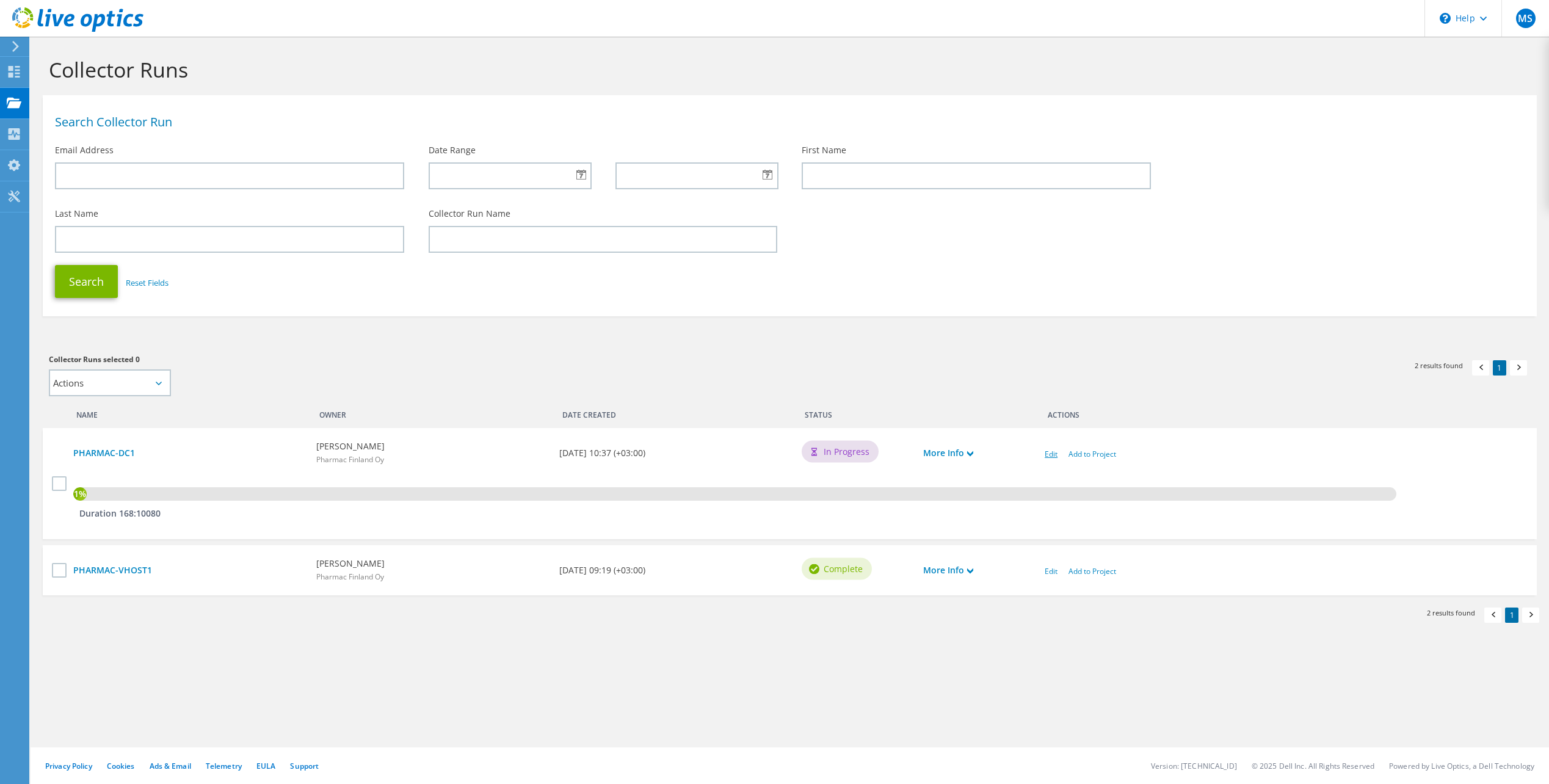
click at [1056, 457] on link "Edit" at bounding box center [1051, 454] width 13 height 11
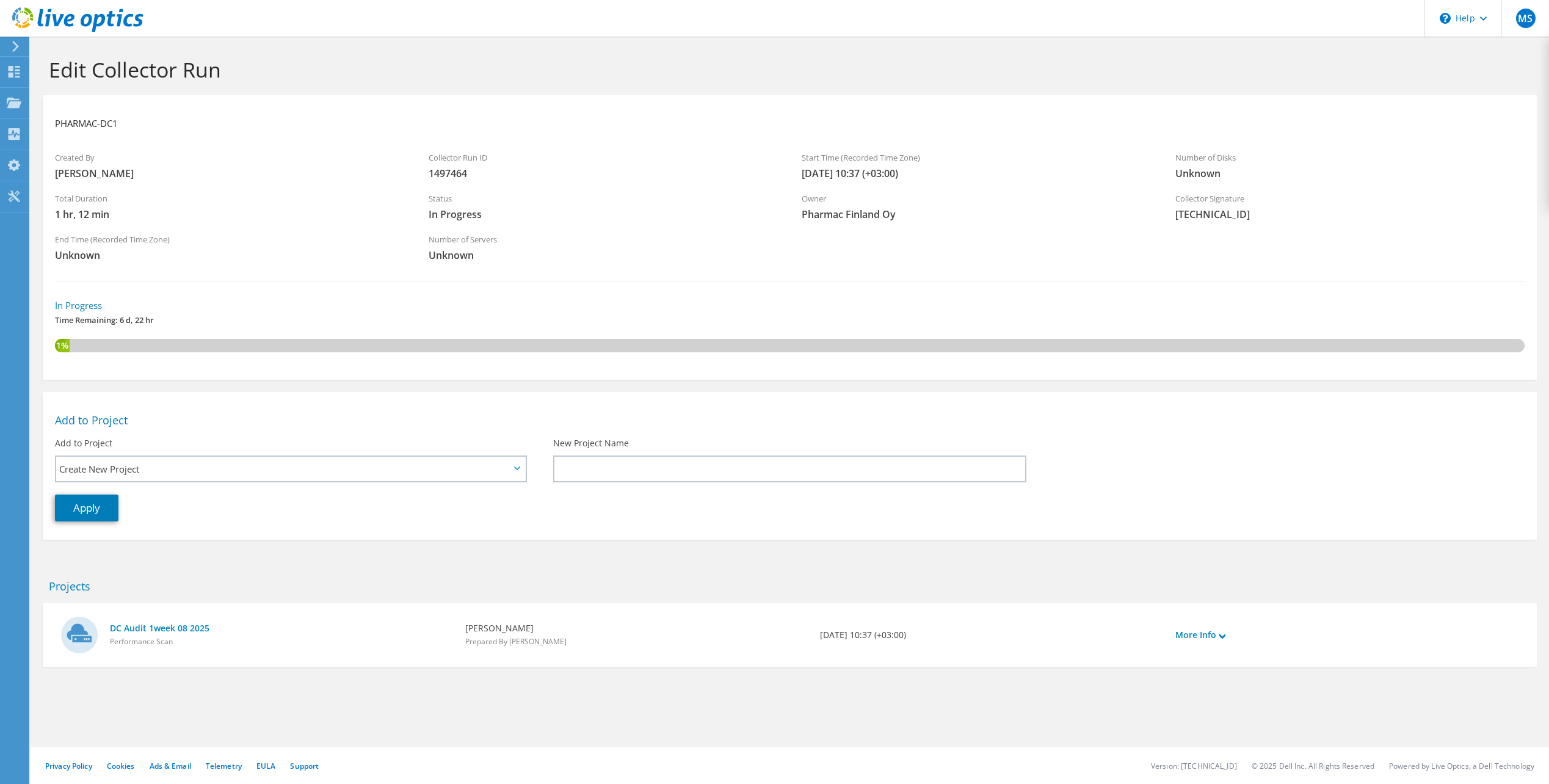
click at [47, 28] on icon at bounding box center [78, 20] width 132 height 25
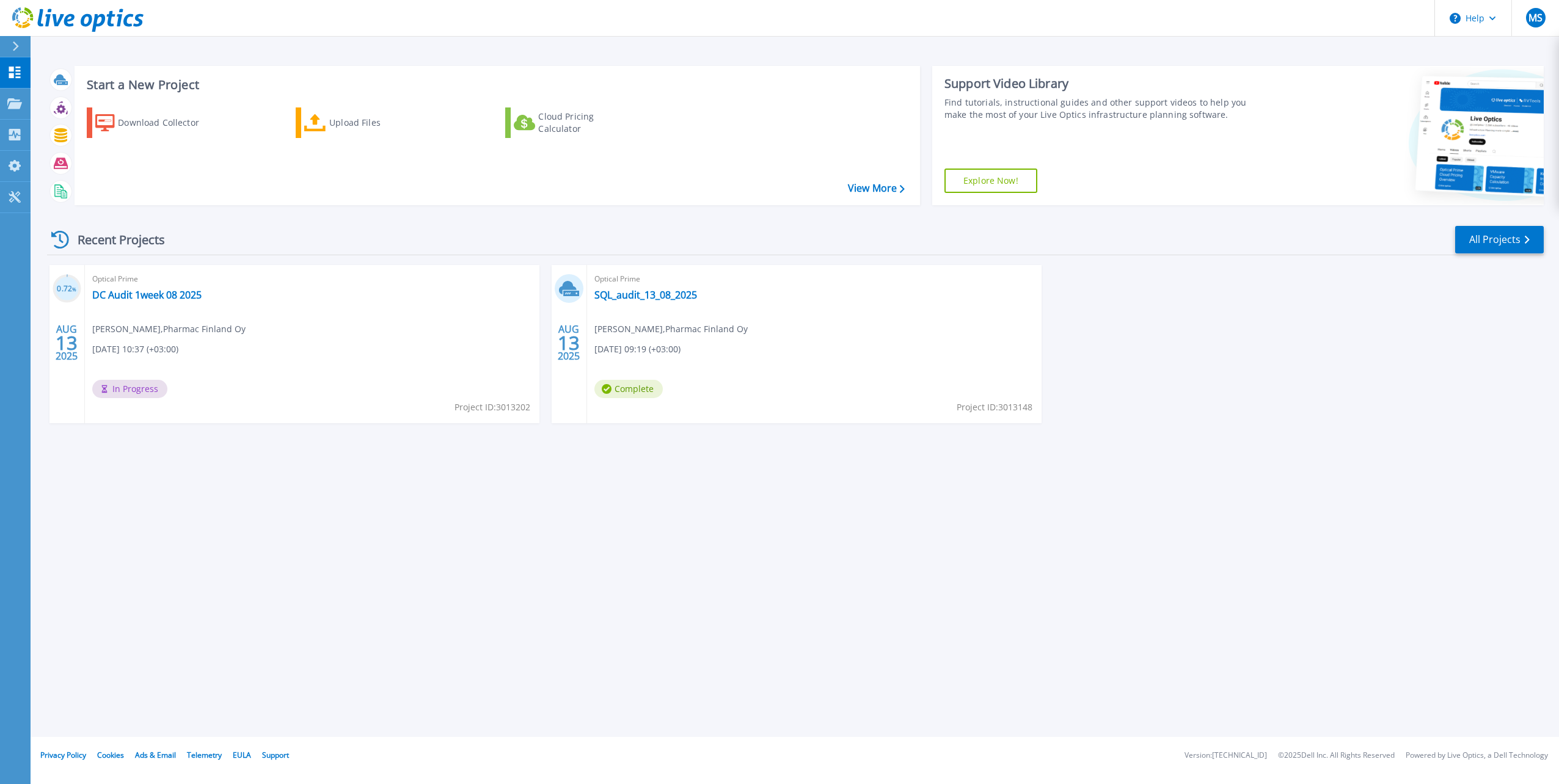
click at [755, 607] on div "Start a New Project Download Collector Upload Files Cloud Pricing Calculator Vi…" at bounding box center [795, 369] width 1529 height 737
click at [569, 542] on div "Start a New Project Download Collector Upload Files Cloud Pricing Calculator Vi…" at bounding box center [795, 369] width 1529 height 737
click at [784, 616] on div "Start a New Project Download Collector Upload Files Cloud Pricing Calculator Vi…" at bounding box center [795, 369] width 1529 height 737
click at [667, 291] on link "SQL_audit_13_08_2025" at bounding box center [646, 295] width 103 height 12
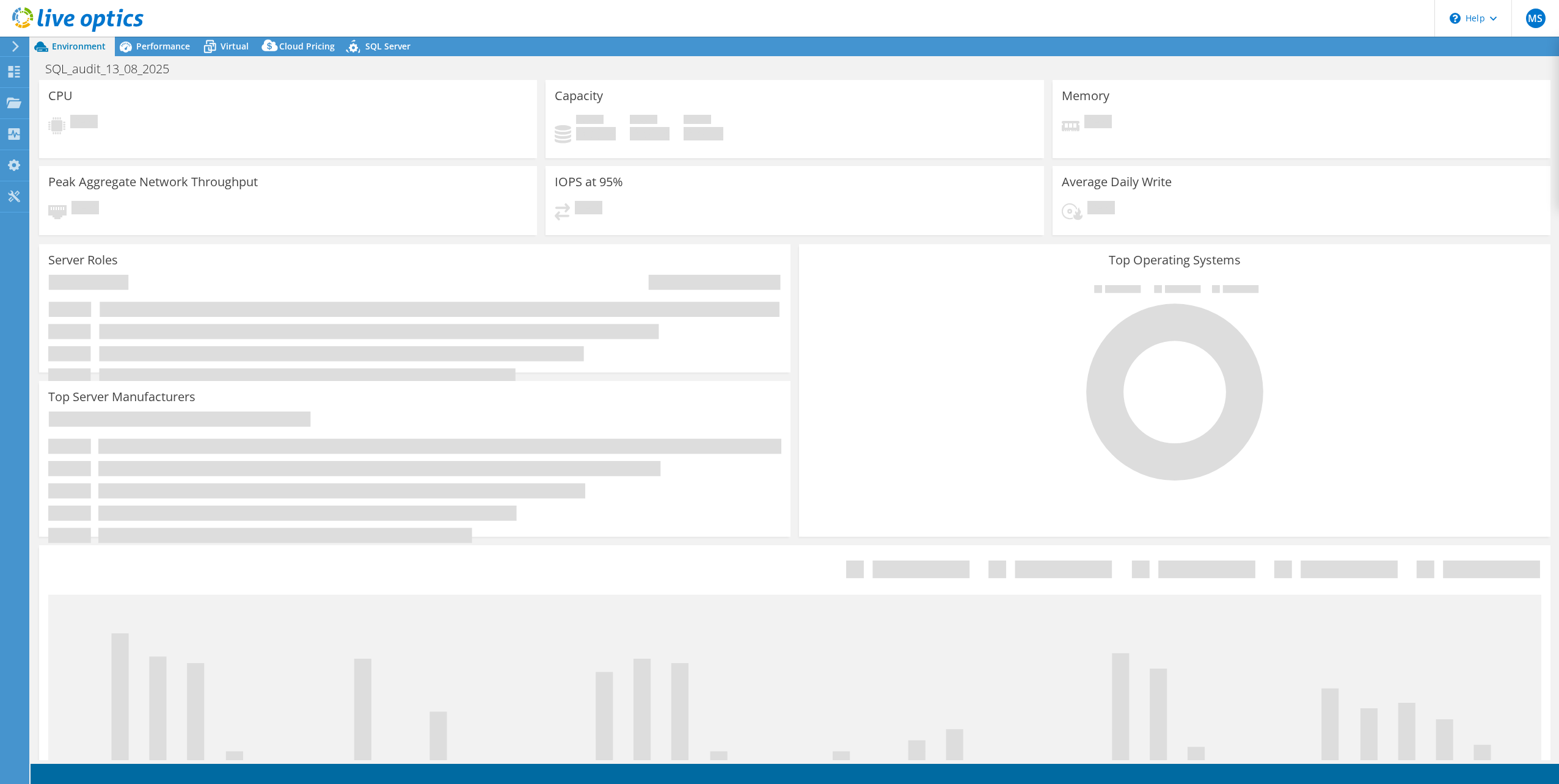
select select "USD"
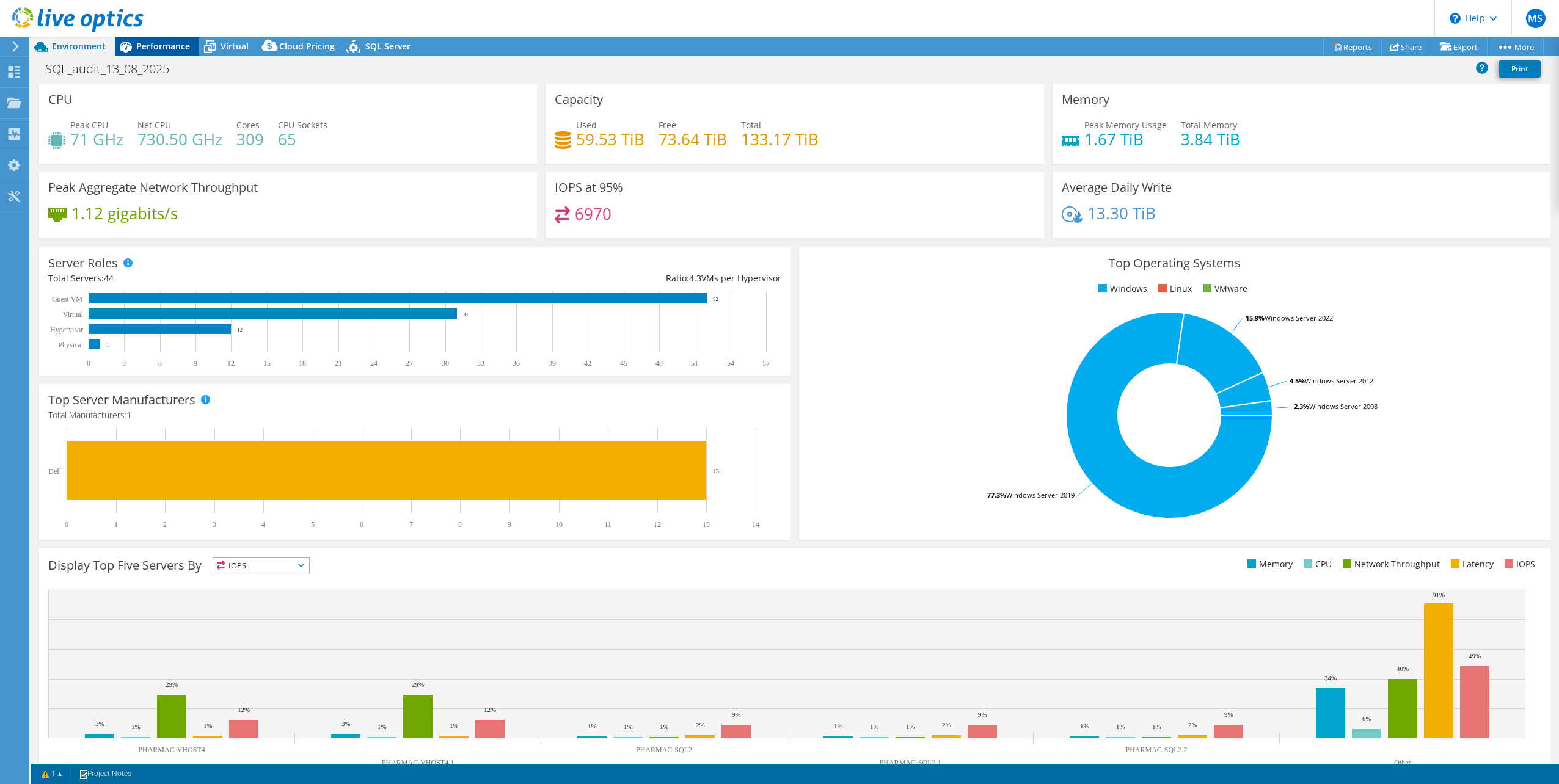
click at [168, 47] on span "Performance" at bounding box center [163, 46] width 54 height 11
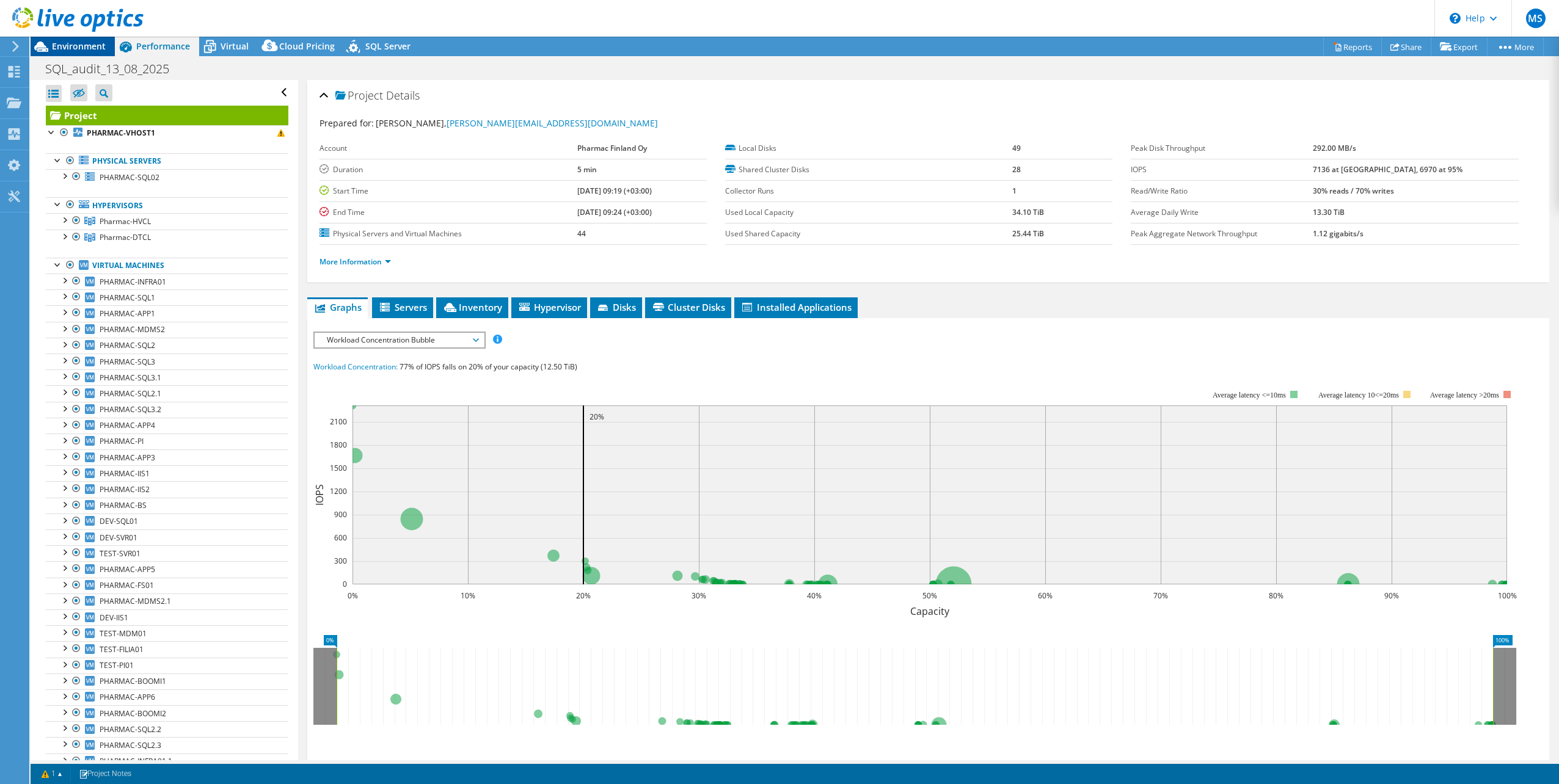
click at [90, 41] on span "Environment" at bounding box center [79, 46] width 54 height 11
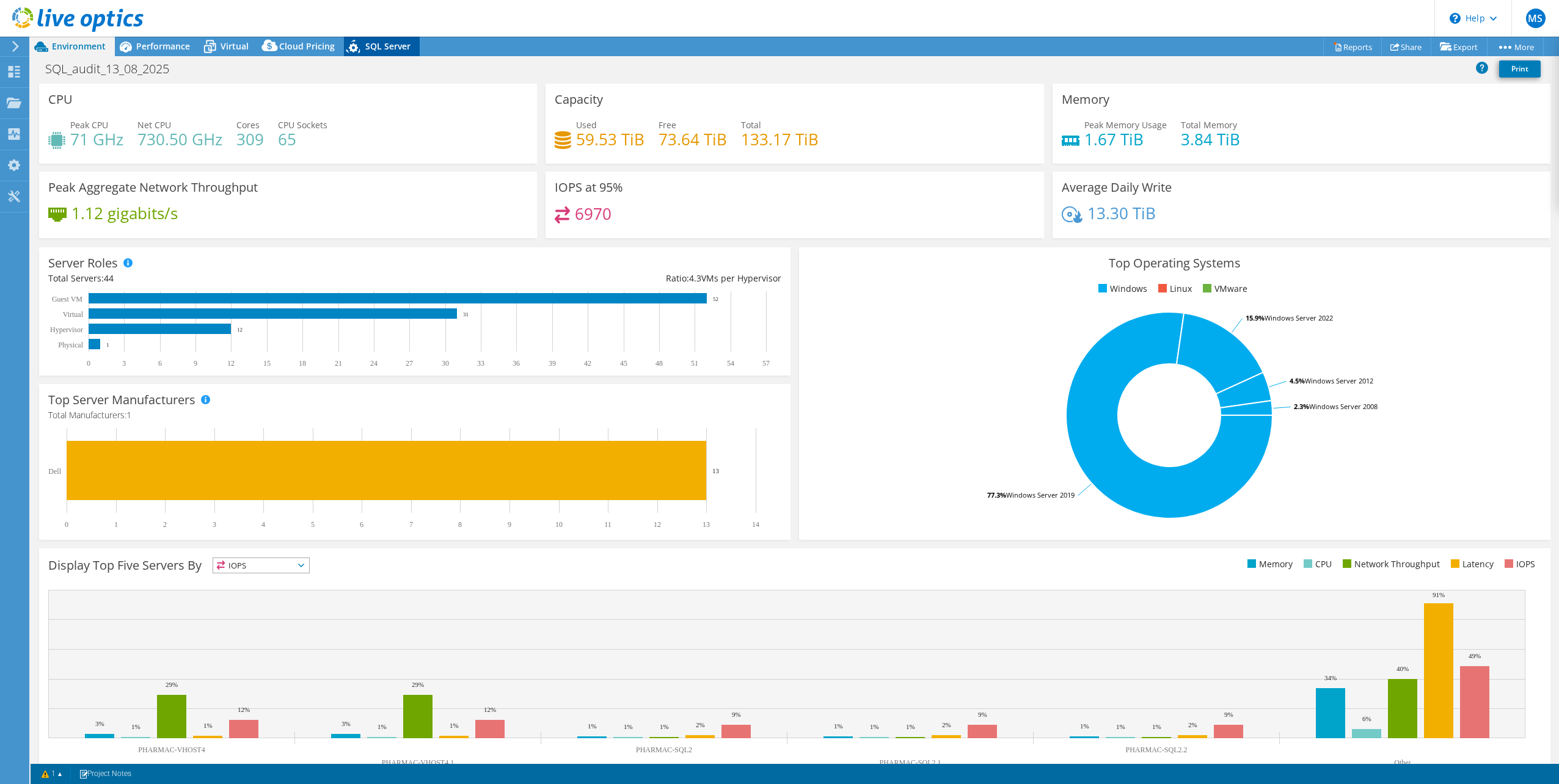
click at [405, 41] on span "SQL Server" at bounding box center [387, 46] width 45 height 11
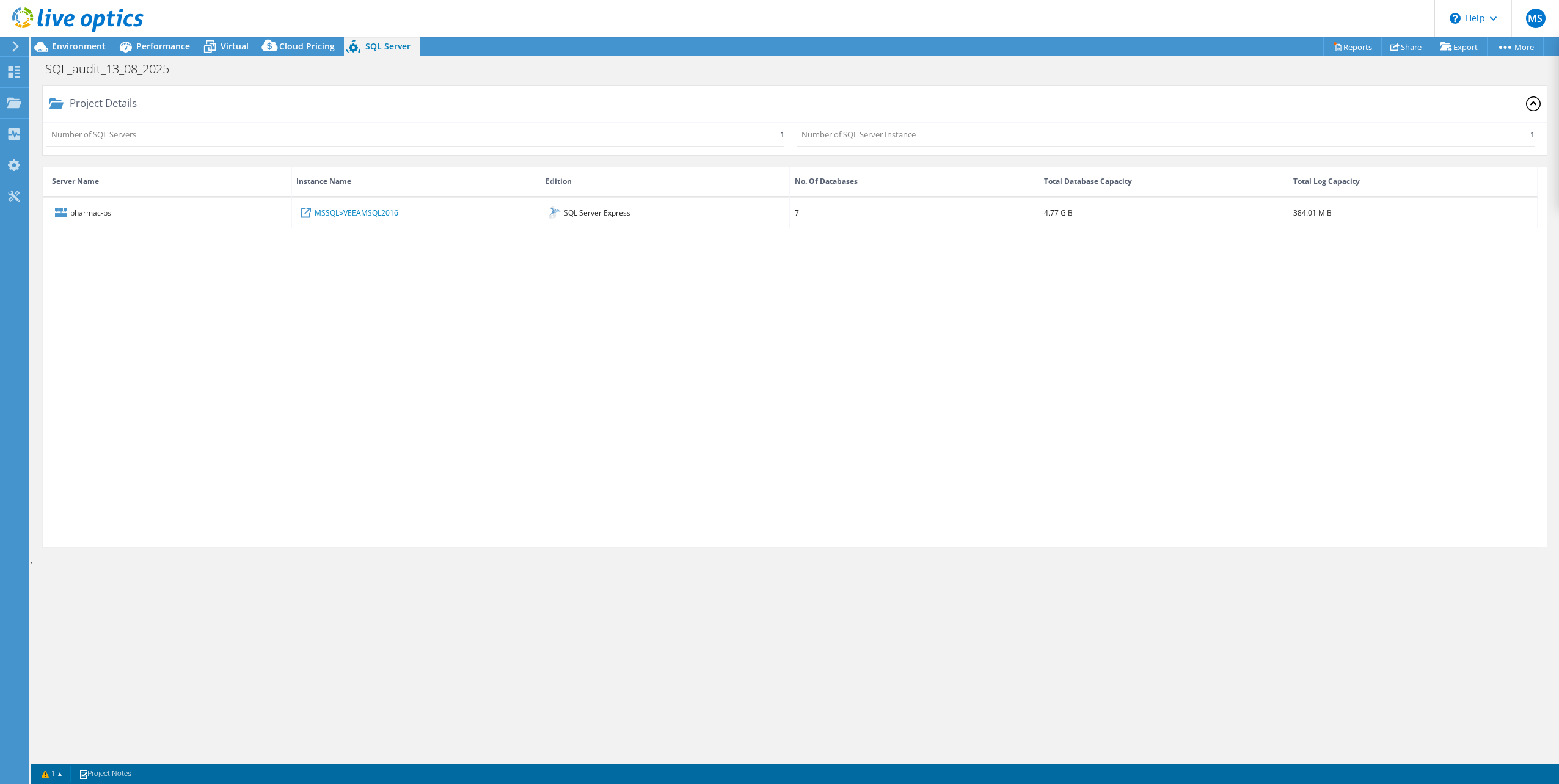
click at [142, 132] on div "Number of SQL Servers 1" at bounding box center [416, 135] width 738 height 24
click at [603, 389] on div "pharmac-bs MSSQL$VEEAMSQL2016 SQL Server Express 7 4.77 GiB 384.01 MiB" at bounding box center [791, 372] width 1495 height 350
click at [1499, 46] on circle at bounding box center [1501, 47] width 3 height 3
click at [1477, 151] on link "Delete" at bounding box center [1489, 146] width 116 height 26
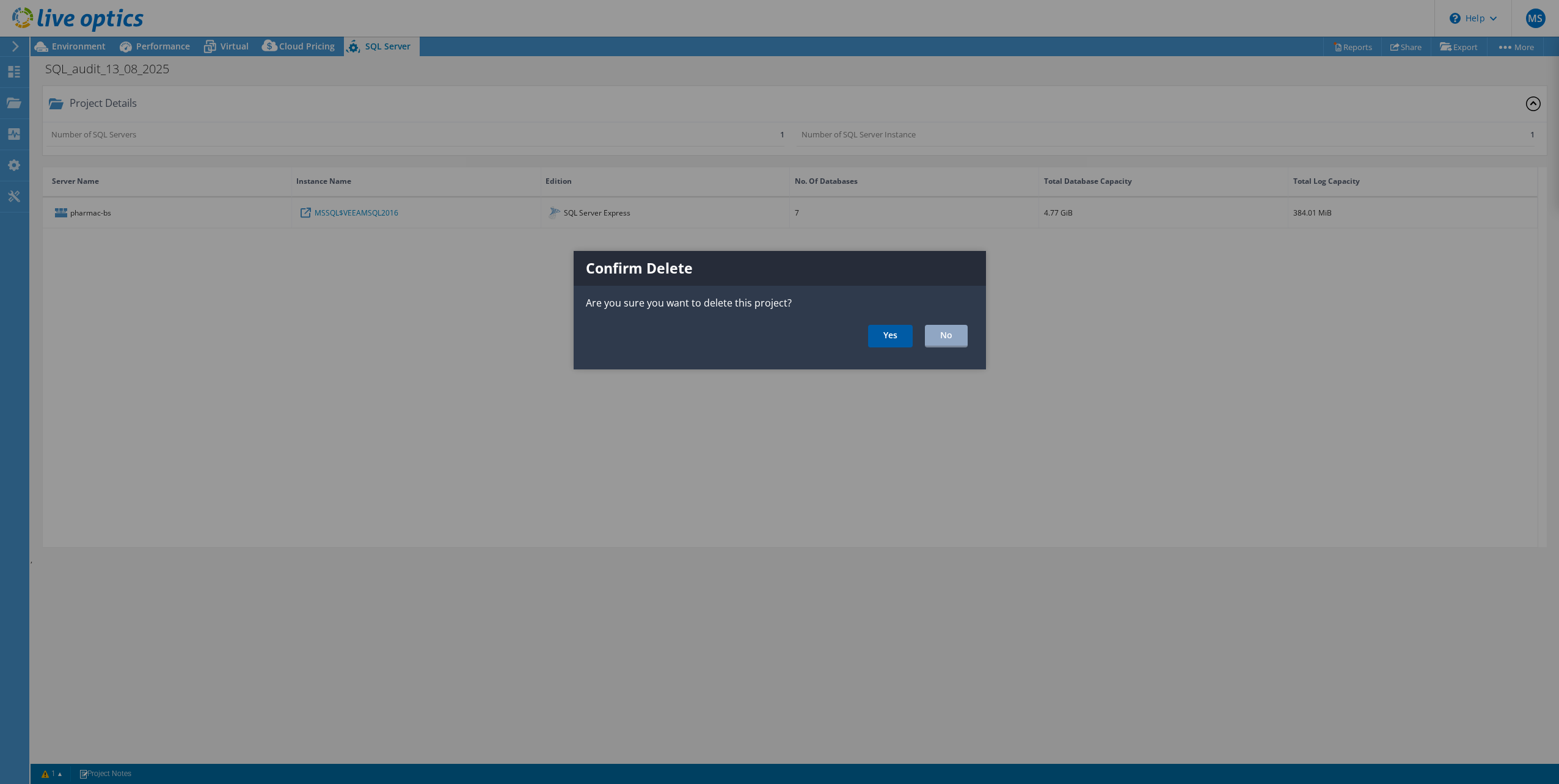
click at [892, 337] on link "Yes" at bounding box center [890, 337] width 44 height 23
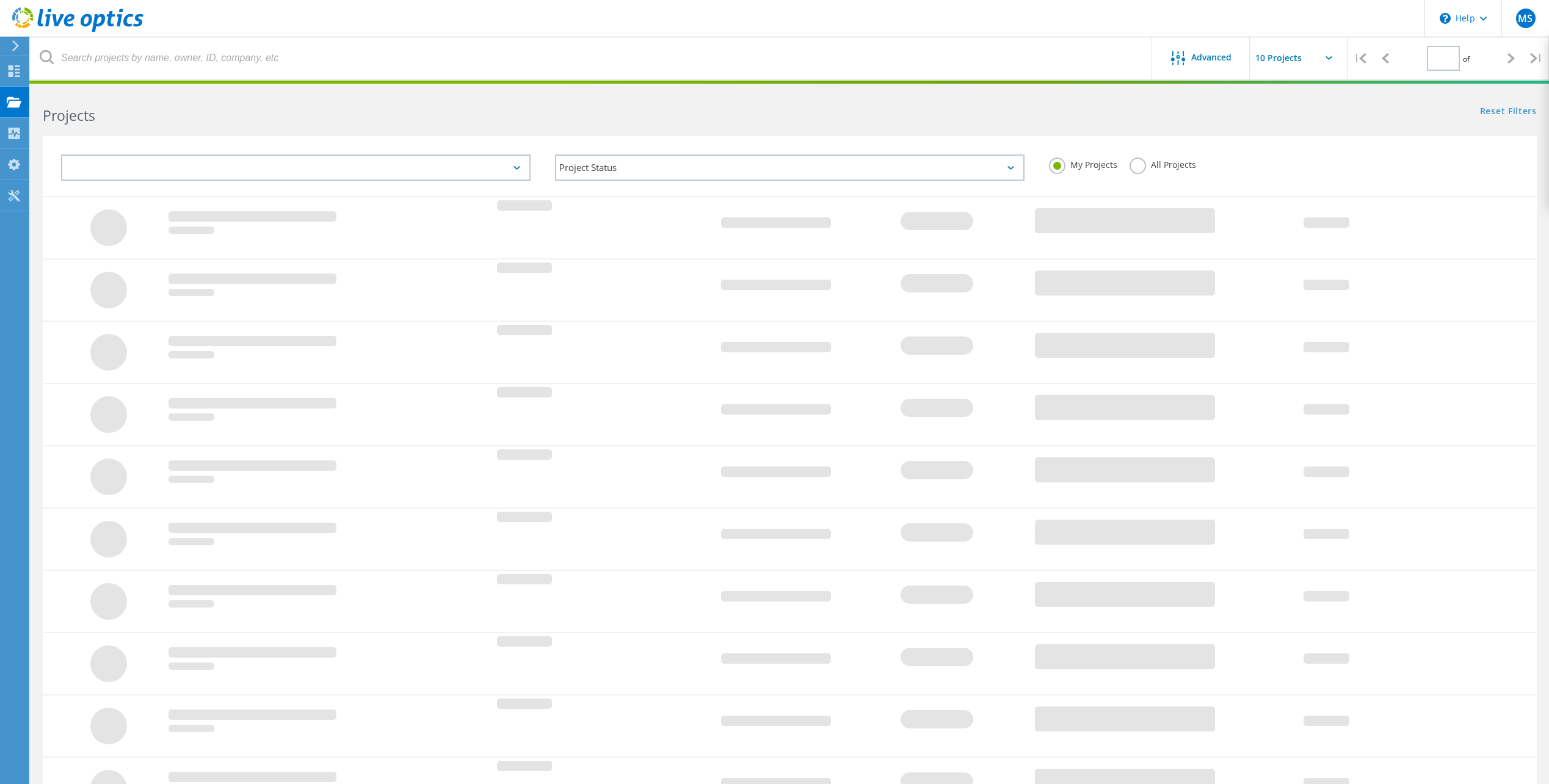
type input "1"
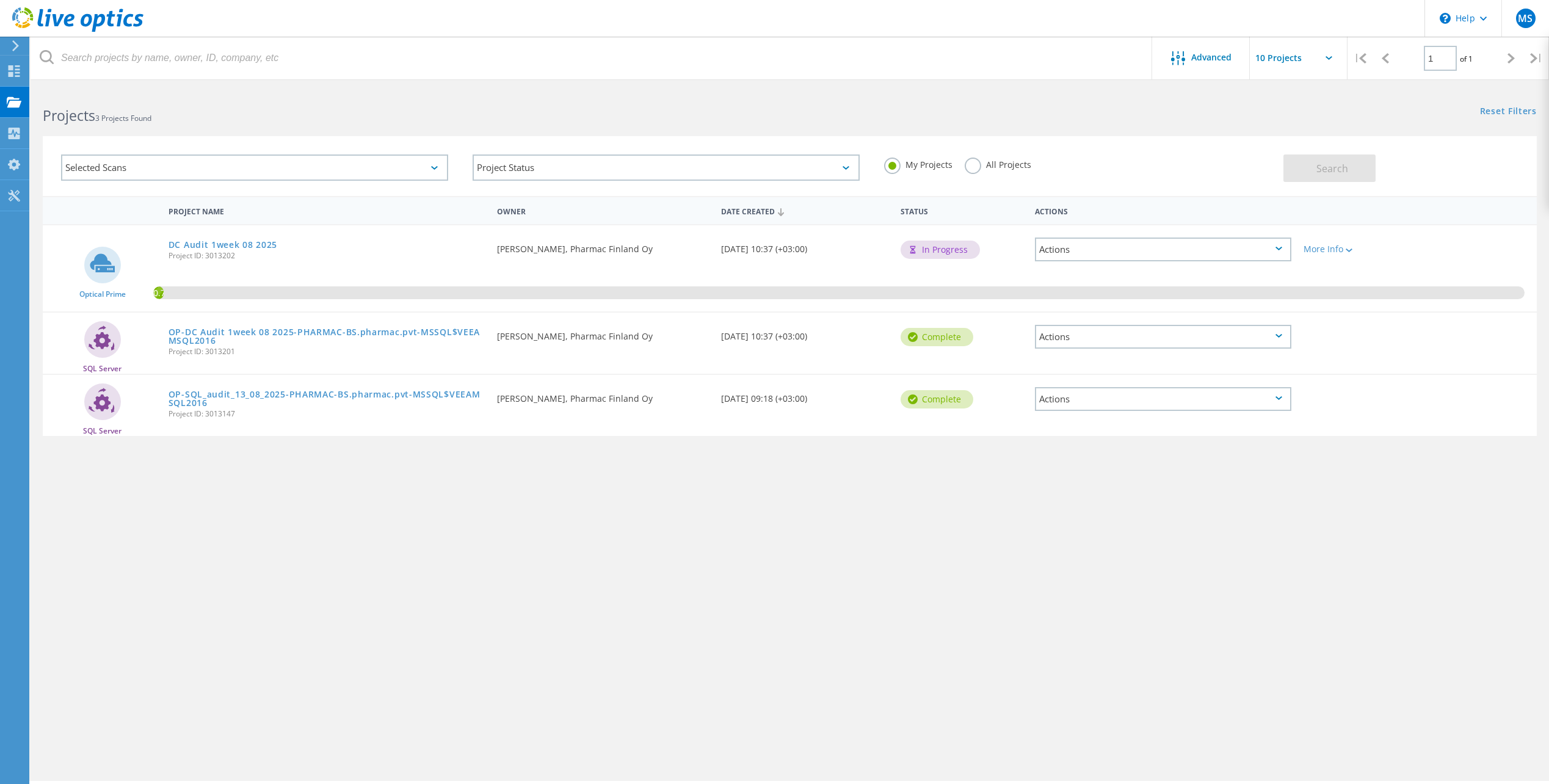
click at [1111, 340] on div "Actions" at bounding box center [1163, 337] width 256 height 24
click at [1206, 474] on div "Project Name Owner Date Created Status Actions Optical Prime DC Audit 1week 08 …" at bounding box center [790, 354] width 1495 height 317
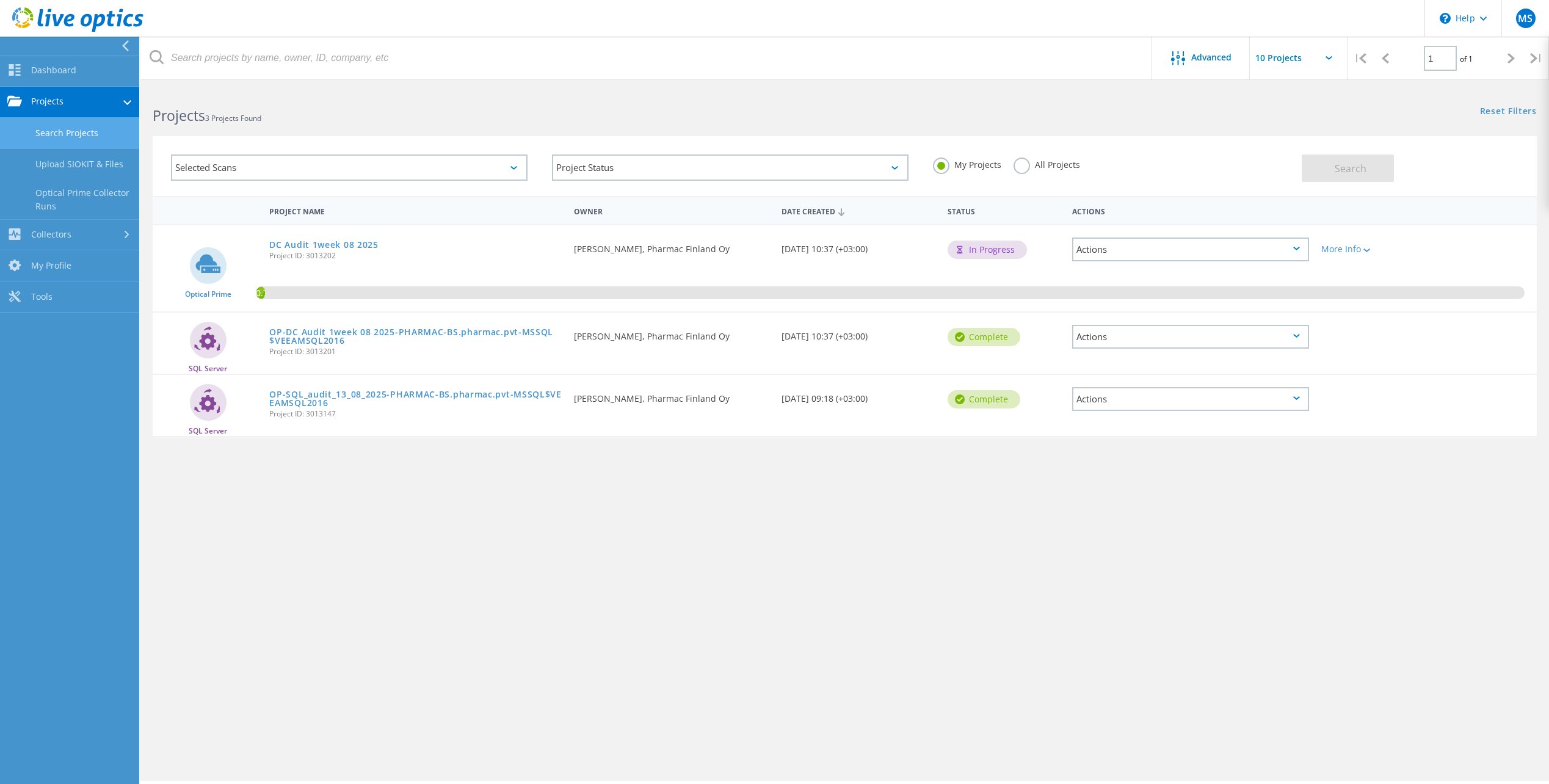
click at [65, 128] on link "Search Projects" at bounding box center [70, 133] width 139 height 31
click at [10, 128] on link "Search Projects" at bounding box center [70, 133] width 139 height 31
click at [50, 159] on link "Upload SIOKIT & Files" at bounding box center [70, 164] width 139 height 31
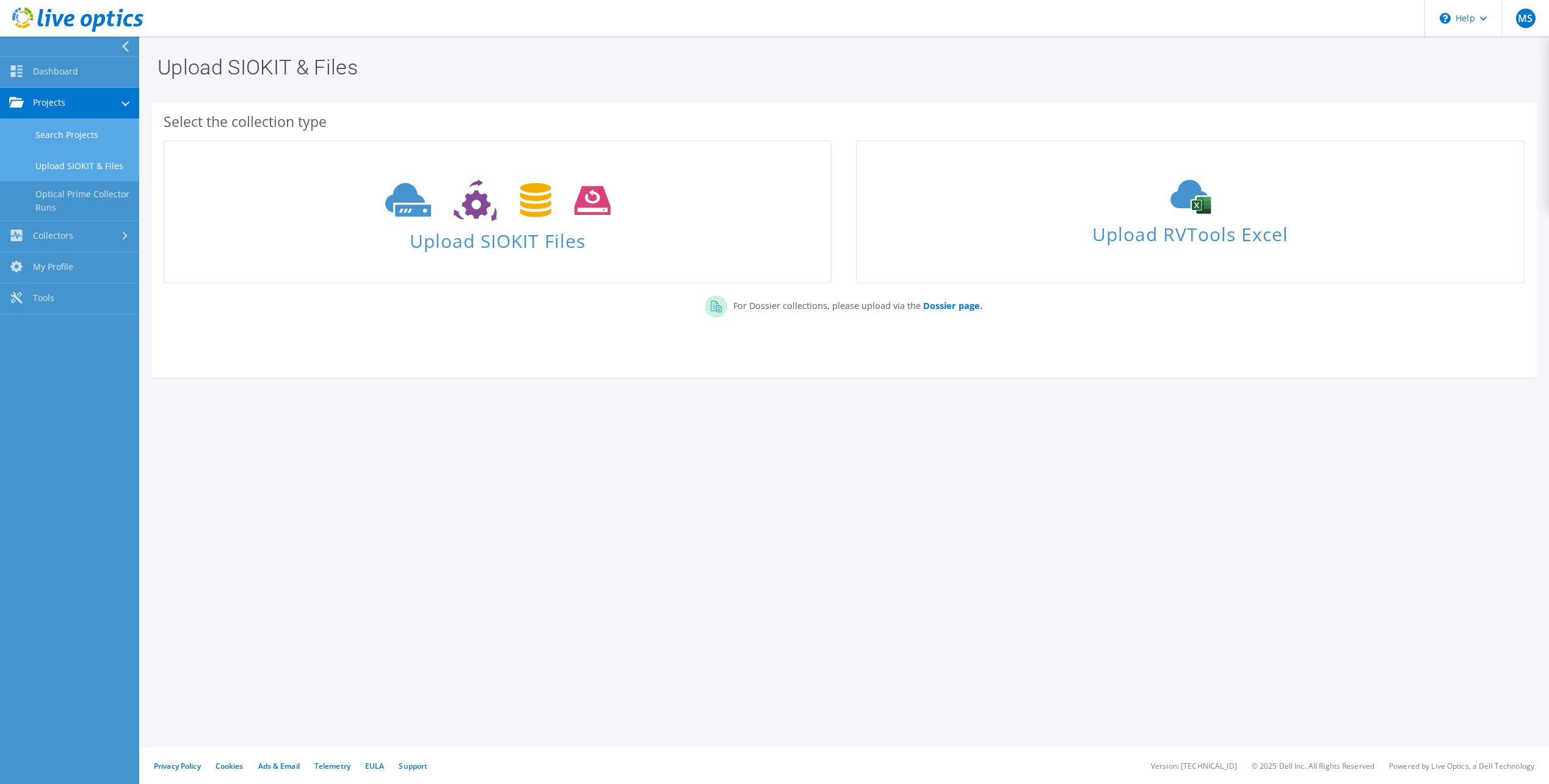
click at [53, 129] on link "Search Projects" at bounding box center [70, 135] width 139 height 31
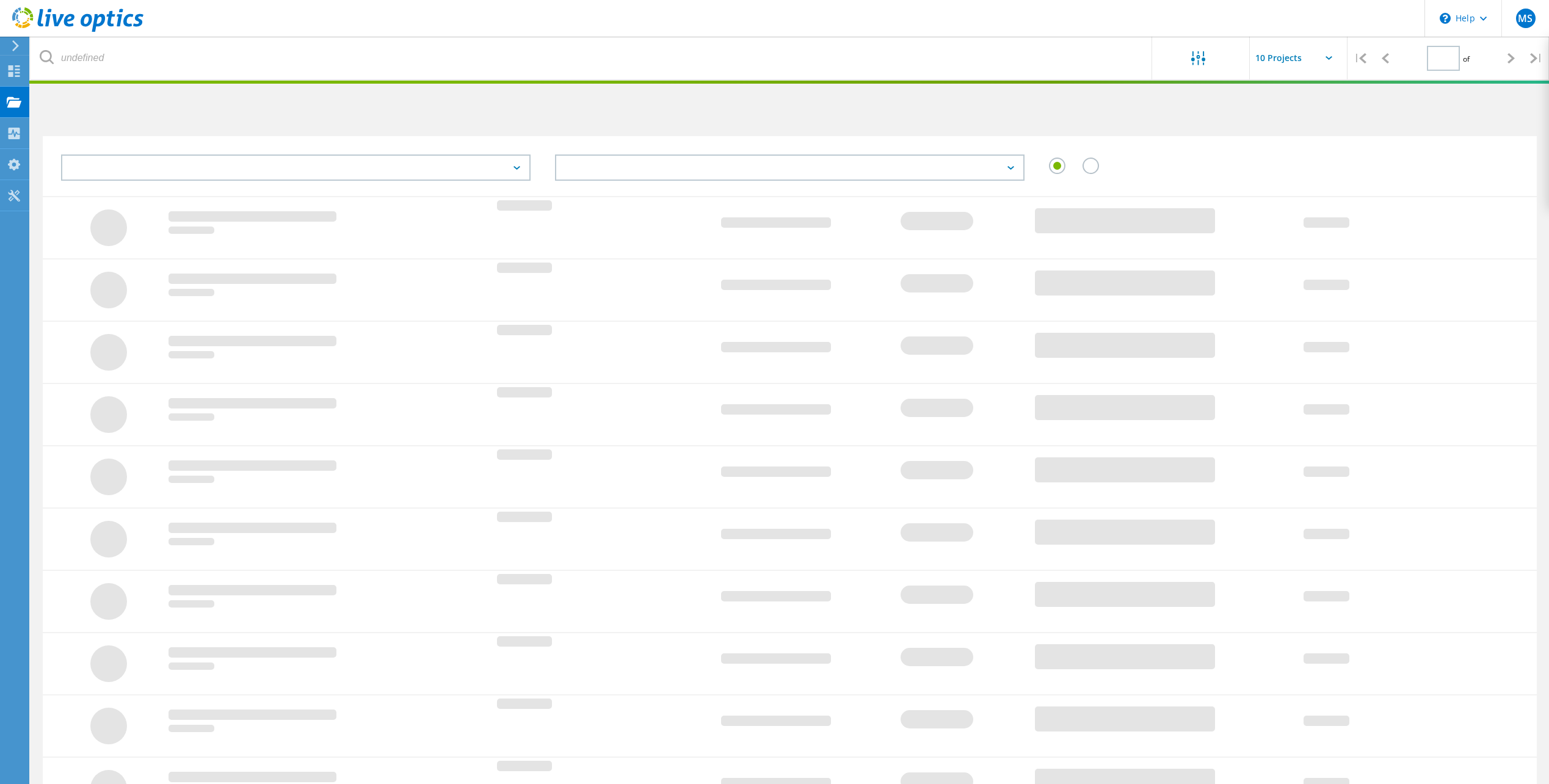
type input "1"
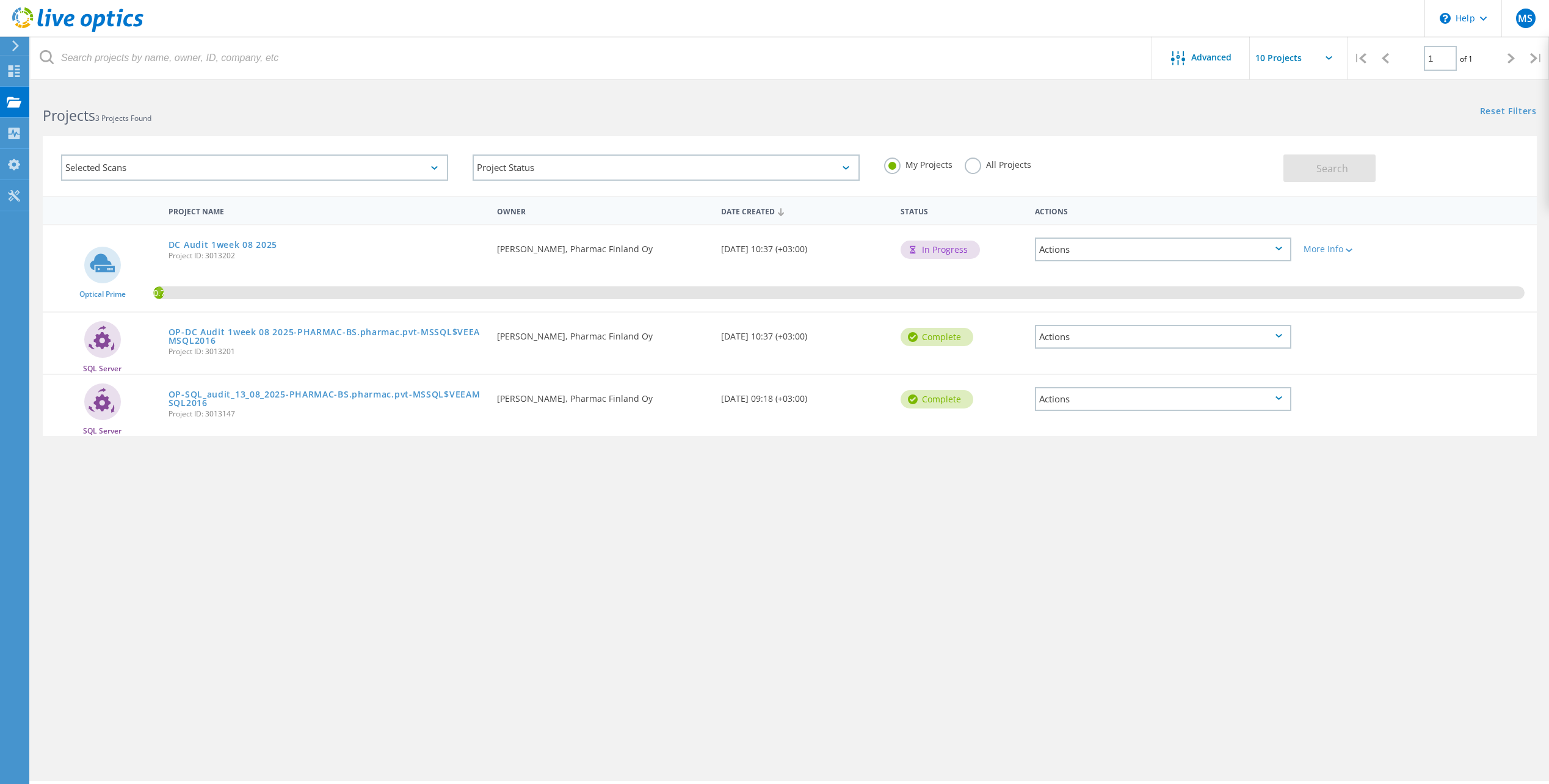
click at [1159, 346] on div "Actions" at bounding box center [1163, 337] width 256 height 24
click at [1108, 363] on div "Delete" at bounding box center [1163, 365] width 254 height 19
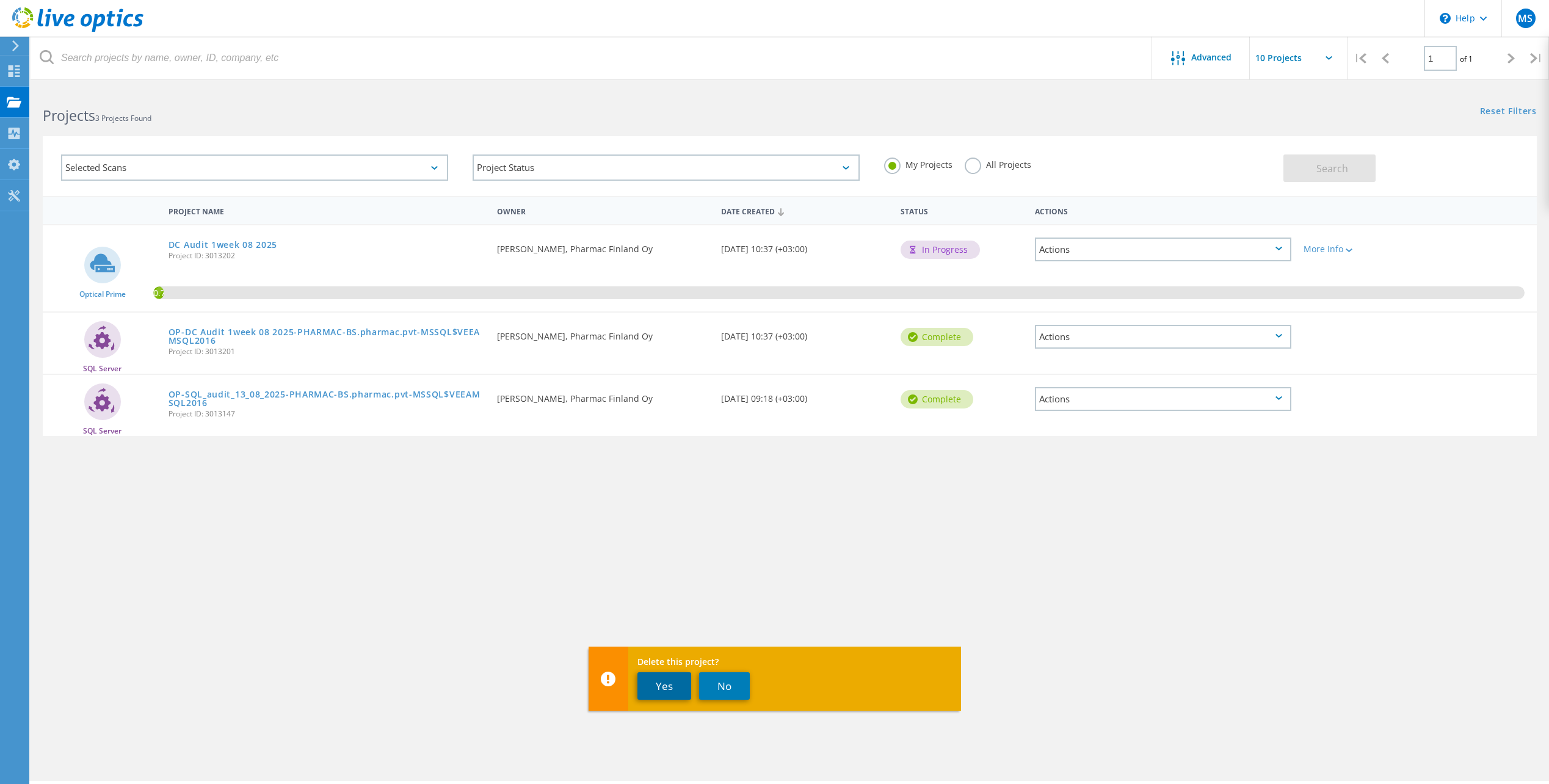
click at [671, 677] on button "Yes" at bounding box center [665, 686] width 54 height 28
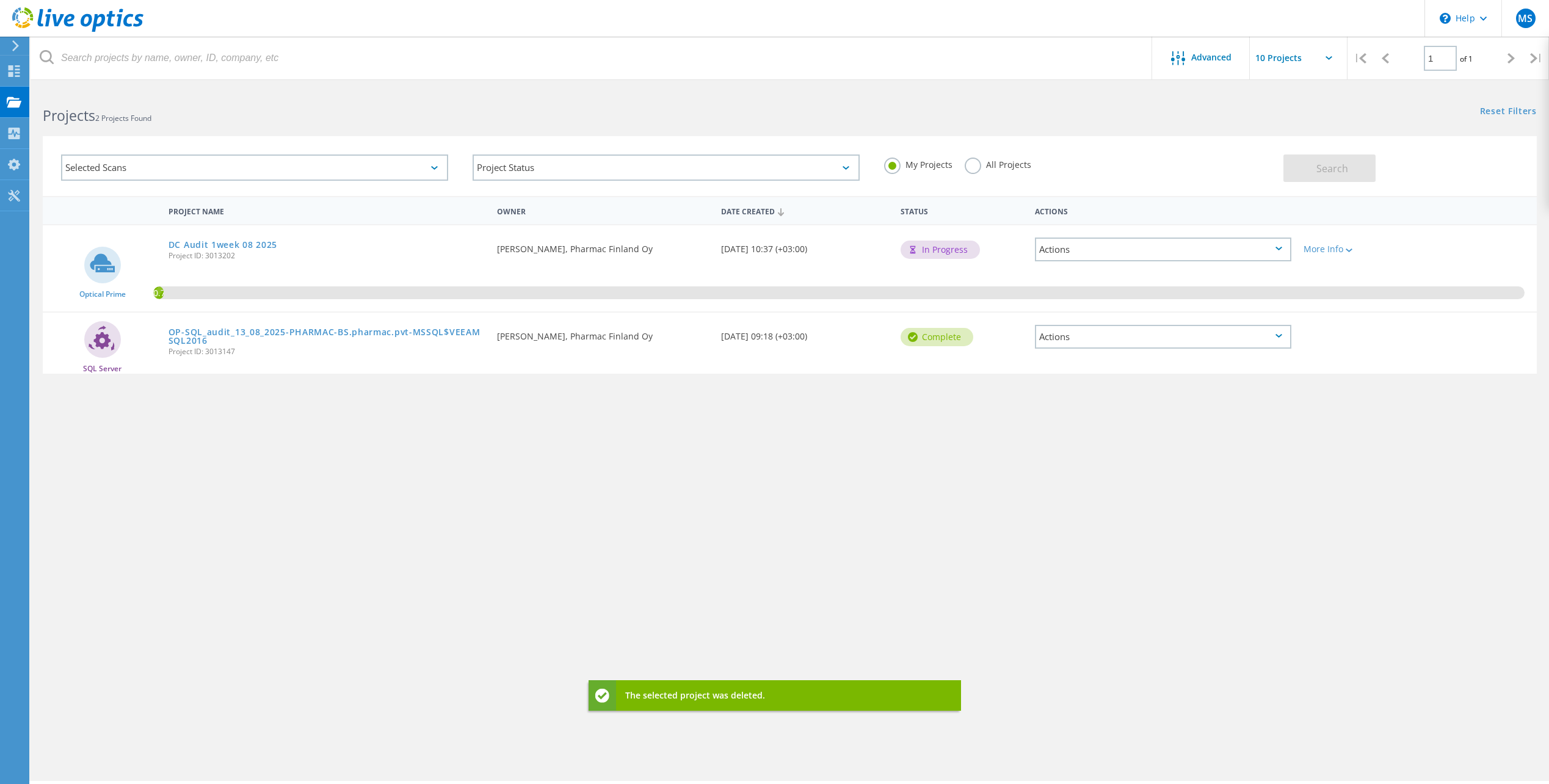
click at [1141, 333] on div "Actions" at bounding box center [1163, 337] width 256 height 24
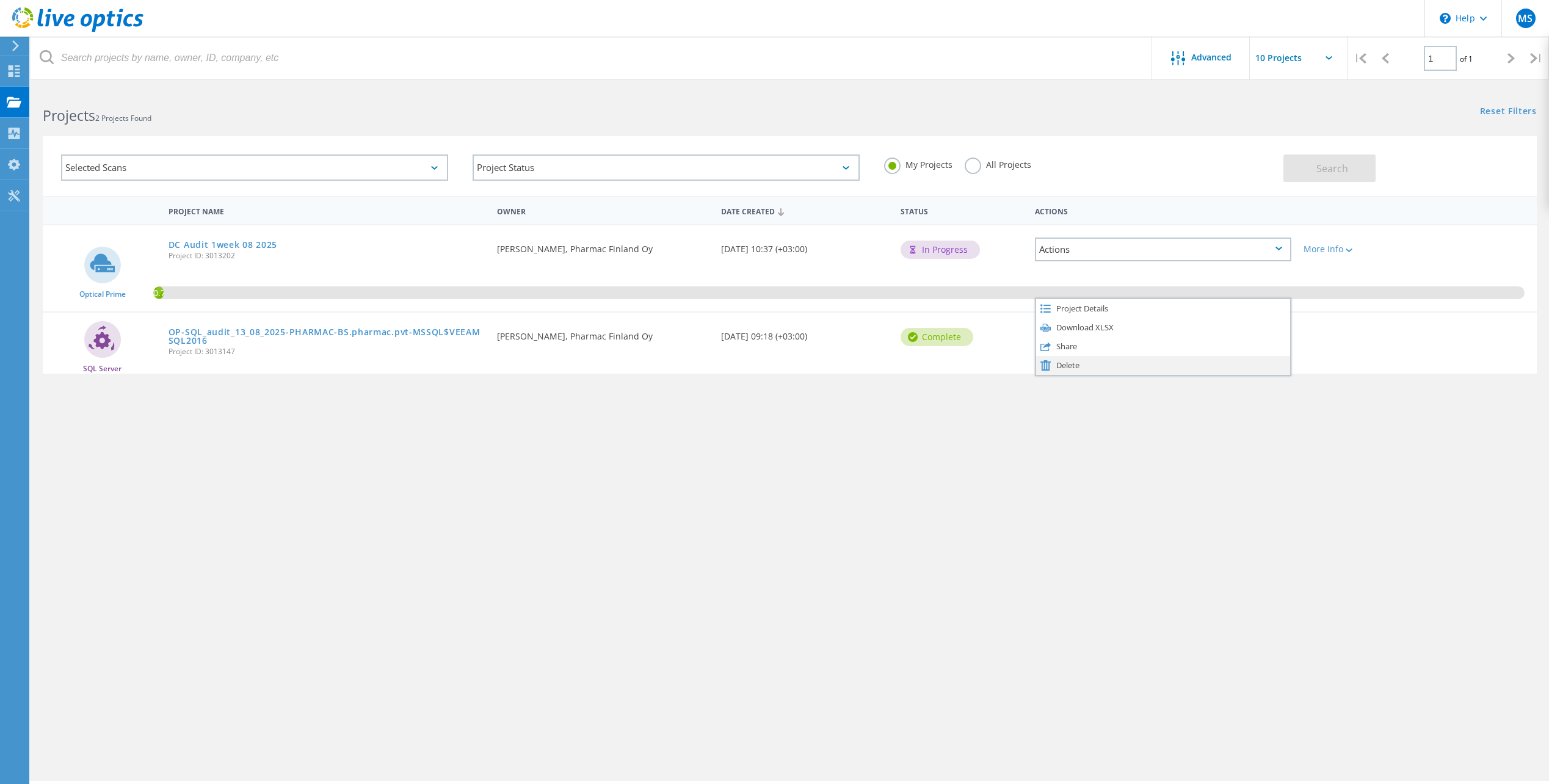
click at [1071, 361] on div "Delete" at bounding box center [1163, 365] width 254 height 19
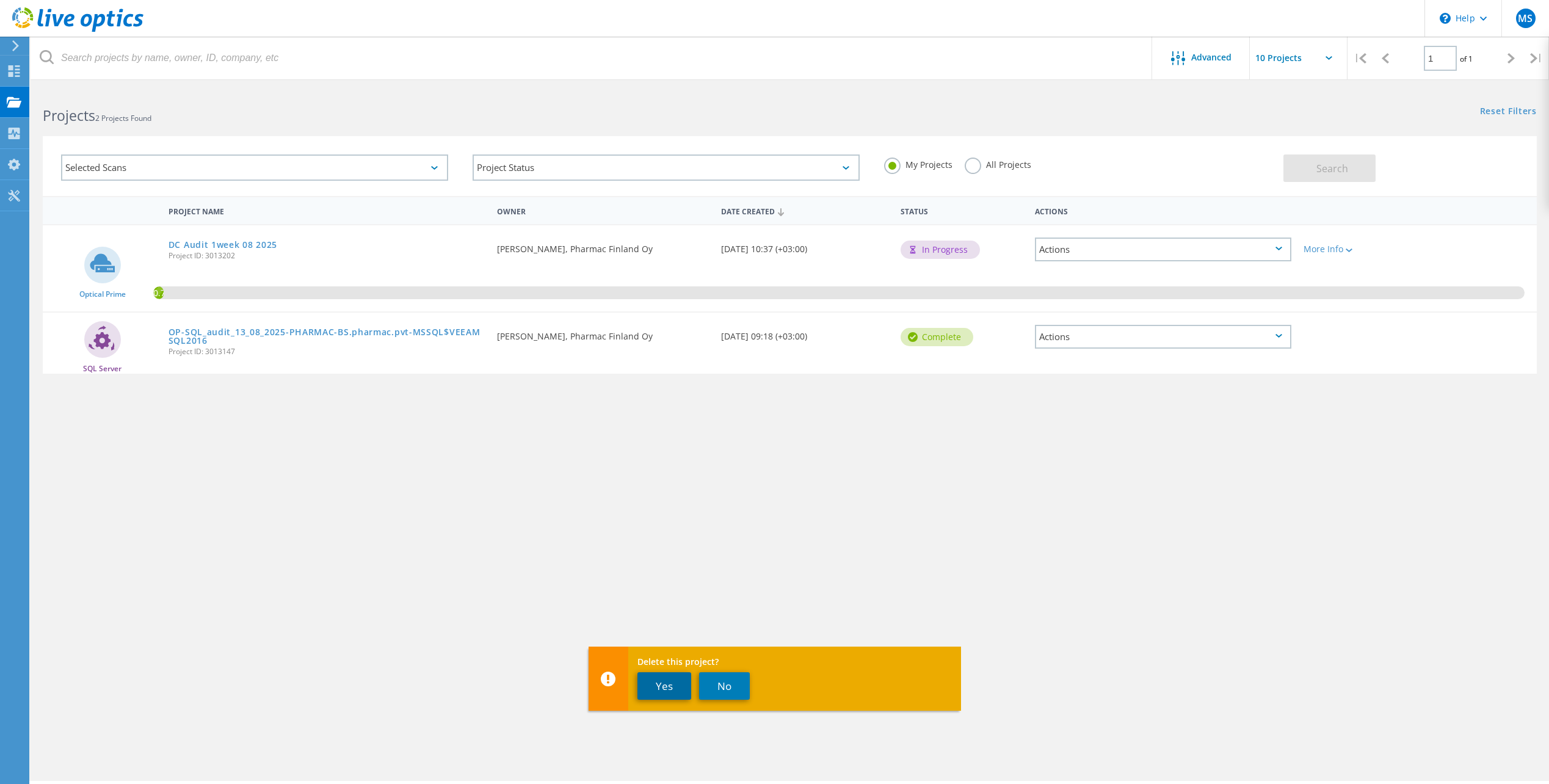
click at [675, 685] on button "Yes" at bounding box center [665, 686] width 54 height 28
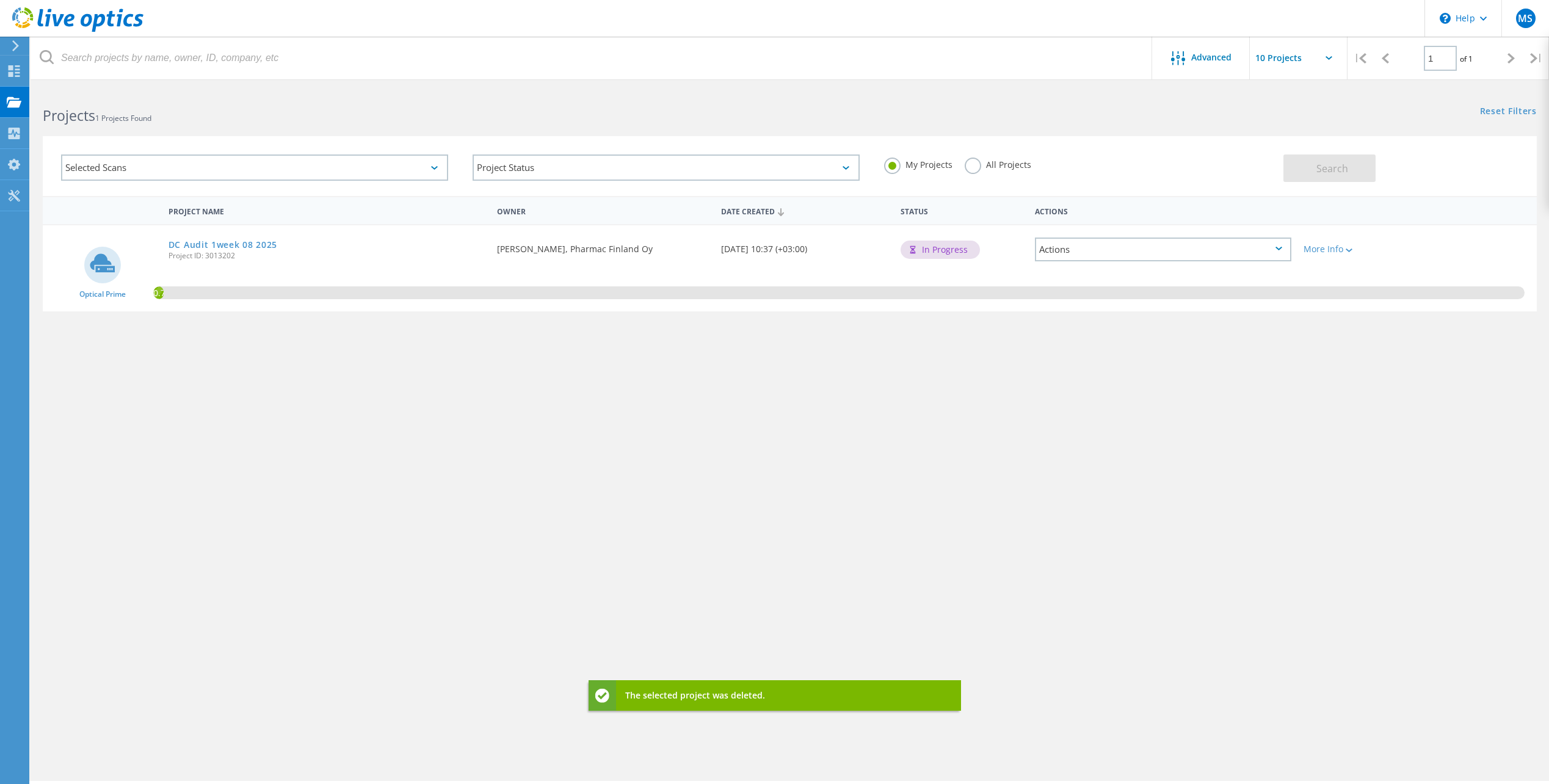
click at [1104, 251] on div "Actions" at bounding box center [1163, 249] width 256 height 24
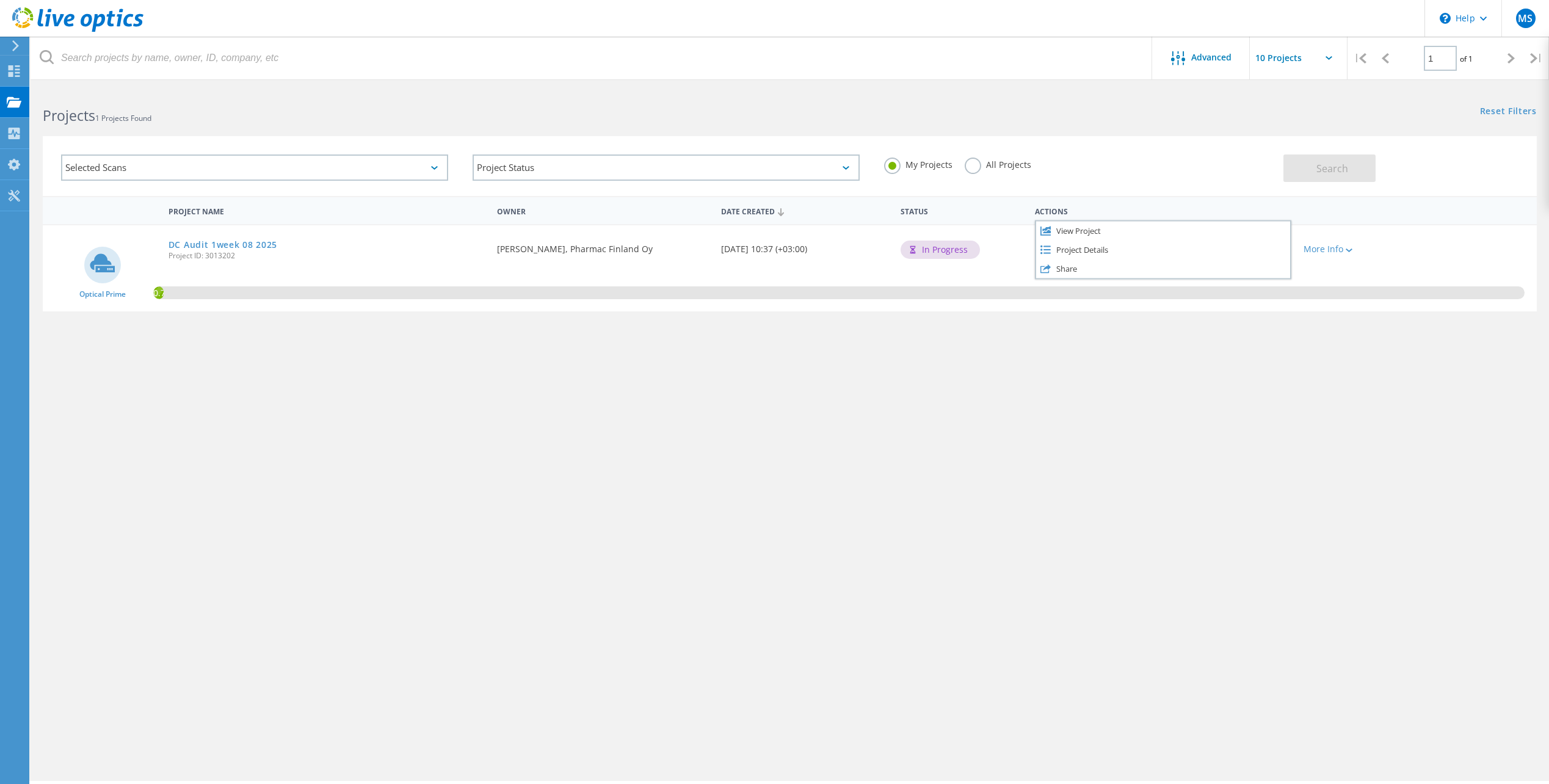
click at [977, 408] on div "Project Name Owner Date Created Status Actions Optical Prime DC Audit 1week 08 …" at bounding box center [790, 354] width 1495 height 317
click at [1345, 241] on div "More Info" at bounding box center [1358, 246] width 119 height 41
click at [1347, 250] on icon at bounding box center [1349, 250] width 7 height 4
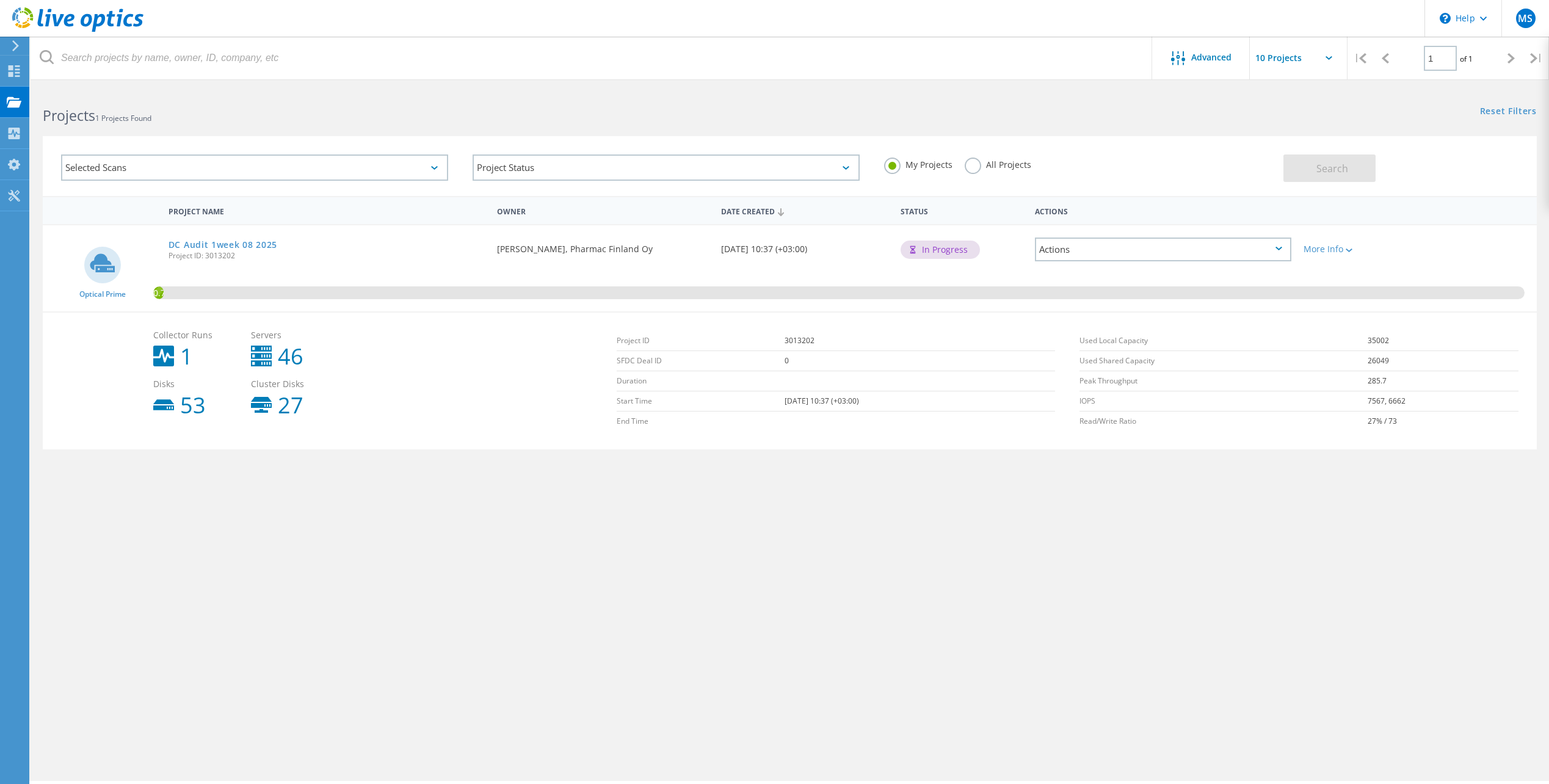
click at [648, 549] on div "Advanced | 1 of 1 | Email Address Project Name Company Date Created Project Id …" at bounding box center [790, 434] width 1519 height 692
click at [646, 548] on div "Advanced | 1 of 1 | Email Address Project Name Company Date Created Project Id …" at bounding box center [790, 434] width 1519 height 692
click at [11, 74] on use at bounding box center [14, 70] width 11 height 11
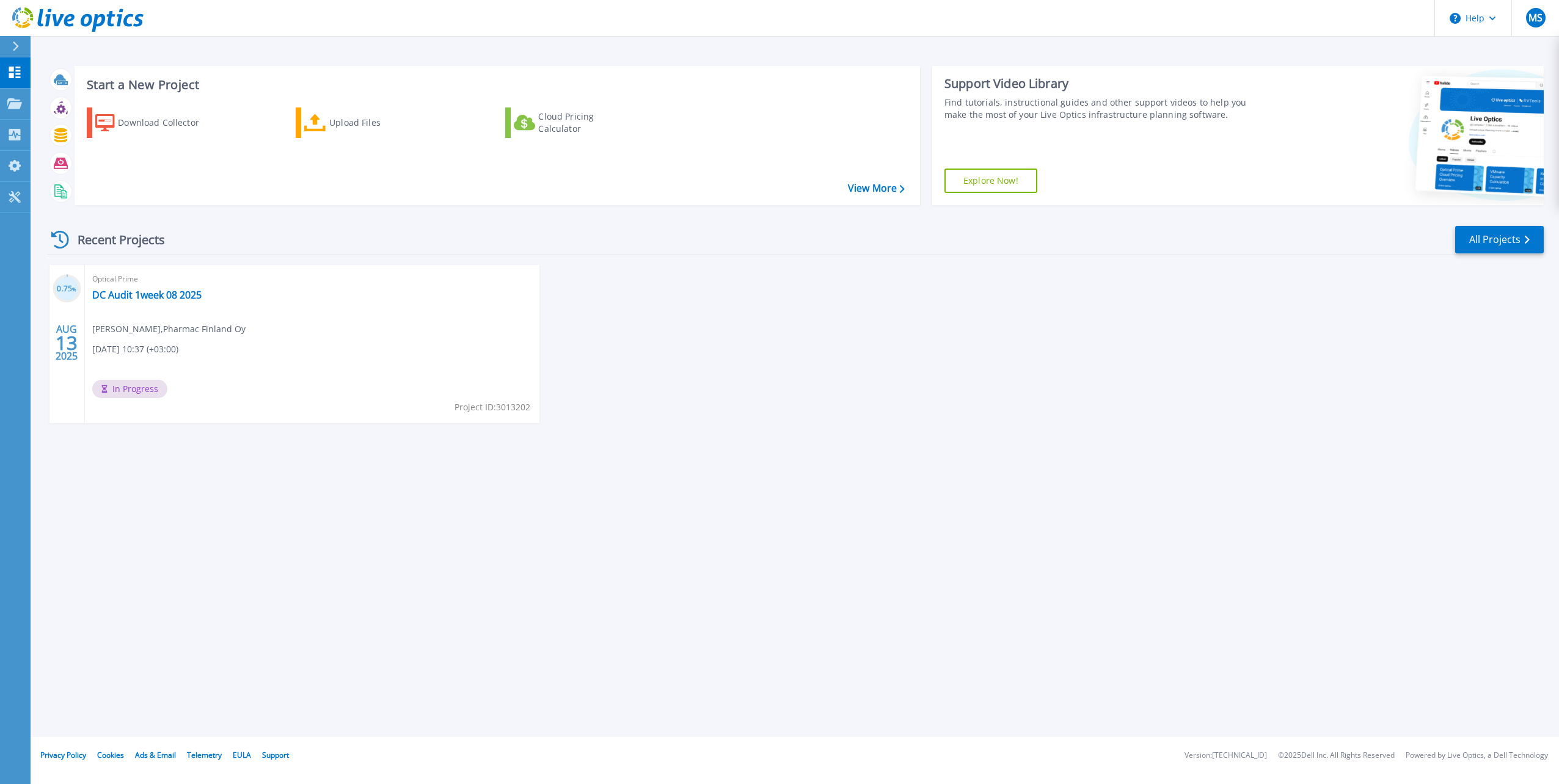
click at [666, 594] on div "Start a New Project Download Collector Upload Files Cloud Pricing Calculator Vi…" at bounding box center [795, 369] width 1529 height 737
